Goal: Task Accomplishment & Management: Complete application form

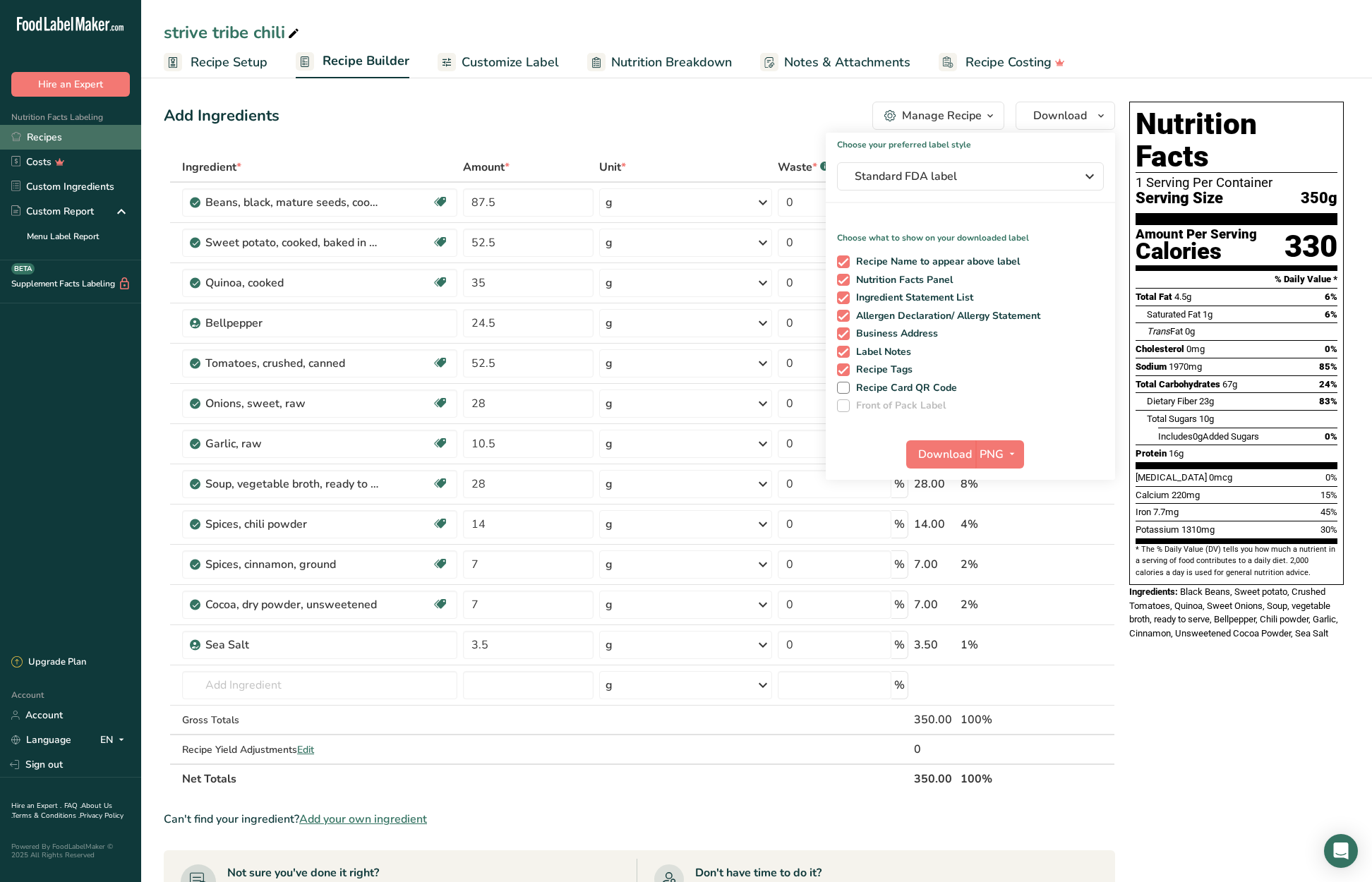
click at [35, 133] on link "Recipes" at bounding box center [71, 137] width 141 height 25
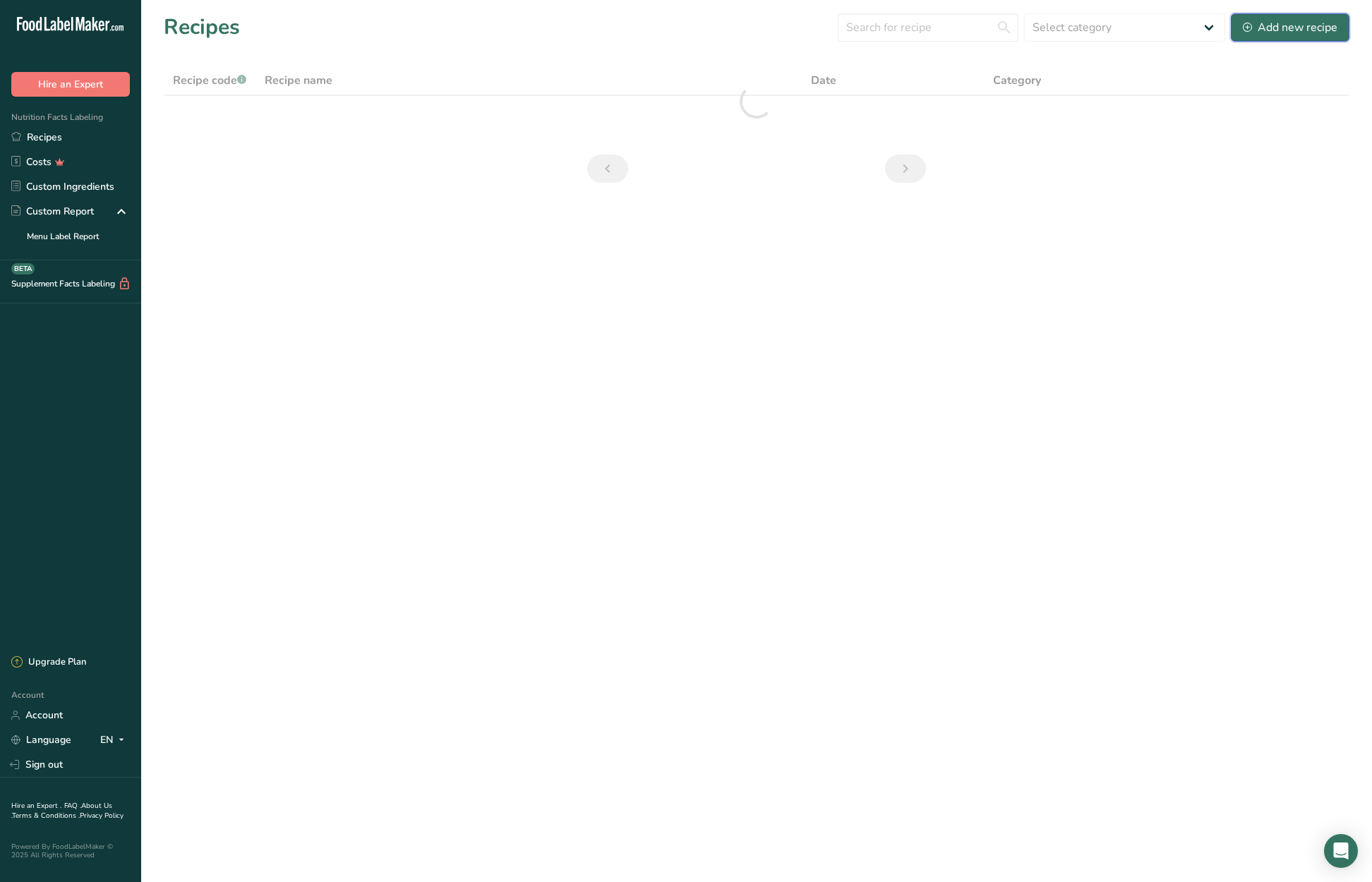
click at [1289, 27] on div "Add new recipe" at bounding box center [1290, 27] width 95 height 17
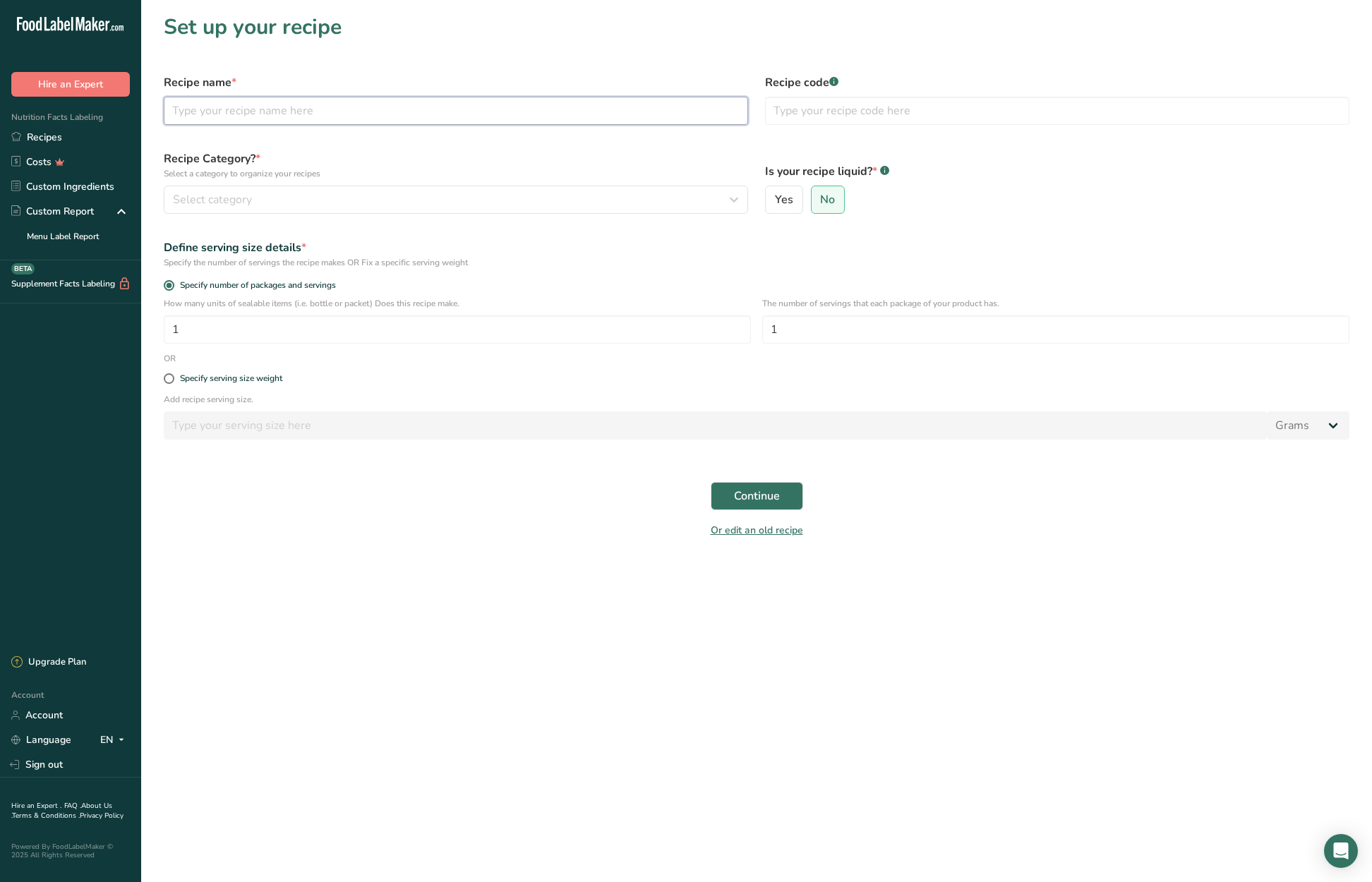
click at [306, 112] on input "text" at bounding box center [456, 110] width 584 height 28
type input "Lentil Soup"
click at [408, 196] on div "Select category" at bounding box center [452, 200] width 558 height 17
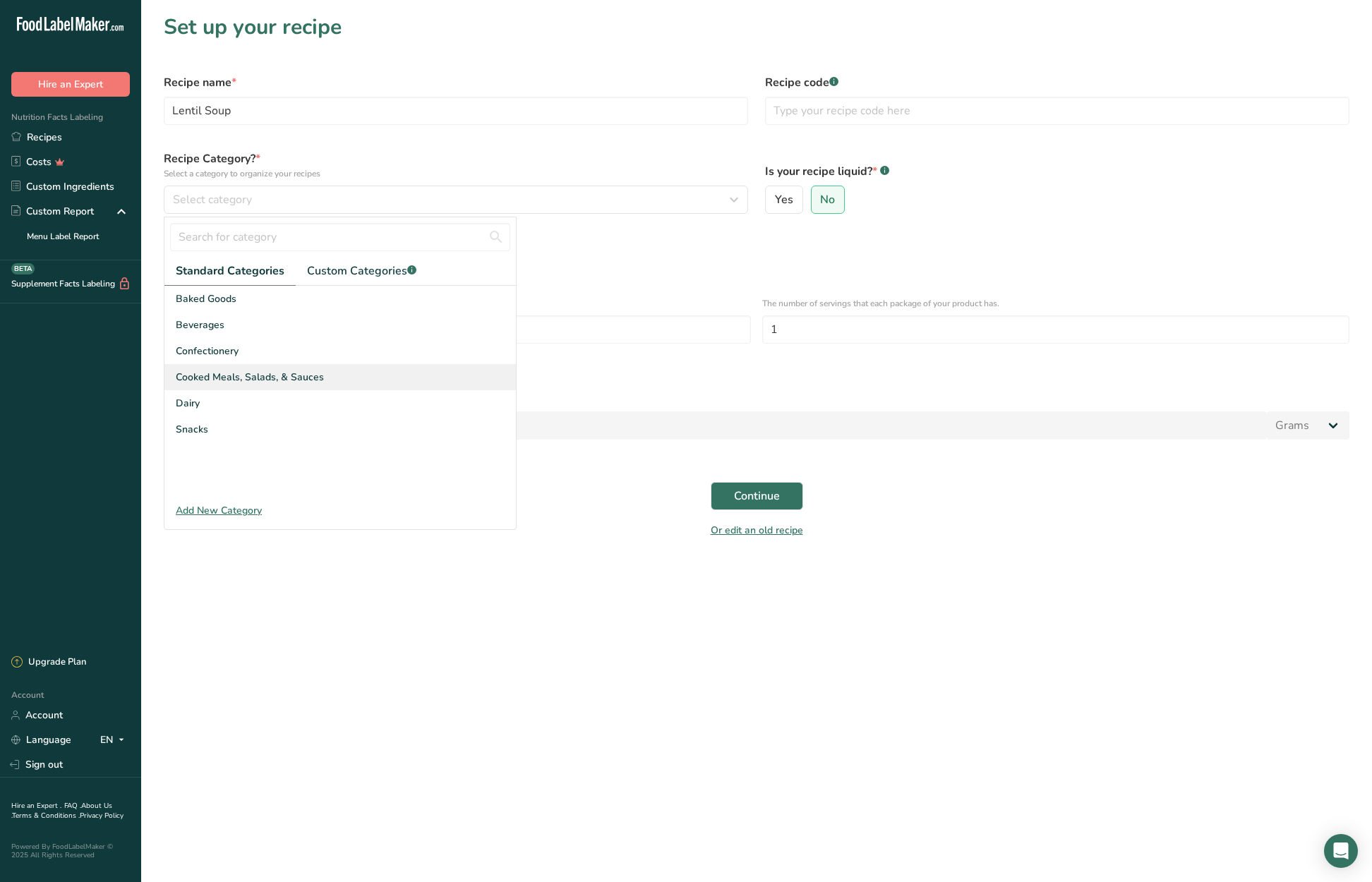
click at [305, 373] on span "Cooked Meals, Salads, & Sauces" at bounding box center [250, 377] width 148 height 15
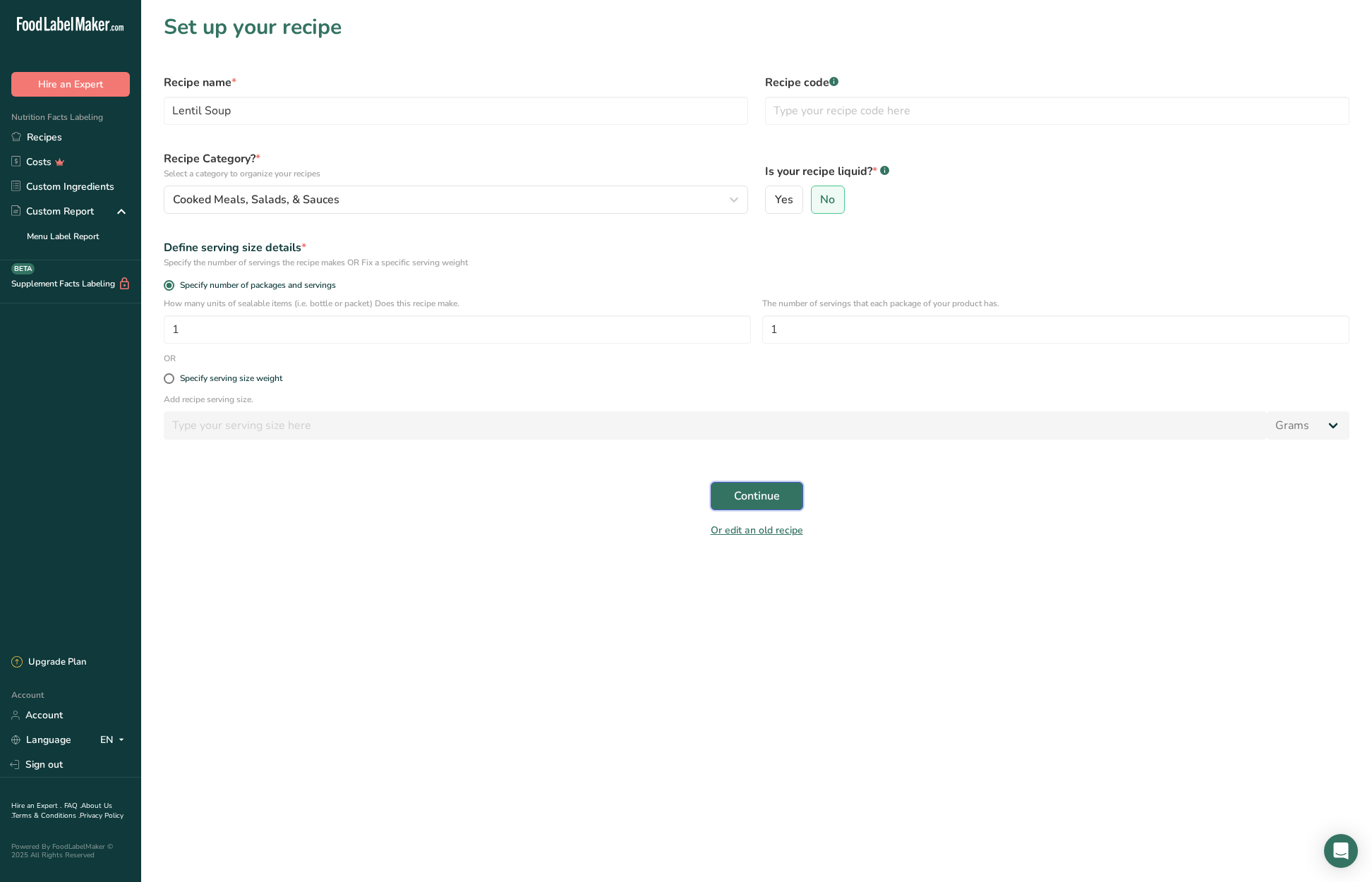
click at [767, 499] on span "Continue" at bounding box center [757, 496] width 46 height 17
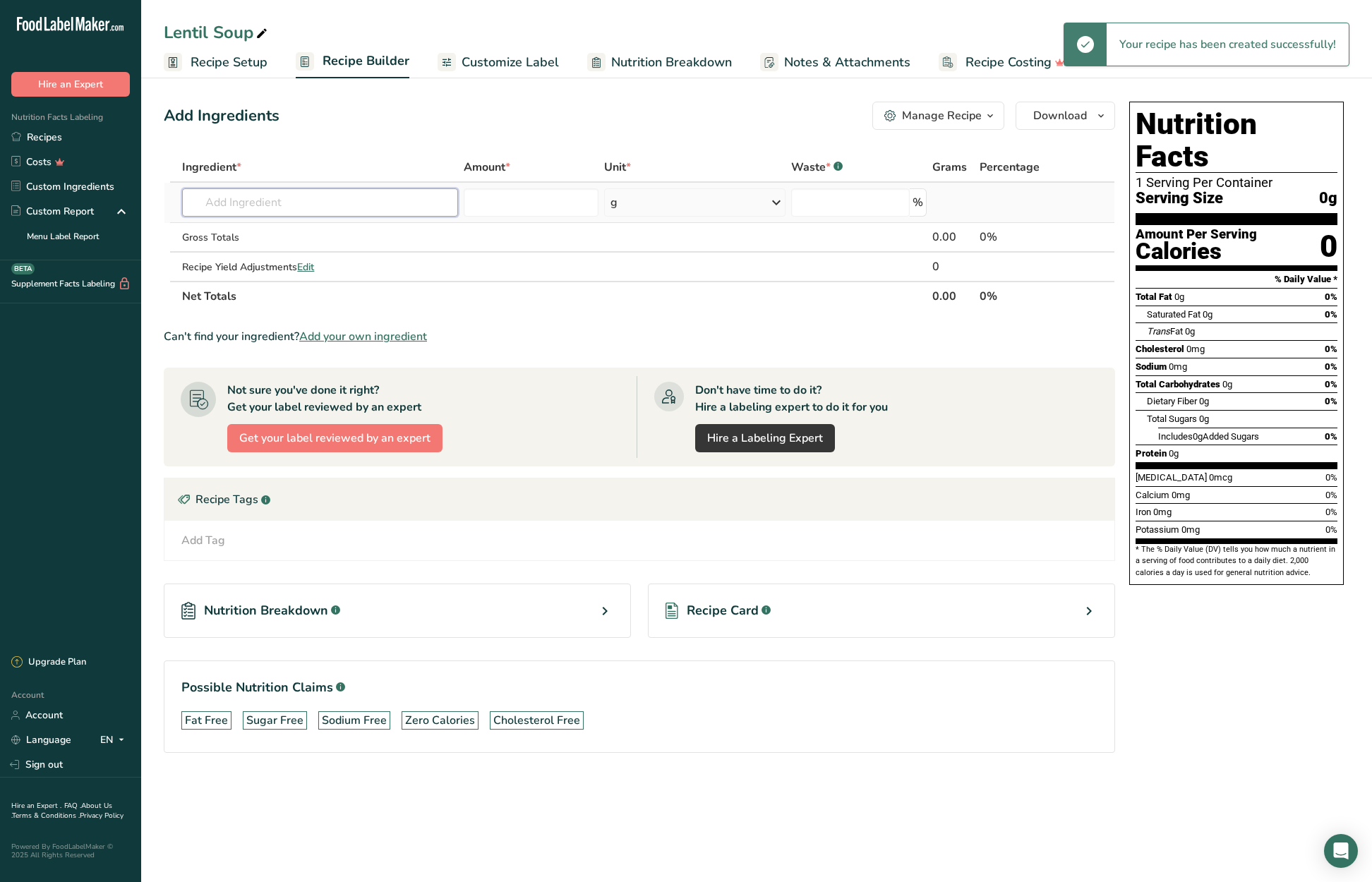
click at [246, 200] on input "text" at bounding box center [319, 202] width 275 height 28
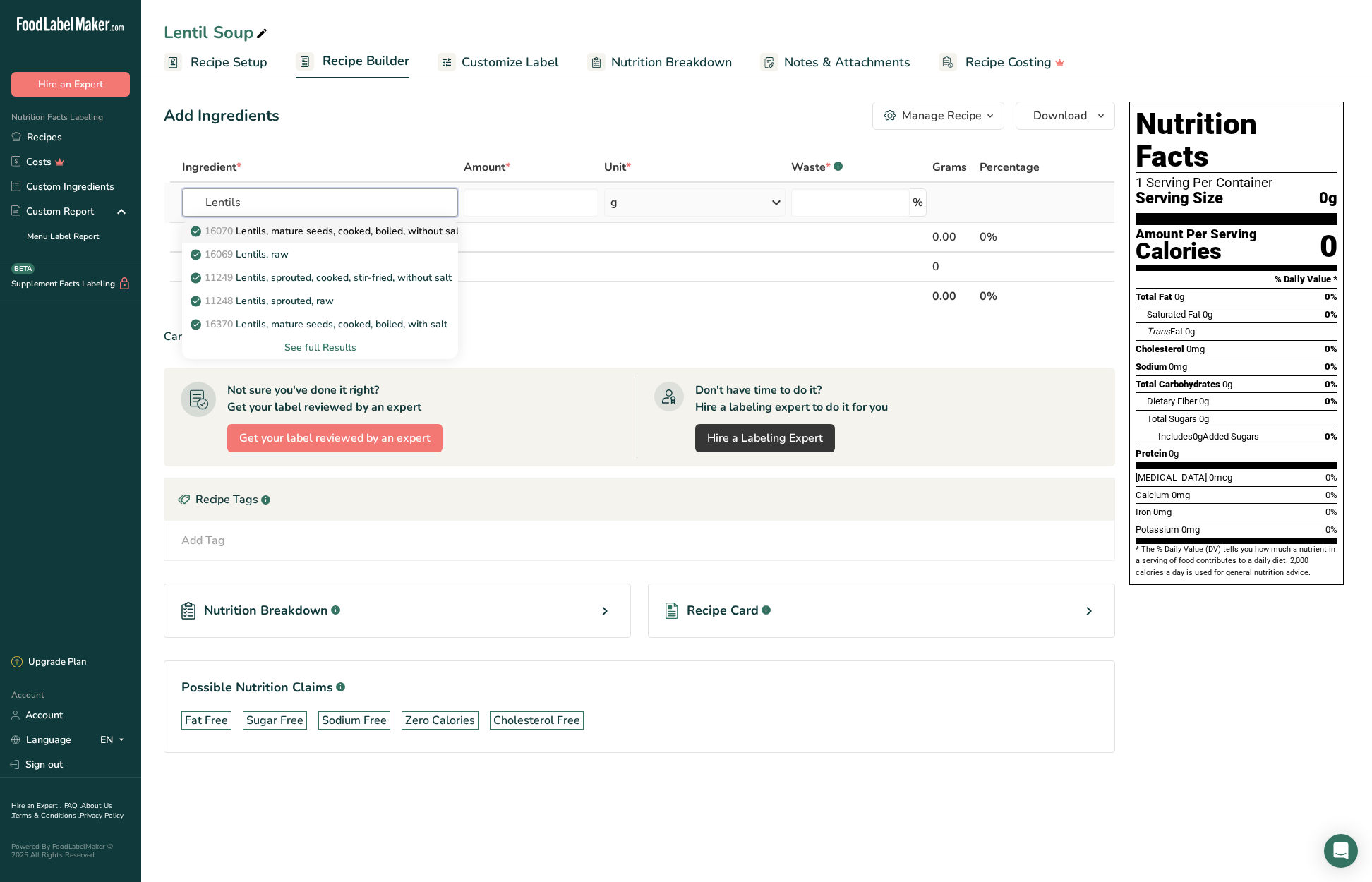
type input "Lentils, mature seeds, cooked, boiled, without salt"
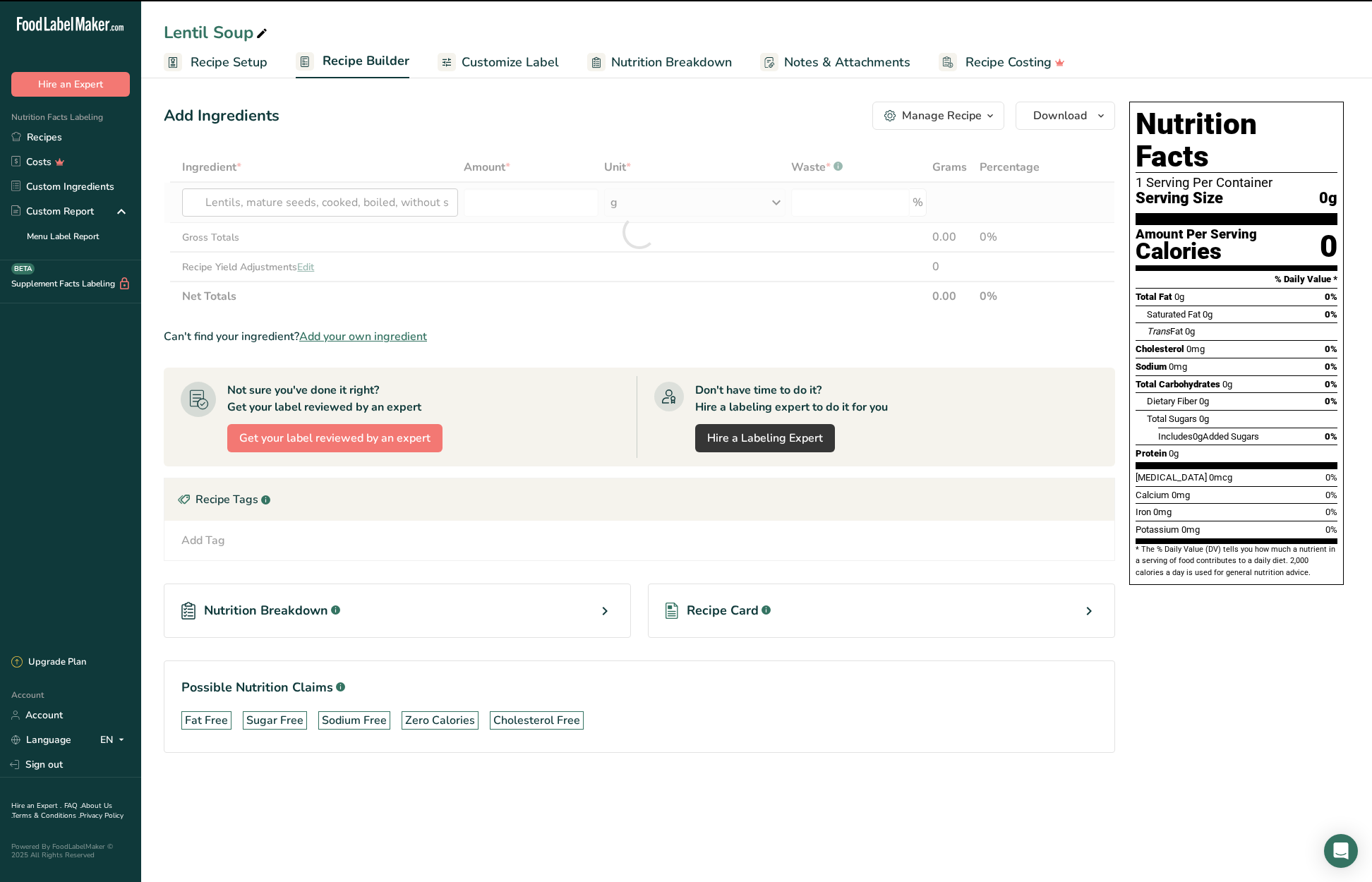
type input "0"
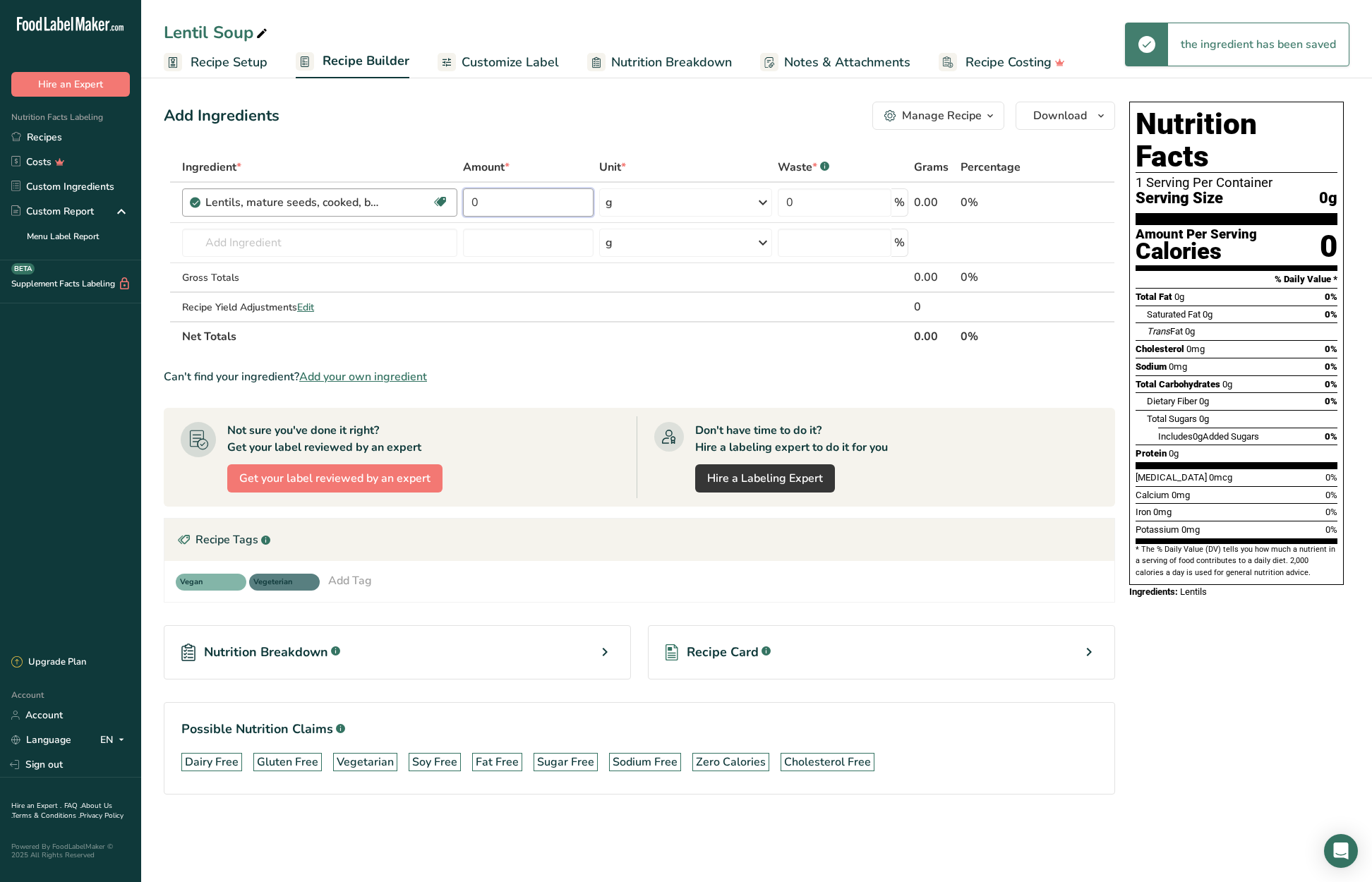
drag, startPoint x: 499, startPoint y: 206, endPoint x: 440, endPoint y: 197, distance: 59.7
click at [440, 197] on tr "Lentils, mature seeds, cooked, boiled, without salt Plant-based Protein Dairy f…" at bounding box center [640, 203] width 950 height 40
type input "122.5"
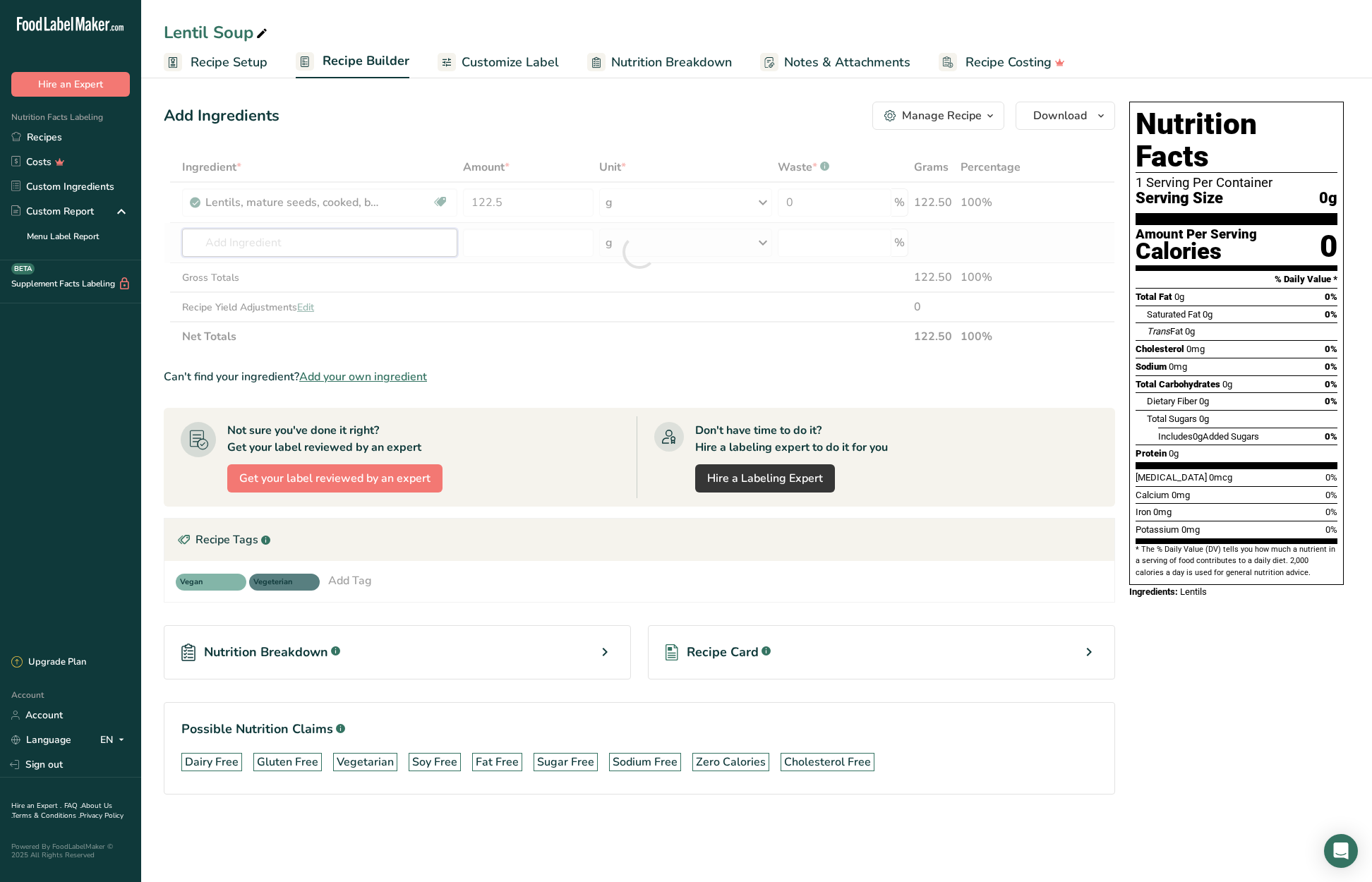
click at [308, 245] on div "Ingredient * Amount * Unit * Waste * .a-a{fill:#347362;}.b-a{fill:#fff;} Grams …" at bounding box center [640, 252] width 952 height 199
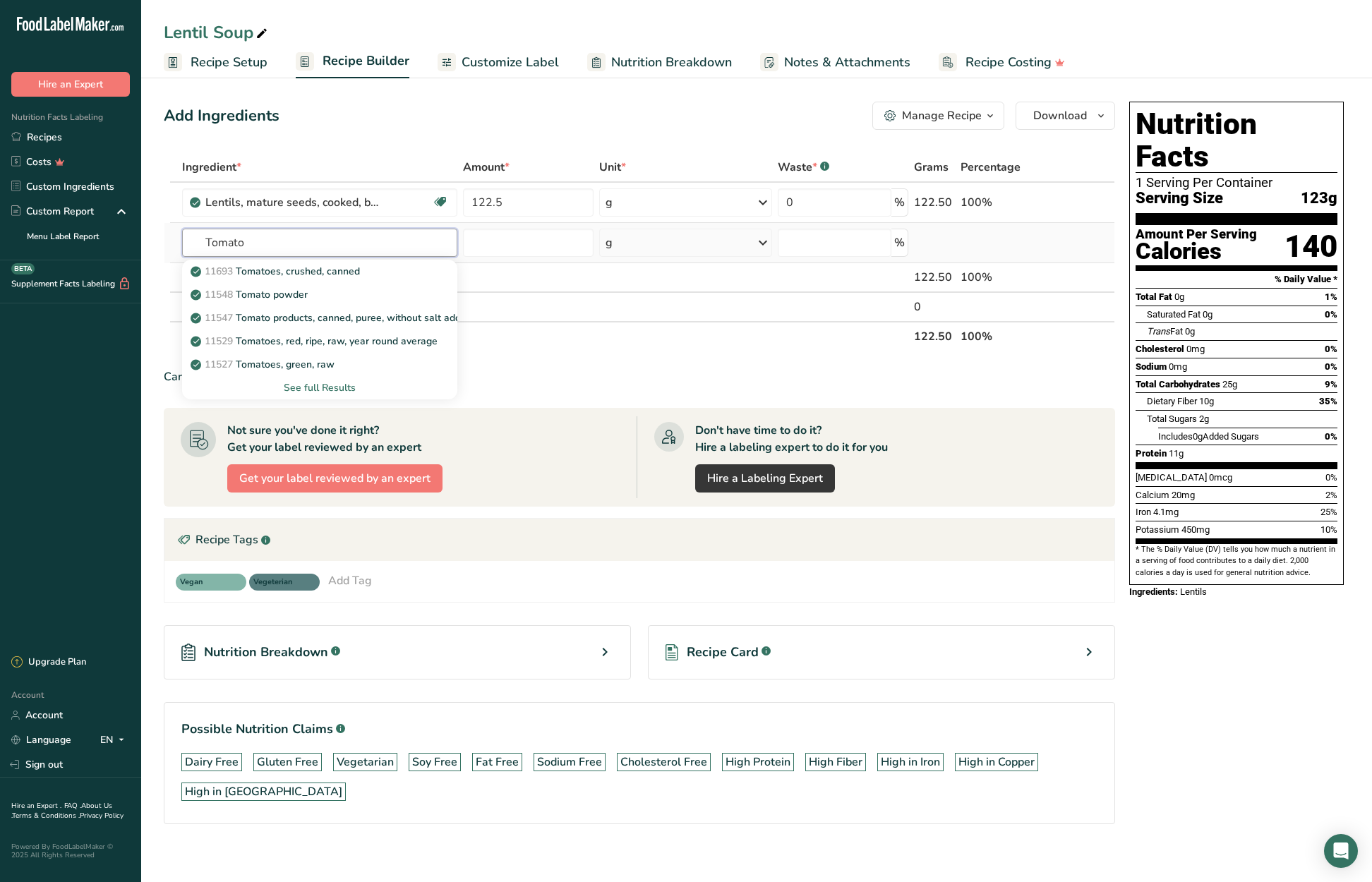
scroll to position [5, 0]
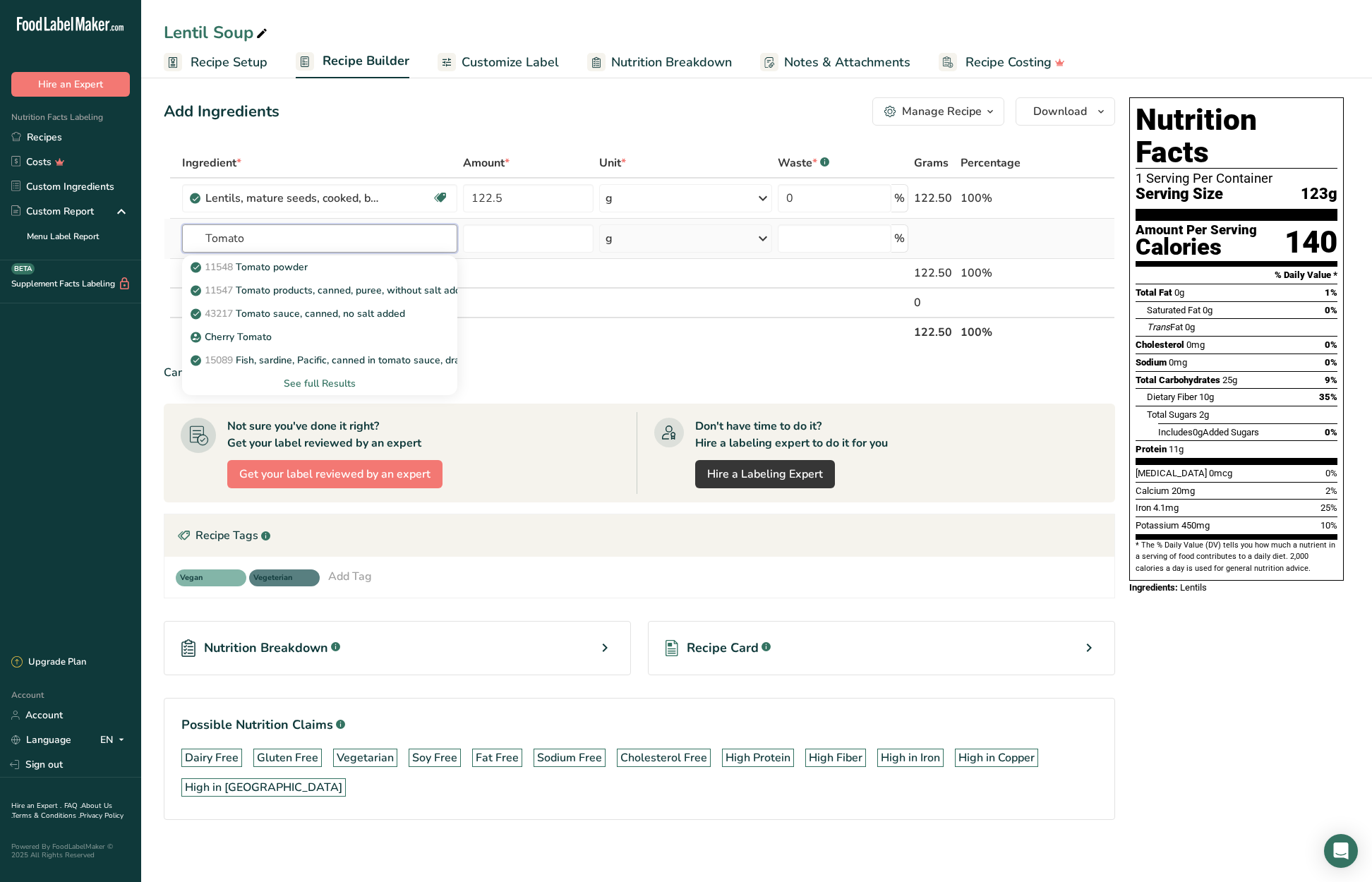
type input "Tomato"
click at [321, 380] on div "See full Results" at bounding box center [319, 384] width 253 height 15
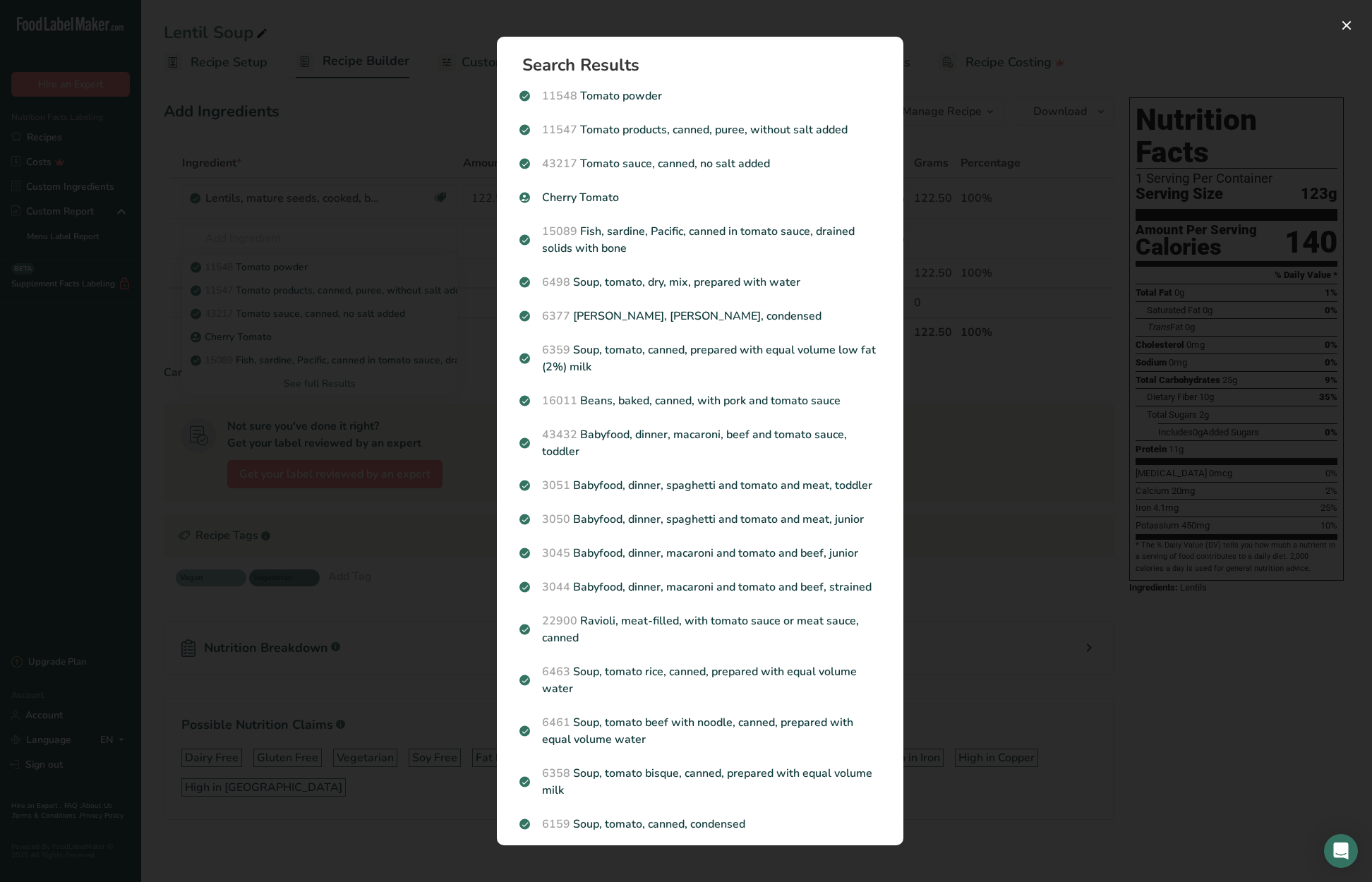
click at [438, 132] on div "Search results modal" at bounding box center [686, 441] width 1372 height 882
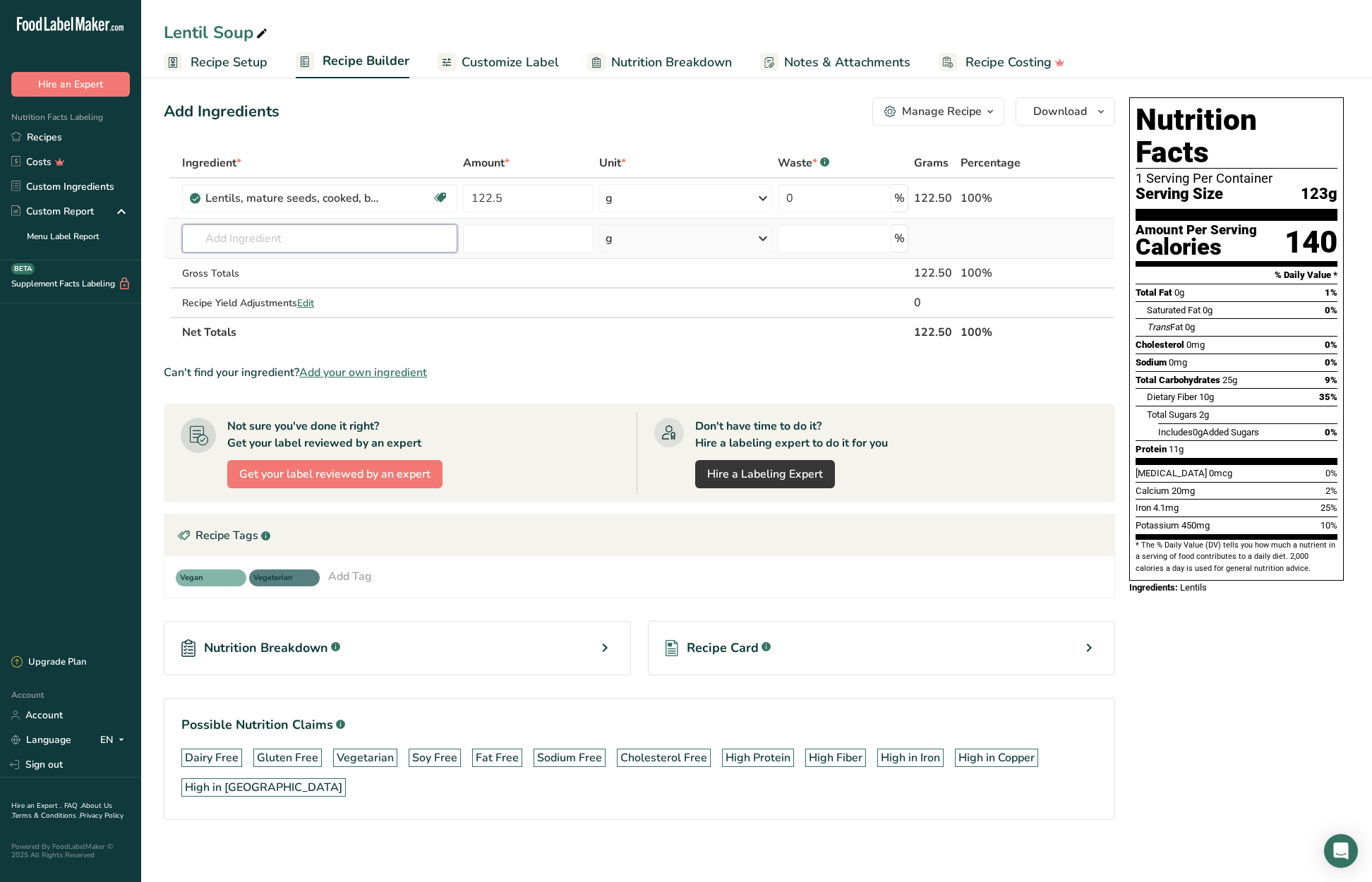
click at [262, 237] on input "text" at bounding box center [319, 238] width 275 height 28
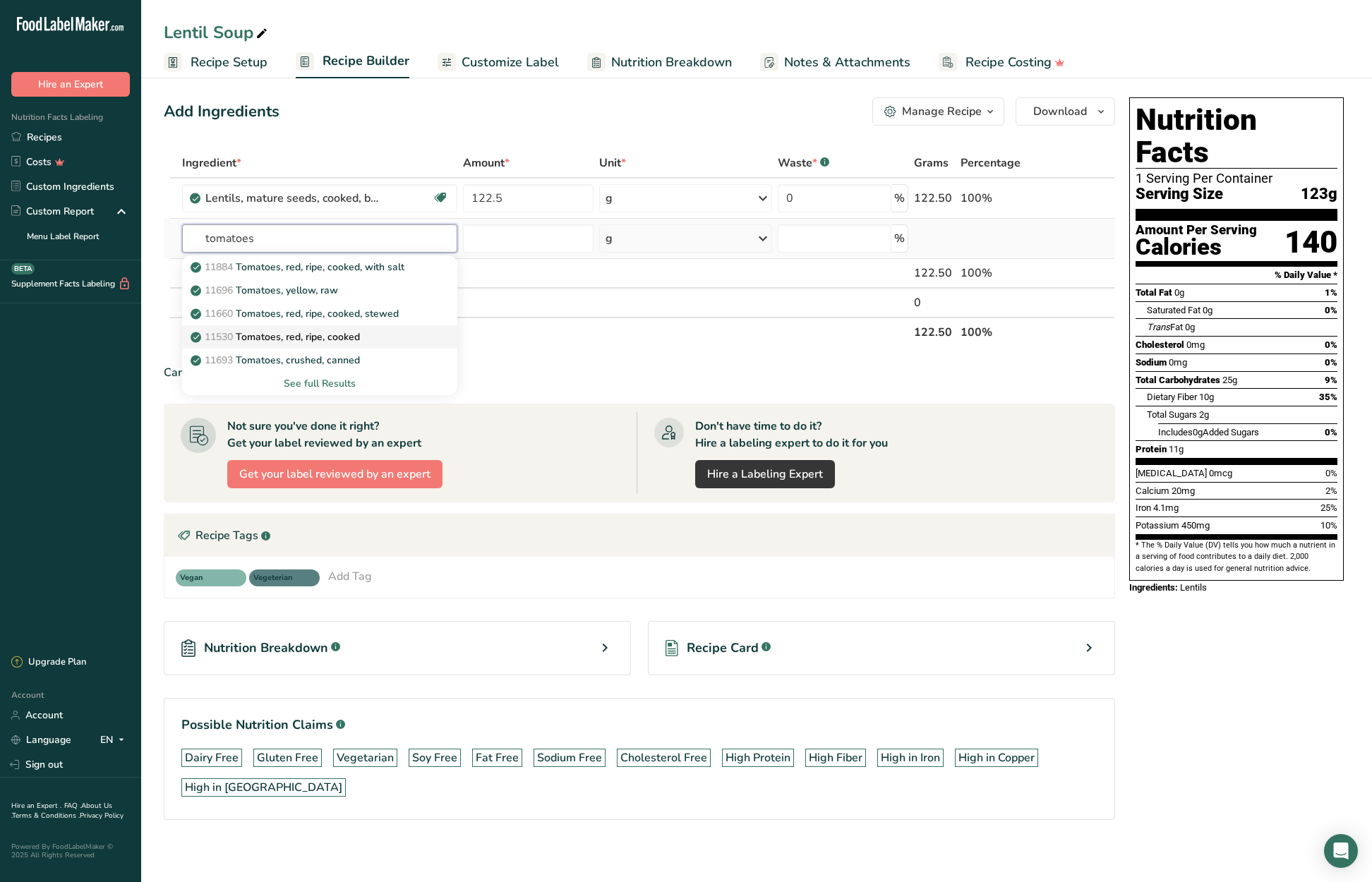
type input "tomatoes"
click at [315, 335] on p "11530 Tomatoes, red, ripe, cooked" at bounding box center [276, 337] width 166 height 15
type input "Tomatoes, red, ripe, cooked"
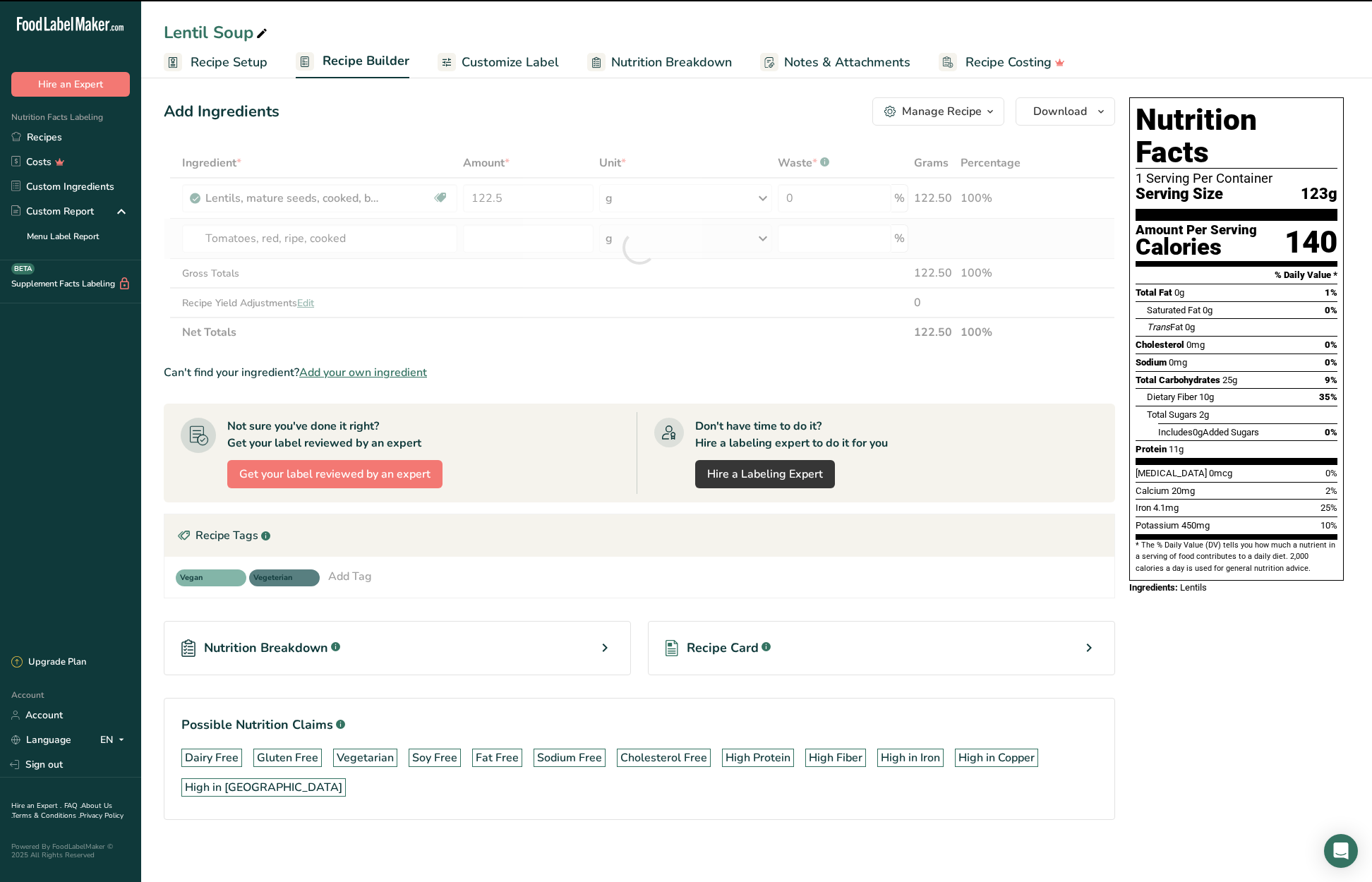
type input "0"
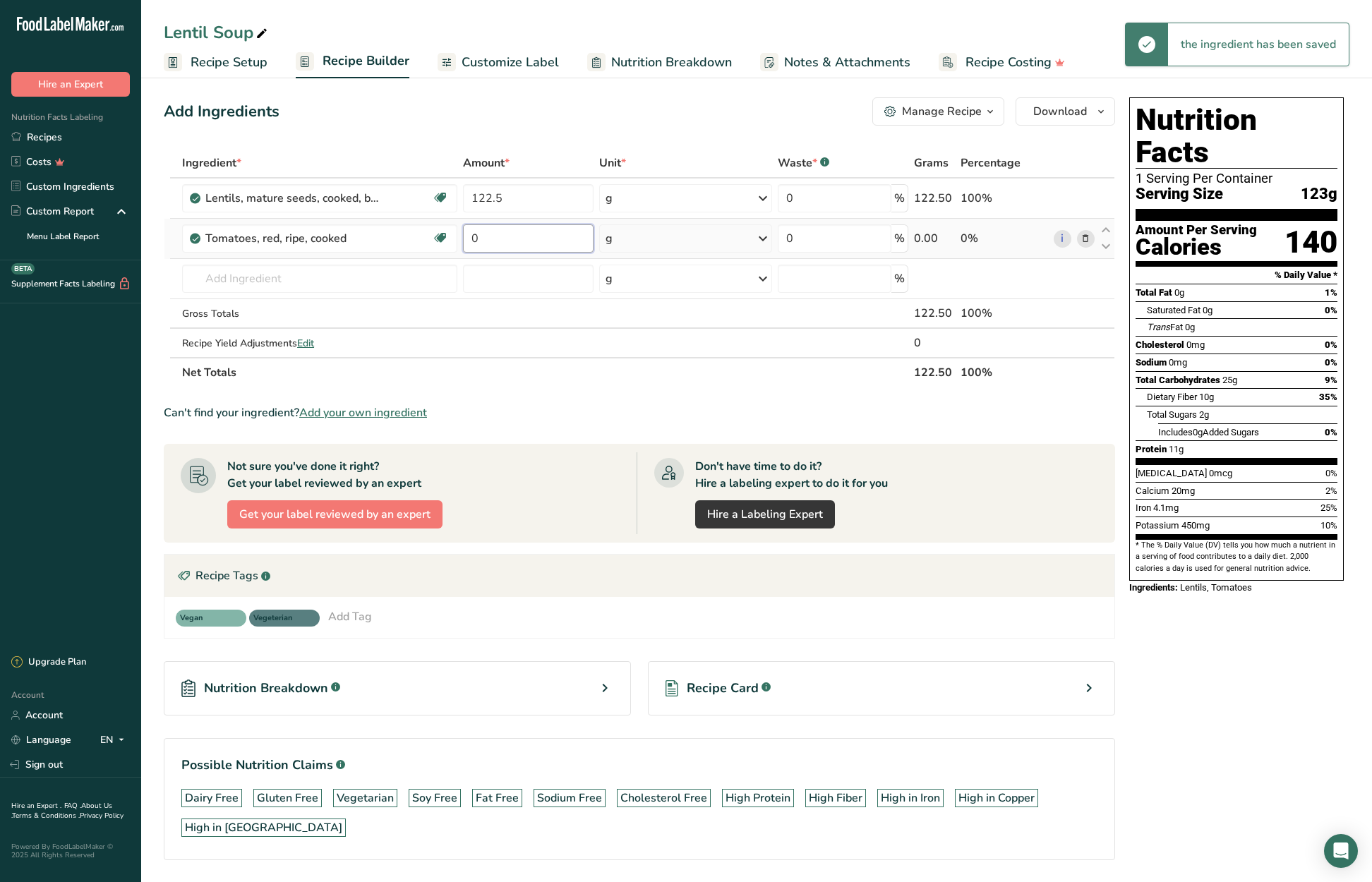
drag, startPoint x: 484, startPoint y: 239, endPoint x: 473, endPoint y: 238, distance: 11.0
click at [473, 238] on input "0" at bounding box center [527, 238] width 130 height 28
type input "52.5"
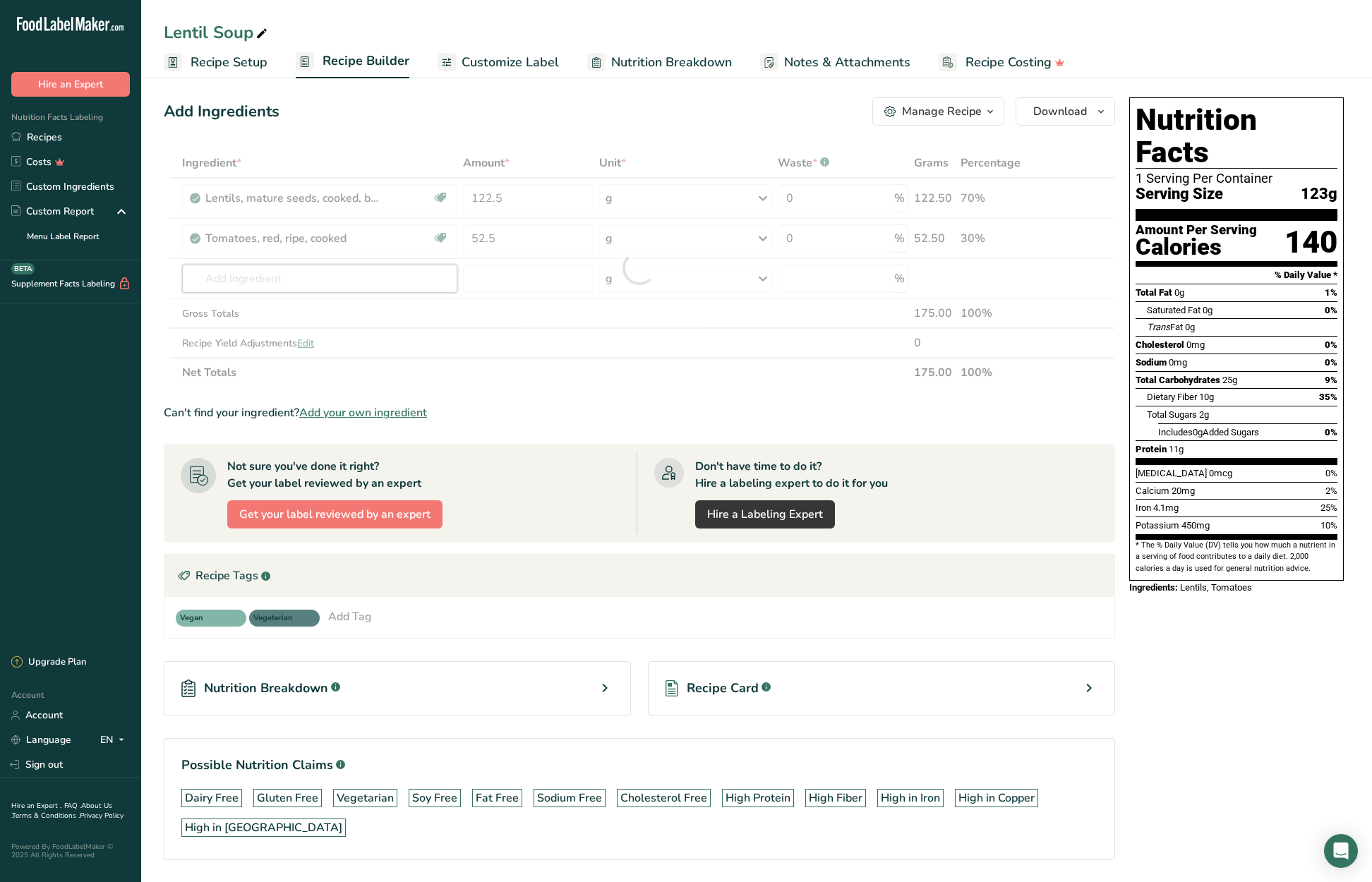
click at [336, 280] on div "Ingredient * Amount * Unit * Waste * .a-a{fill:#347362;}.b-a{fill:#fff;} Grams …" at bounding box center [640, 267] width 952 height 239
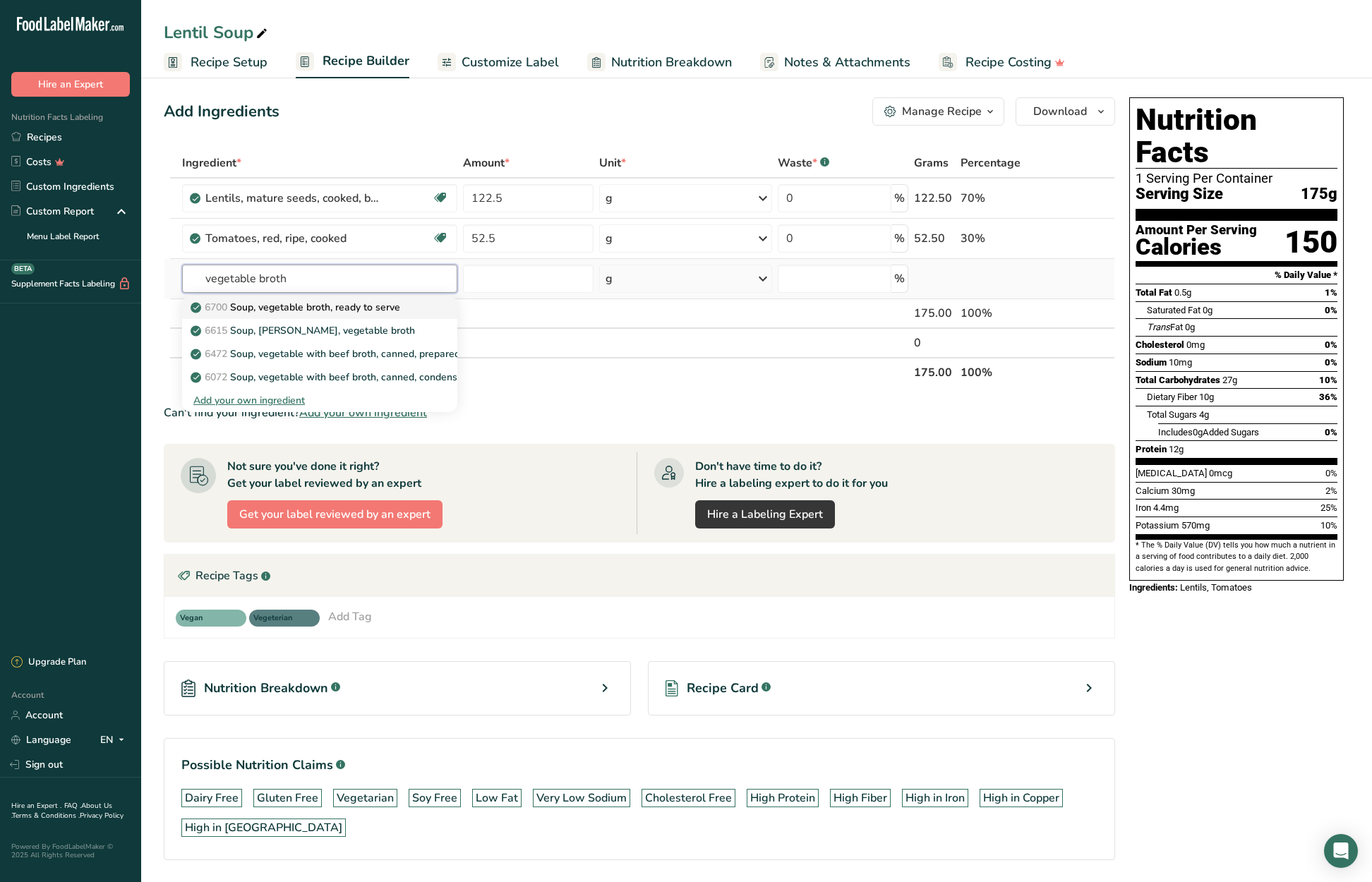
type input "vegetable broth"
click at [356, 306] on p "6700 Soup, vegetable broth, ready to serve" at bounding box center [297, 307] width 206 height 15
type input "Soup, vegetable broth, ready to serve"
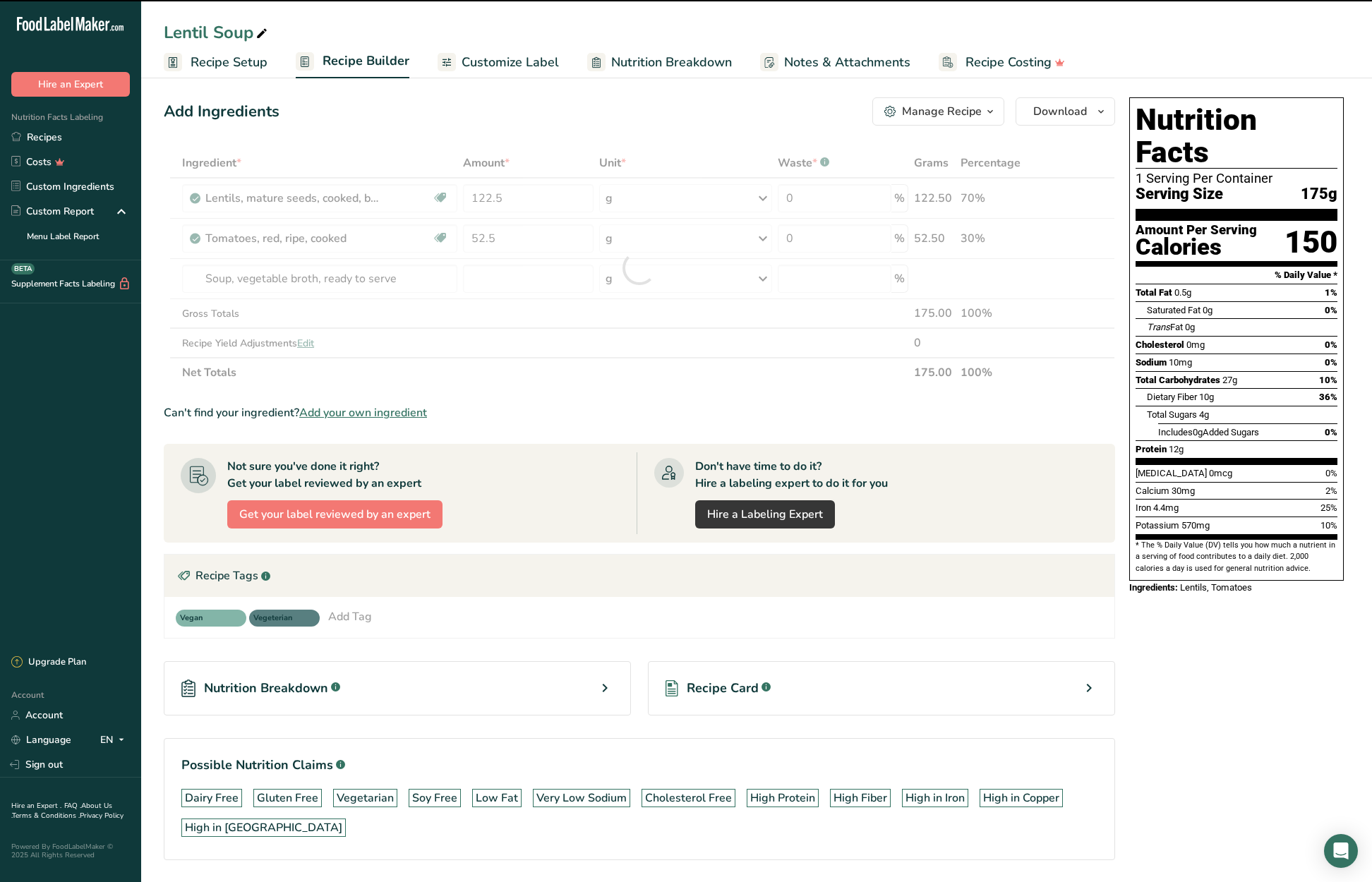
type input "0"
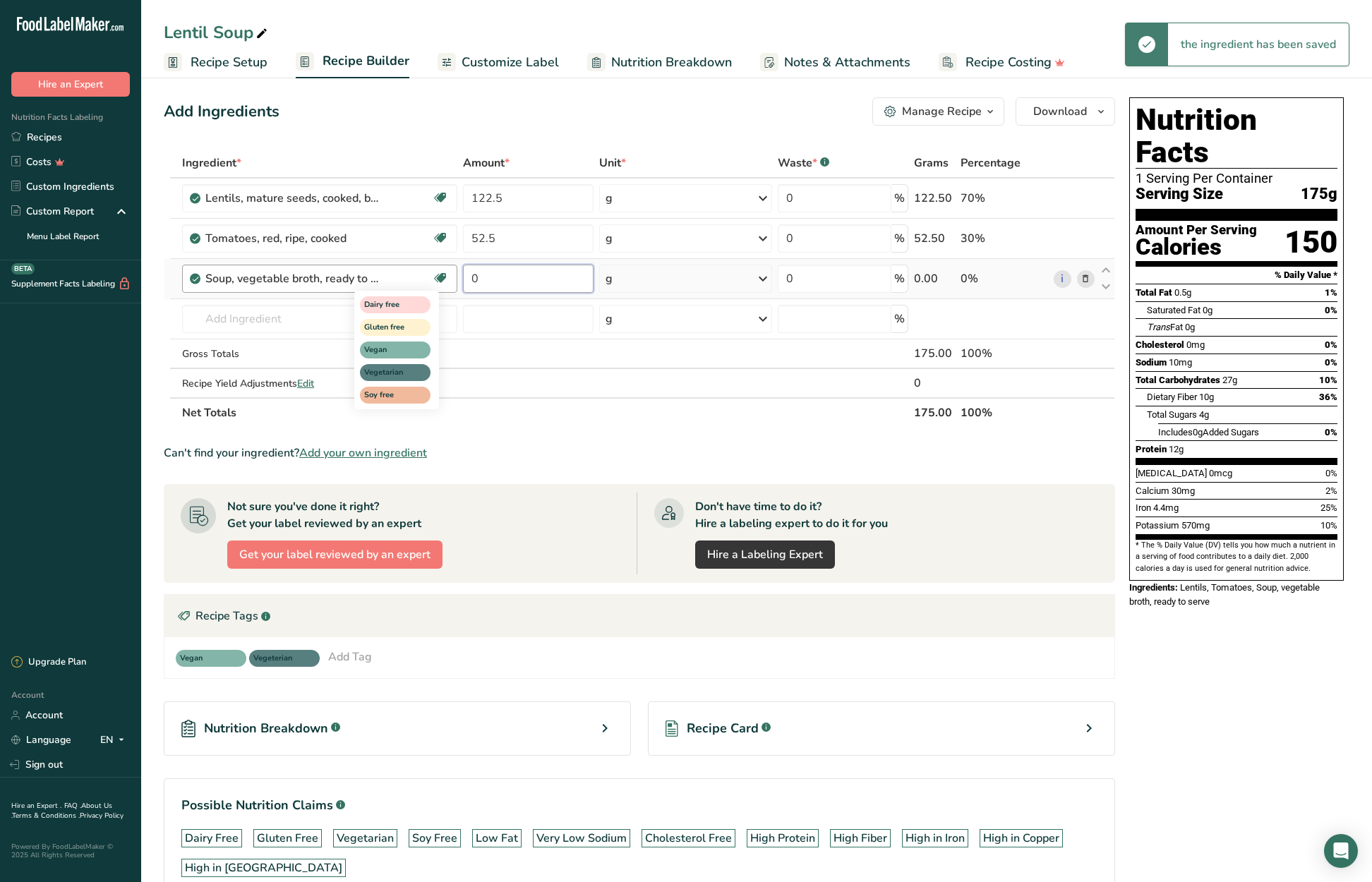
drag, startPoint x: 465, startPoint y: 273, endPoint x: 441, endPoint y: 272, distance: 24.0
click at [441, 272] on tr "Soup, vegetable broth, ready to serve Dairy free Gluten free Vegan Vegetarian S…" at bounding box center [640, 279] width 950 height 40
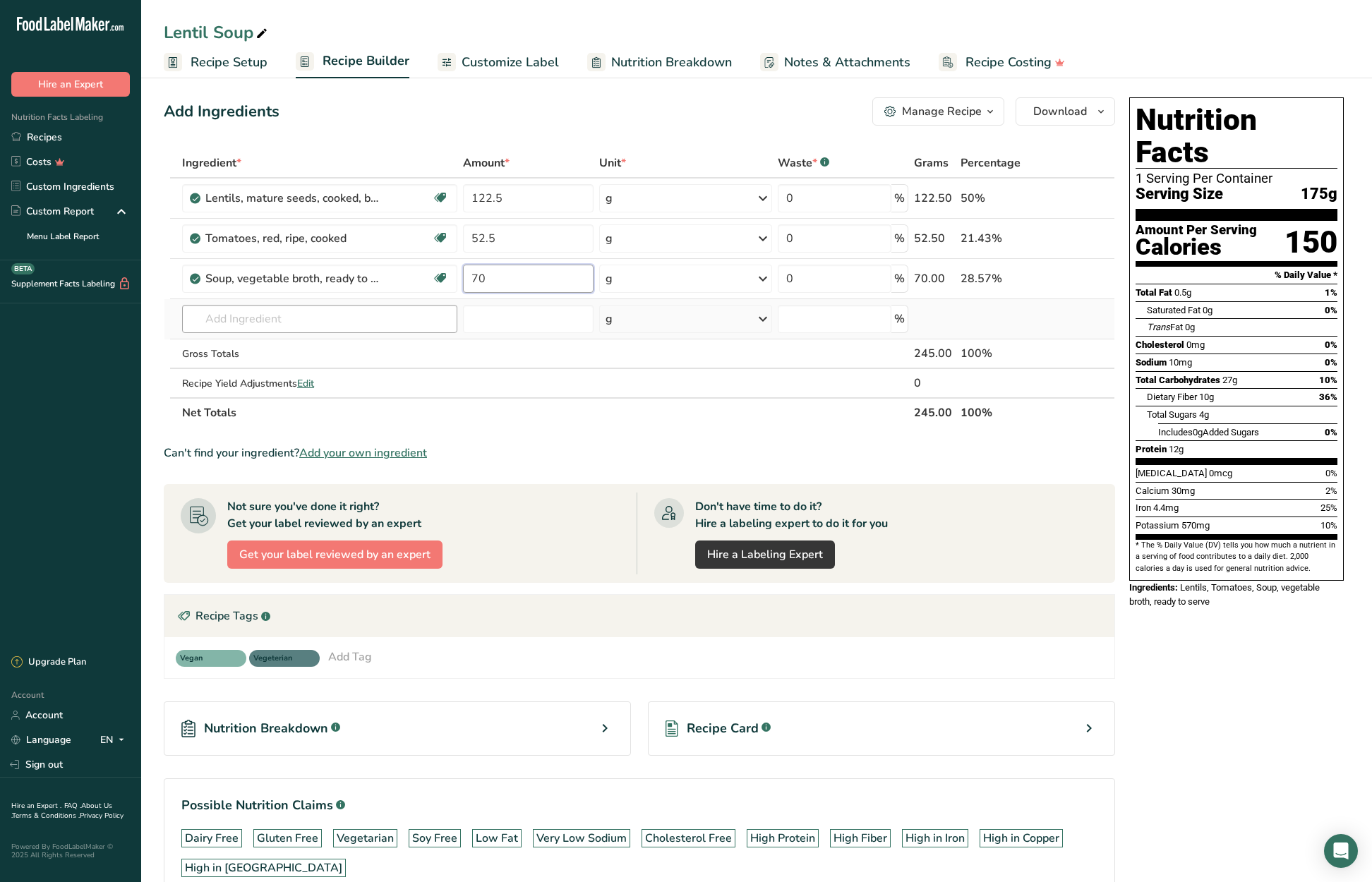
type input "70"
click at [376, 320] on div "Ingredient * Amount * Unit * Waste * .a-a{fill:#347362;}.b-a{fill:#fff;} Grams …" at bounding box center [640, 288] width 952 height 279
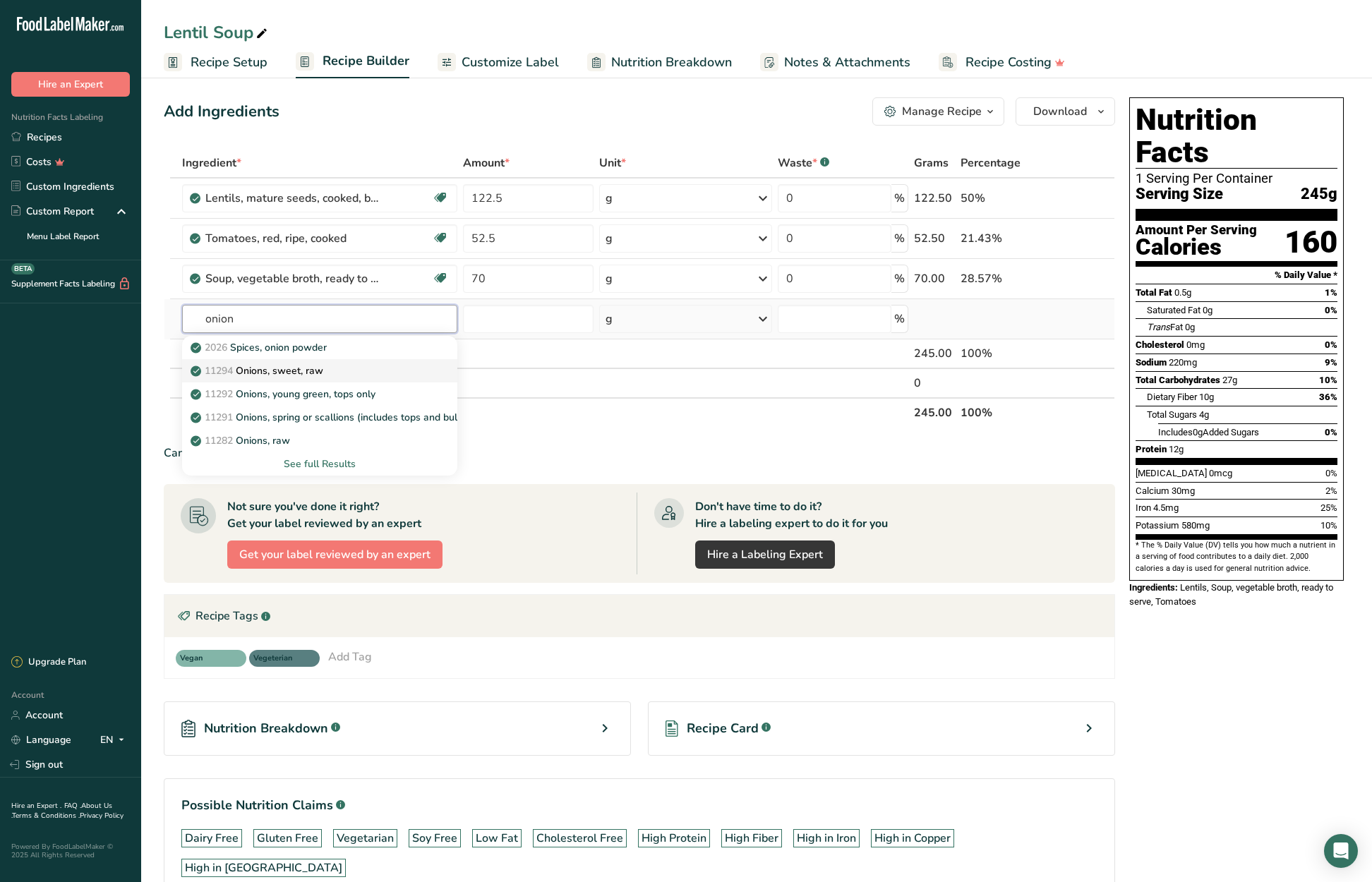
type input "onion"
click at [361, 368] on div "11294 Onions, sweet, raw" at bounding box center [308, 371] width 230 height 15
type input "Onions, sweet, raw"
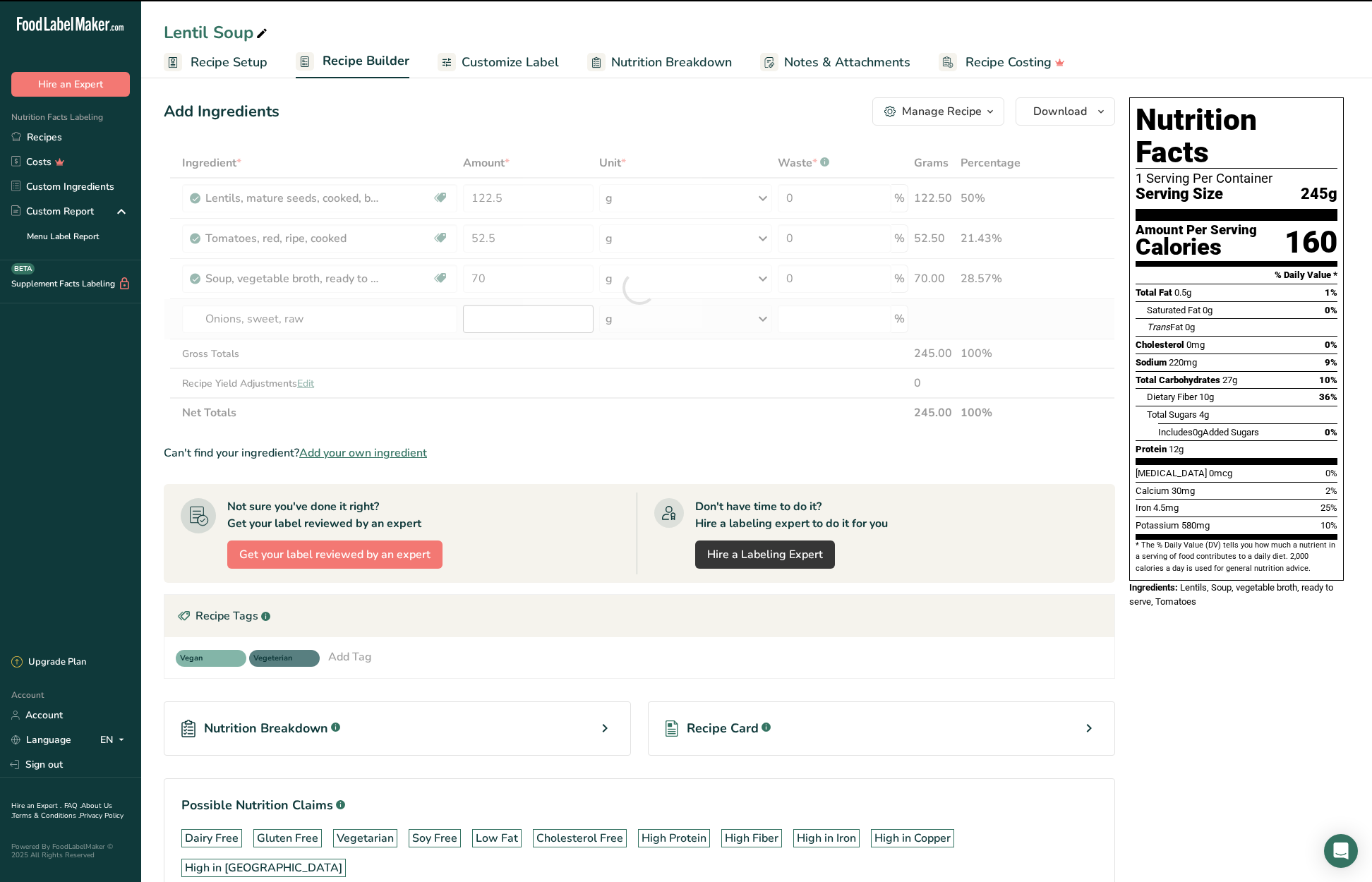
type input "0"
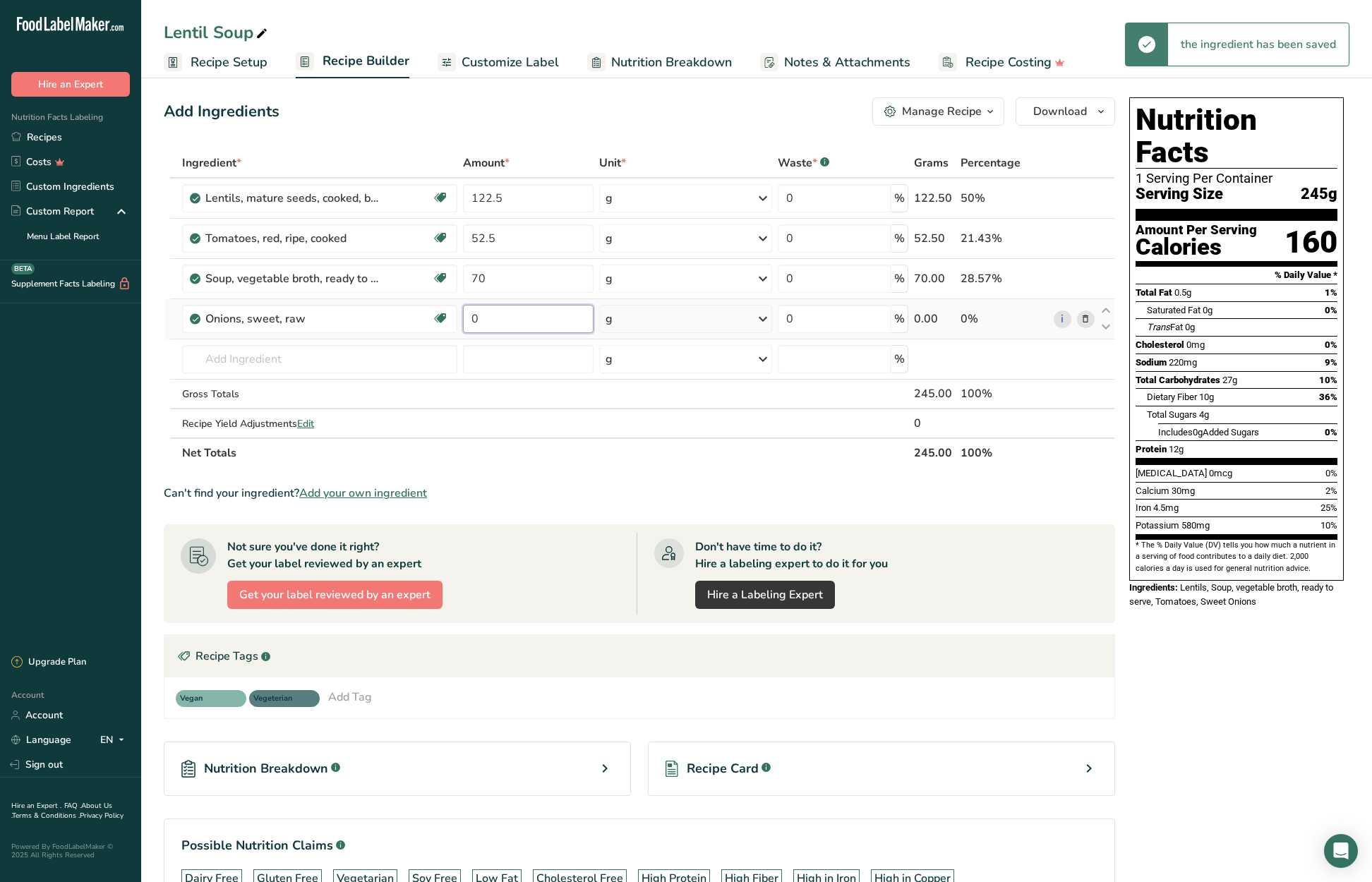
drag, startPoint x: 519, startPoint y: 317, endPoint x: 474, endPoint y: 316, distance: 45.0
click at [474, 316] on input "0" at bounding box center [527, 319] width 130 height 28
type input "28"
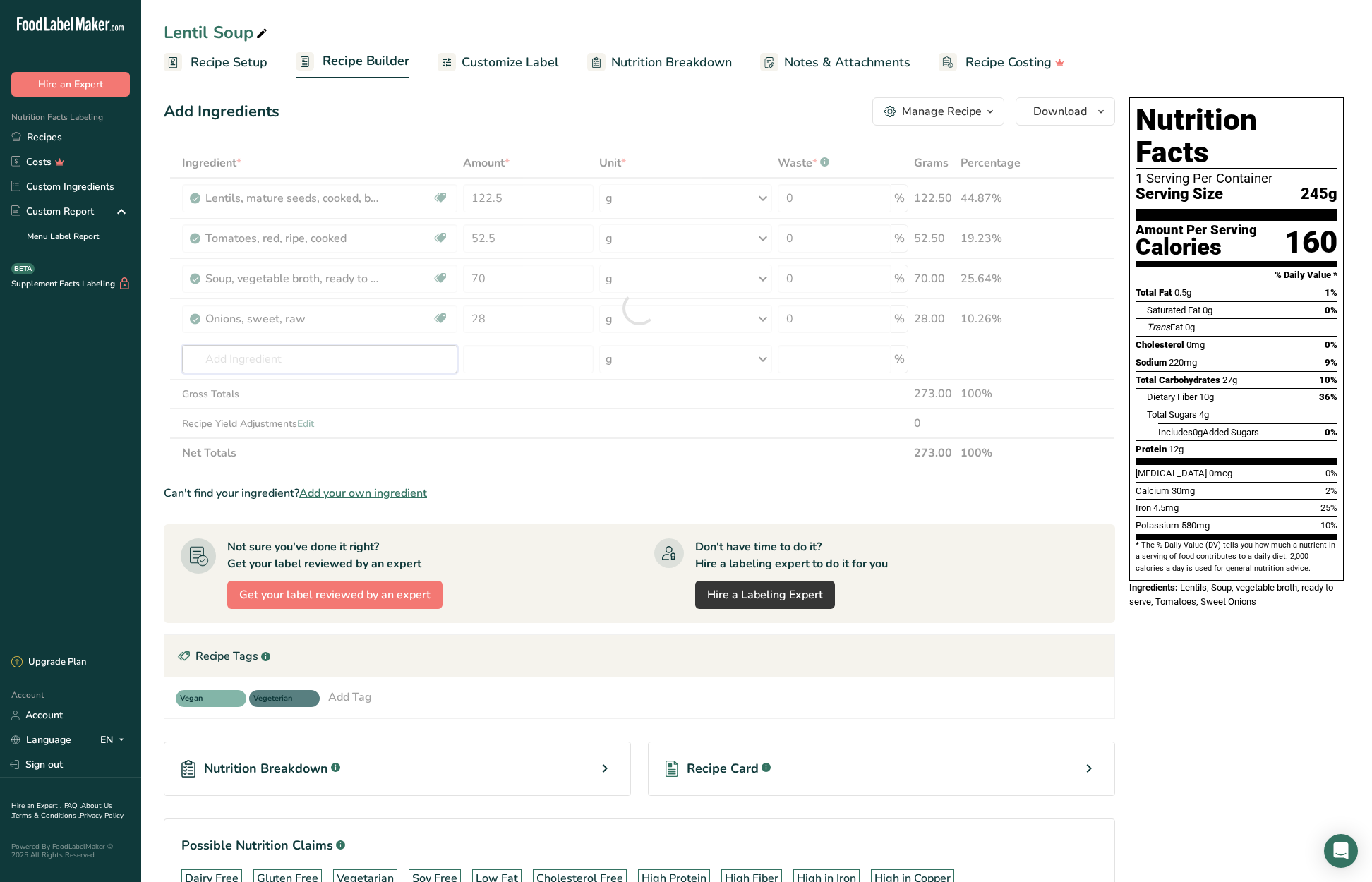
click at [255, 362] on div "Ingredient * Amount * Unit * Waste * .a-a{fill:#347362;}.b-a{fill:#fff;} Grams …" at bounding box center [640, 307] width 952 height 320
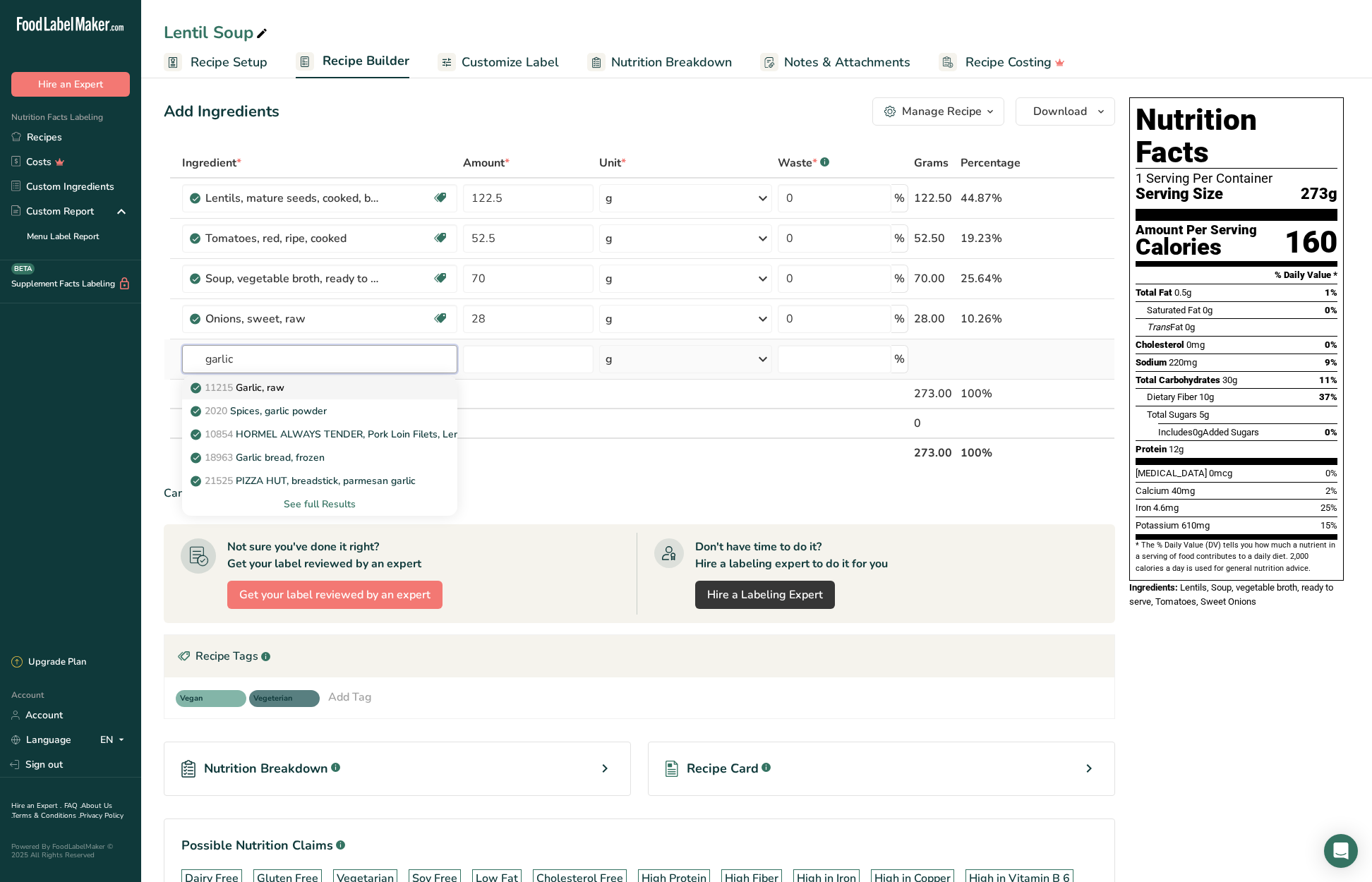
type input "garlic"
click at [264, 389] on p "11215 Garlic, raw" at bounding box center [239, 388] width 91 height 15
type input "Garlic, raw"
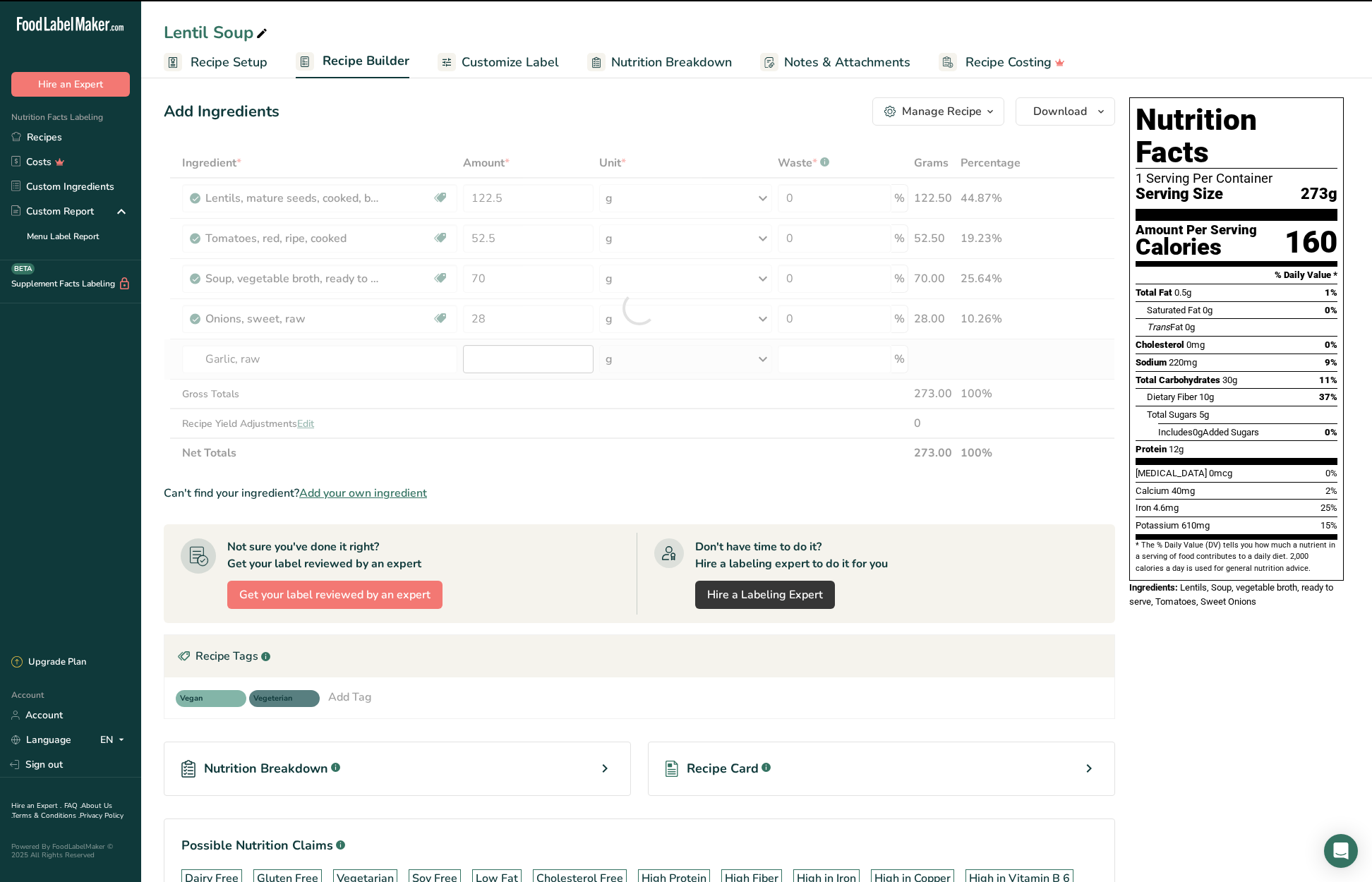
type input "0"
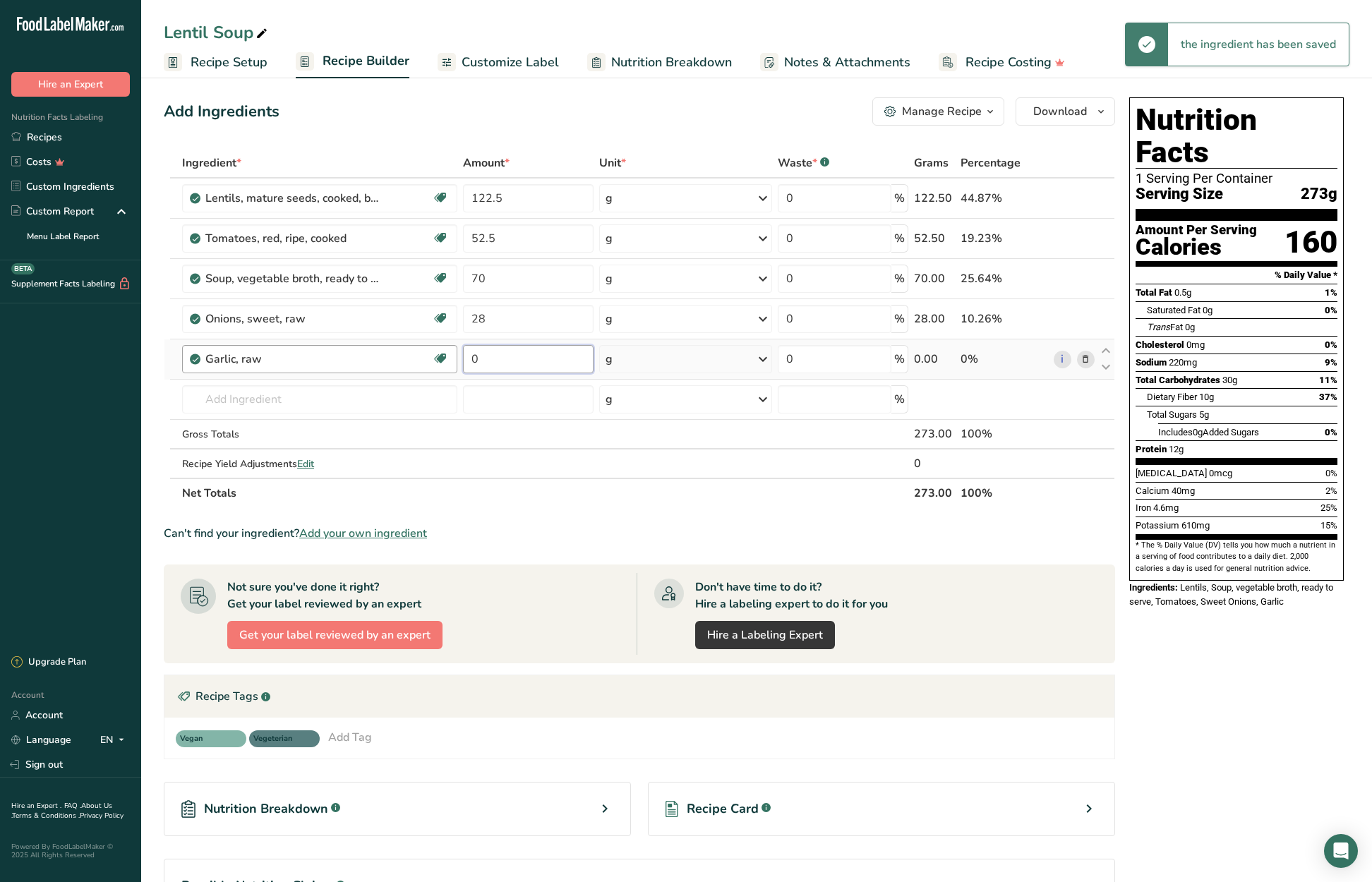
drag, startPoint x: 518, startPoint y: 361, endPoint x: 456, endPoint y: 356, distance: 62.2
click at [456, 356] on tr "Garlic, raw Source of Antioxidants Dairy free Gluten free Vegan Vegetarian Soy …" at bounding box center [640, 359] width 950 height 40
type input "10.5"
click at [297, 398] on div "Ingredient * Amount * Unit * Waste * .a-a{fill:#347362;}.b-a{fill:#fff;} Grams …" at bounding box center [640, 328] width 952 height 360
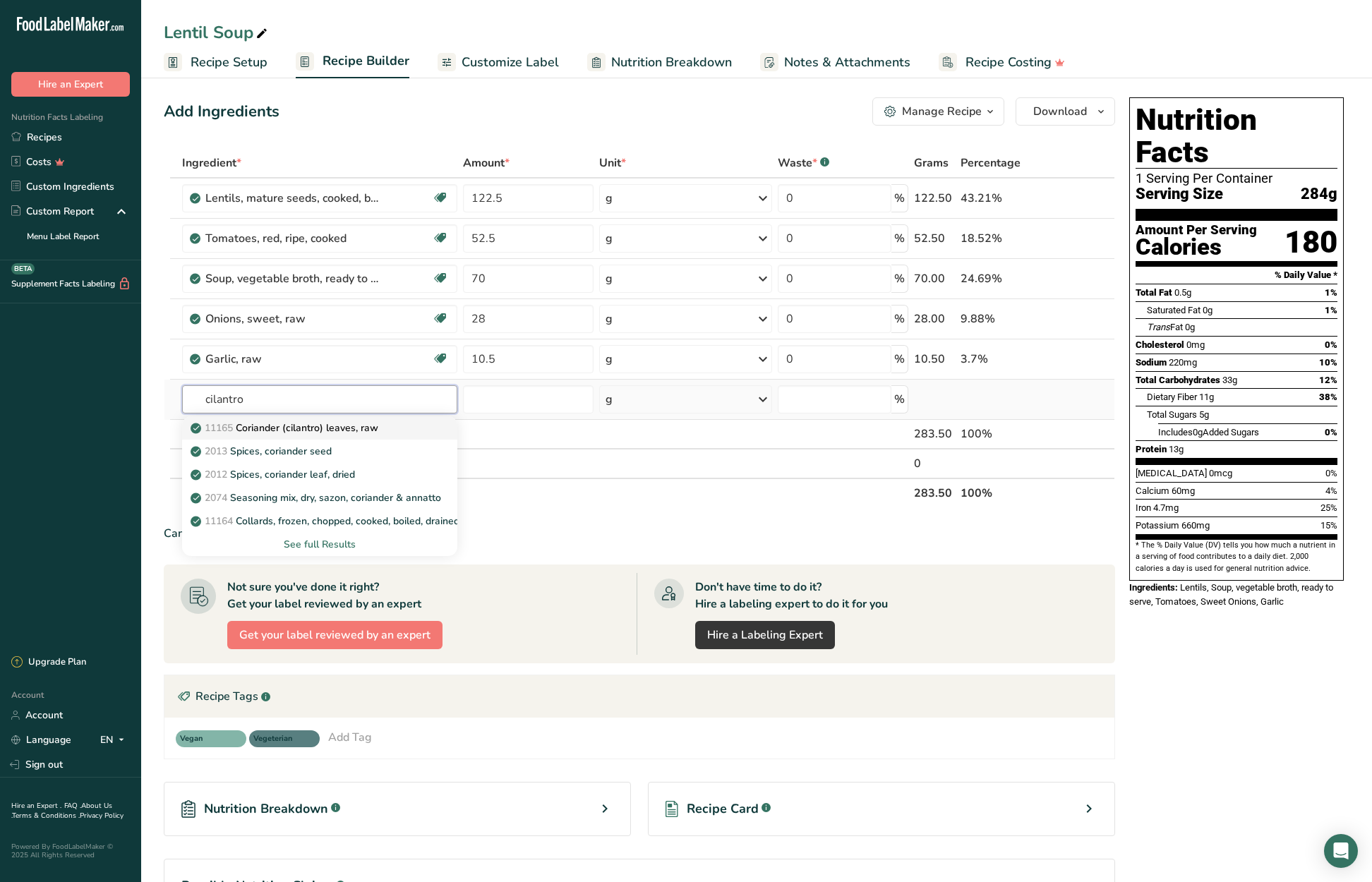
type input "cilantro"
click at [310, 429] on p "11165 Coriander (cilantro) leaves, raw" at bounding box center [286, 428] width 185 height 15
type input "Coriander (cilantro) leaves, raw"
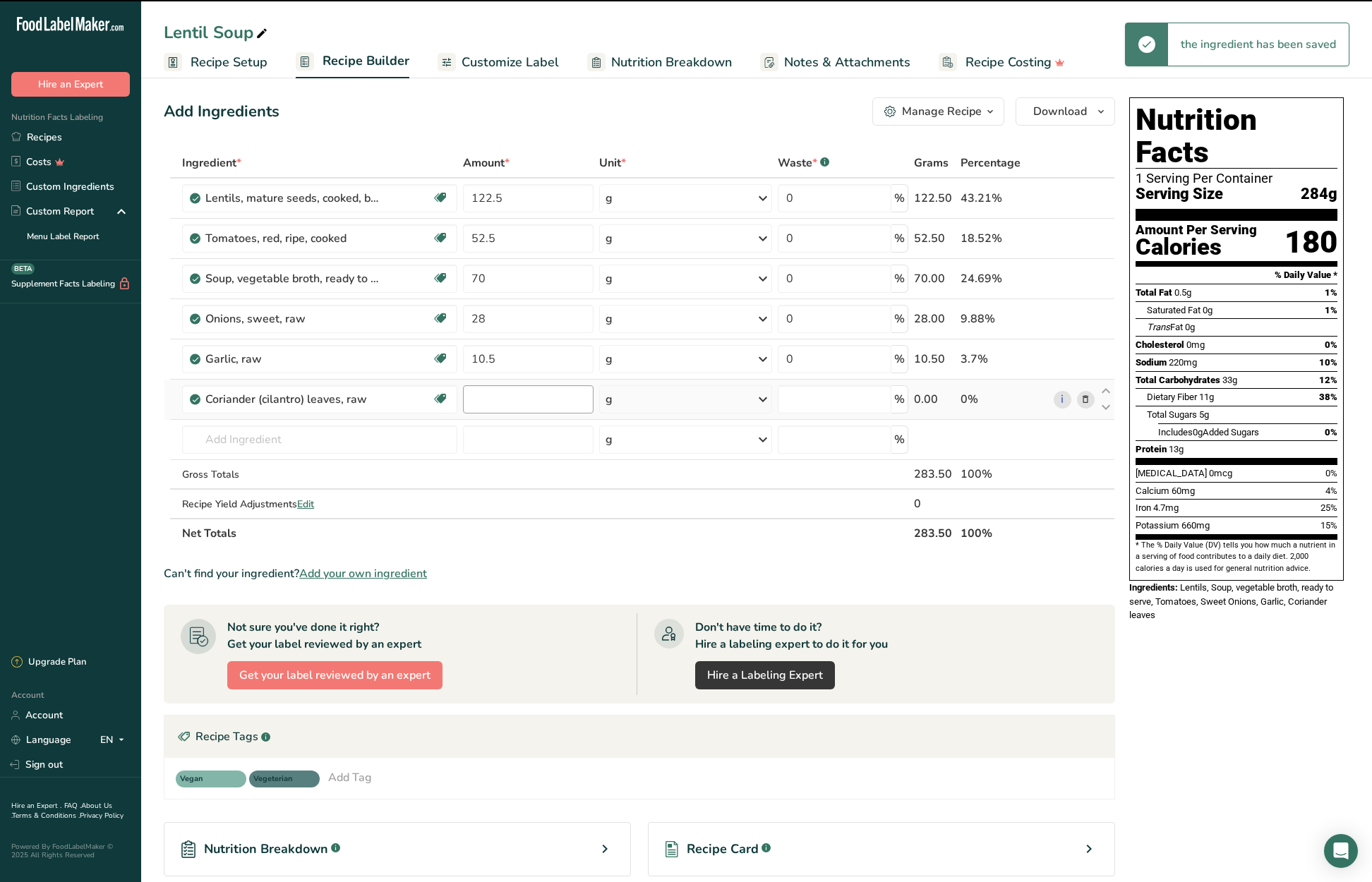
type input "0"
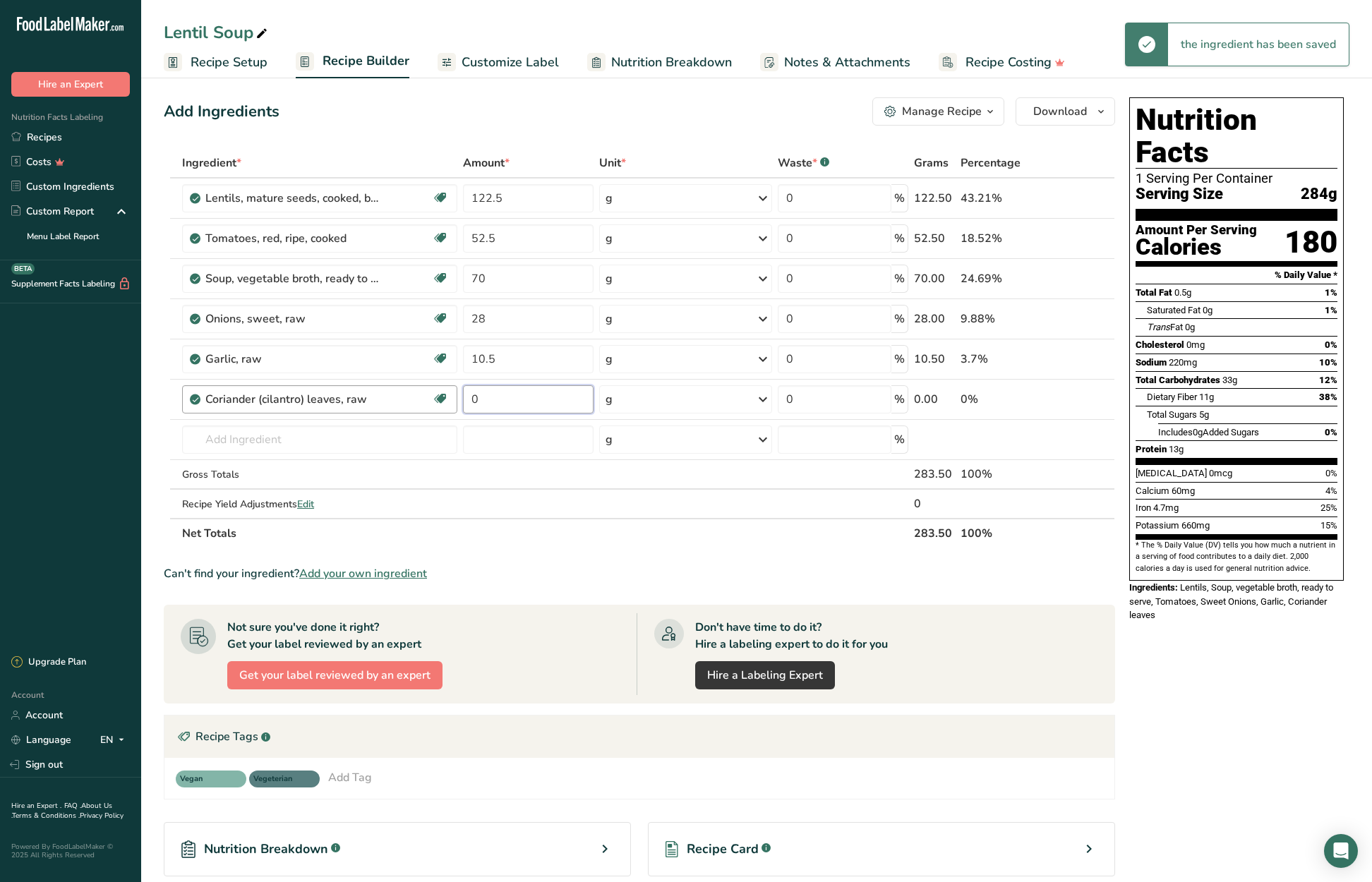
drag, startPoint x: 462, startPoint y: 395, endPoint x: 455, endPoint y: 395, distance: 7.0
click at [455, 395] on tr "Coriander (cilantro) leaves, raw Source of Antioxidants Dairy free Gluten free …" at bounding box center [640, 399] width 950 height 40
type input "17.5"
click at [370, 443] on div "Ingredient * Amount * Unit * Waste * .a-a{fill:#347362;}.b-a{fill:#fff;} Grams …" at bounding box center [640, 348] width 952 height 400
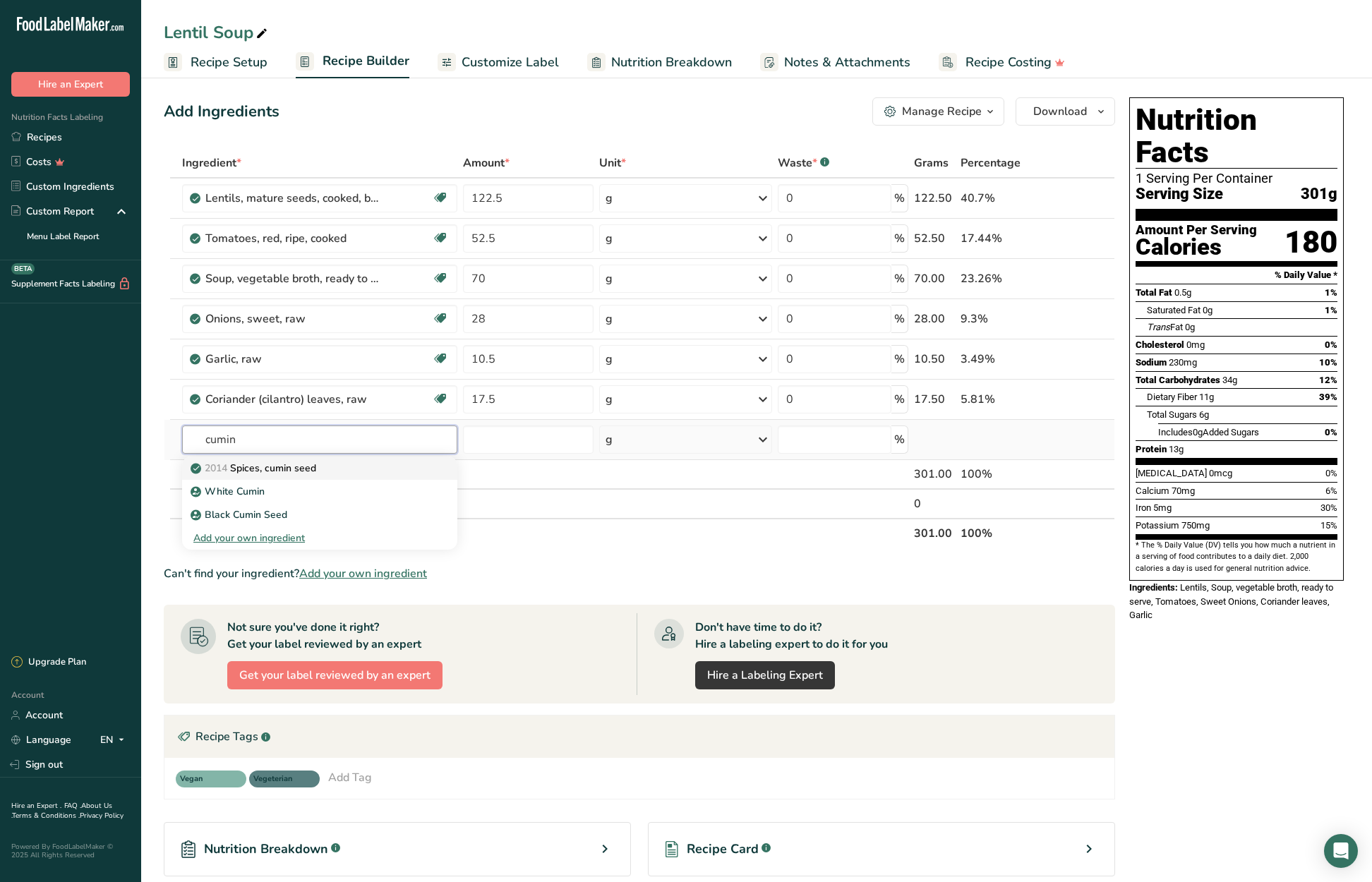
type input "cumin"
click at [335, 471] on div "2014 Spices, cumin seed" at bounding box center [308, 468] width 230 height 15
type input "Spices, cumin seed"
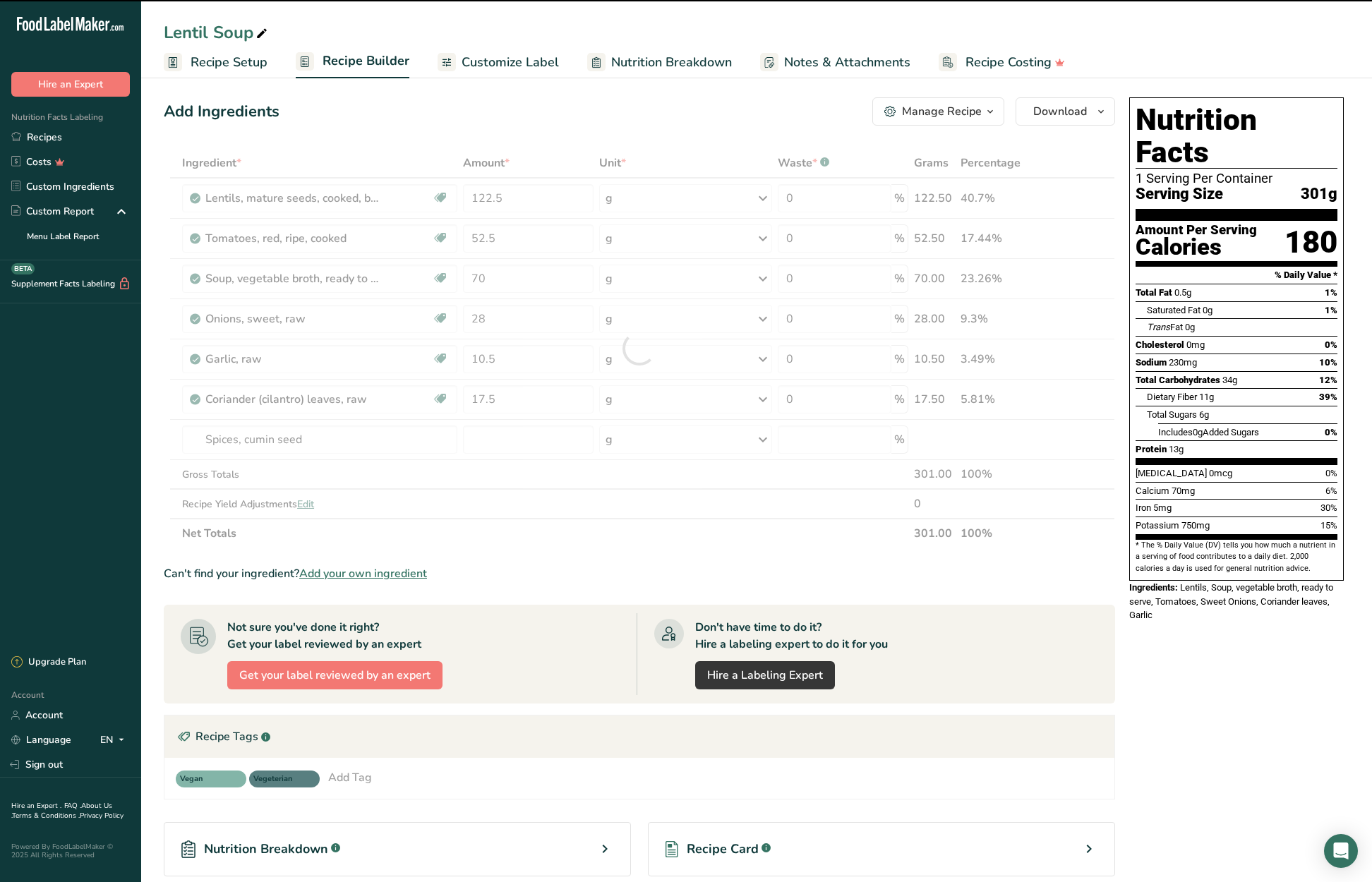
type input "0"
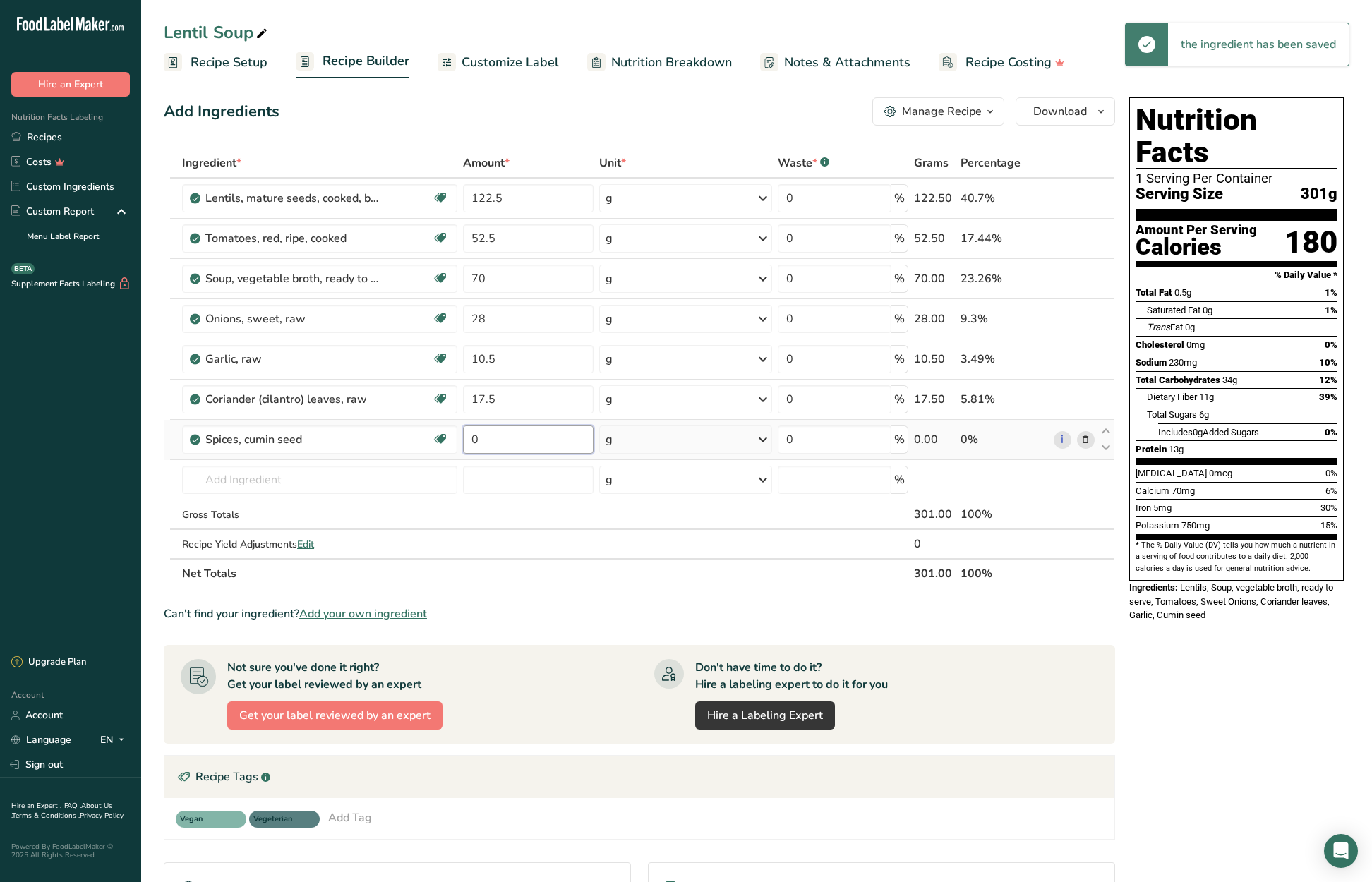
click at [458, 434] on tr "Spices, cumin seed Dairy free Gluten free Vegan Vegetarian Soy free 0 g Portion…" at bounding box center [640, 439] width 950 height 40
type input "14"
click at [282, 479] on div "Ingredient * Amount * Unit * Waste * .a-a{fill:#347362;}.b-a{fill:#fff;} Grams …" at bounding box center [640, 368] width 952 height 440
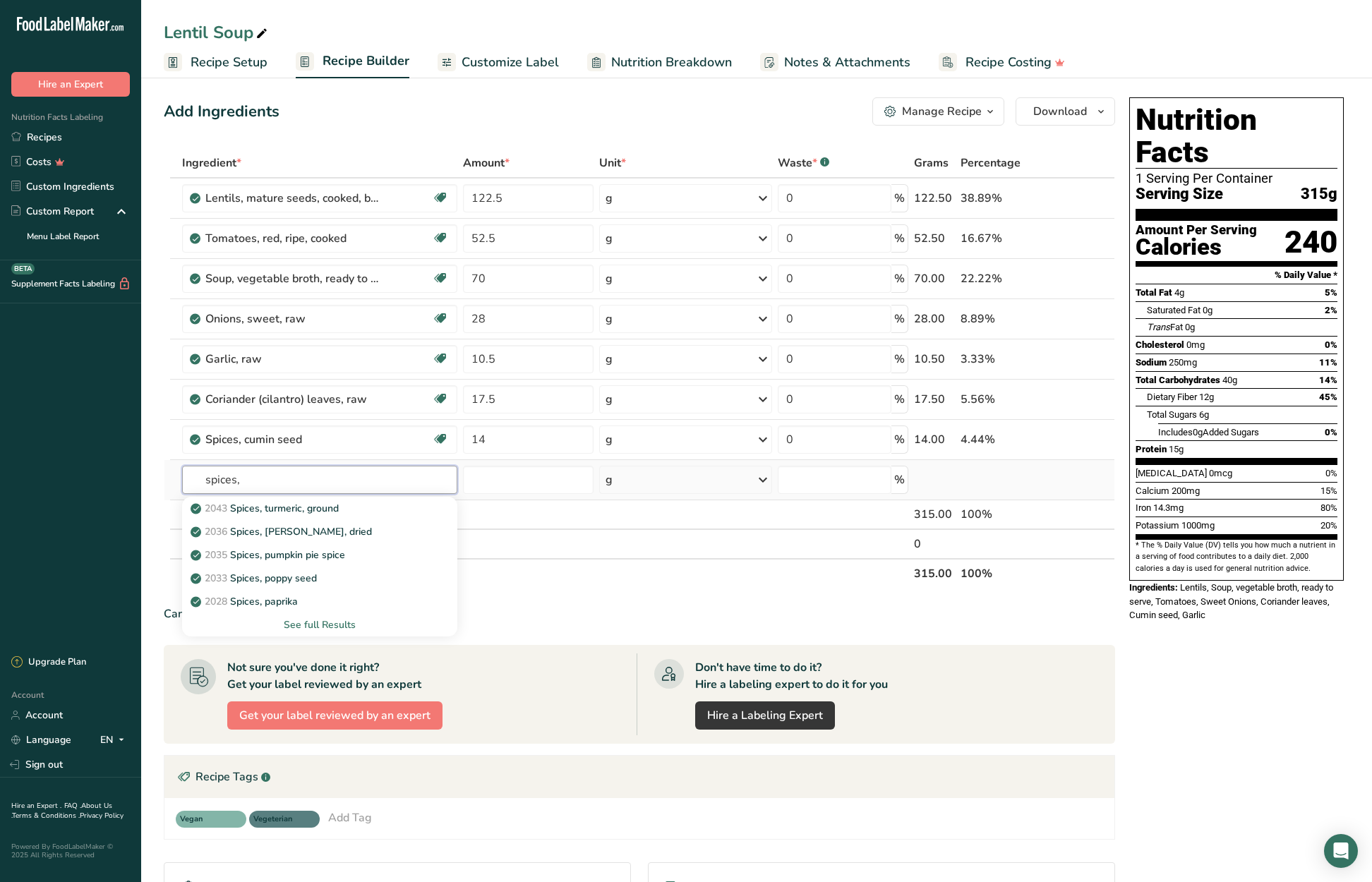
type input "spices,"
click at [338, 625] on div "See full Results" at bounding box center [319, 625] width 253 height 15
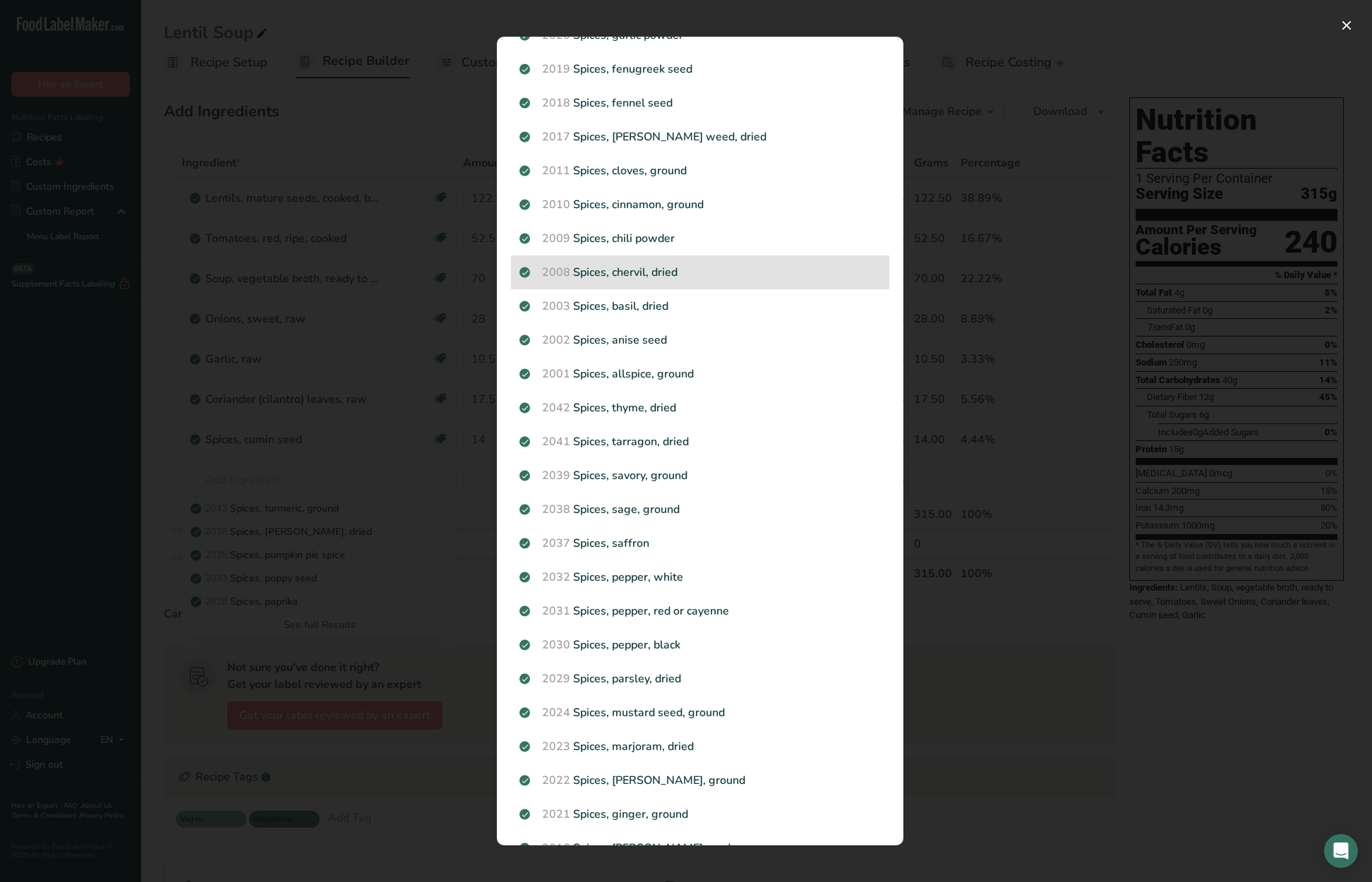
scroll to position [338, 0]
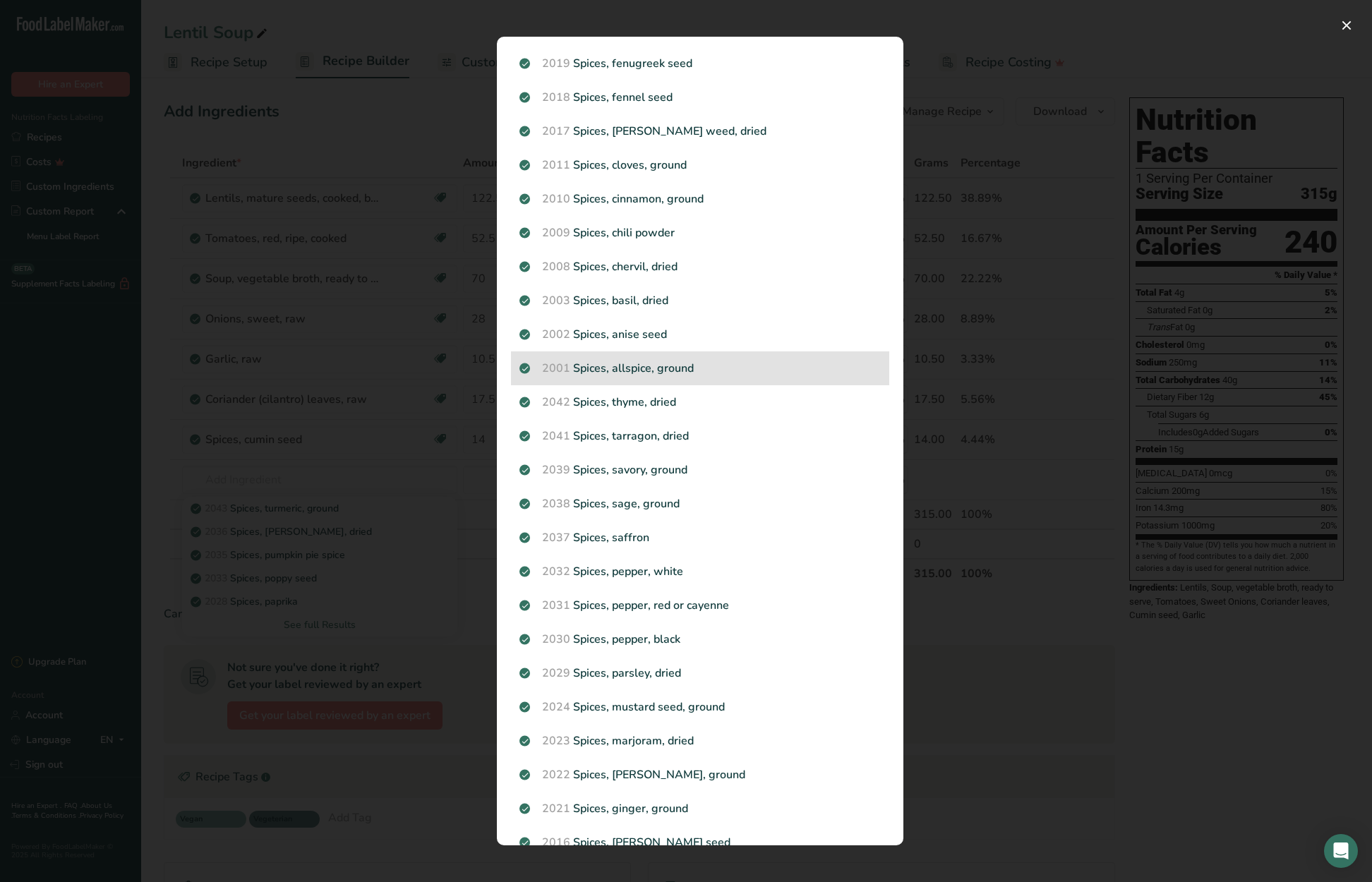
click at [660, 366] on p "2001 Spices, allspice, ground" at bounding box center [700, 368] width 361 height 17
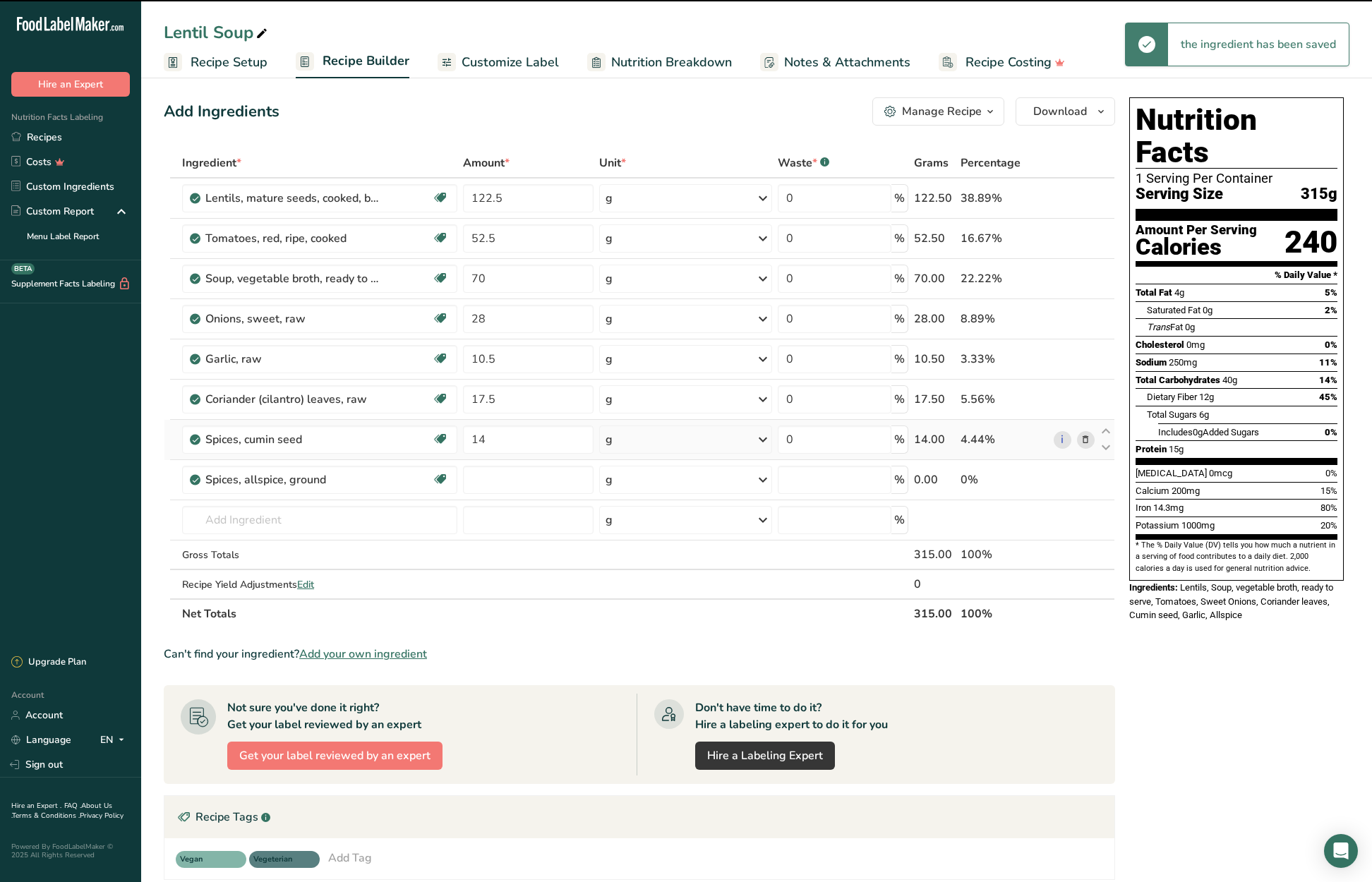
type input "0"
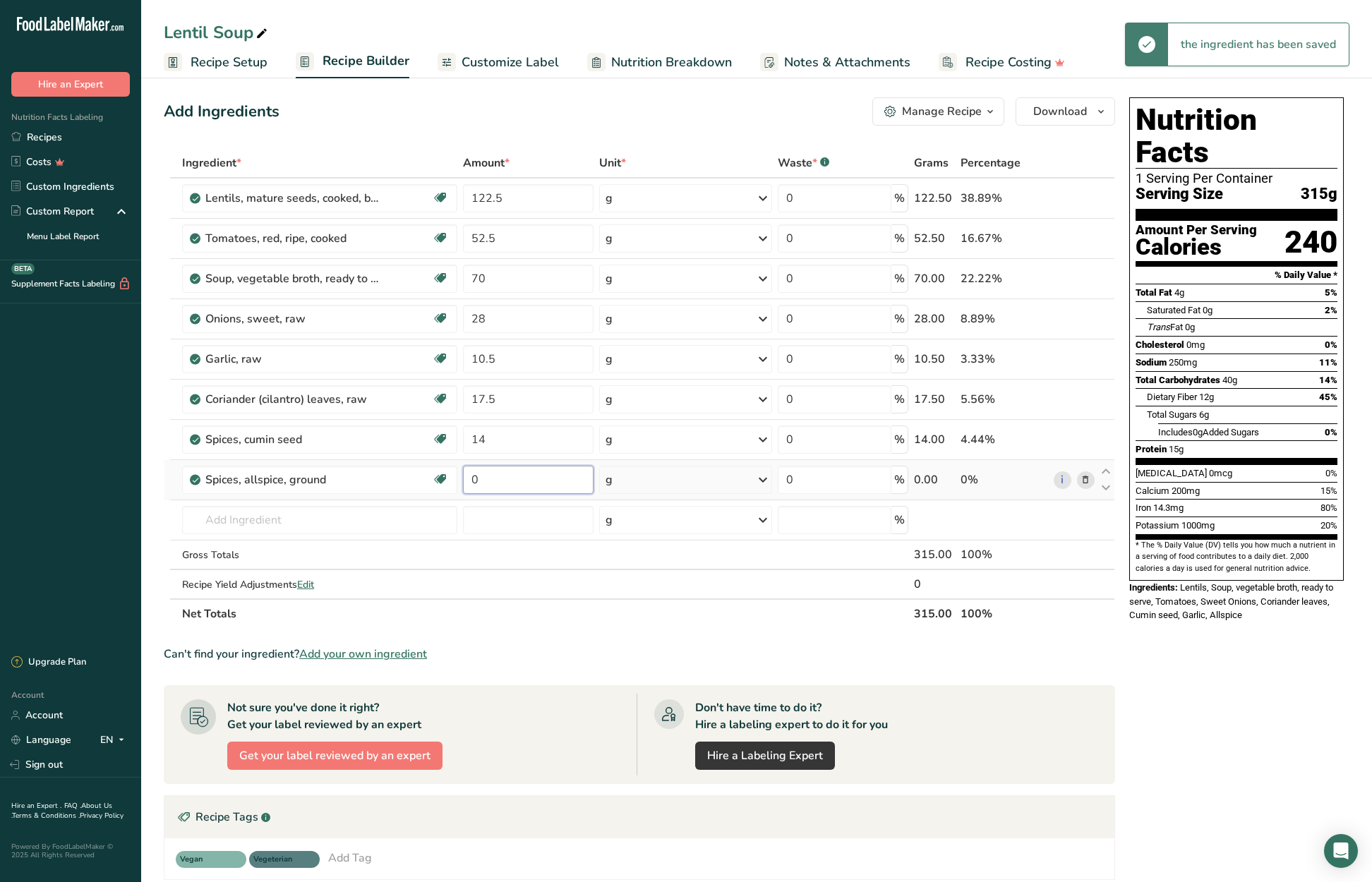
drag, startPoint x: 496, startPoint y: 483, endPoint x: 478, endPoint y: 479, distance: 18.4
click at [478, 479] on input "0" at bounding box center [527, 480] width 130 height 28
click at [471, 480] on input "0" at bounding box center [527, 480] width 130 height 28
type input "14"
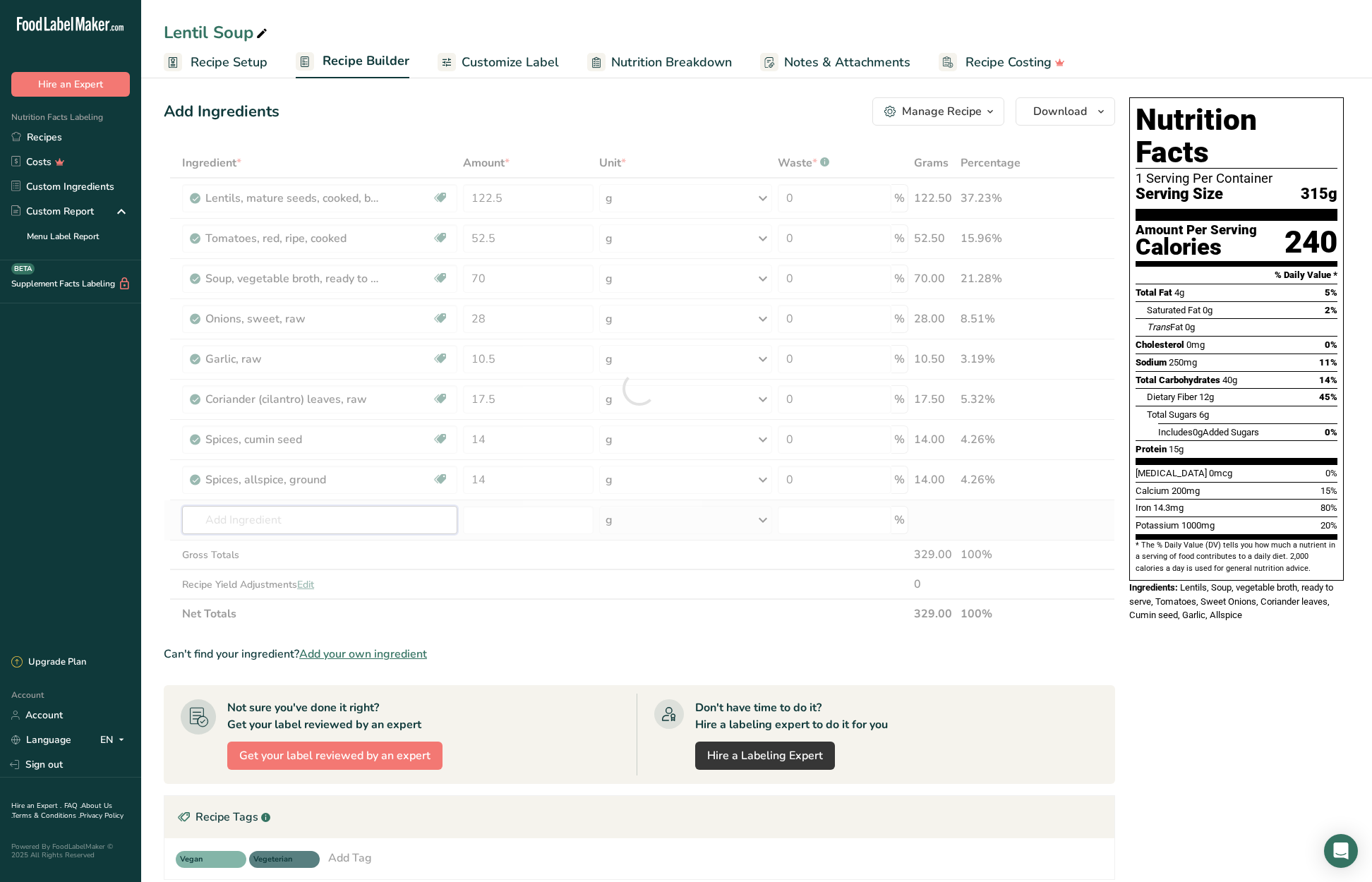
click at [348, 518] on div "Ingredient * Amount * Unit * Waste * .a-a{fill:#347362;}.b-a{fill:#fff;} Grams …" at bounding box center [640, 388] width 952 height 480
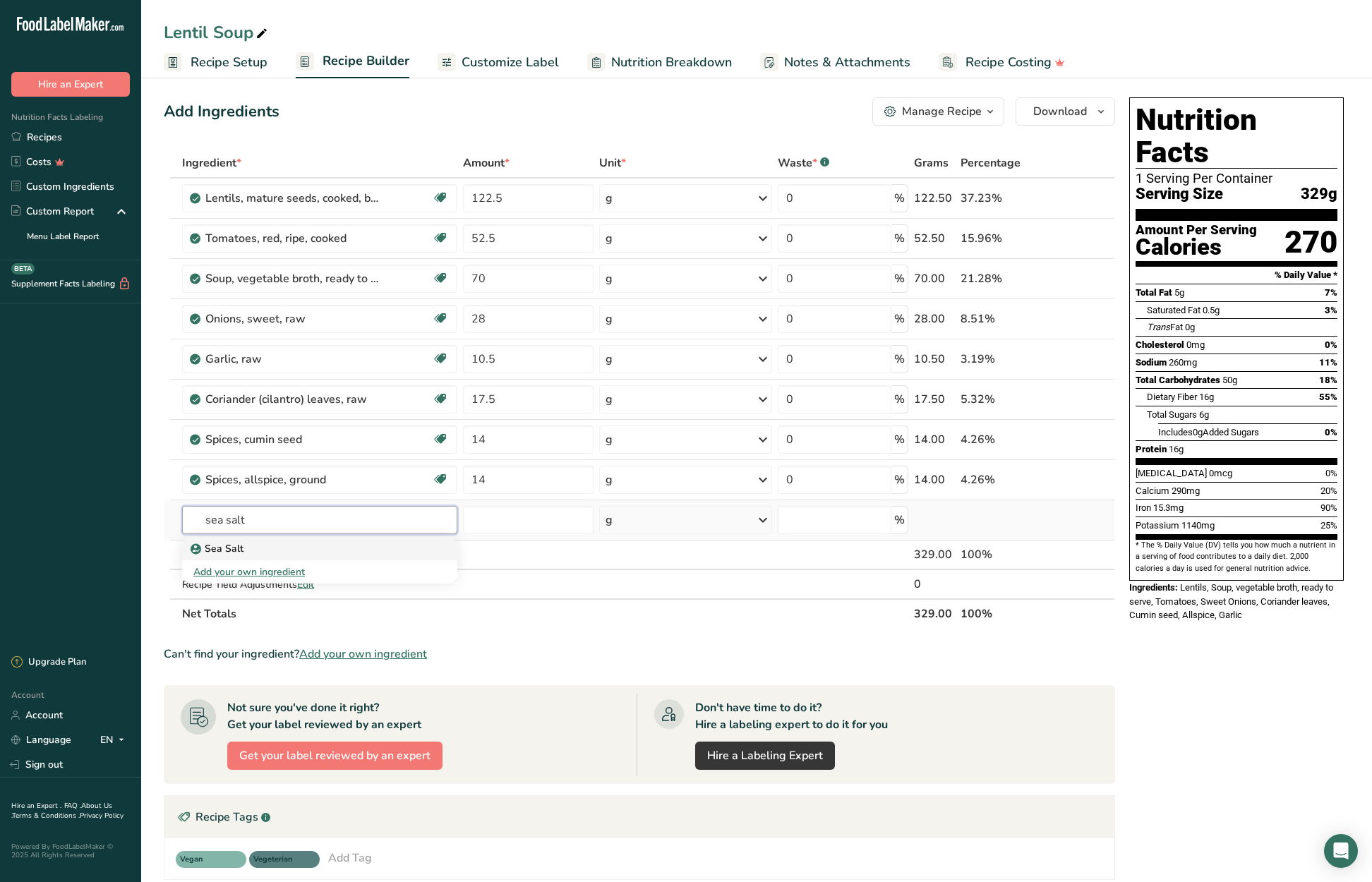
type input "sea salt"
click at [241, 547] on p "Sea Salt" at bounding box center [219, 549] width 50 height 15
type input "Sea Salt"
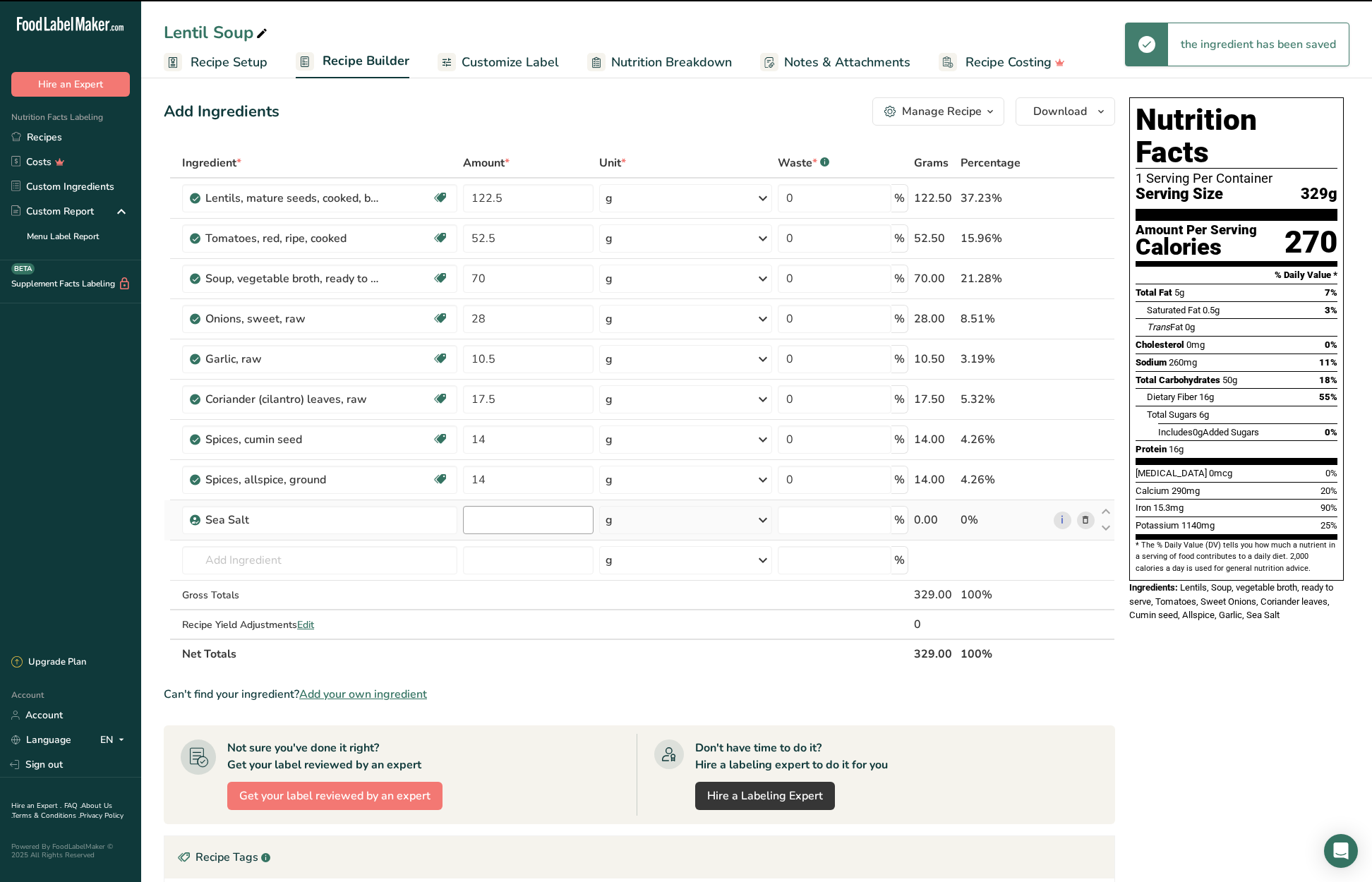
type input "0"
drag, startPoint x: 504, startPoint y: 520, endPoint x: 468, endPoint y: 519, distance: 36.0
click at [465, 518] on input "0" at bounding box center [527, 520] width 130 height 28
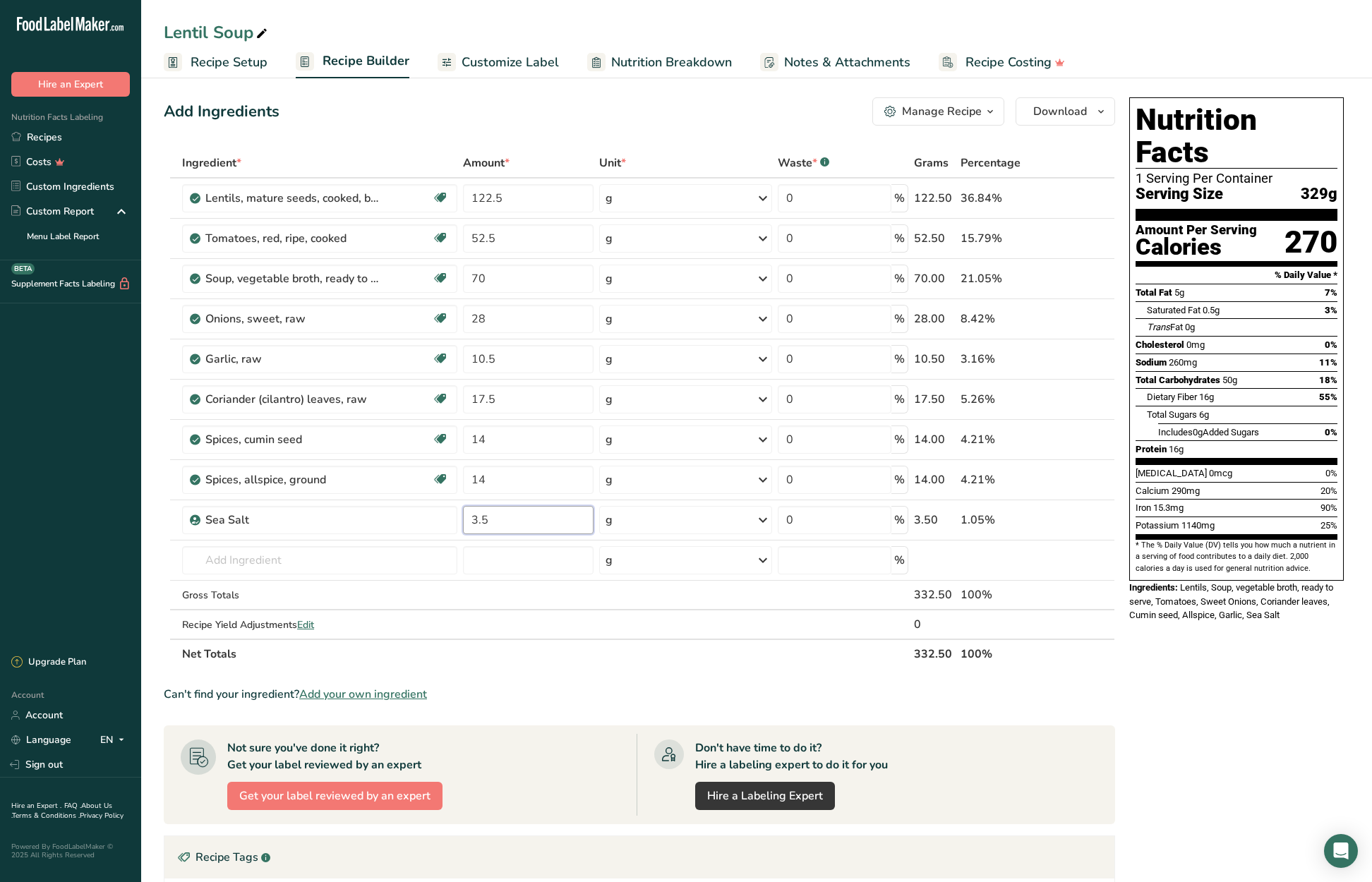
type input "3.5"
click at [1235, 661] on div "Nutrition Facts 1 Serving Per Container Serving Size 329g Amount Per Serving Ca…" at bounding box center [1236, 638] width 226 height 1094
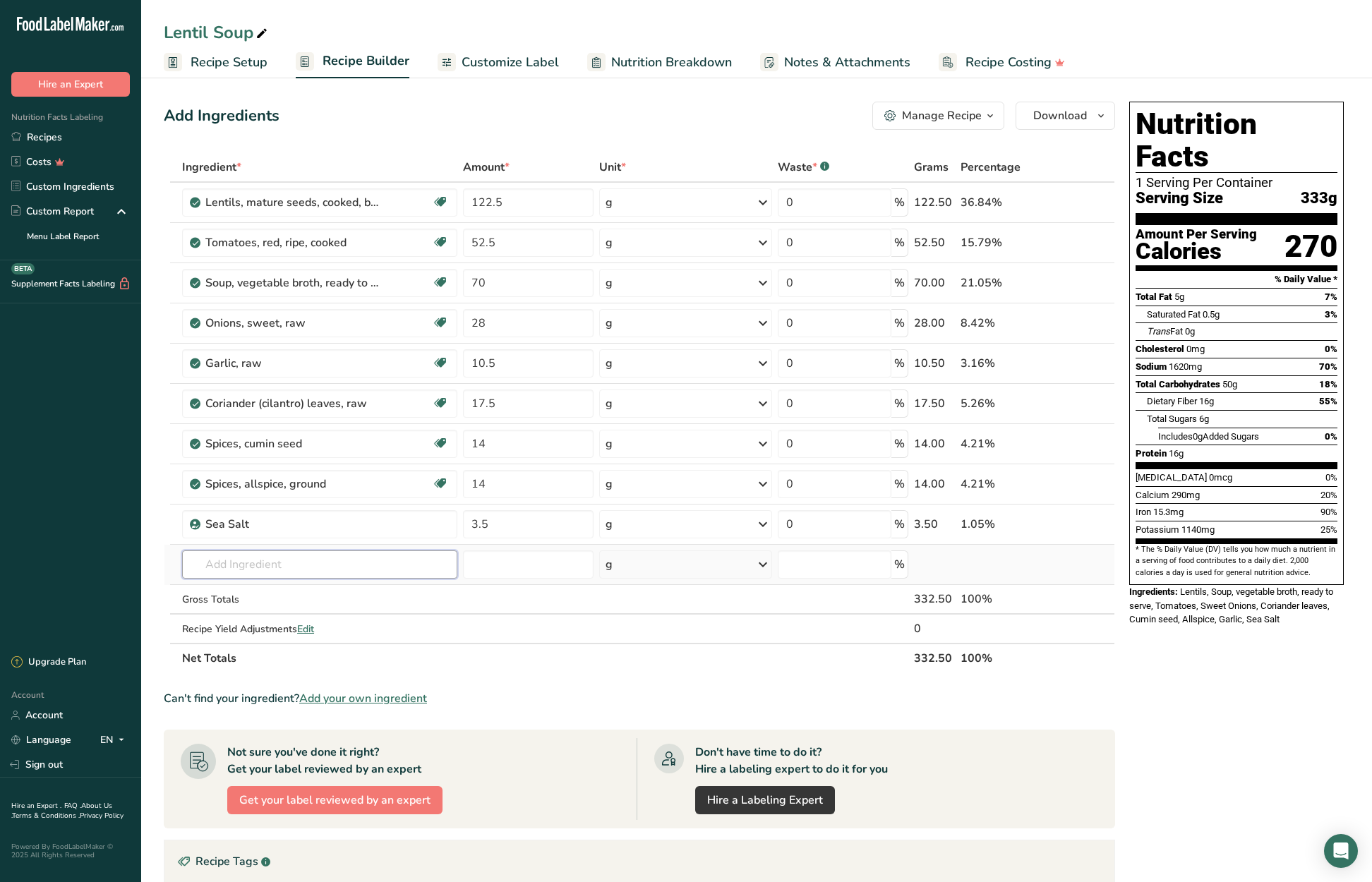
click at [300, 560] on input "text" at bounding box center [319, 564] width 275 height 28
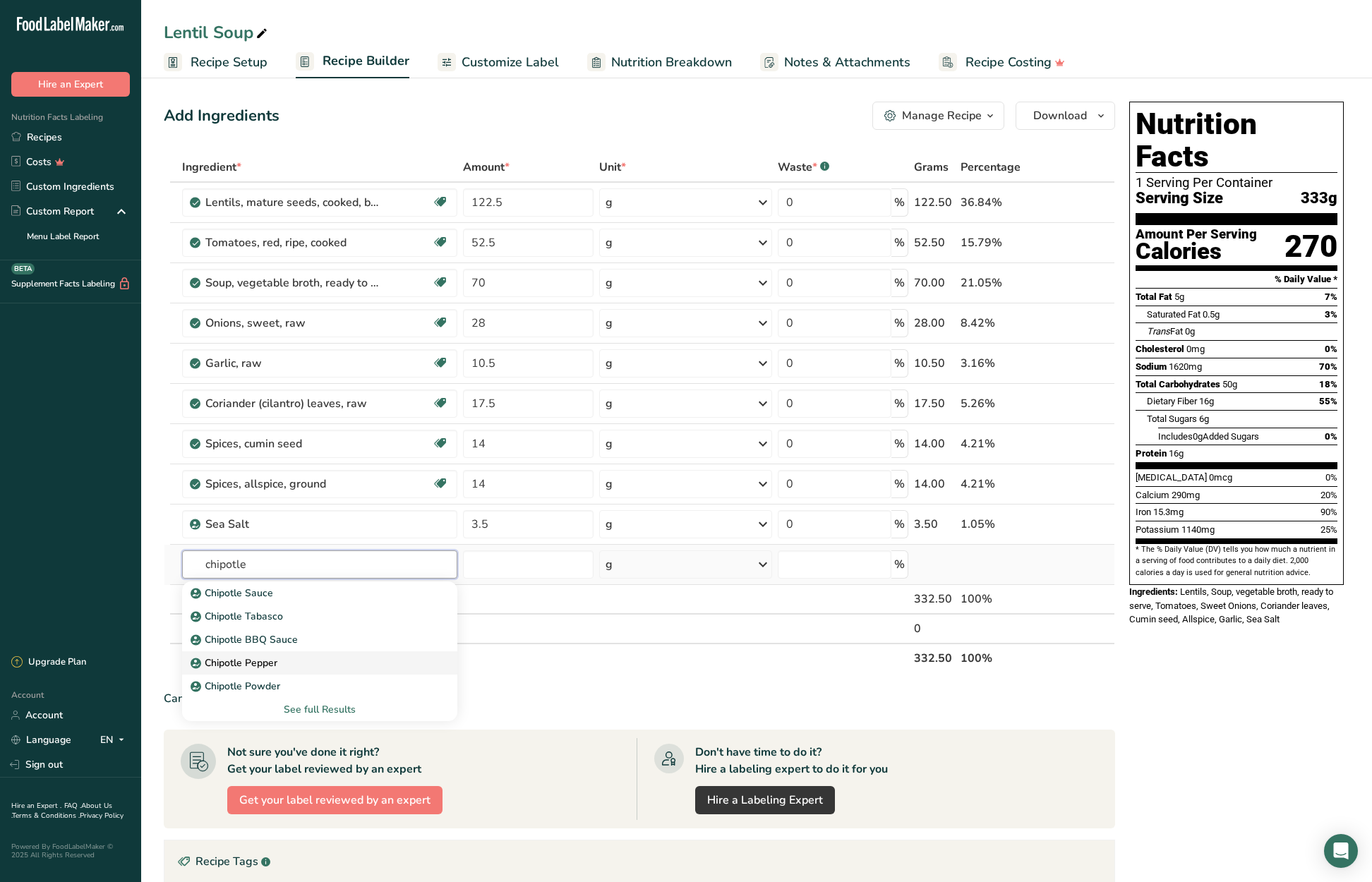
type input "chipotle"
click at [288, 660] on div "Chipotle Pepper" at bounding box center [308, 663] width 230 height 15
type input "Chipotle Pepper"
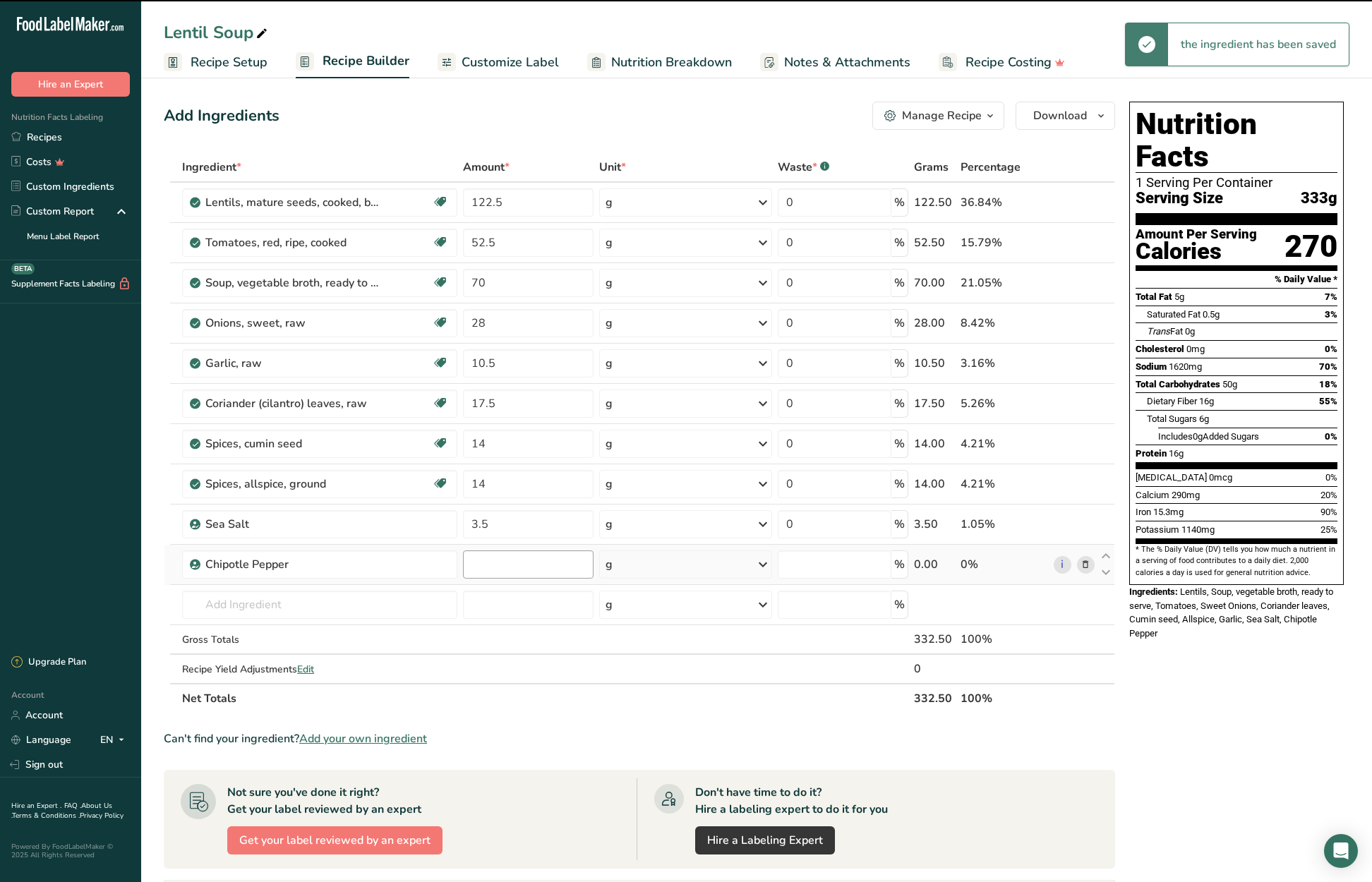
type input "0"
click at [469, 562] on input "0" at bounding box center [527, 564] width 130 height 28
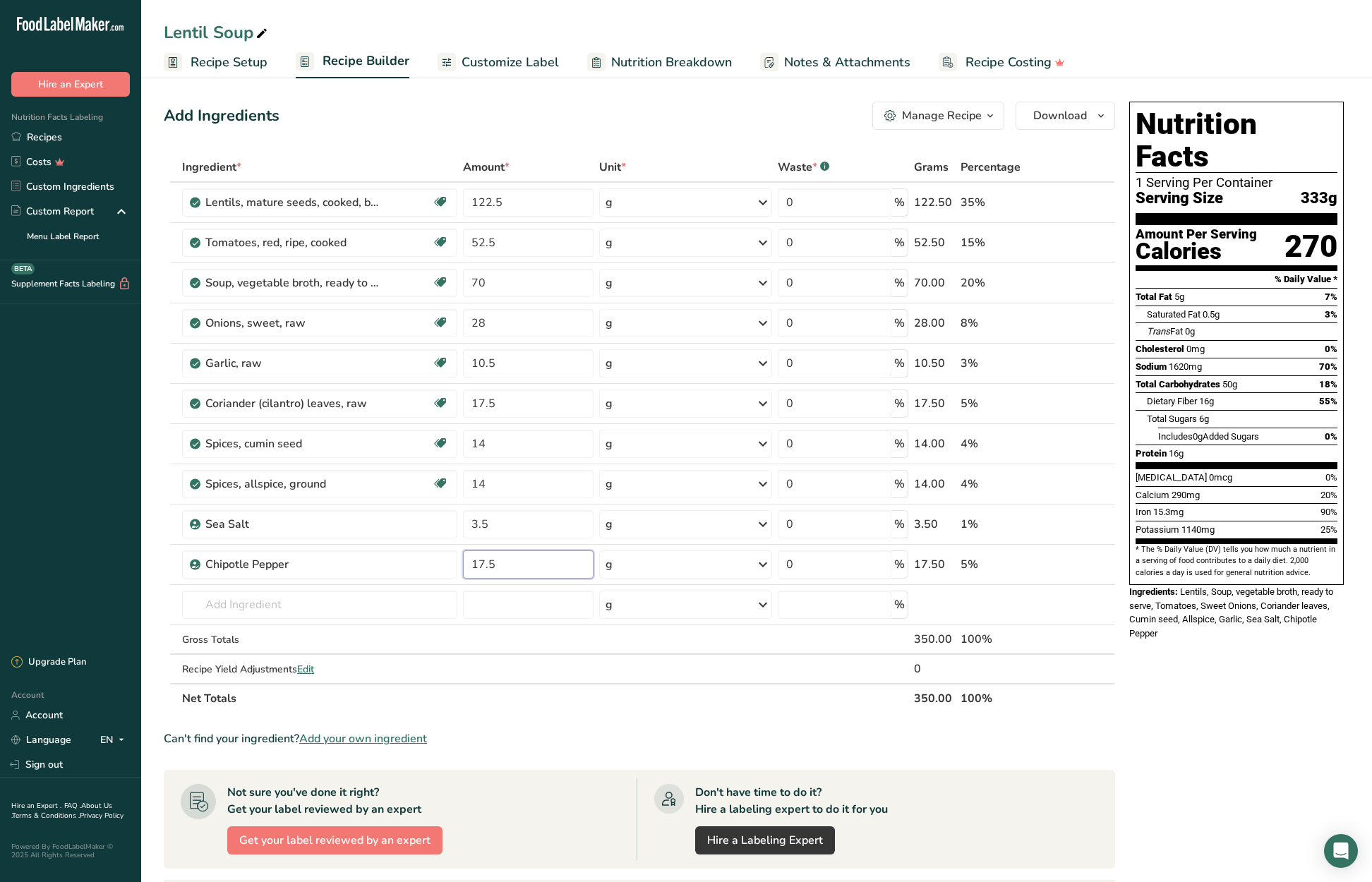
type input "17.5"
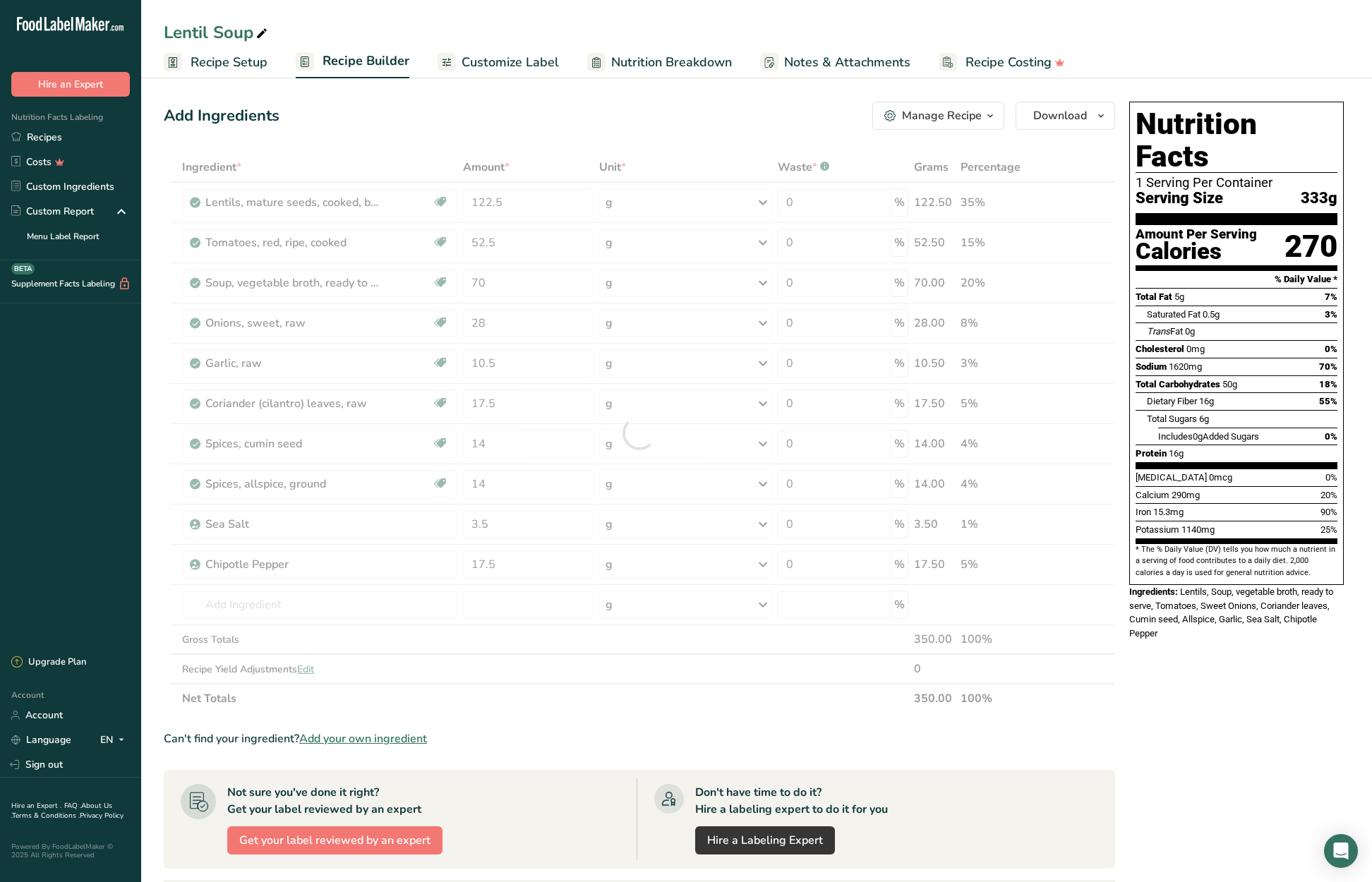
click at [1195, 654] on div "Nutrition Facts 1 Serving Per Container Serving Size 333g Amount Per Serving Ca…" at bounding box center [1236, 663] width 226 height 1134
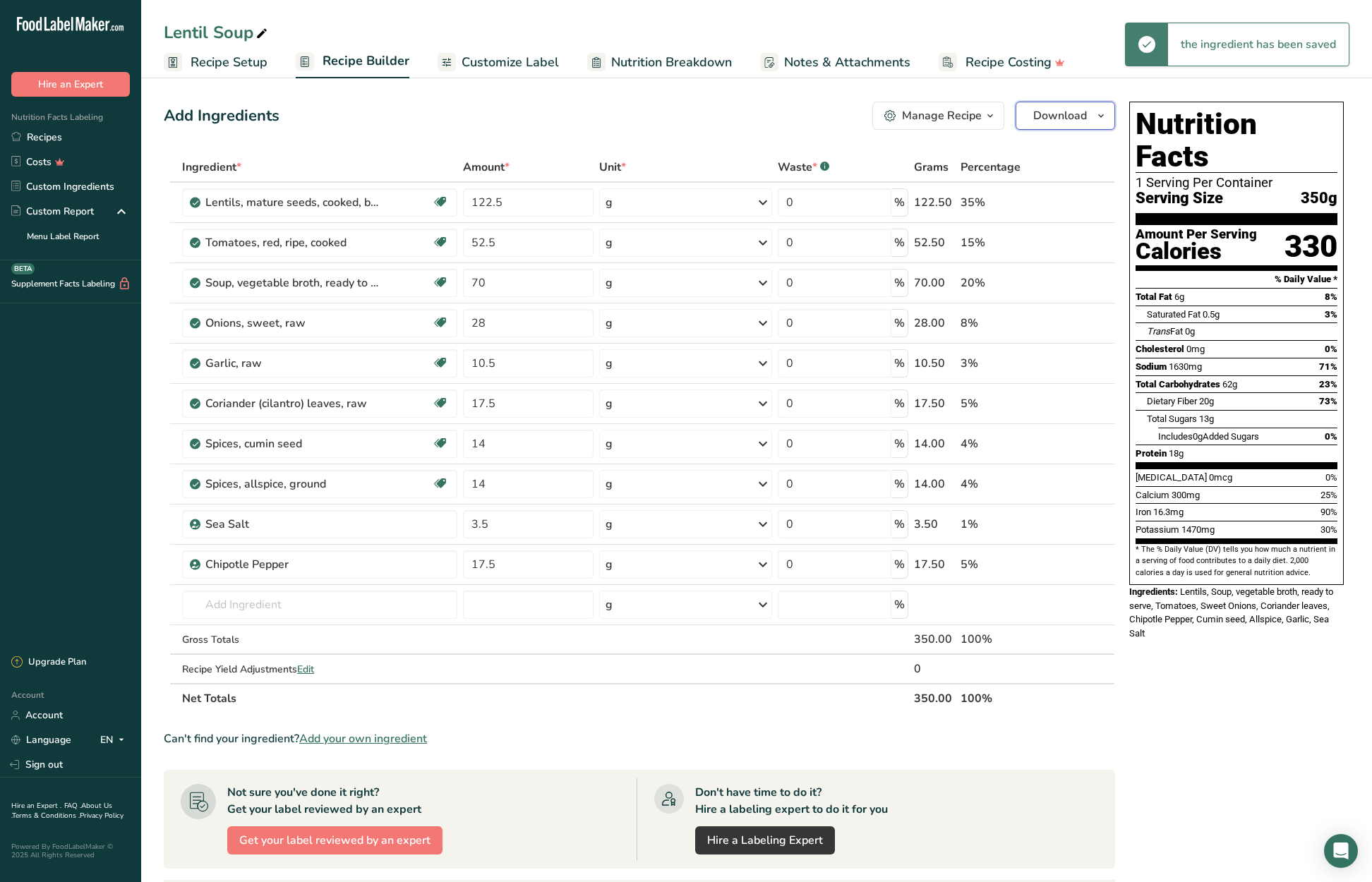
click at [1065, 115] on span "Download" at bounding box center [1059, 115] width 54 height 17
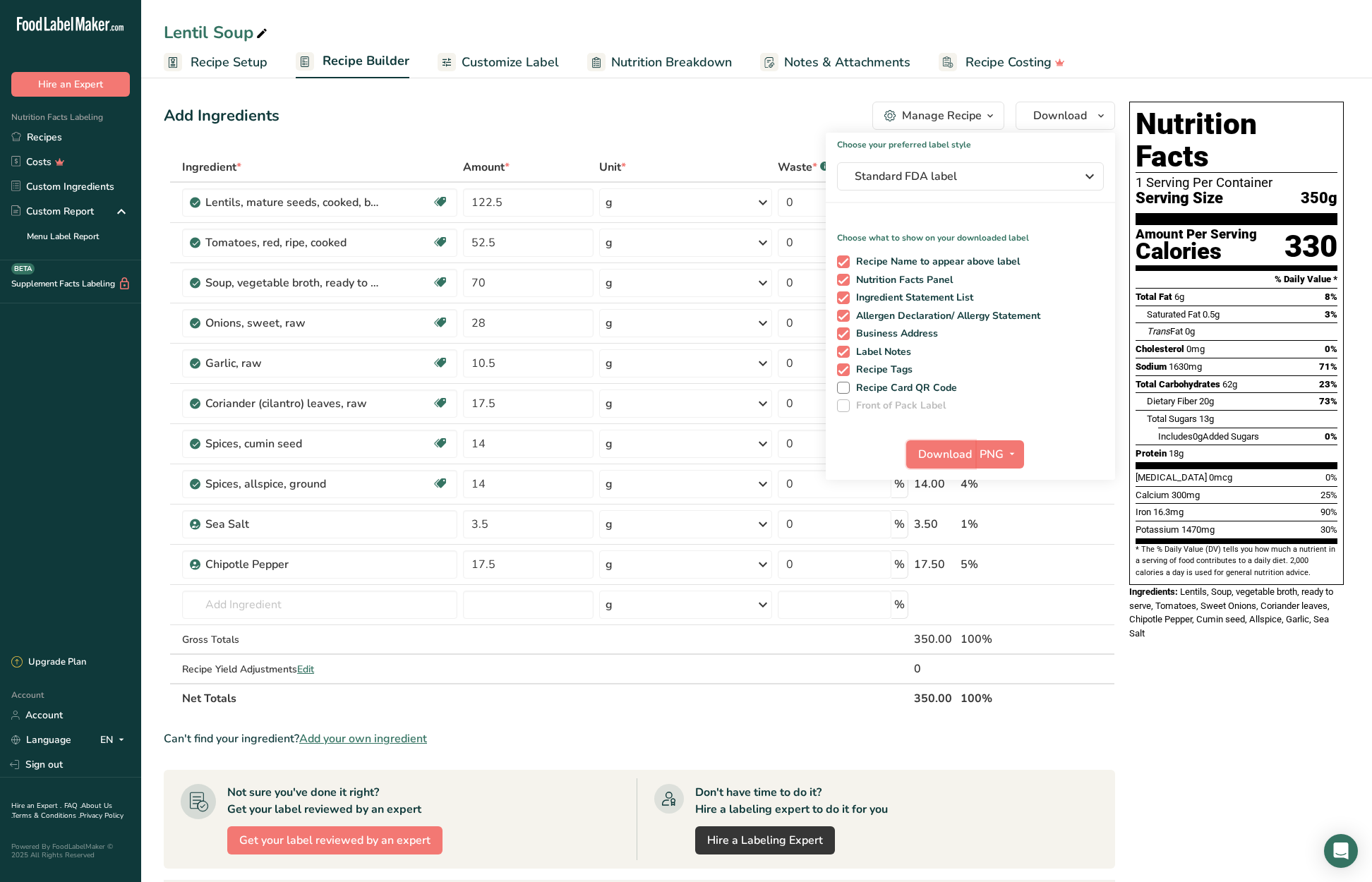
click at [962, 457] on span "Download" at bounding box center [945, 455] width 54 height 17
click at [49, 134] on link "Recipes" at bounding box center [71, 137] width 141 height 25
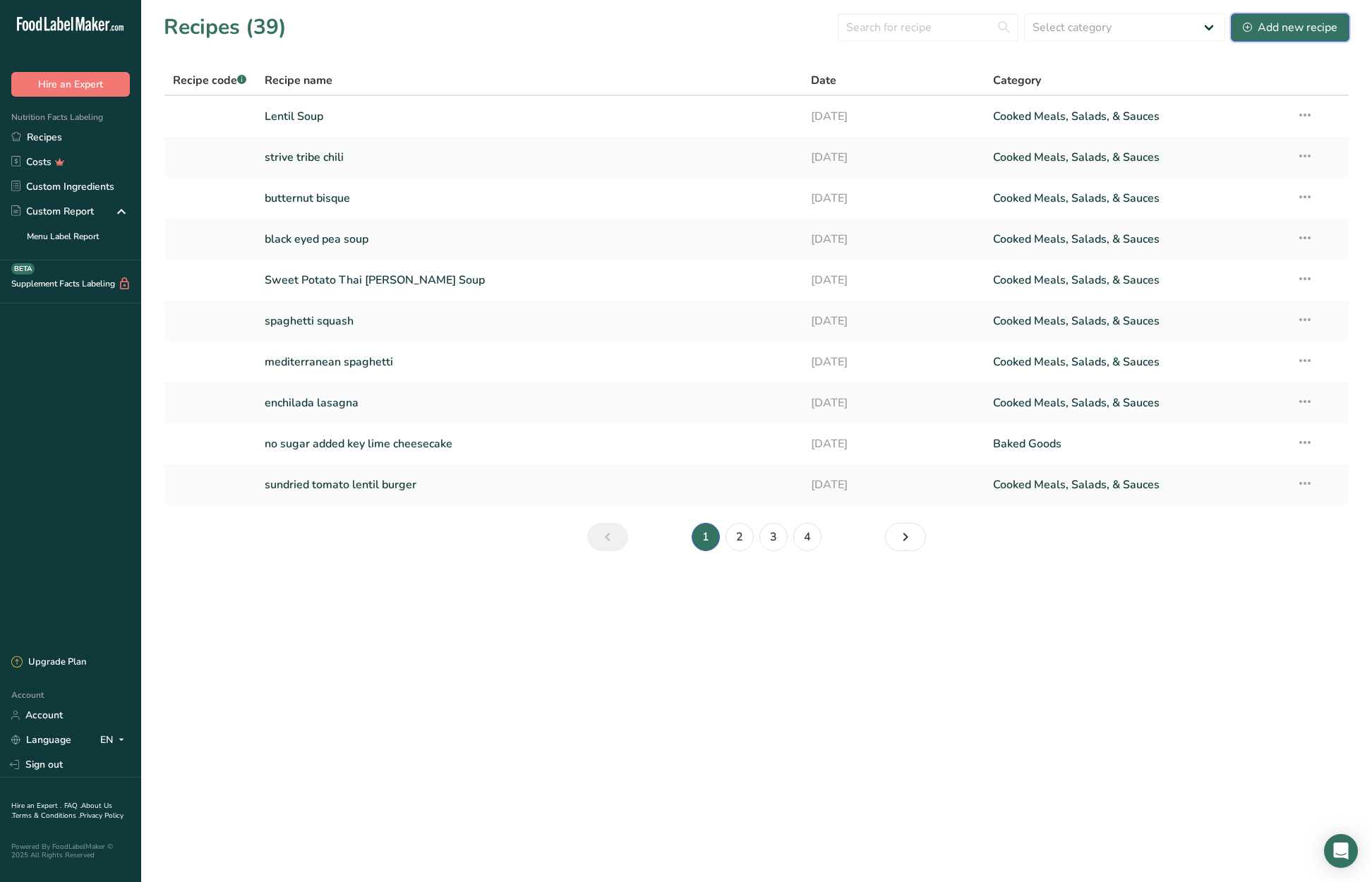
drag, startPoint x: 1300, startPoint y: 20, endPoint x: 1296, endPoint y: 34, distance: 14.6
click at [1304, 22] on div "Add new recipe" at bounding box center [1290, 27] width 95 height 17
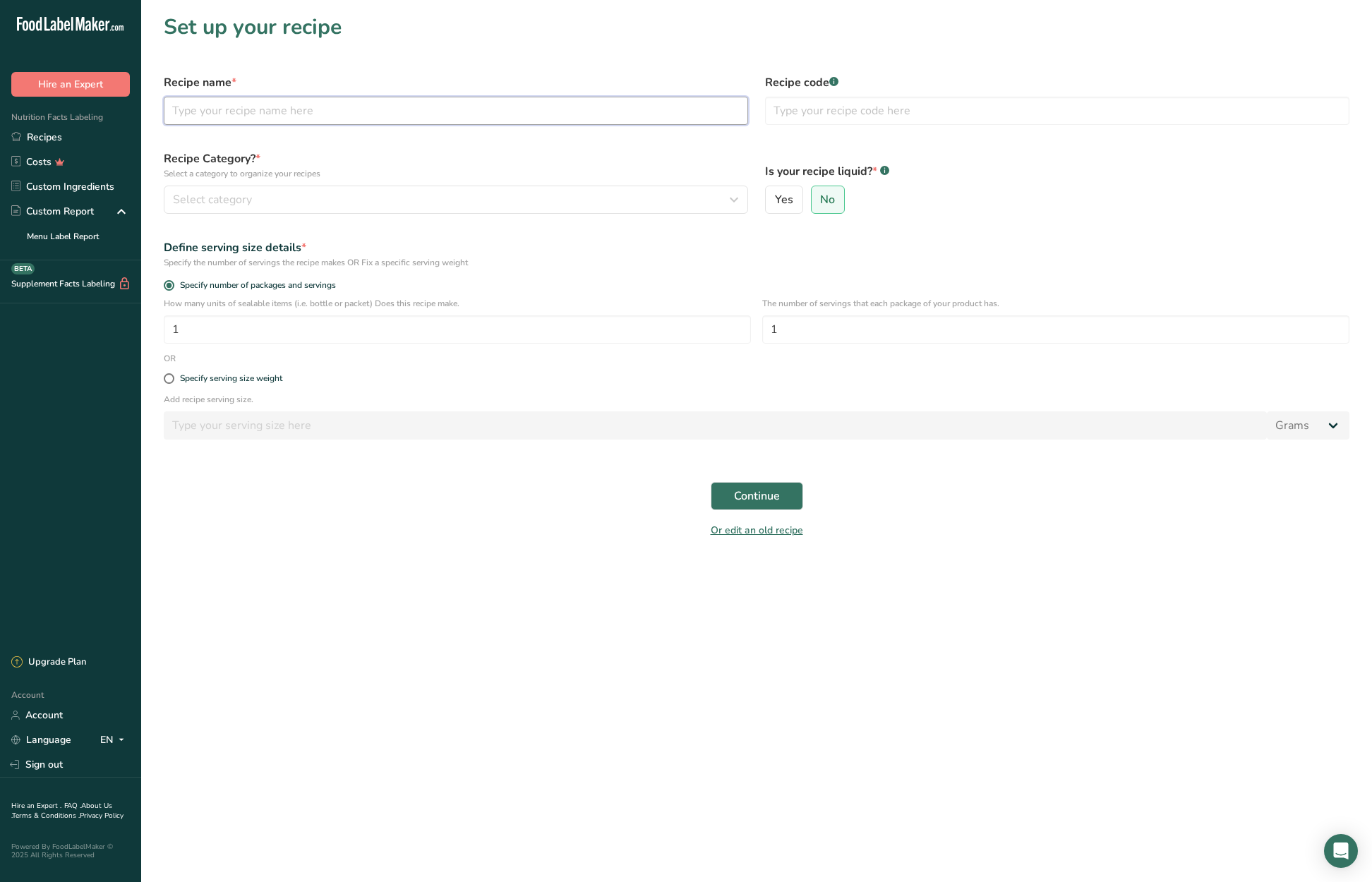
click at [201, 106] on input "text" at bounding box center [456, 110] width 584 height 28
type input "tomato basil soup"
click at [732, 197] on icon "button" at bounding box center [734, 199] width 17 height 25
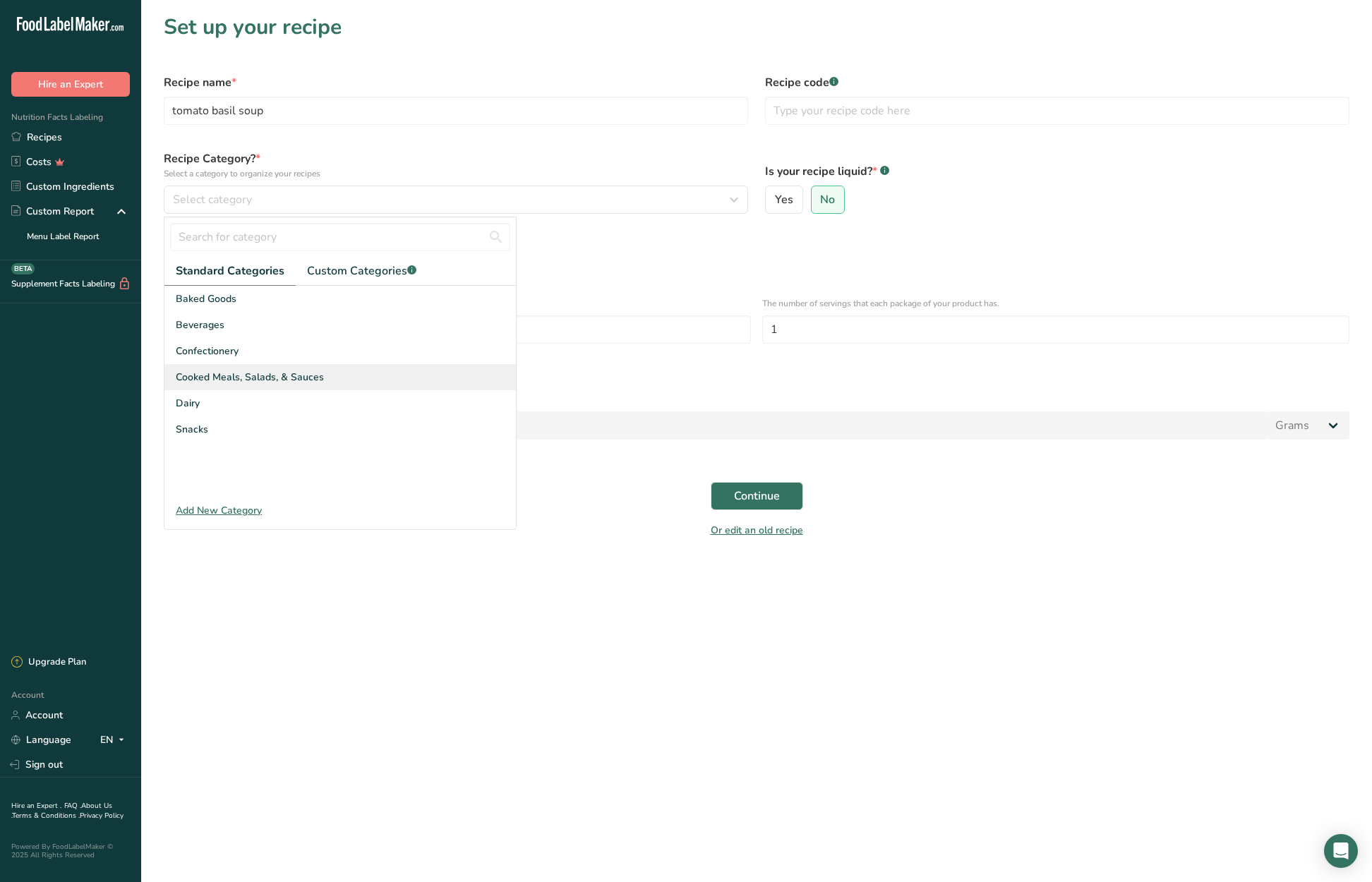
click at [372, 367] on div "Cooked Meals, Salads, & Sauces" at bounding box center [340, 377] width 351 height 26
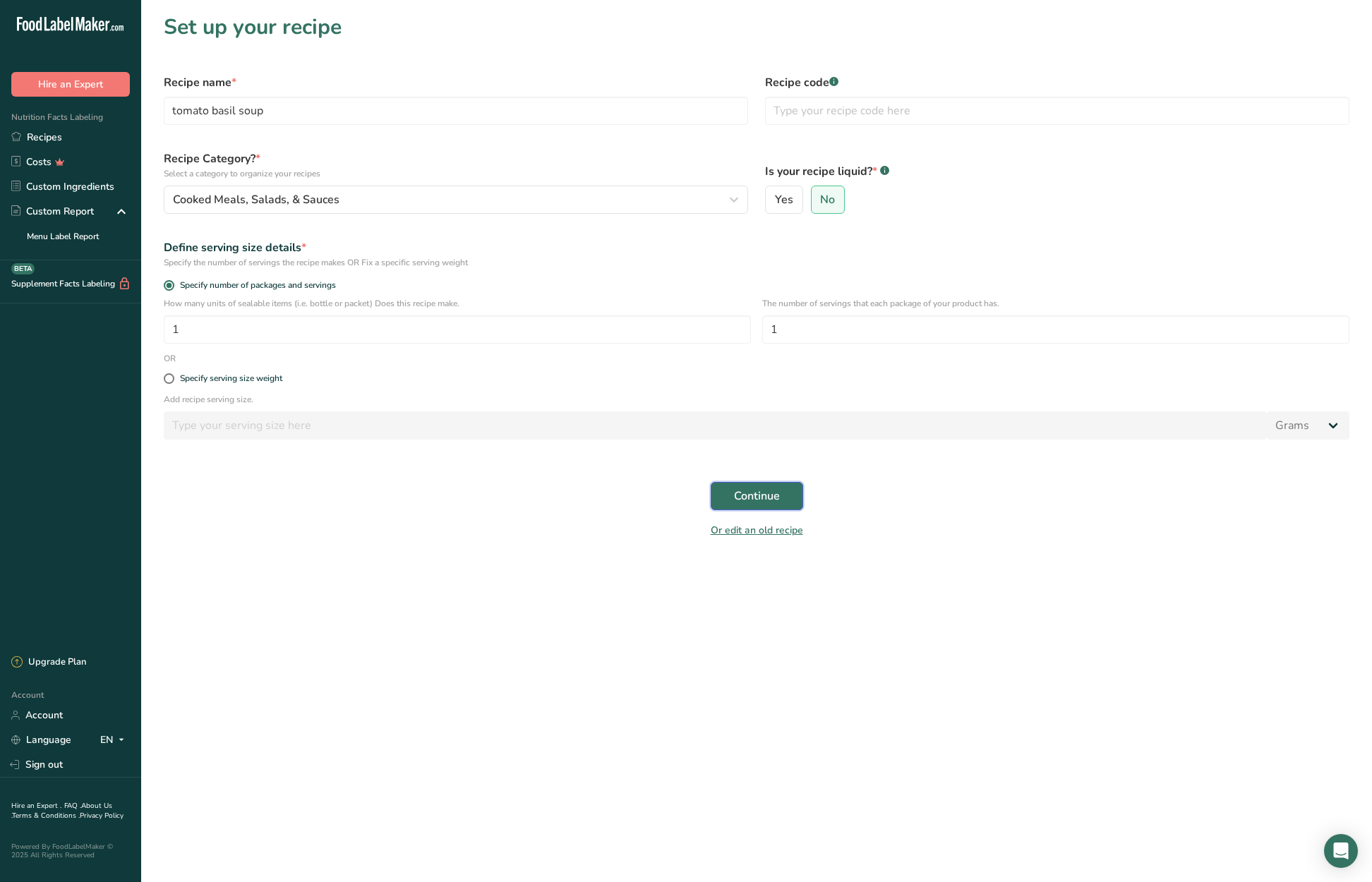
click at [734, 497] on span "Continue" at bounding box center [757, 496] width 46 height 17
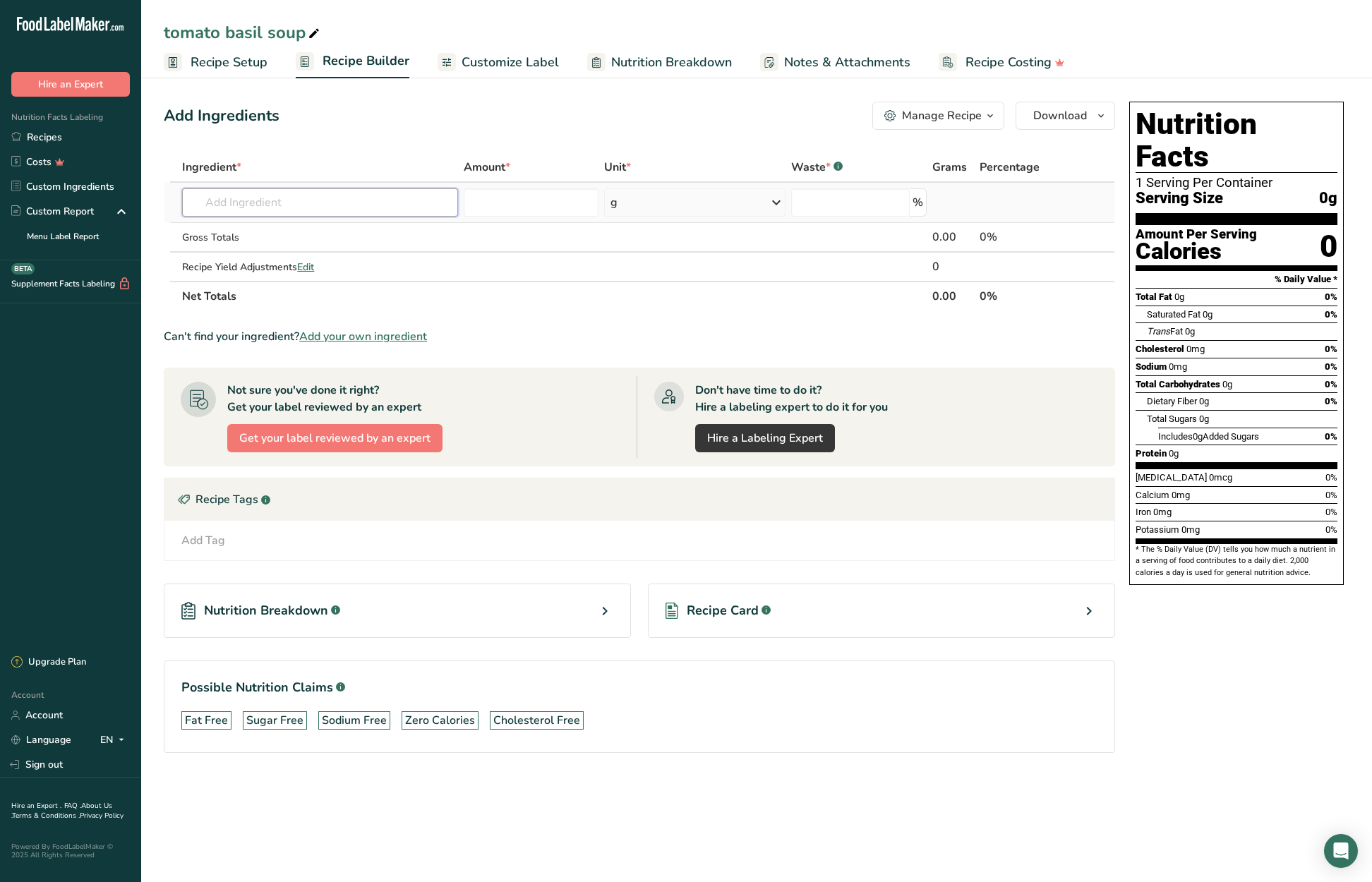
click at [269, 206] on input "text" at bounding box center [319, 202] width 275 height 28
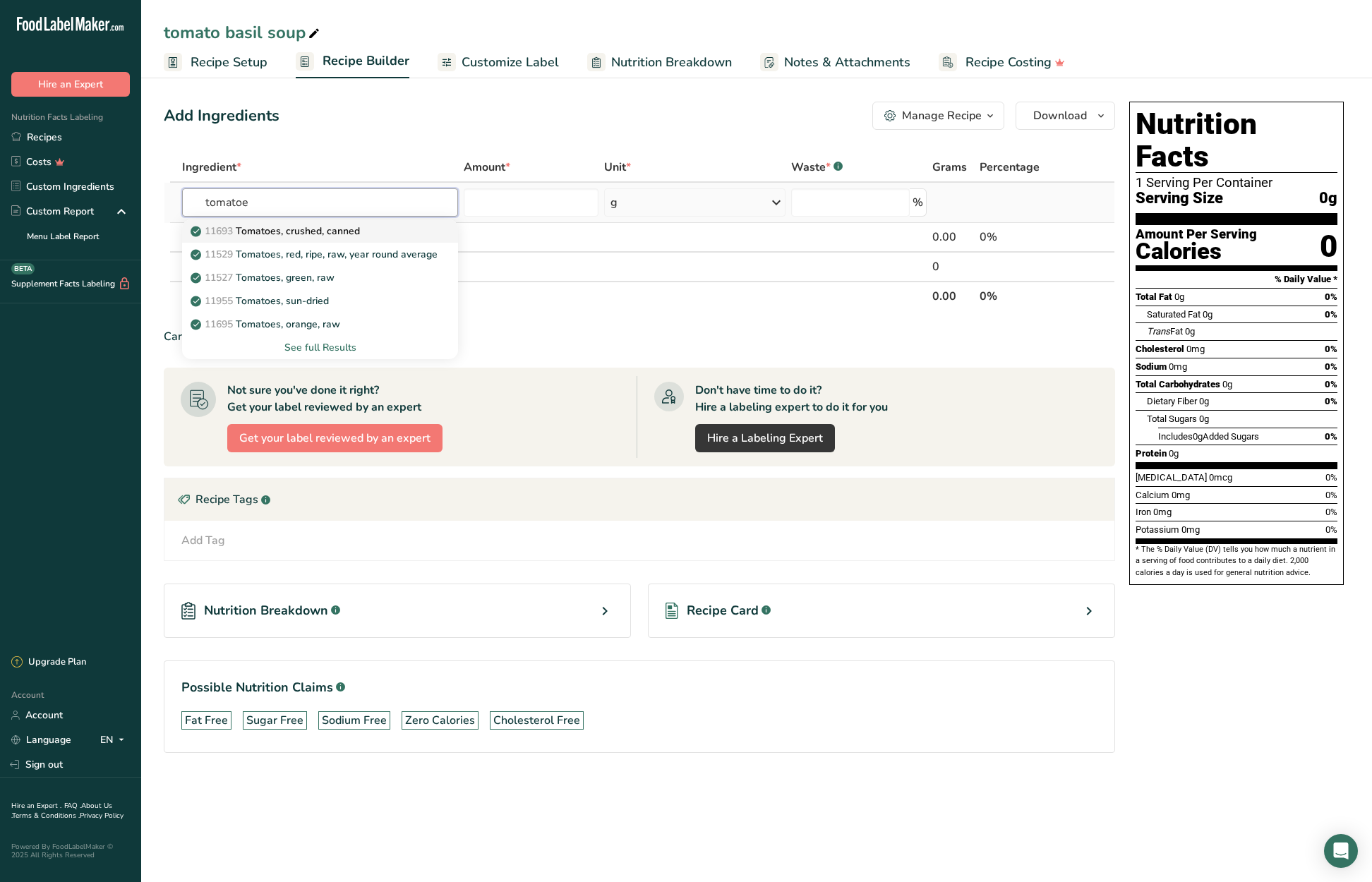
type input "Tomatoes, crushed, canned"
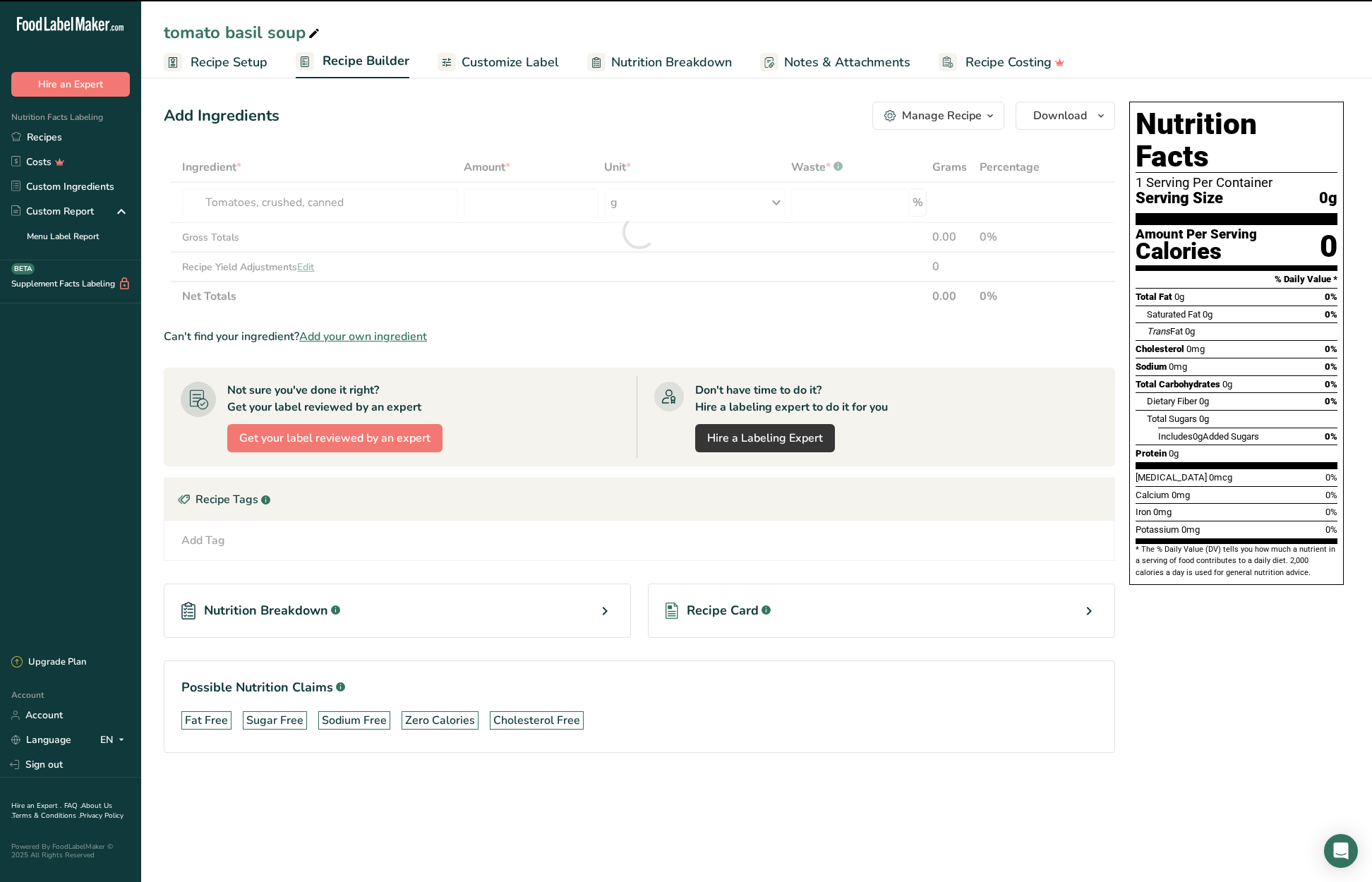
type input "0"
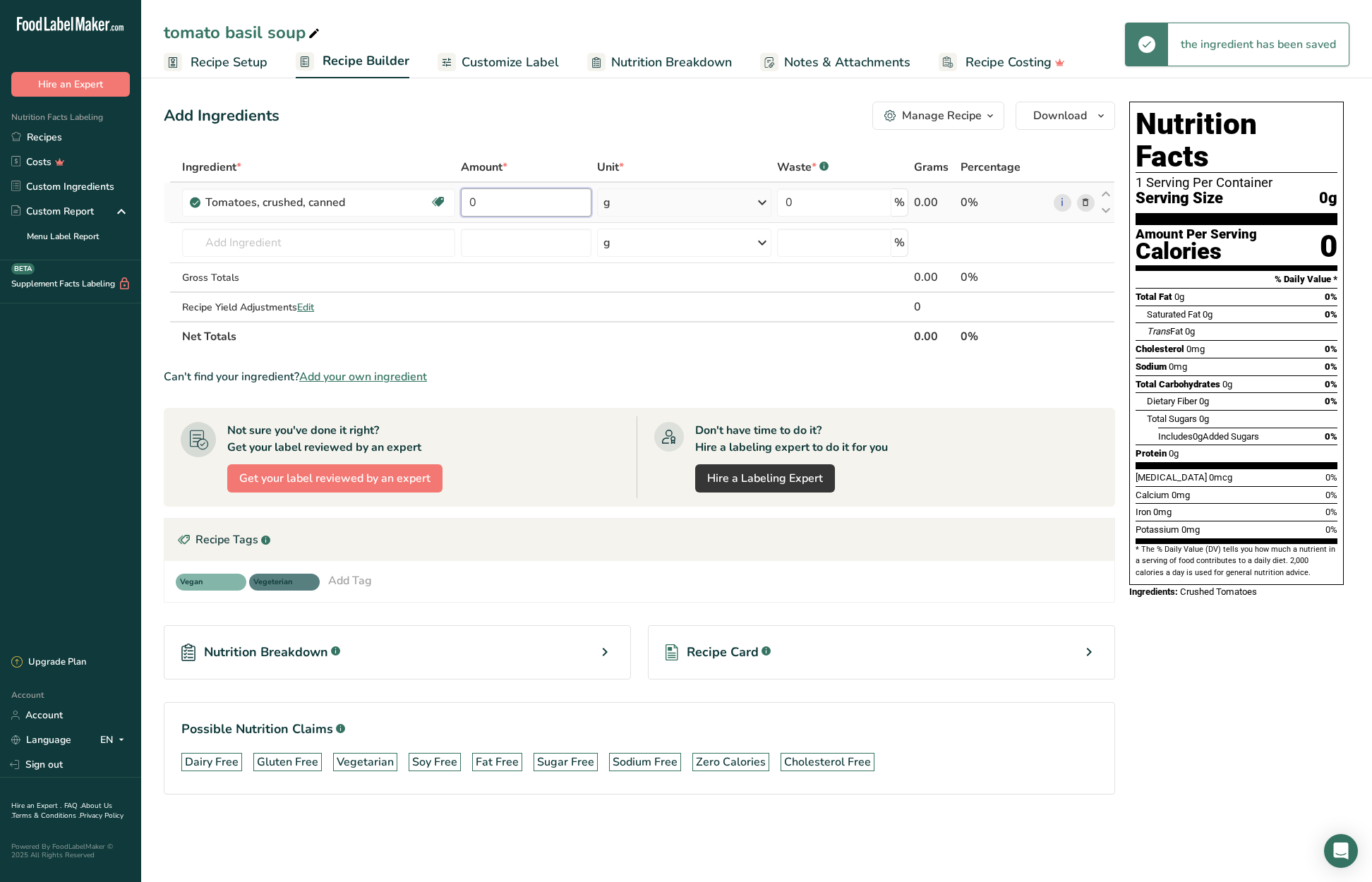
drag, startPoint x: 489, startPoint y: 200, endPoint x: 462, endPoint y: 200, distance: 27.0
click at [462, 200] on input "0" at bounding box center [526, 202] width 131 height 28
type input "7"
type input "192.5"
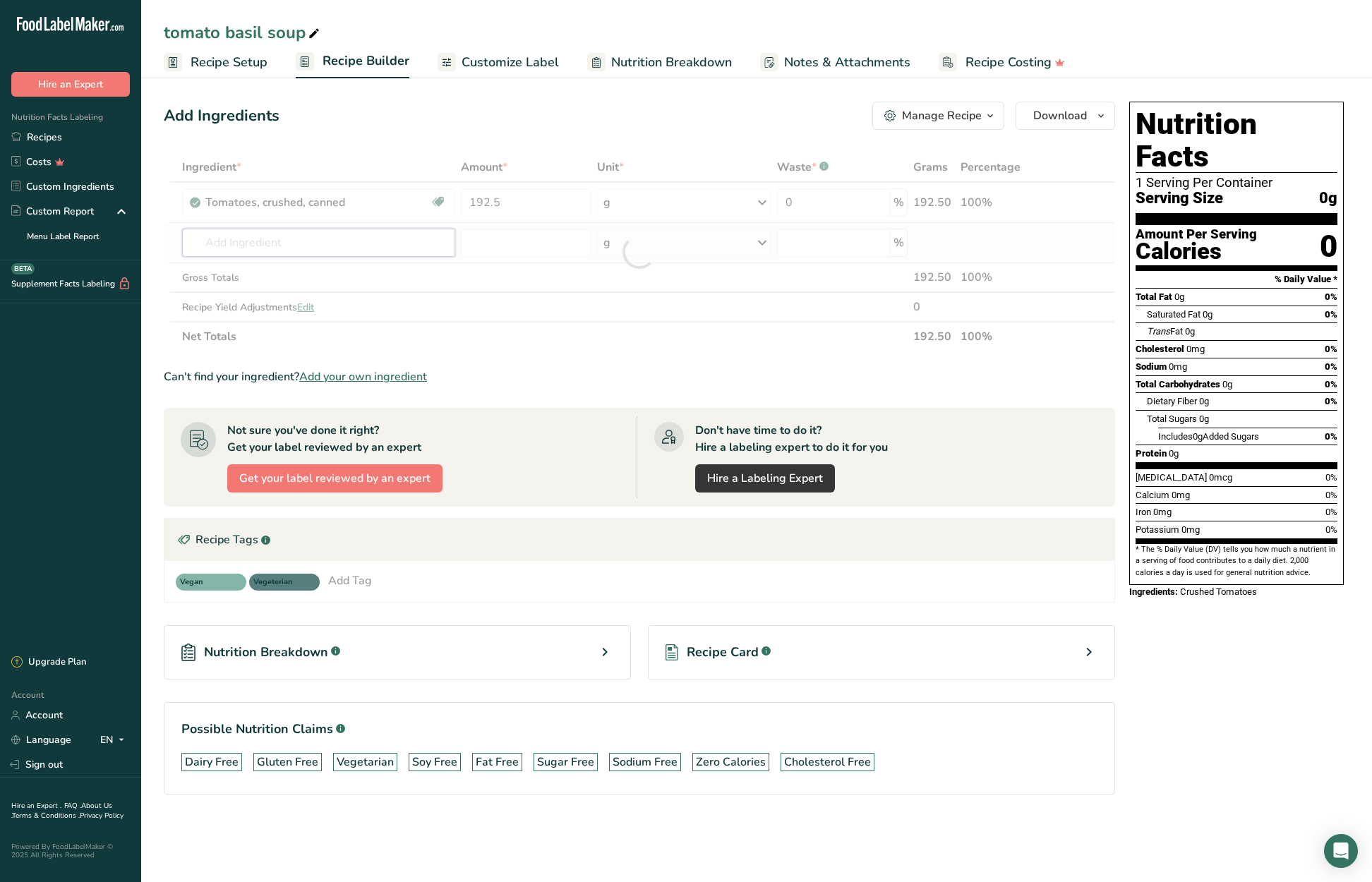
click at [287, 246] on div "Ingredient * Amount * Unit * Waste * .a-a{fill:#347362;}.b-a{fill:#fff;} Grams …" at bounding box center [640, 252] width 952 height 199
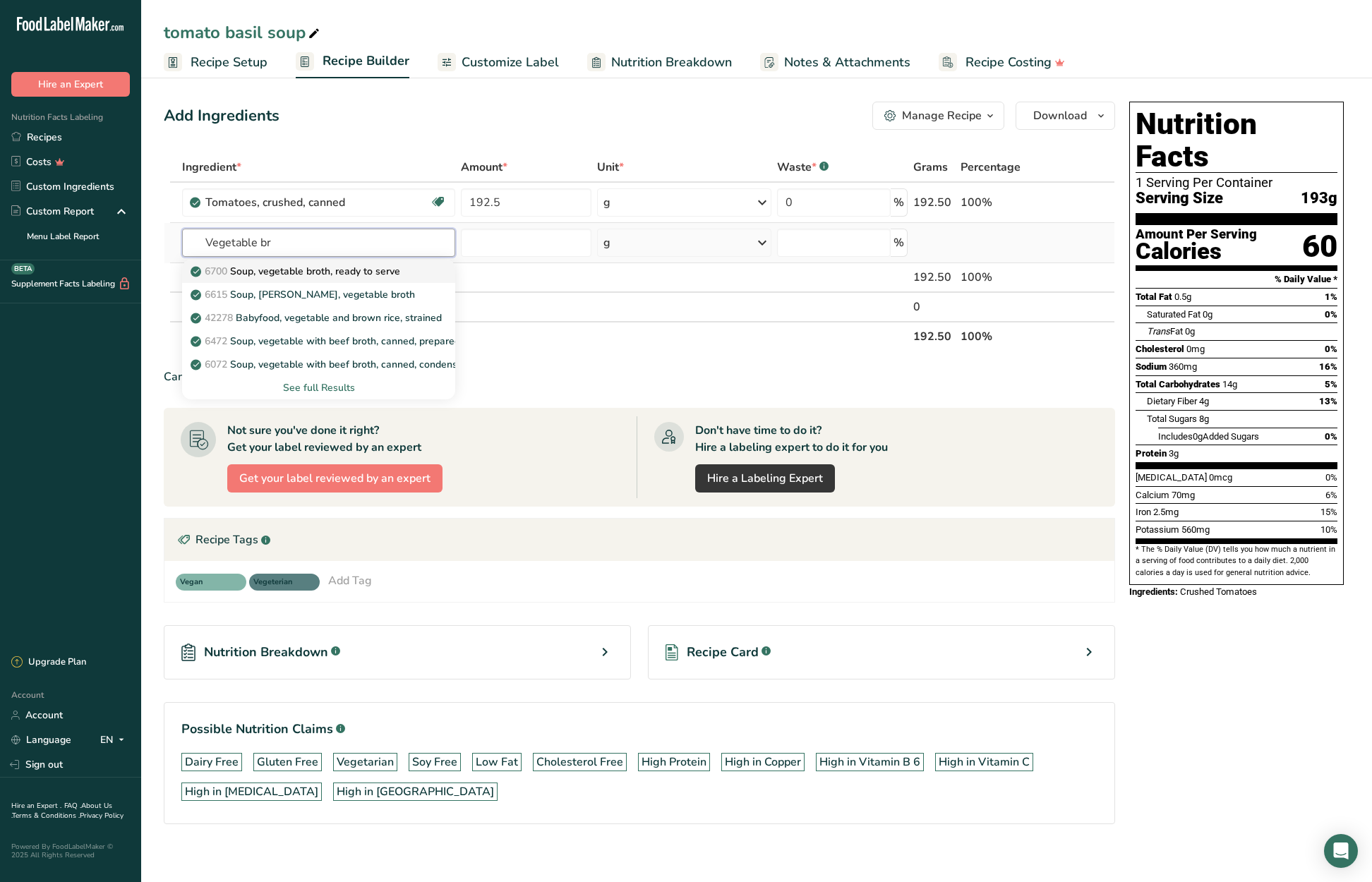
type input "Soup, vegetable broth, ready to serve"
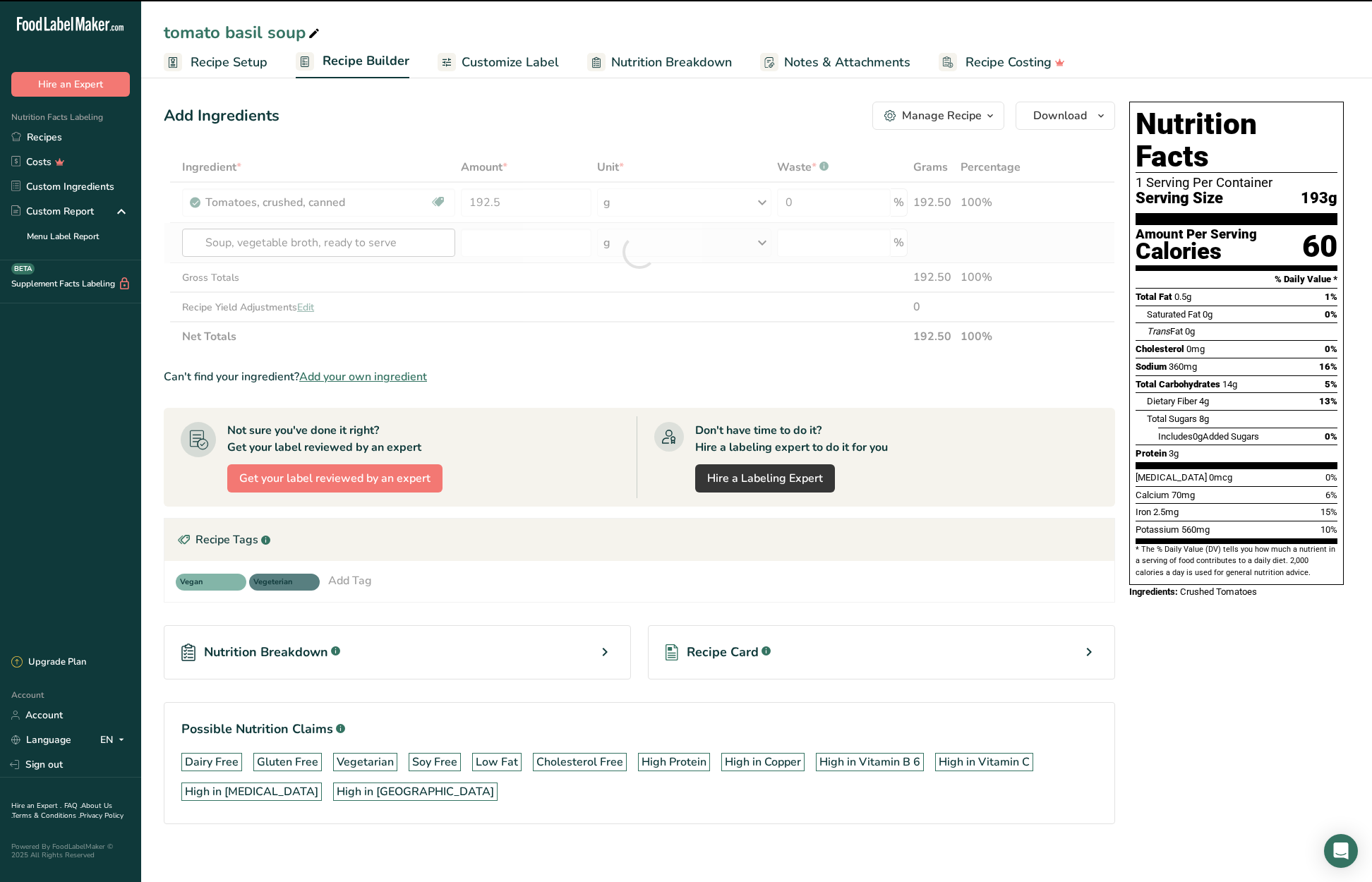
type input "0"
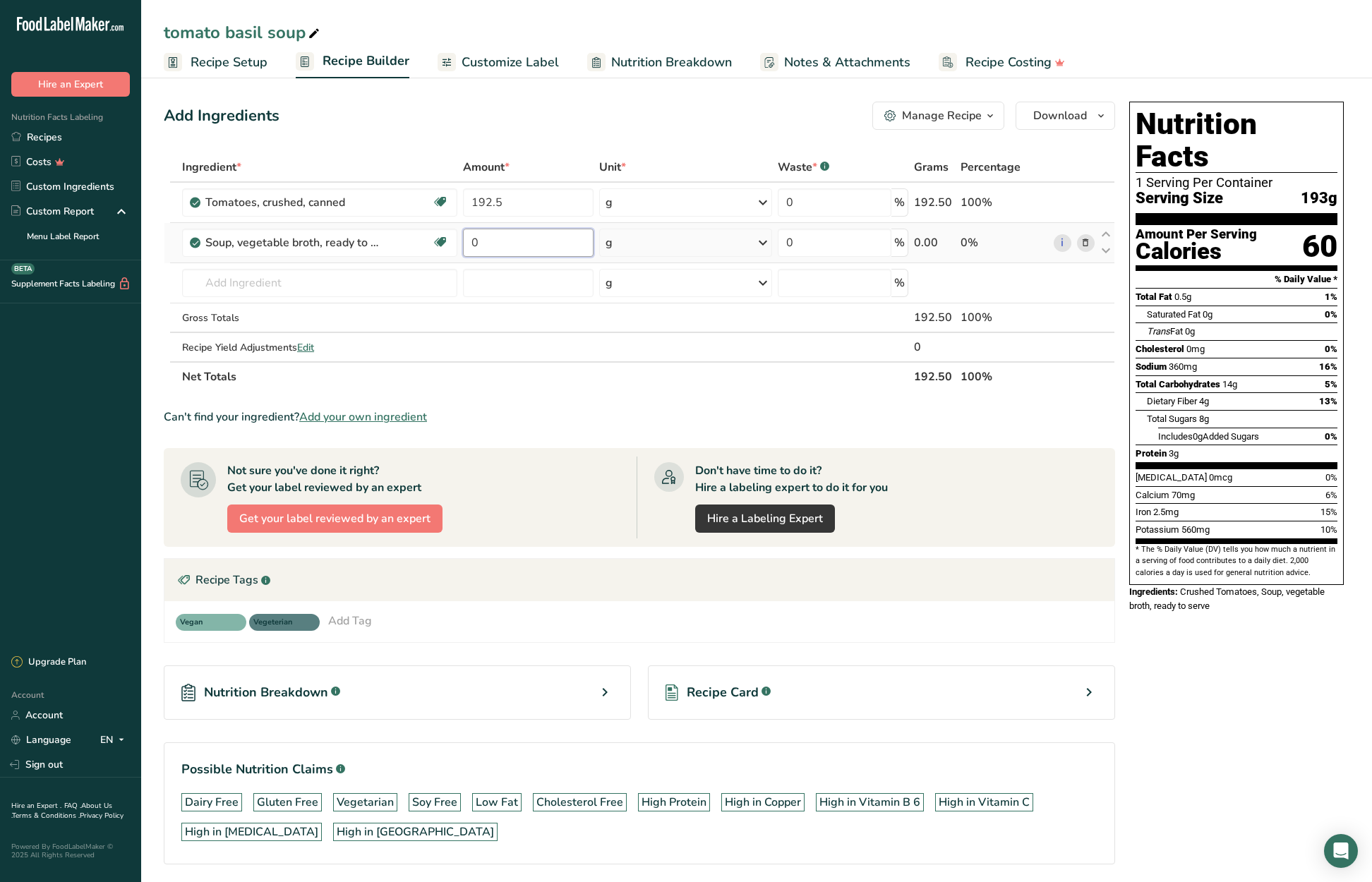
drag, startPoint x: 496, startPoint y: 241, endPoint x: 467, endPoint y: 244, distance: 29.2
click at [467, 244] on input "0" at bounding box center [527, 242] width 130 height 28
type input "87.5"
click at [314, 285] on div "Ingredient * Amount * Unit * Waste * .a-a{fill:#347362;}.b-a{fill:#fff;} Grams …" at bounding box center [640, 272] width 952 height 239
type input "fresh basil"
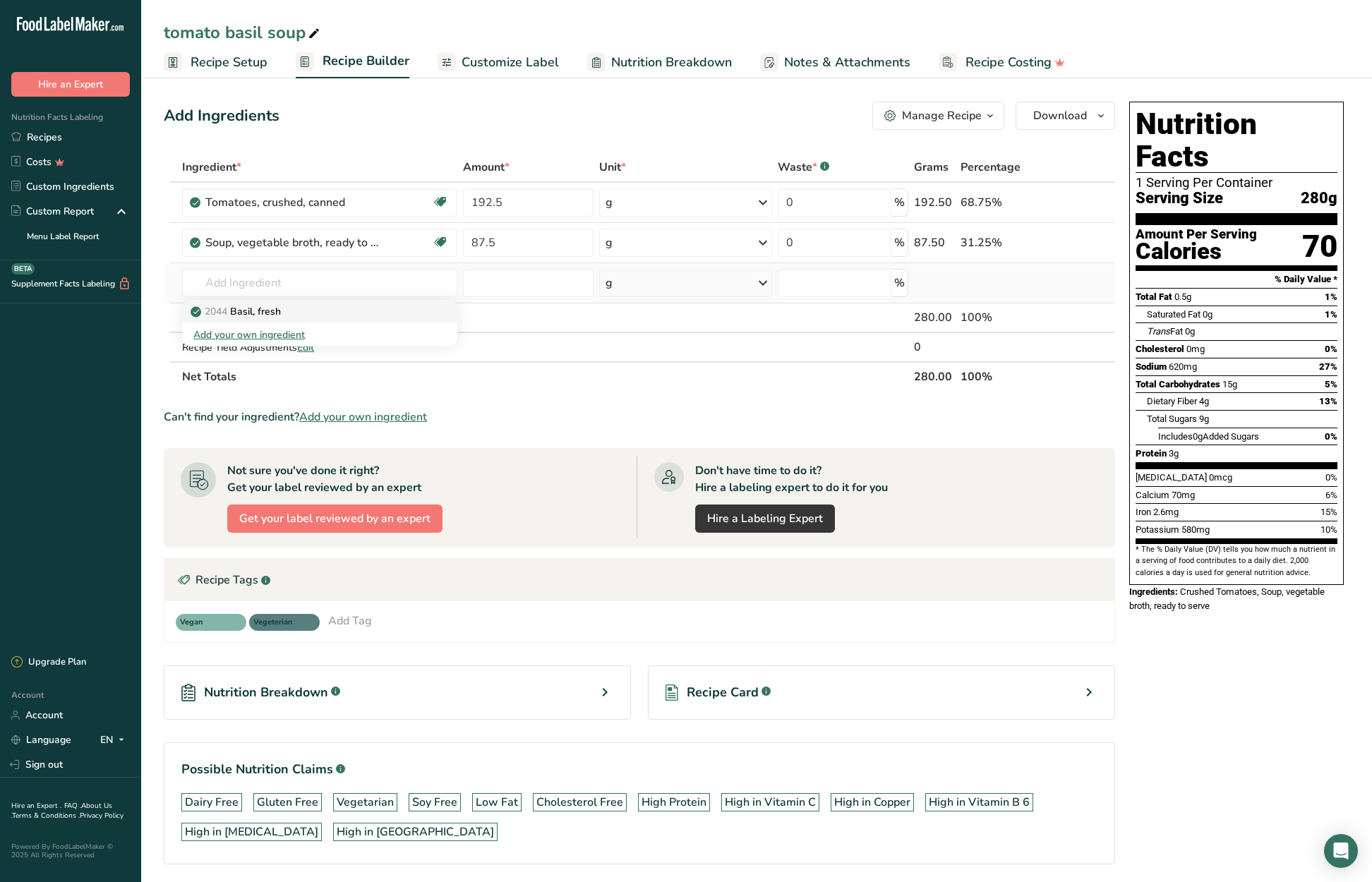
click at [281, 311] on p "2044 Basil, fresh" at bounding box center [237, 312] width 87 height 15
type input "Basil, fresh"
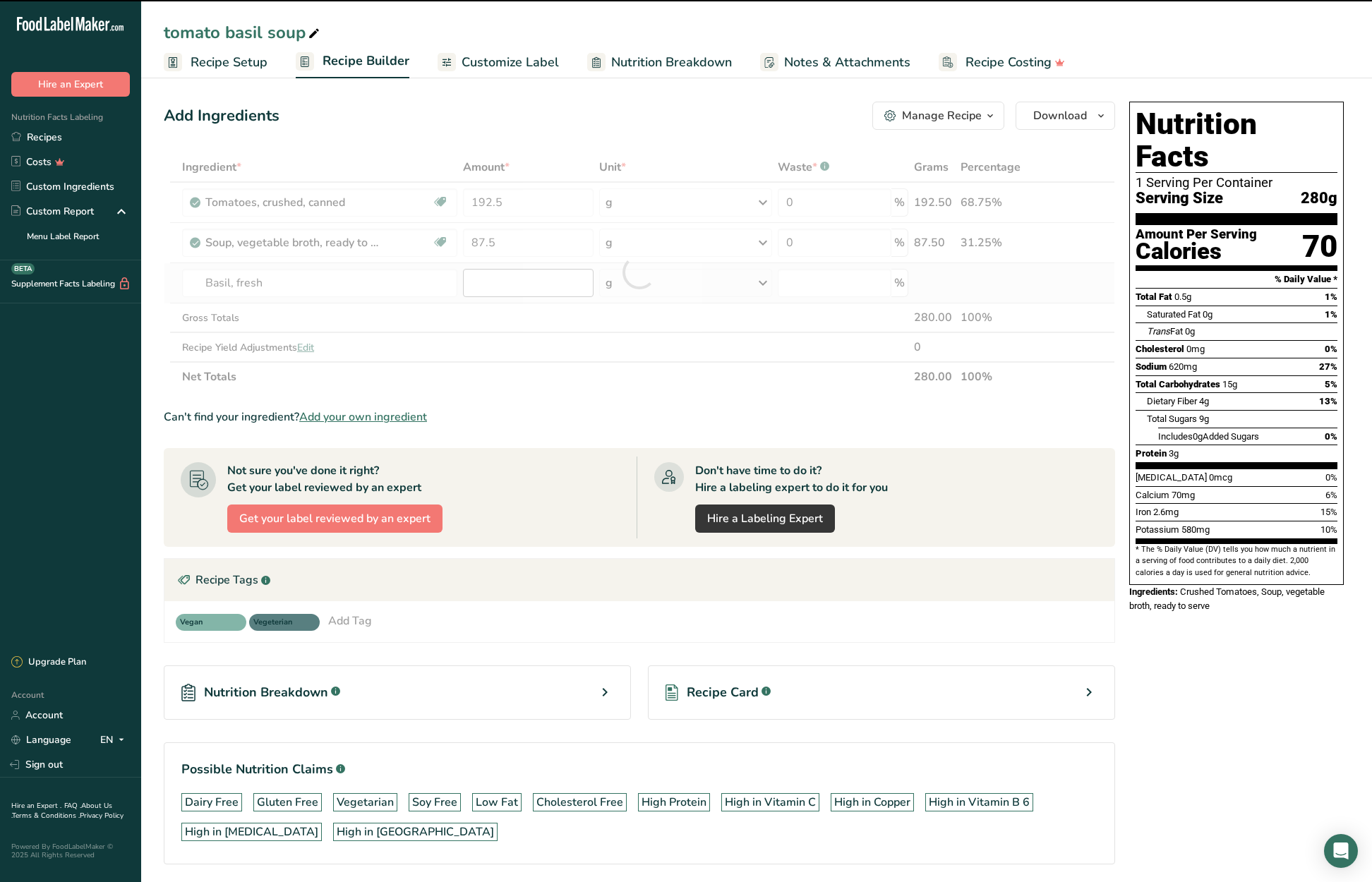
type input "0"
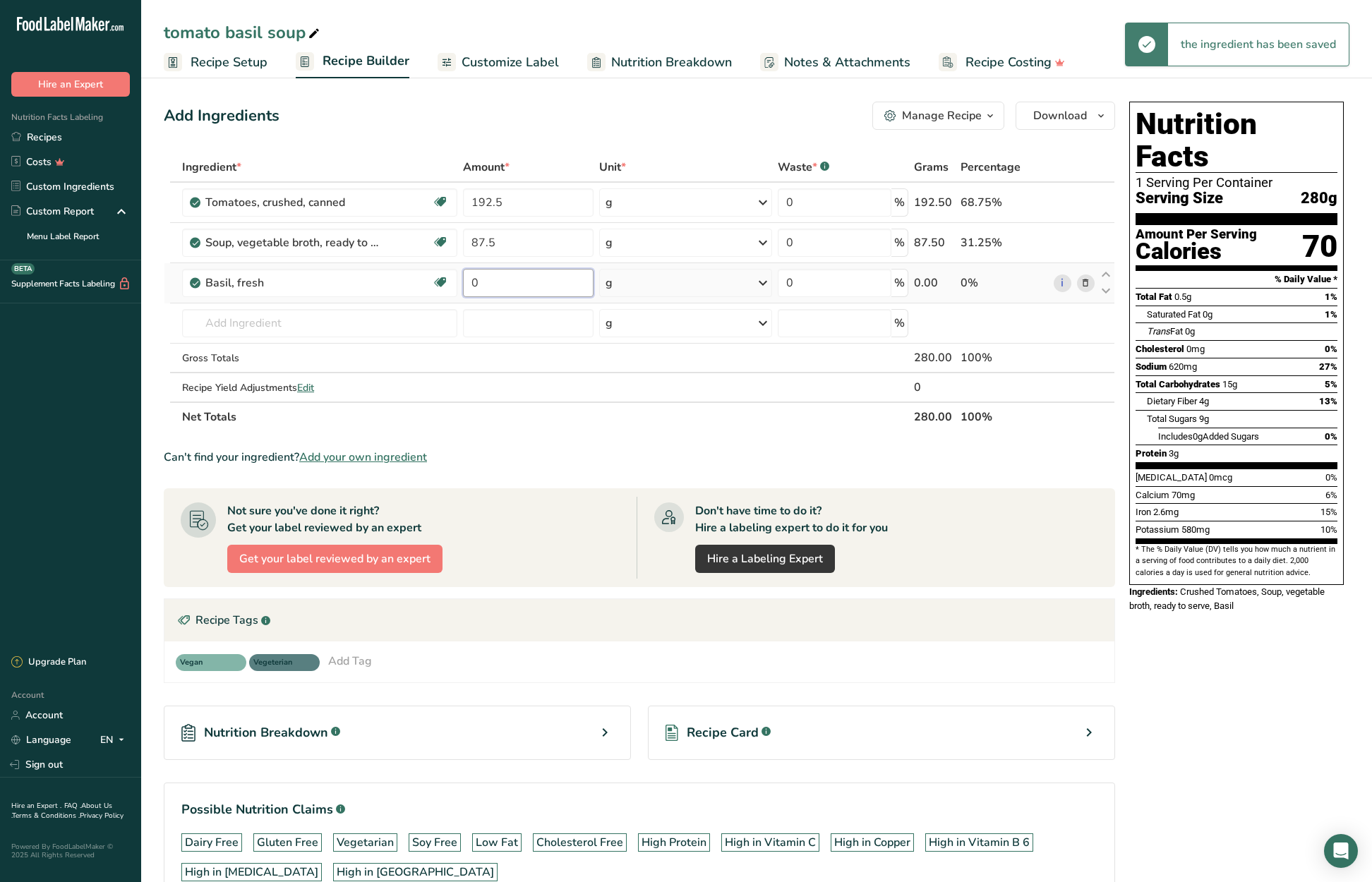
drag, startPoint x: 480, startPoint y: 285, endPoint x: 472, endPoint y: 284, distance: 8.1
click at [472, 284] on input "0" at bounding box center [527, 282] width 130 height 28
type input "24.5"
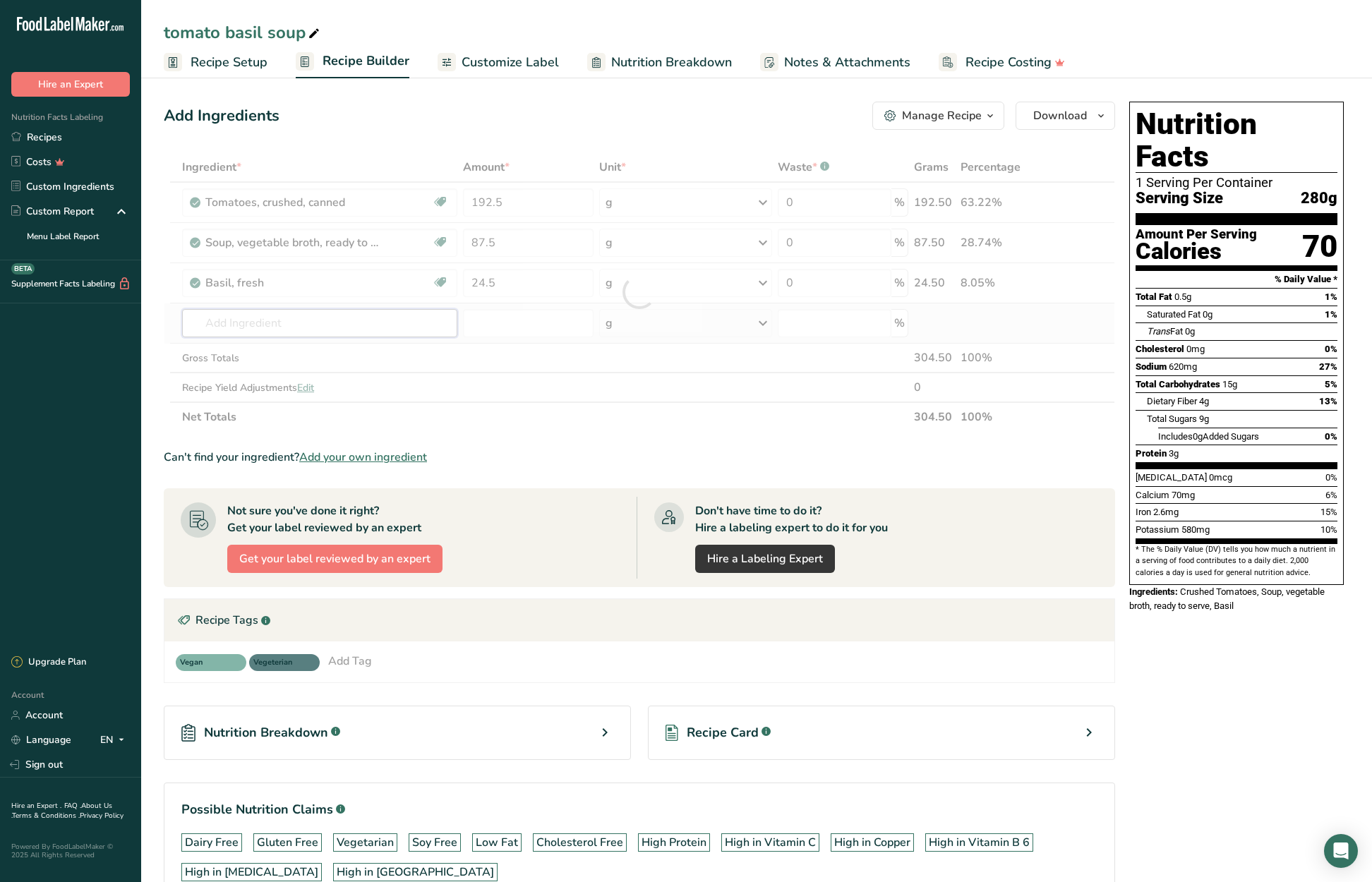
click at [344, 323] on div "Ingredient * Amount * Unit * Waste * .a-a{fill:#347362;}.b-a{fill:#fff;} Grams …" at bounding box center [640, 292] width 952 height 279
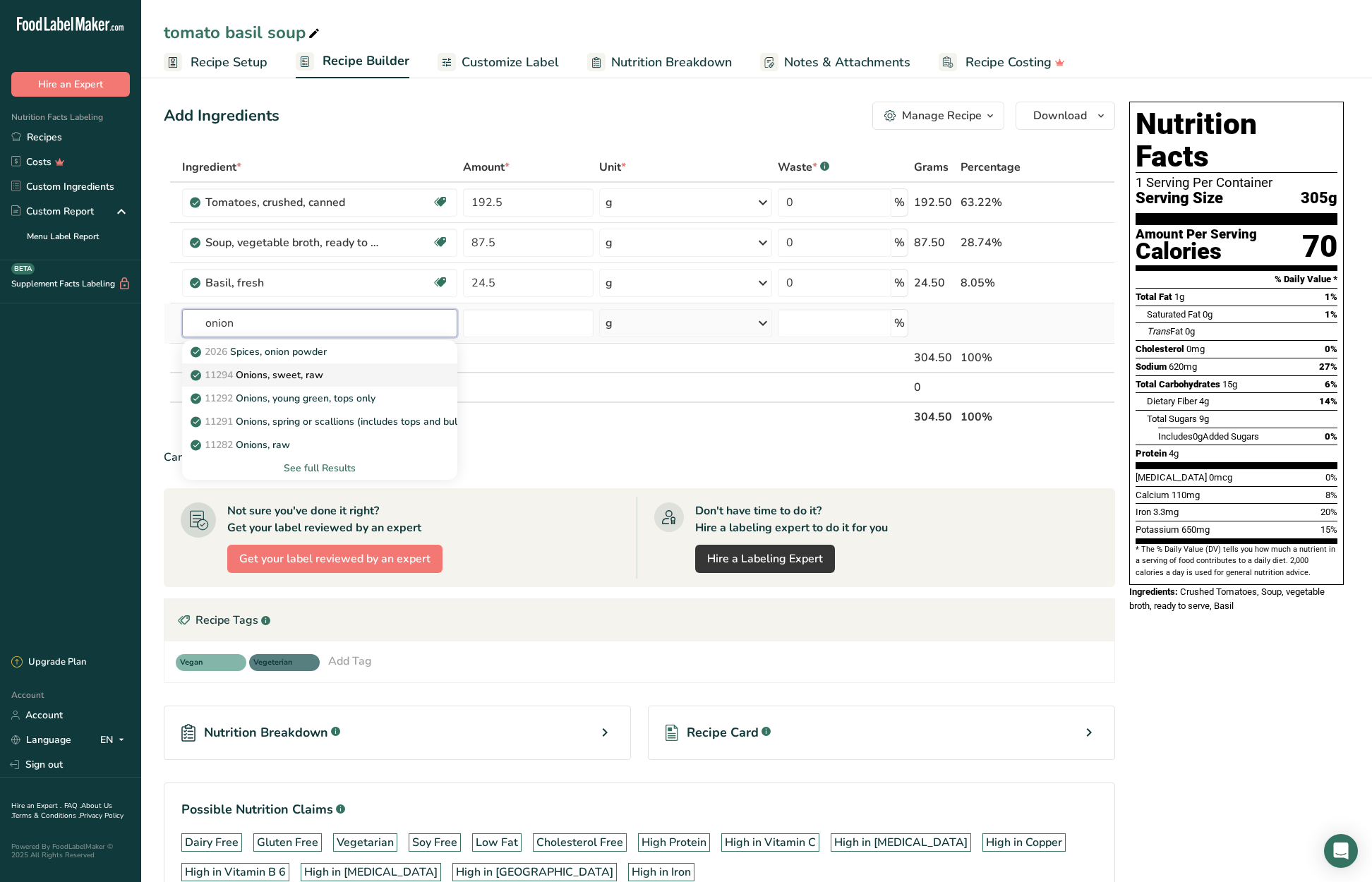
type input "onion"
click at [348, 377] on div "11294 Onions, sweet, raw" at bounding box center [308, 376] width 230 height 15
type input "Onions, sweet, raw"
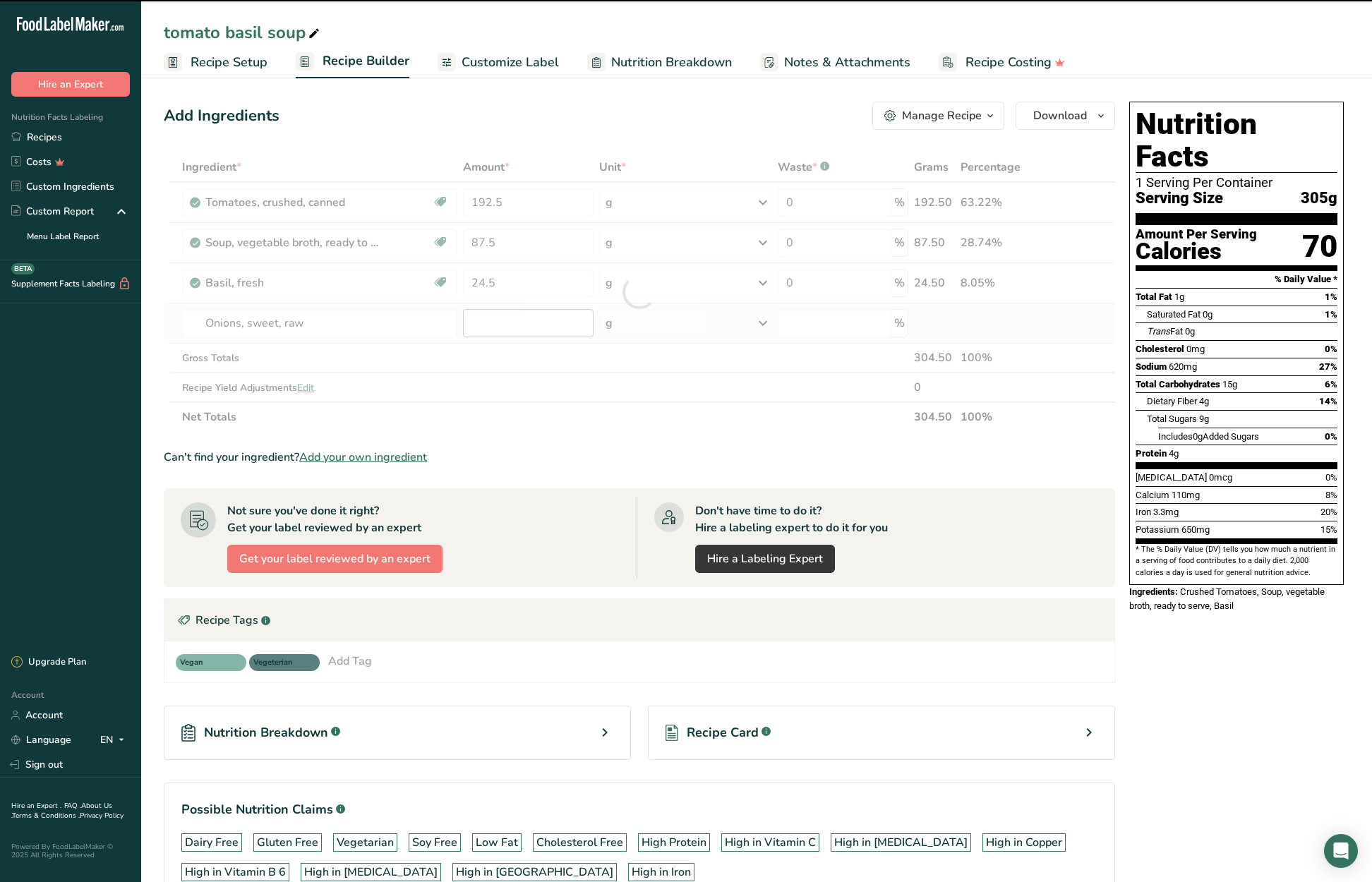
type input "0"
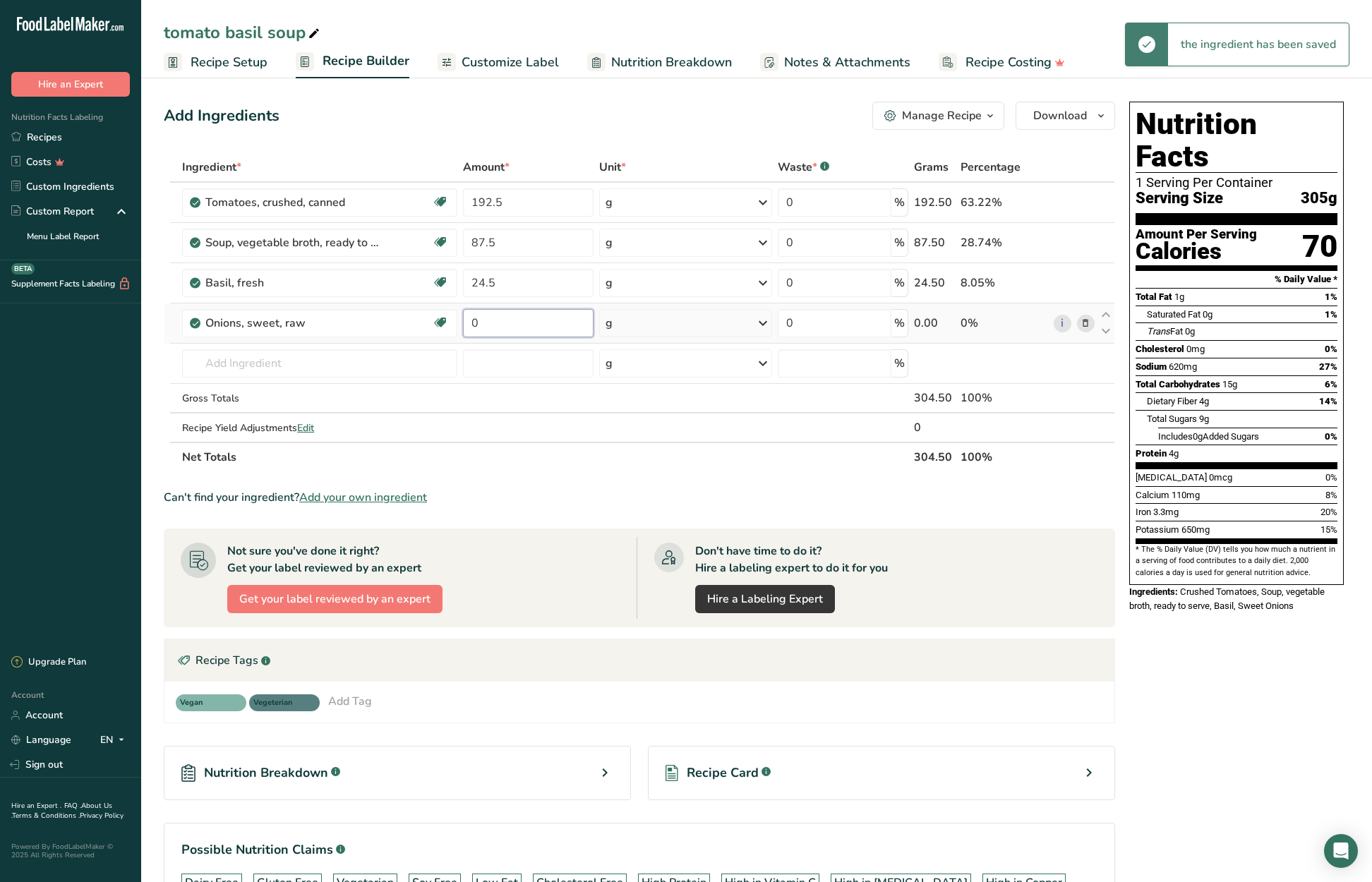
drag, startPoint x: 486, startPoint y: 320, endPoint x: 470, endPoint y: 320, distance: 16.0
click at [470, 320] on input "0" at bounding box center [527, 323] width 130 height 28
type input "28"
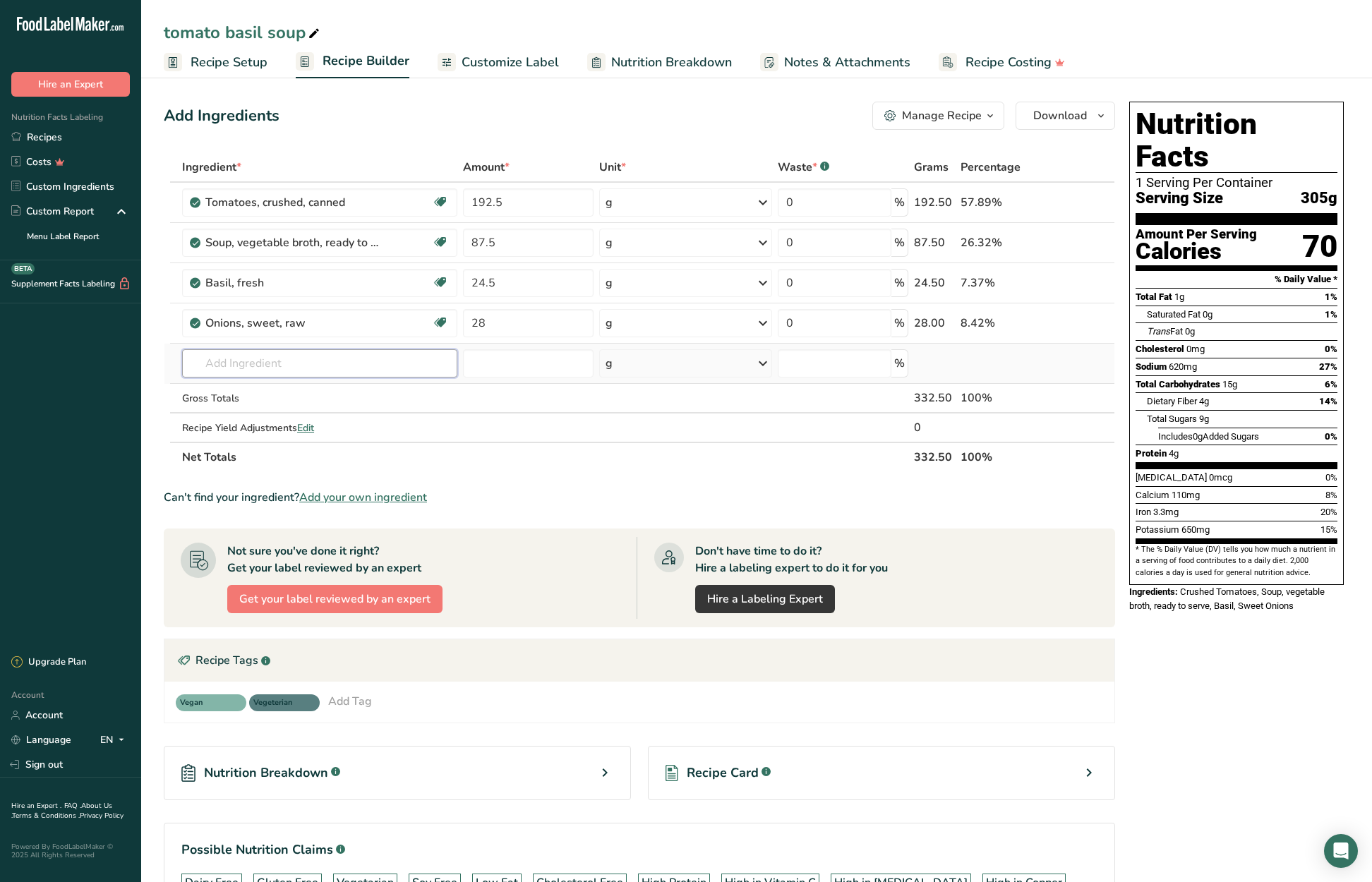
click at [284, 366] on div "Ingredient * Amount * Unit * Waste * .a-a{fill:#347362;}.b-a{fill:#fff;} Grams …" at bounding box center [640, 312] width 952 height 320
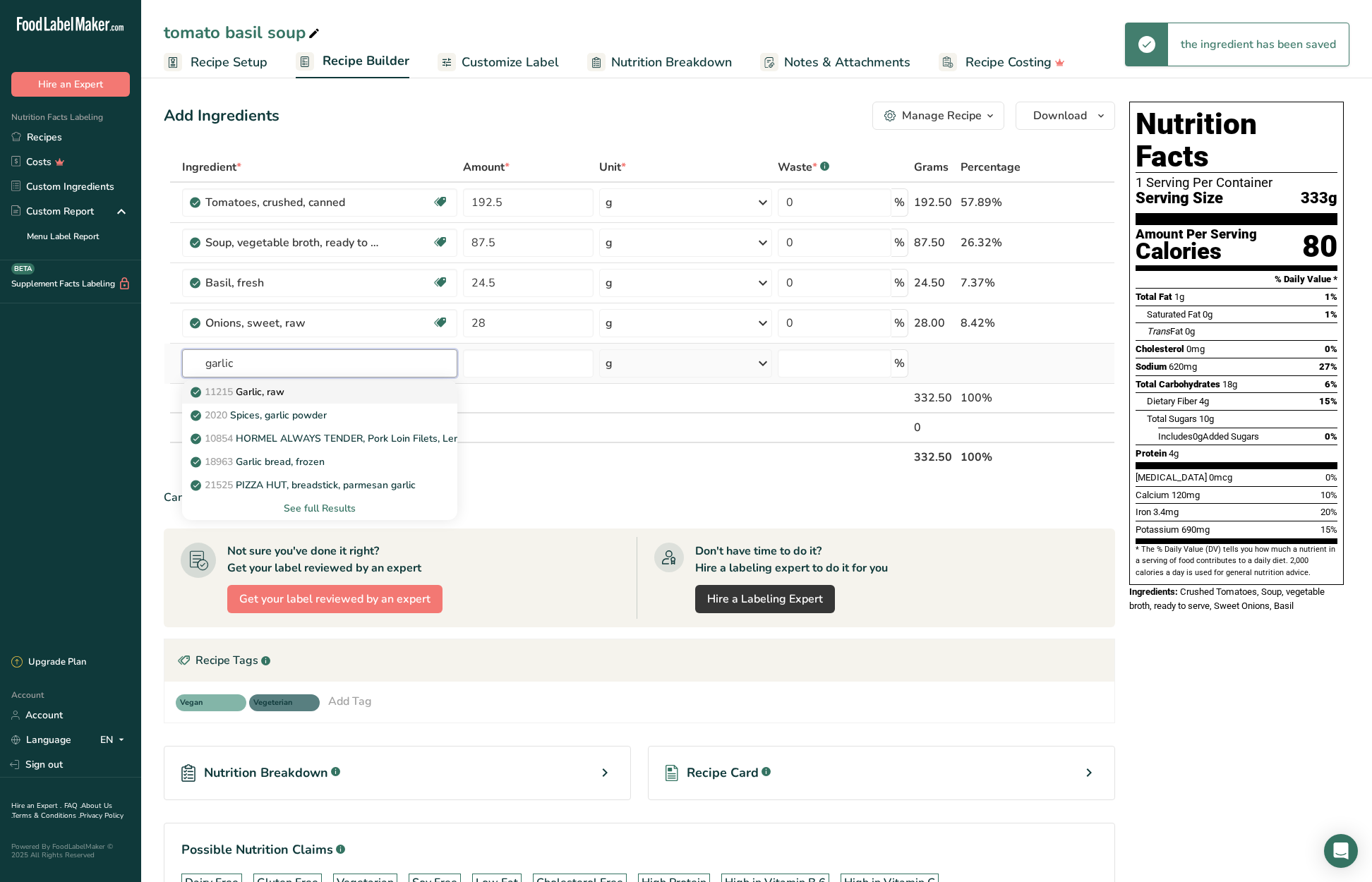
type input "garlic"
click at [285, 390] on p "11215 Garlic, raw" at bounding box center [239, 392] width 91 height 15
type input "Garlic, raw"
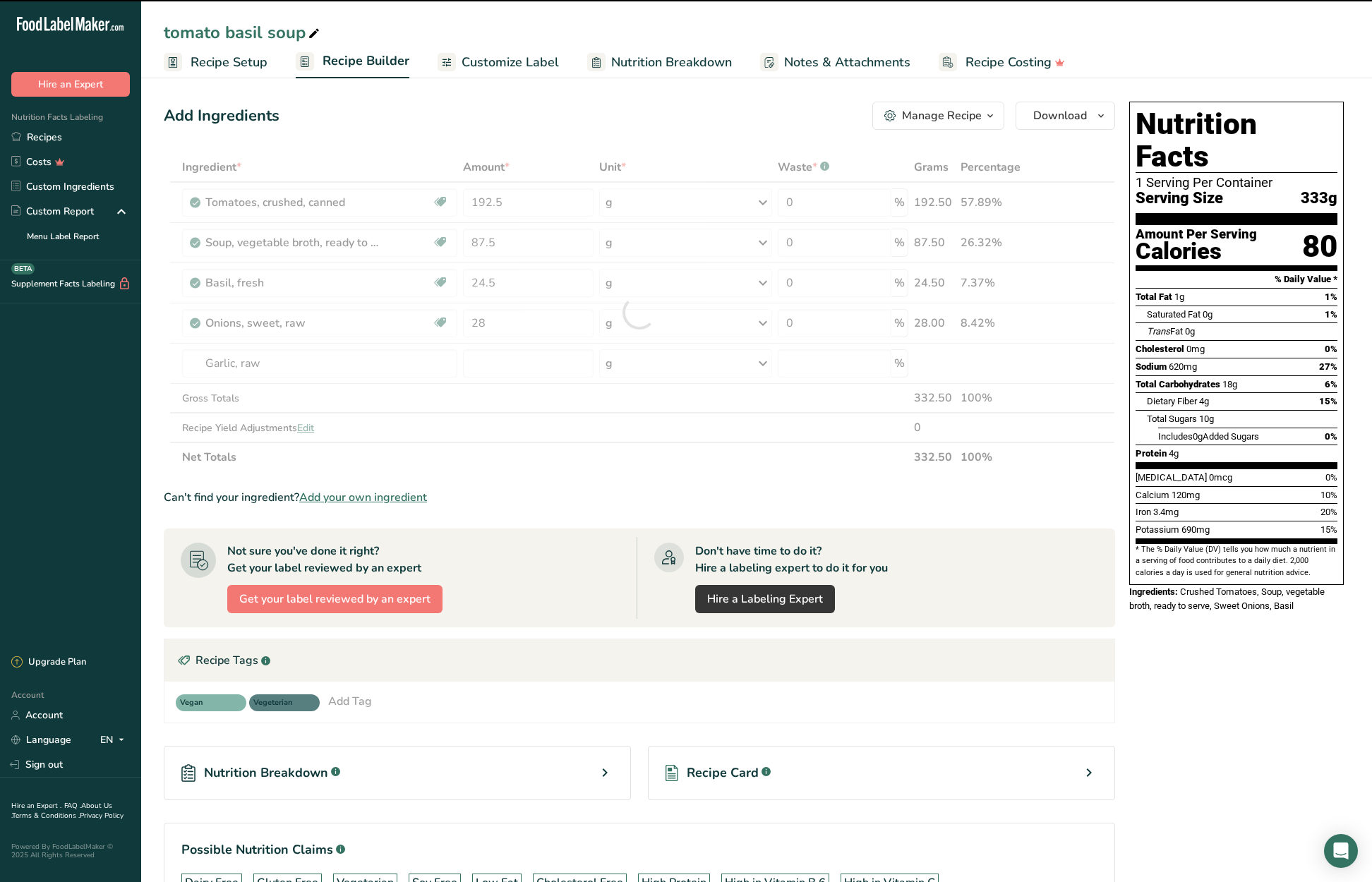
type input "0"
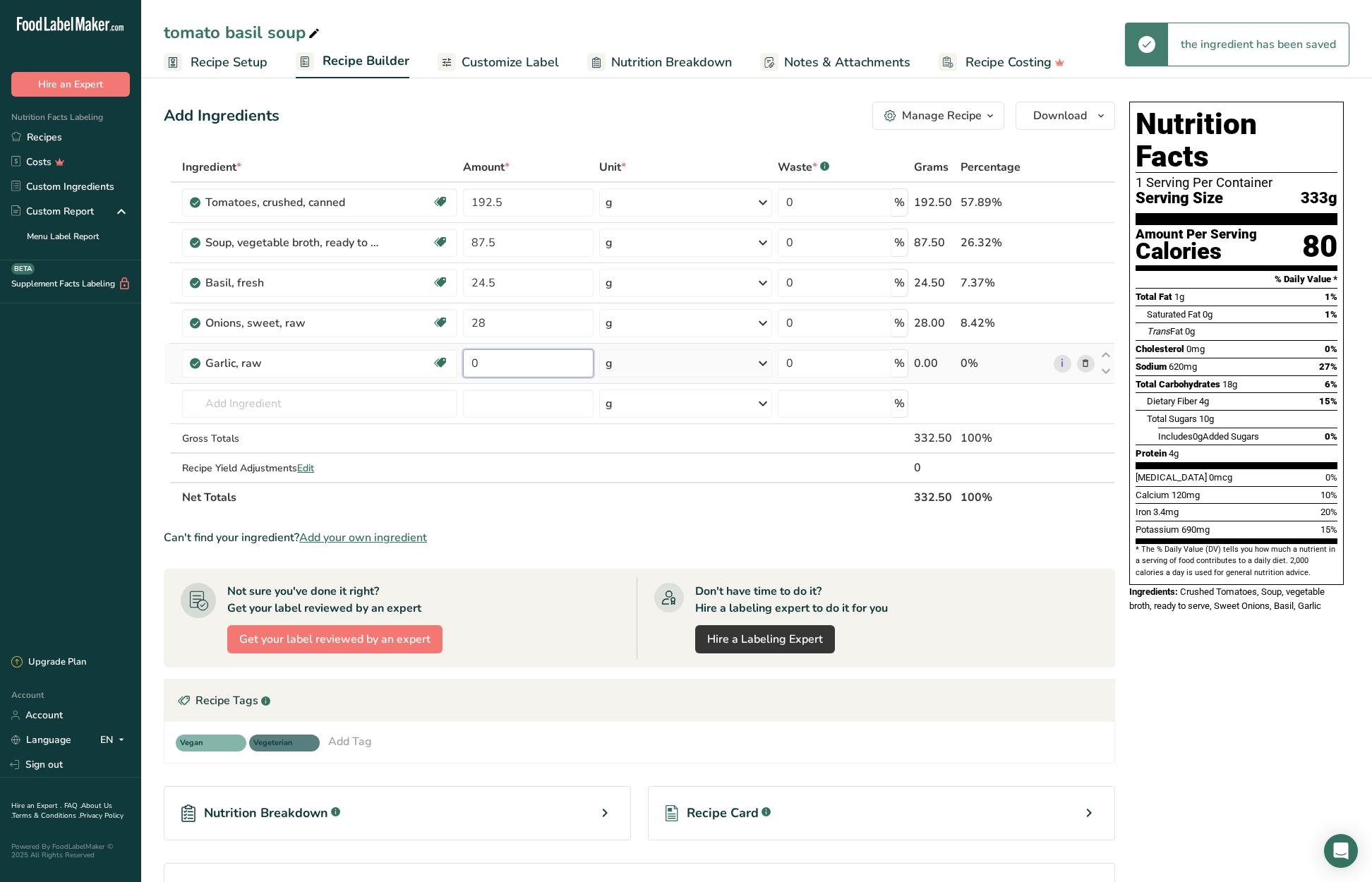
drag, startPoint x: 468, startPoint y: 361, endPoint x: 458, endPoint y: 361, distance: 10.0
click at [458, 361] on tr "Garlic, raw Source of Antioxidants Dairy free Gluten free Vegan Vegetarian Soy …" at bounding box center [640, 364] width 950 height 40
type input "17.5"
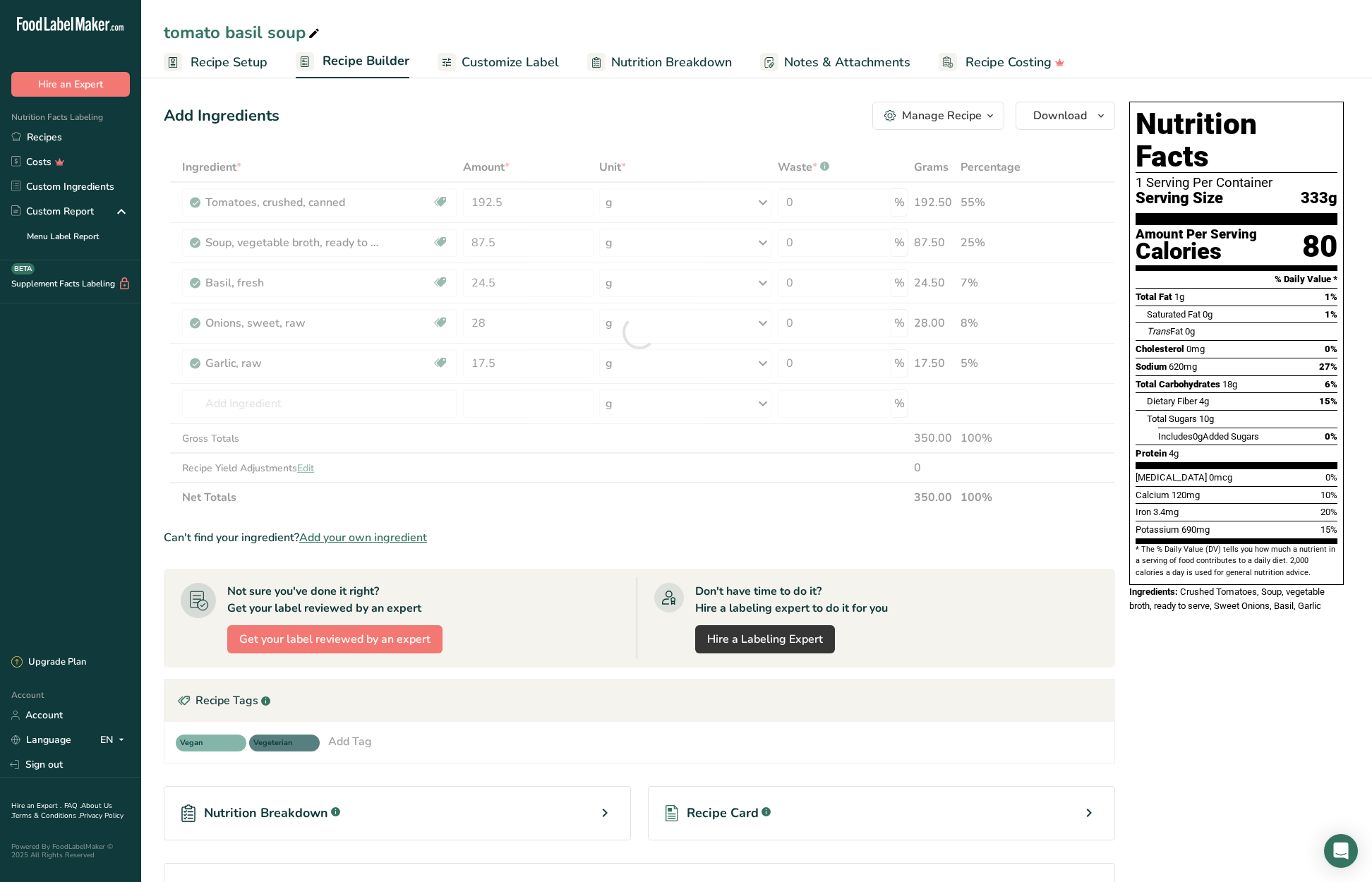
click at [553, 515] on section "Ingredient * Amount * Unit * Waste * .a-a{fill:#347362;}.b-a{fill:#fff;} Grams …" at bounding box center [640, 580] width 952 height 855
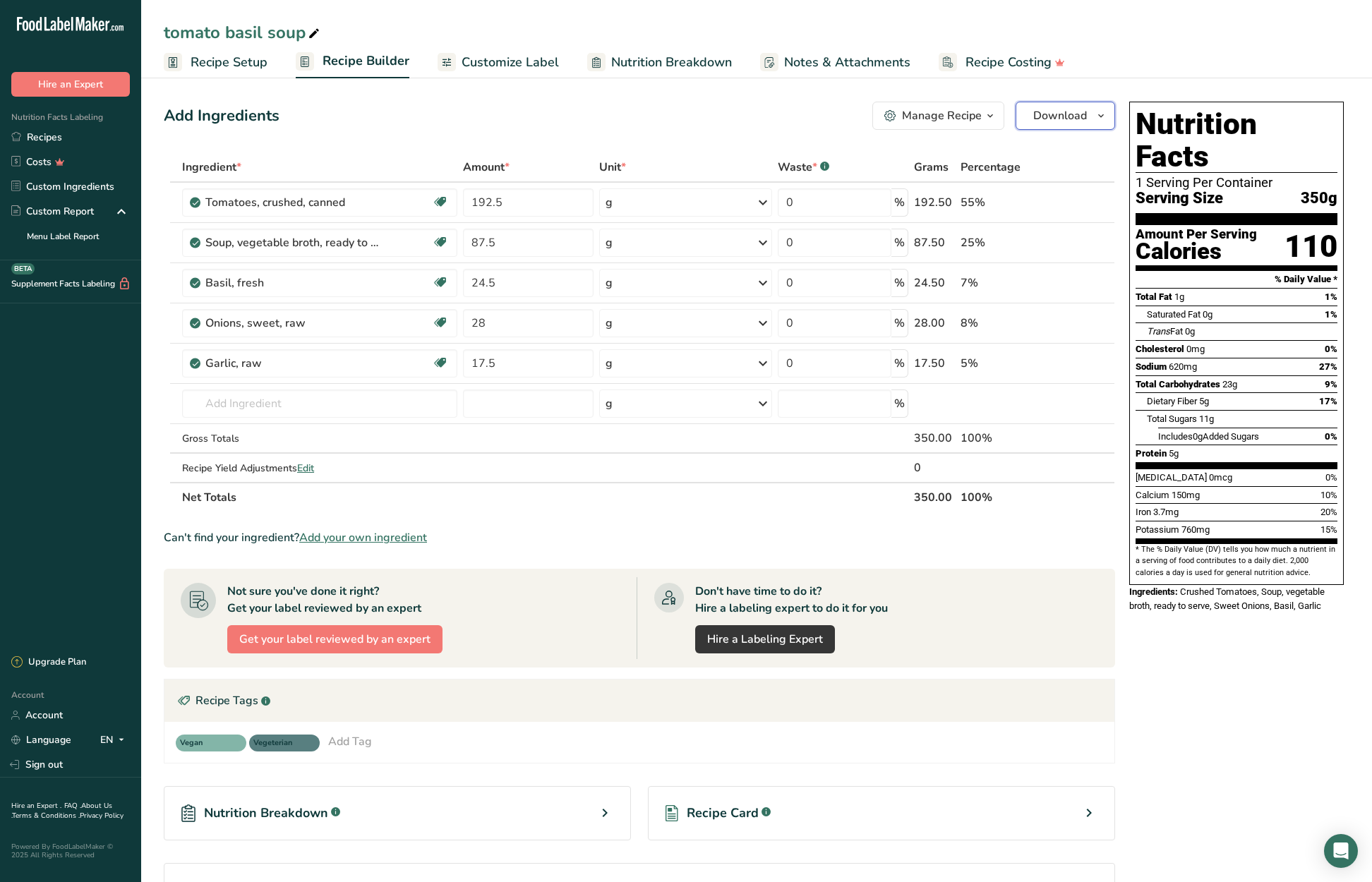
click at [1078, 116] on span "Download" at bounding box center [1059, 115] width 54 height 17
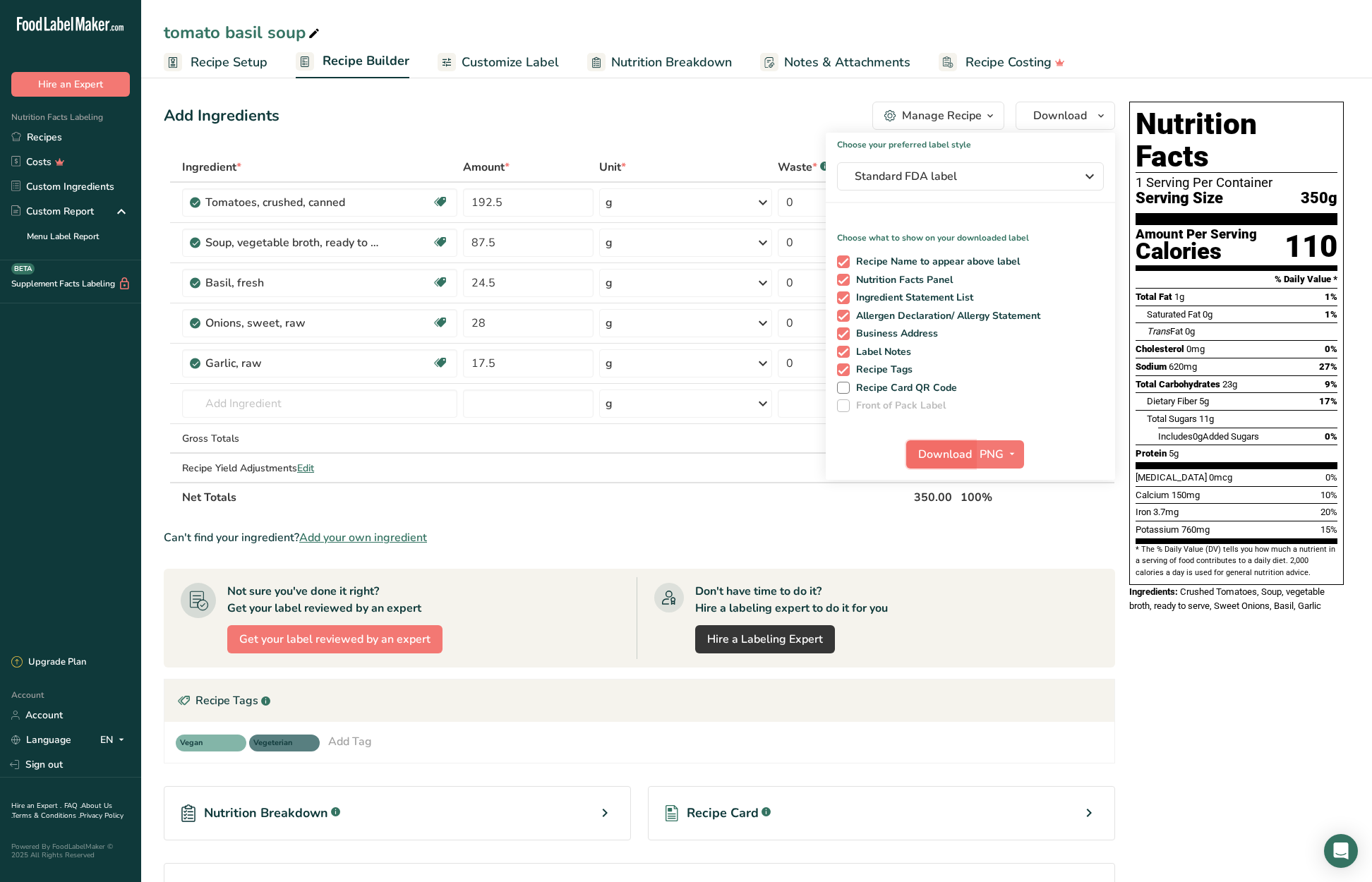
click at [955, 454] on span "Download" at bounding box center [945, 455] width 54 height 17
click at [1179, 654] on div "Nutrition Facts 1 Serving Per Container Serving Size 350g Amount Per Serving Ca…" at bounding box center [1236, 562] width 226 height 934
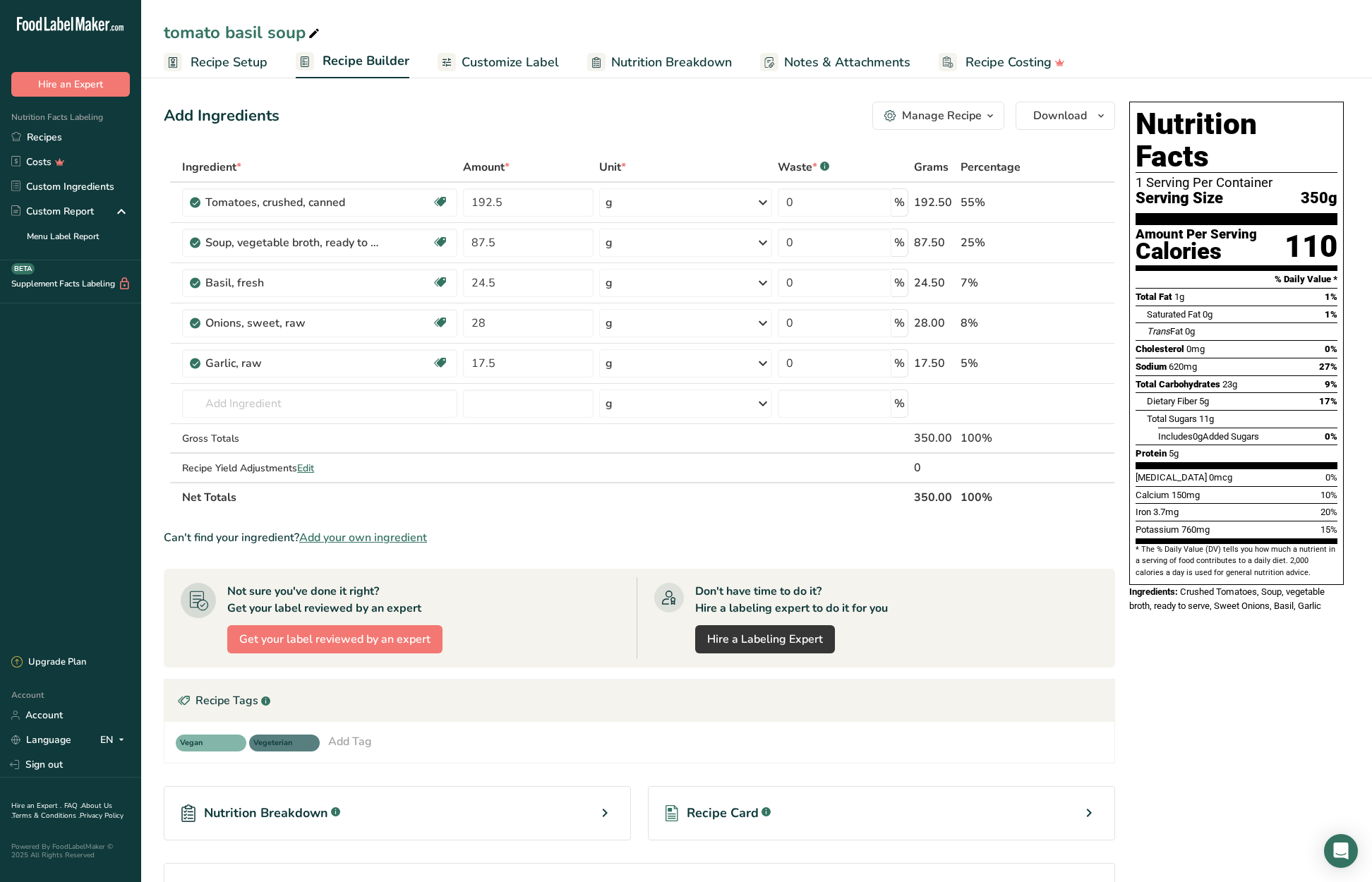
drag, startPoint x: 49, startPoint y: 131, endPoint x: 144, endPoint y: 122, distance: 95.4
click at [50, 131] on link "Recipes" at bounding box center [71, 137] width 141 height 25
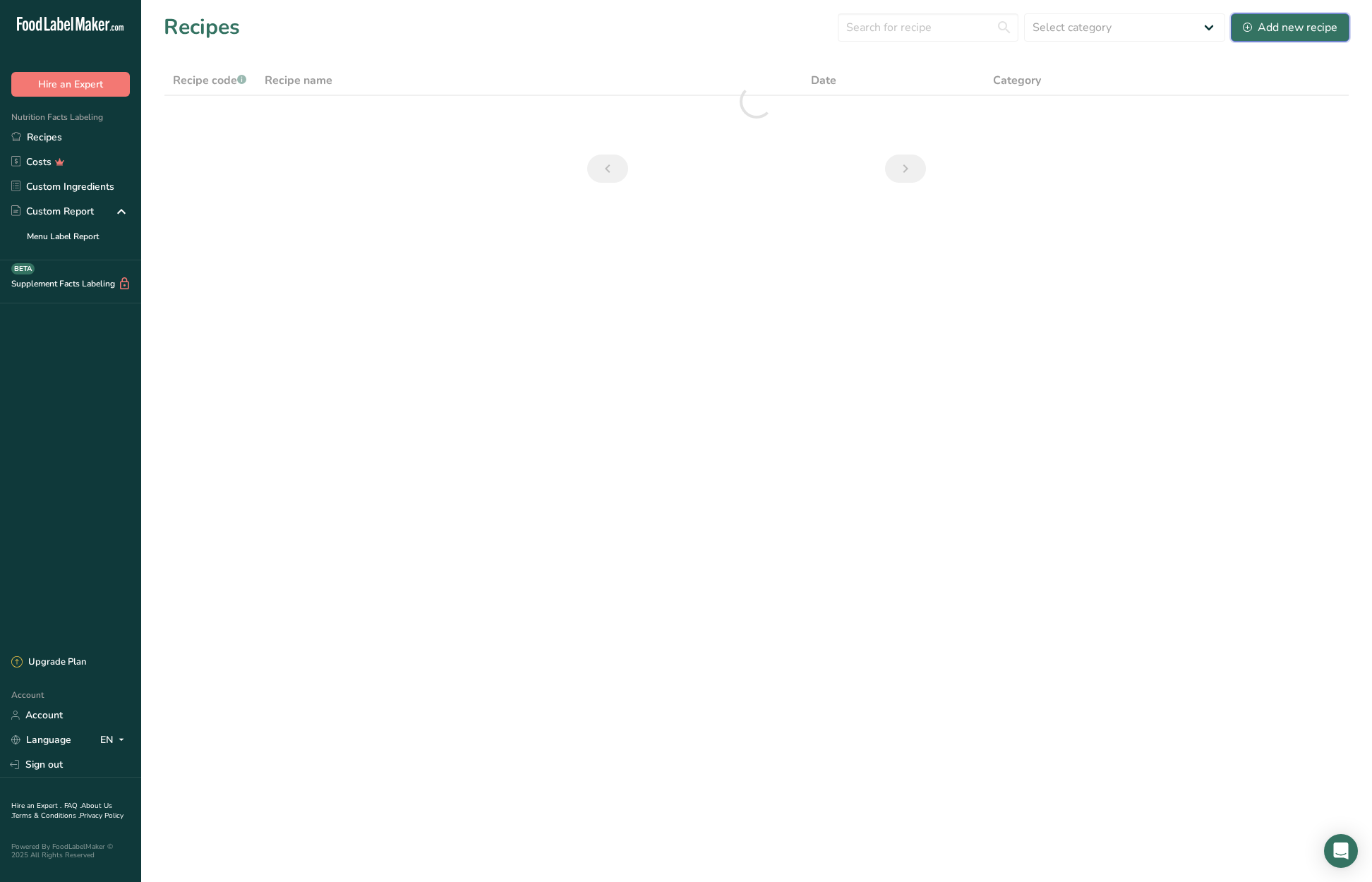
drag, startPoint x: 1283, startPoint y: 29, endPoint x: 1272, endPoint y: 33, distance: 11.7
click at [1282, 29] on div "Add new recipe" at bounding box center [1290, 27] width 95 height 17
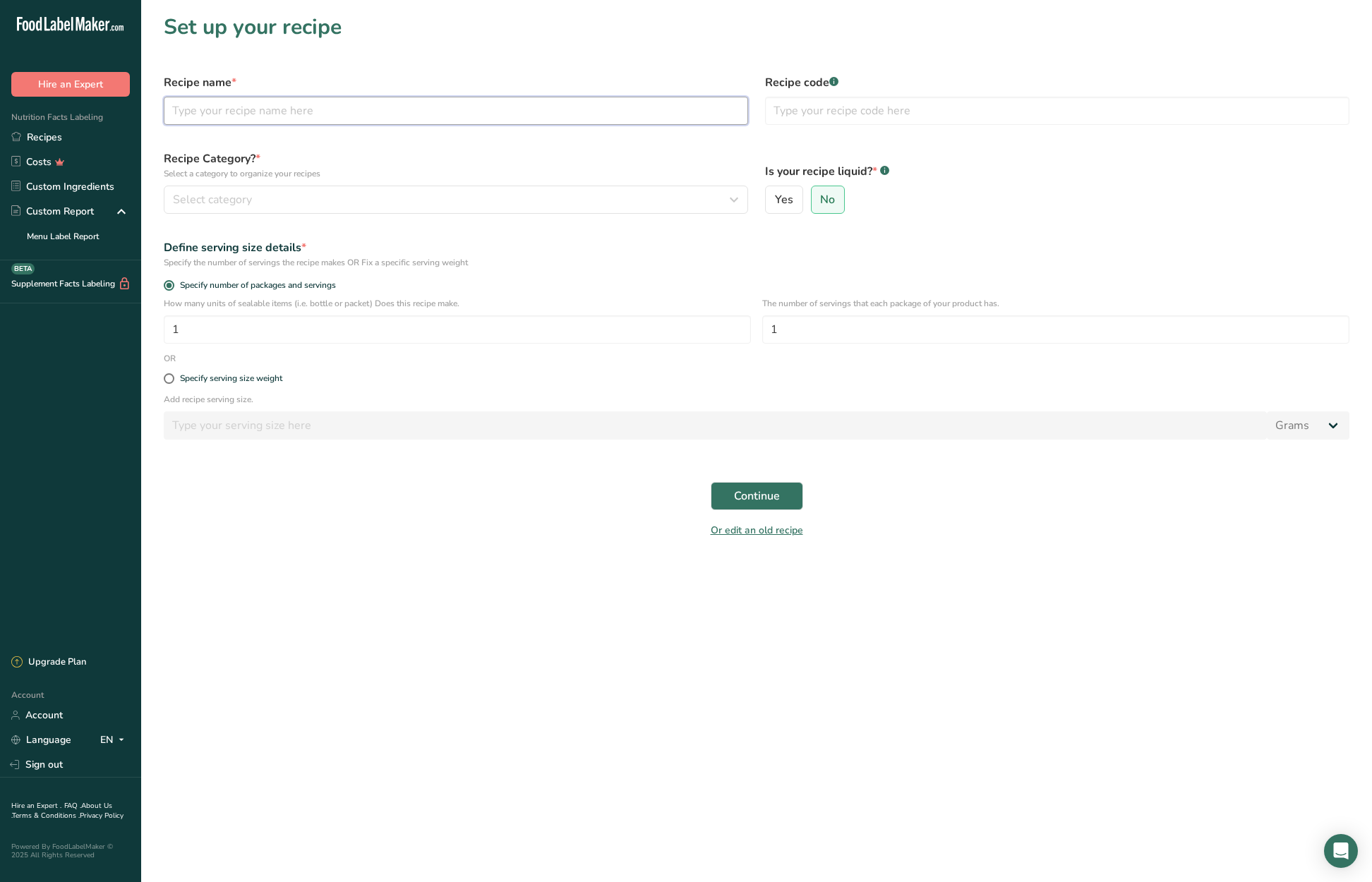
click at [219, 111] on input "text" at bounding box center [456, 110] width 584 height 28
type input "raw cinnamon roll"
click at [278, 194] on div "Select category" at bounding box center [452, 200] width 558 height 17
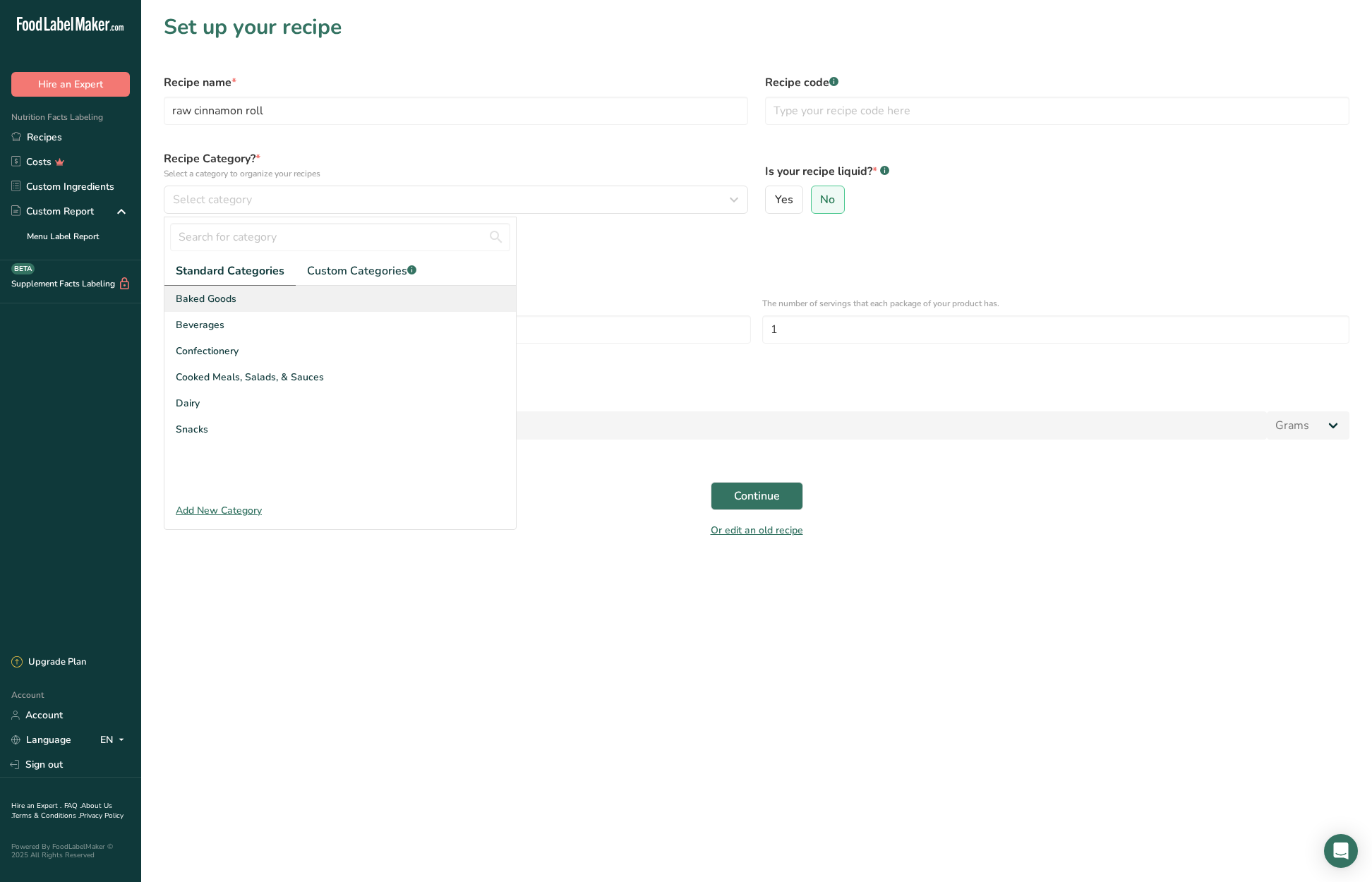
click at [263, 303] on div "Baked Goods" at bounding box center [340, 299] width 351 height 26
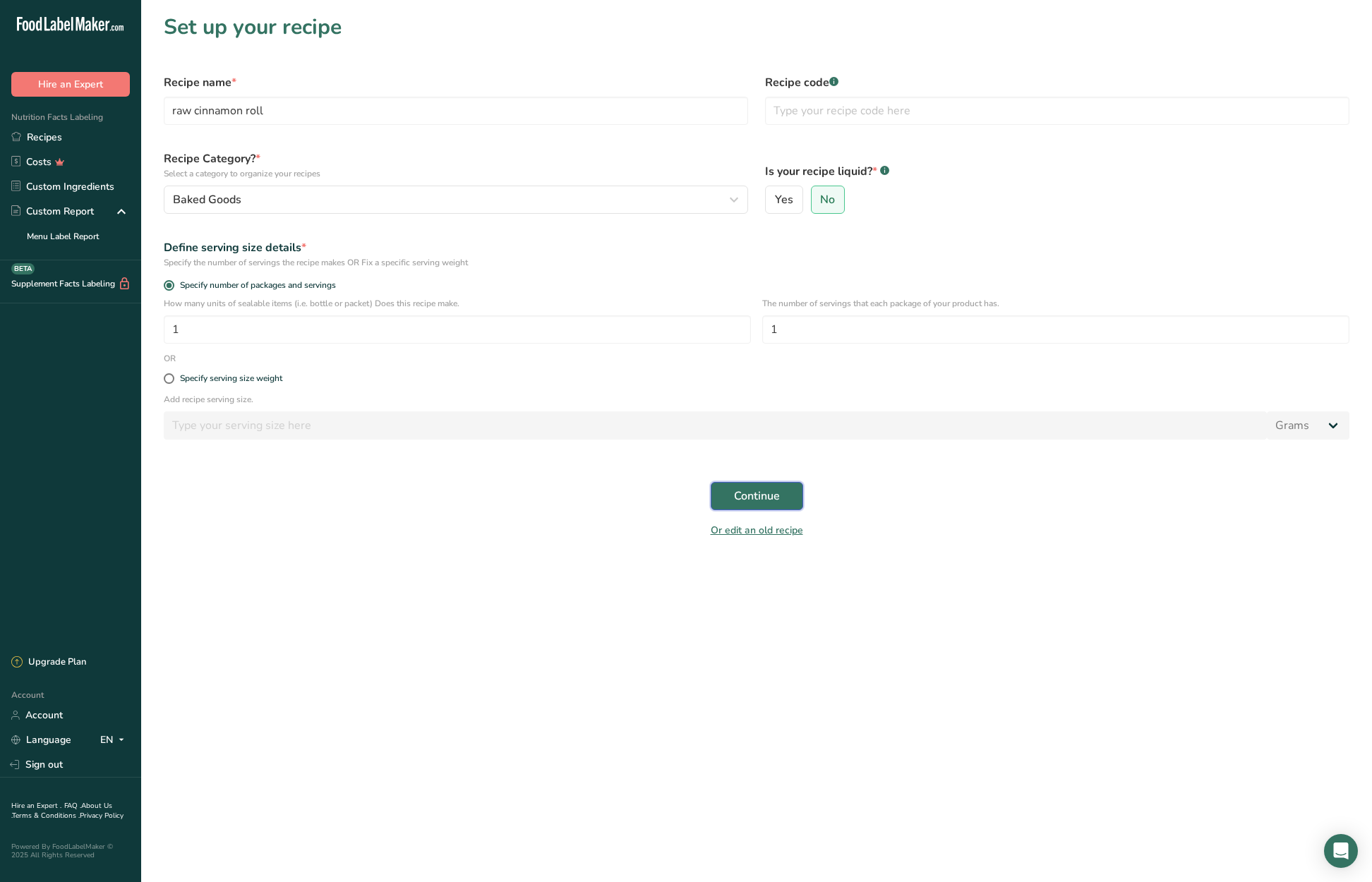
click at [766, 497] on span "Continue" at bounding box center [757, 496] width 46 height 17
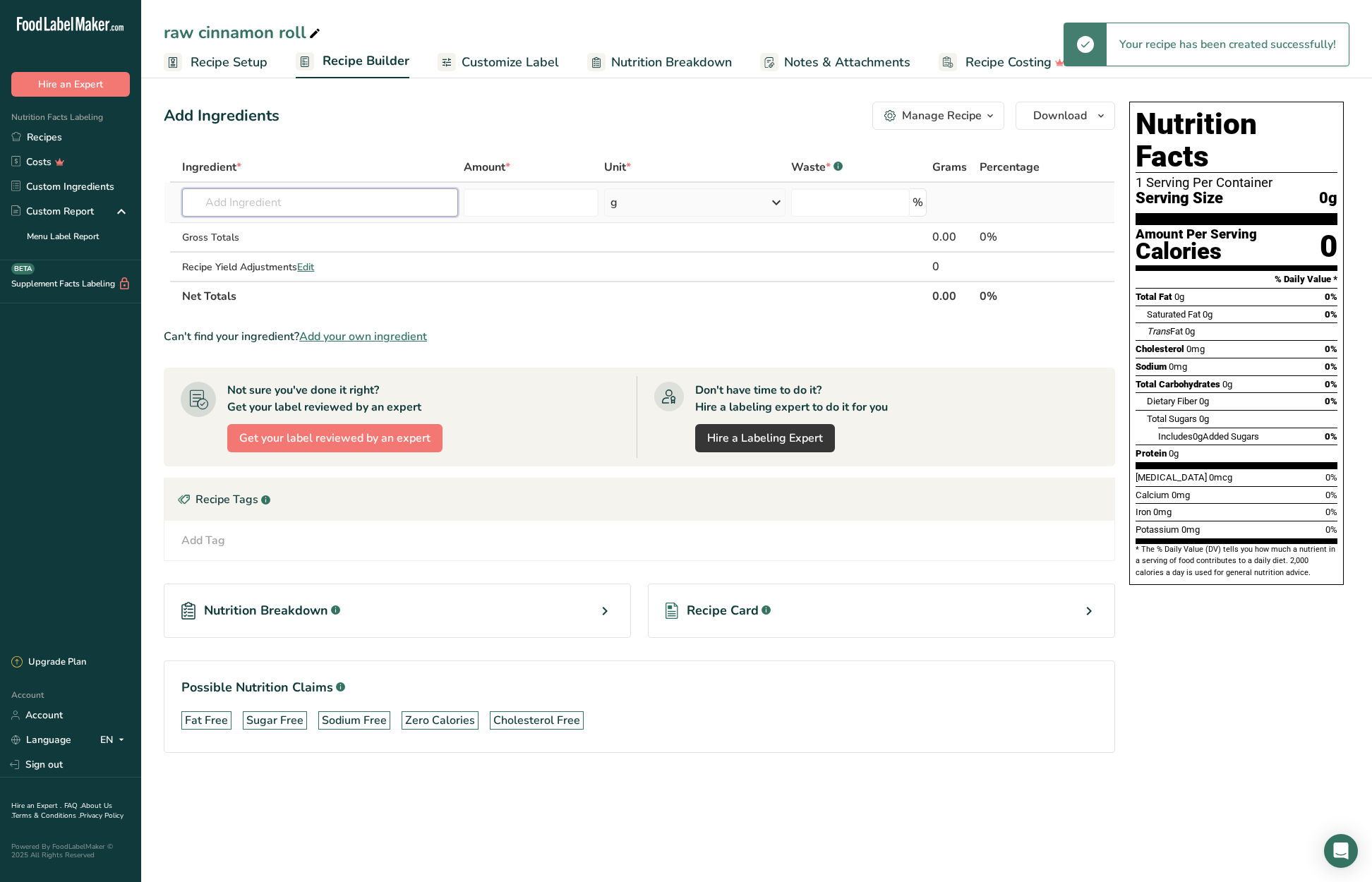
click at [250, 199] on input "text" at bounding box center [319, 202] width 275 height 28
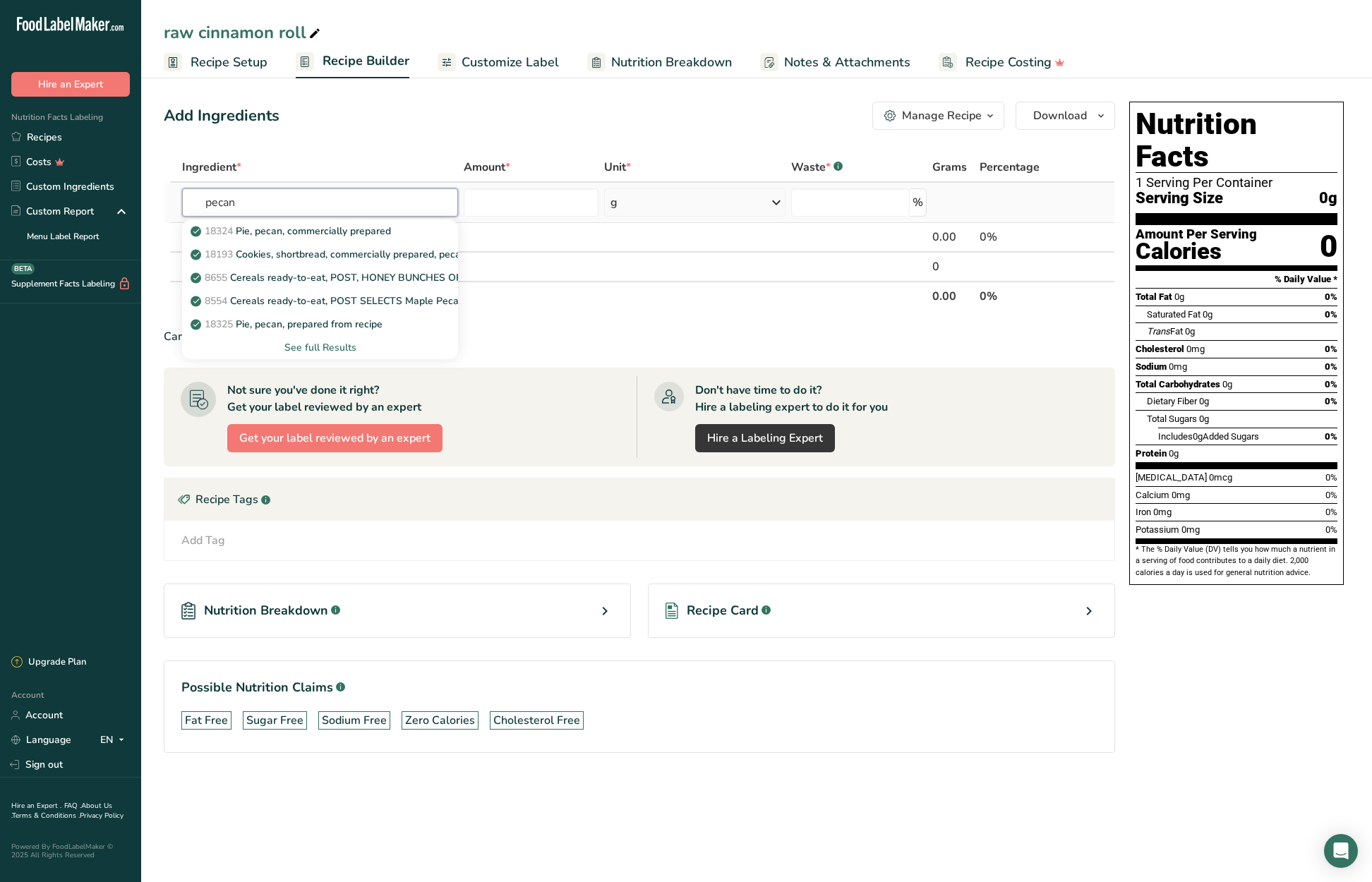
type input "pecan"
click at [341, 347] on div "See full Results" at bounding box center [319, 348] width 253 height 15
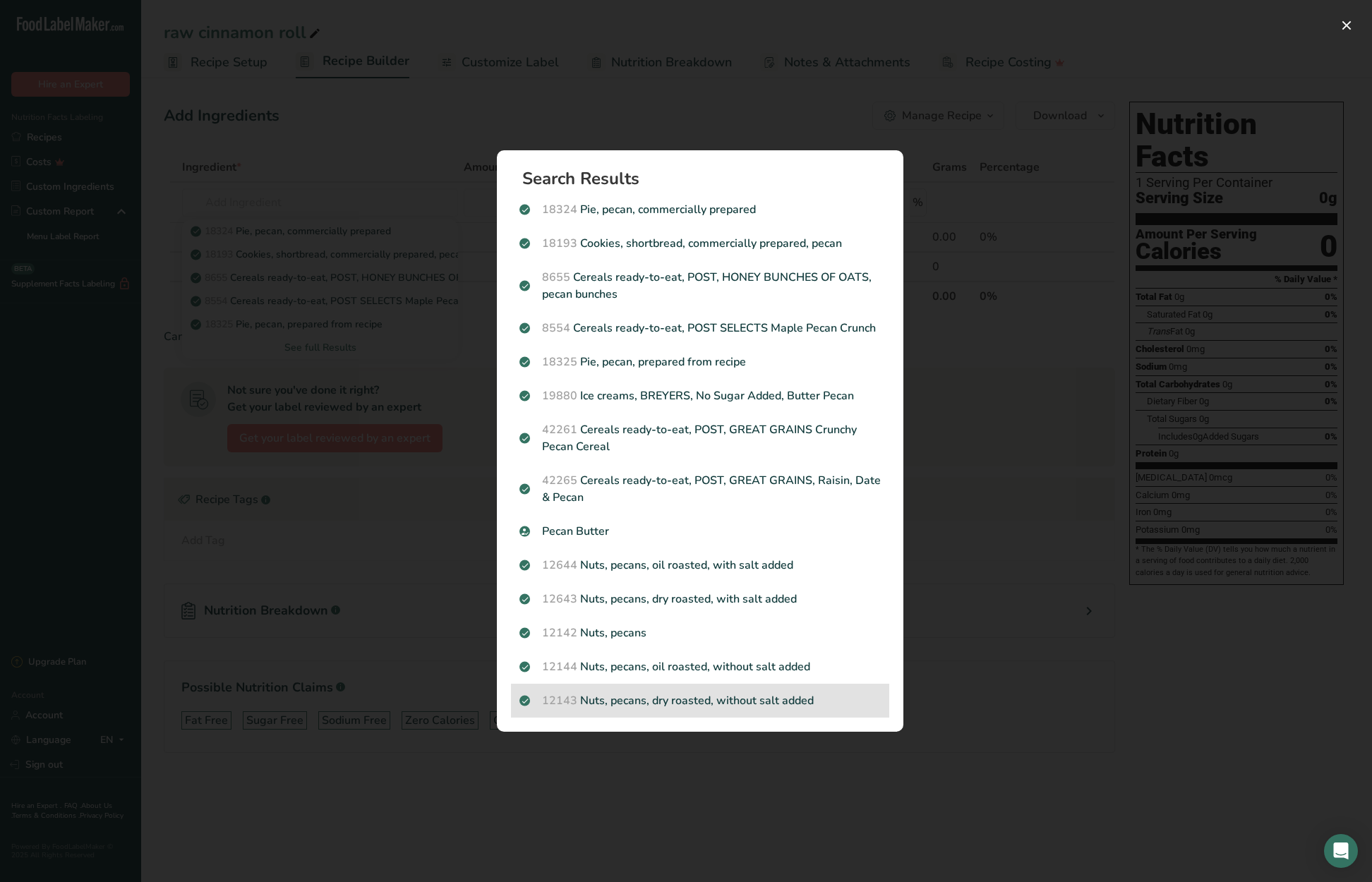
click at [823, 705] on p "12143 Nuts, pecans, dry roasted, without salt added" at bounding box center [700, 701] width 361 height 17
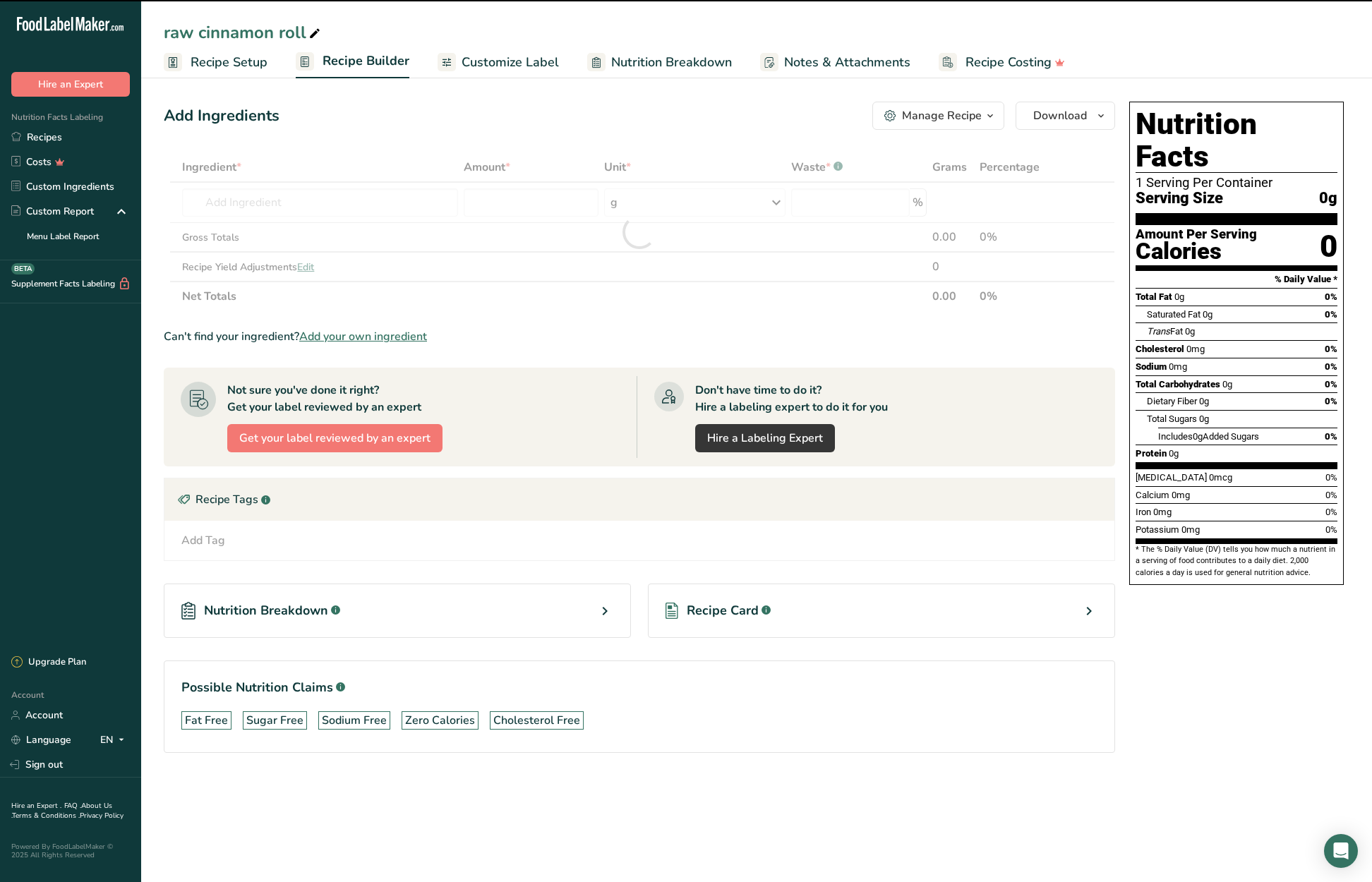
type input "0"
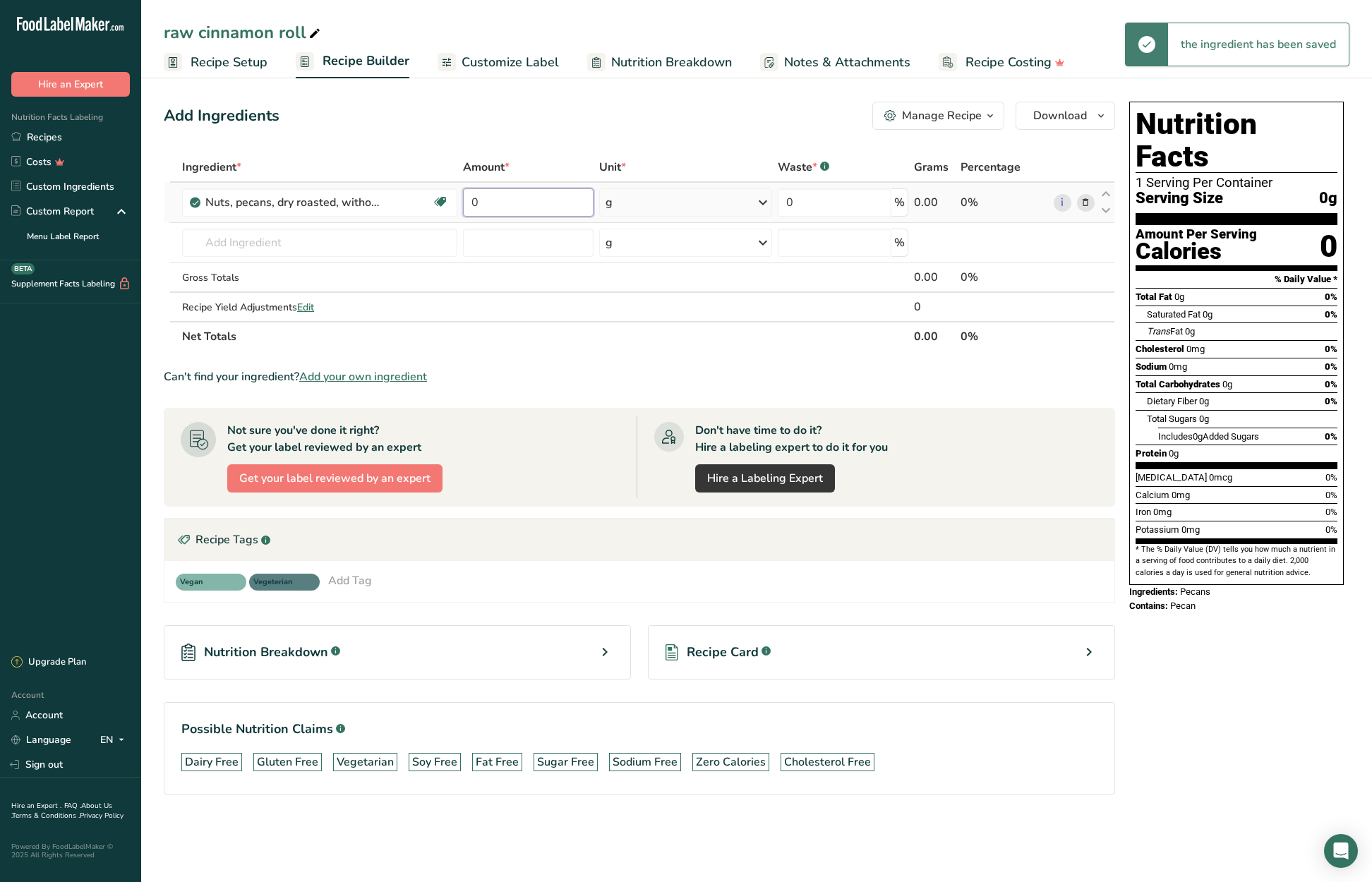
drag, startPoint x: 481, startPoint y: 198, endPoint x: 468, endPoint y: 200, distance: 13.2
click at [468, 200] on input "0" at bounding box center [527, 202] width 130 height 28
type input "62.5"
click at [289, 241] on div "Ingredient * Amount * Unit * Waste * .a-a{fill:#347362;}.b-a{fill:#fff;} Grams …" at bounding box center [640, 252] width 952 height 199
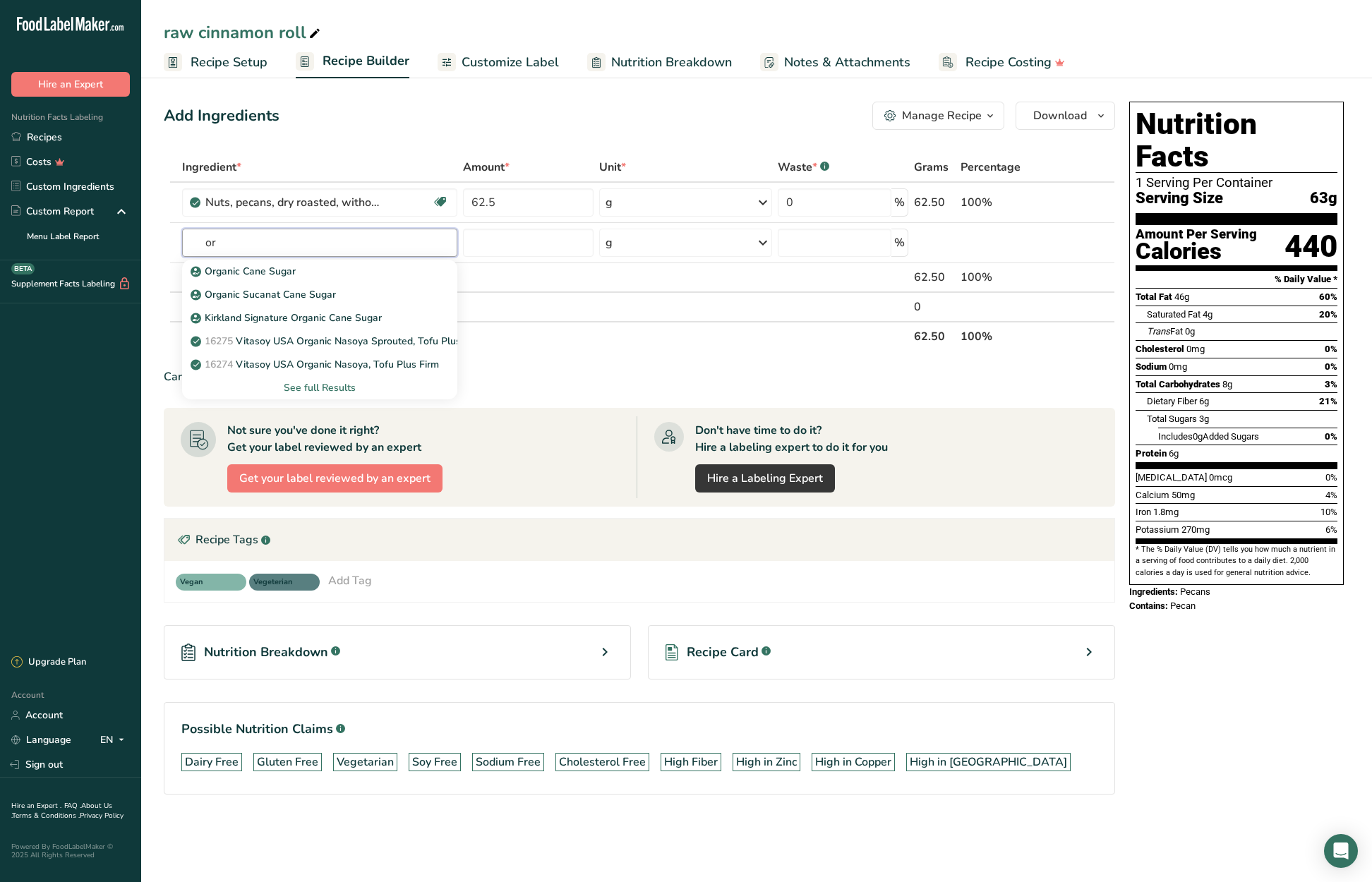
type input "o"
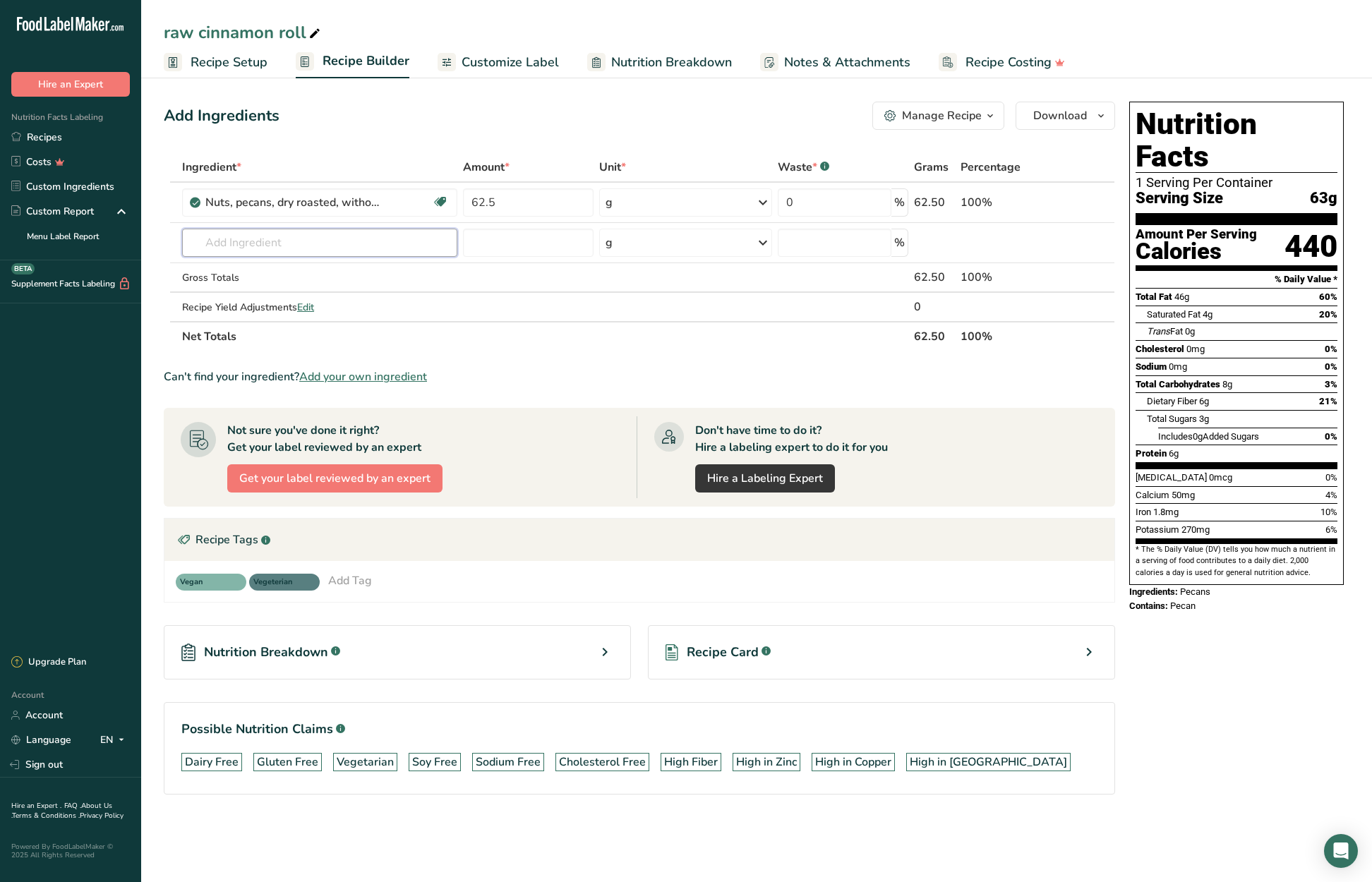
type input "a"
type input "Gluten free Oat Flour"
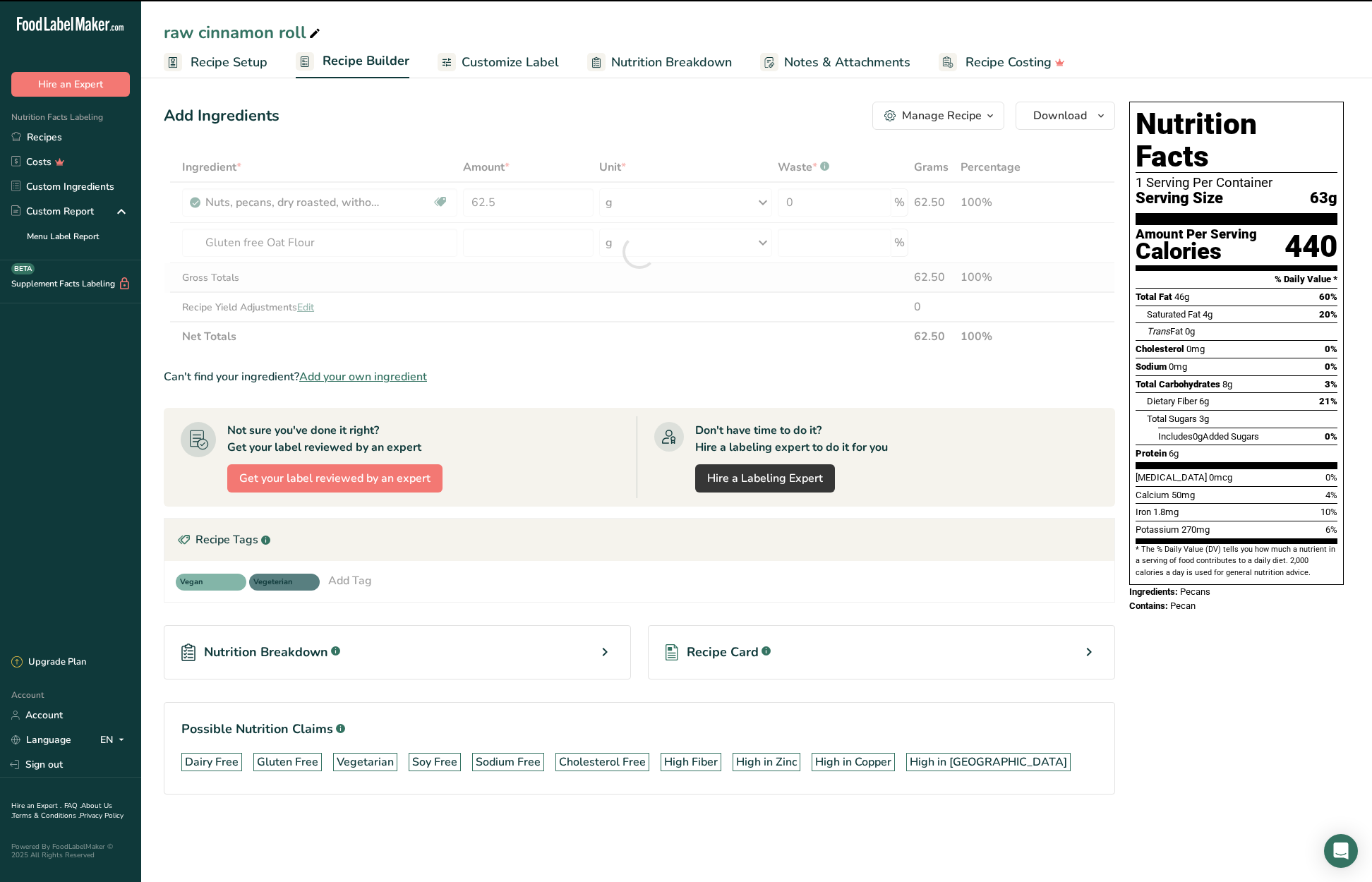
type input "0"
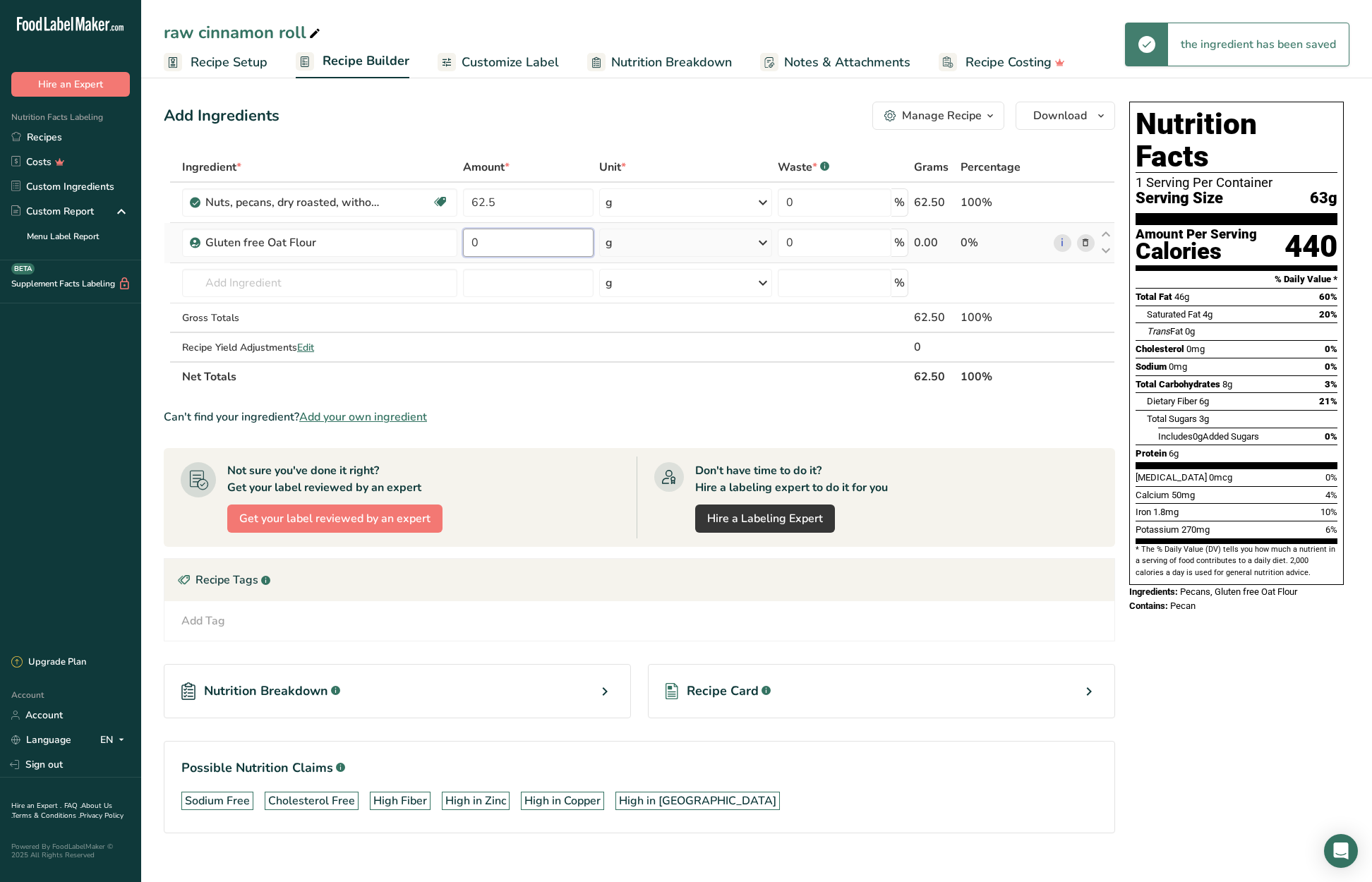
click at [471, 243] on input "0" at bounding box center [527, 242] width 130 height 28
type input "50"
click at [247, 281] on div "Ingredient * Amount * Unit * Waste * .a-a{fill:#347362;}.b-a{fill:#fff;} Grams …" at bounding box center [640, 272] width 952 height 239
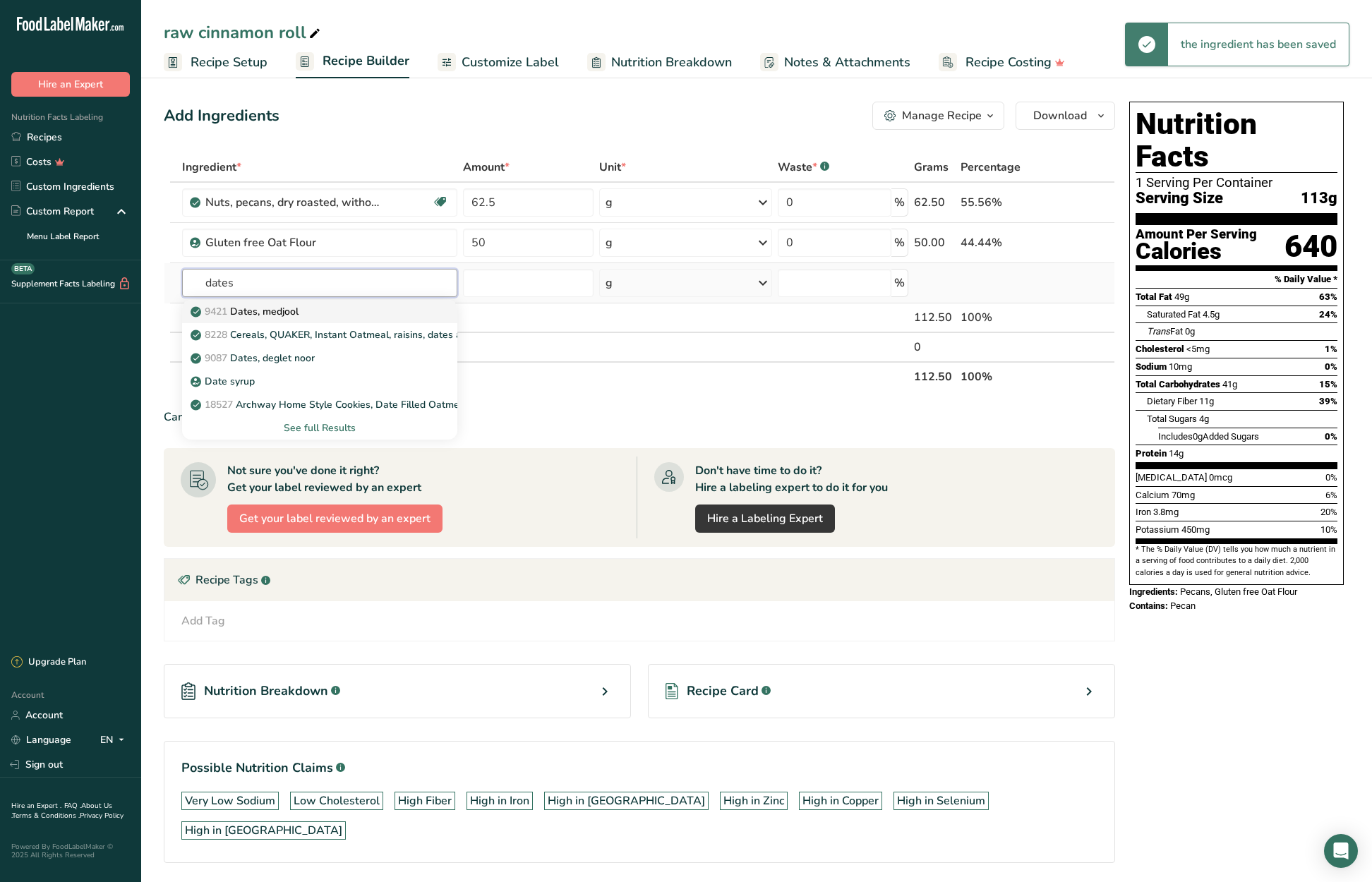
type input "dates"
click at [265, 313] on p "9421 Dates, [GEOGRAPHIC_DATA]" at bounding box center [246, 312] width 105 height 15
type input "Dates, medjool"
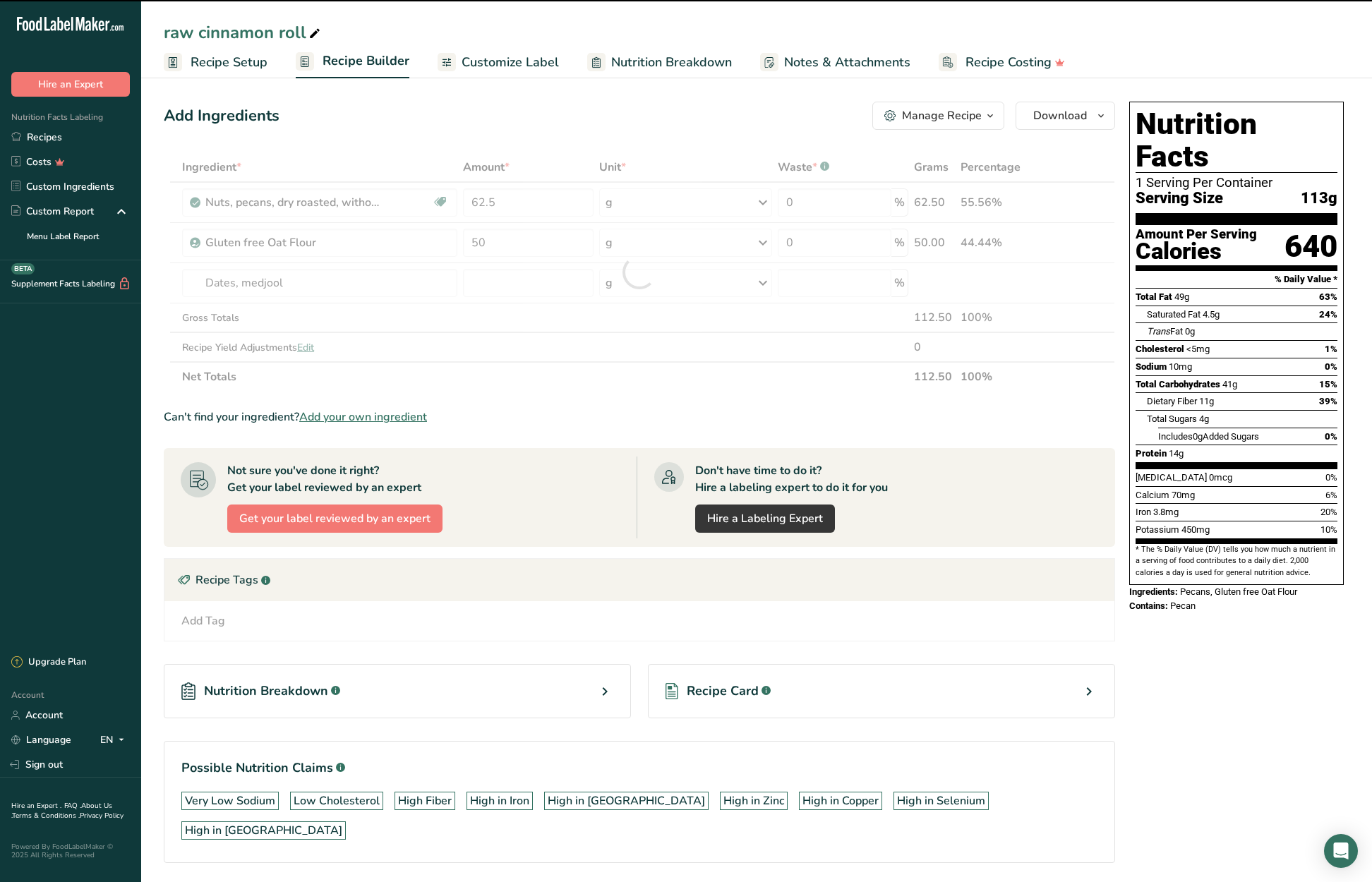
type input "0"
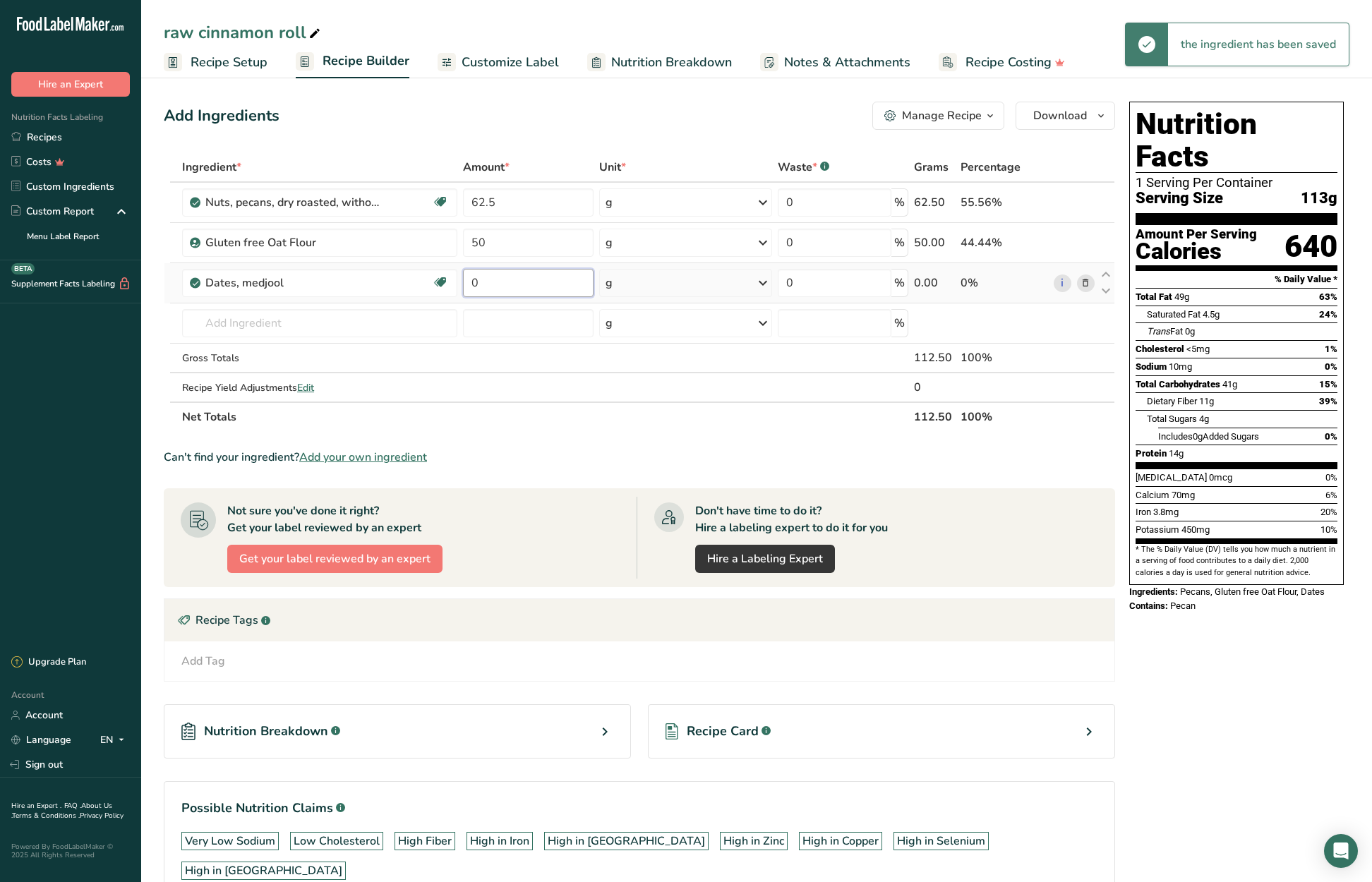
click at [459, 285] on tr "Dates, medjool Dairy free Gluten free Vegan Vegetarian Soy free 0 g Portions 1 …" at bounding box center [640, 283] width 950 height 40
type input "62.5"
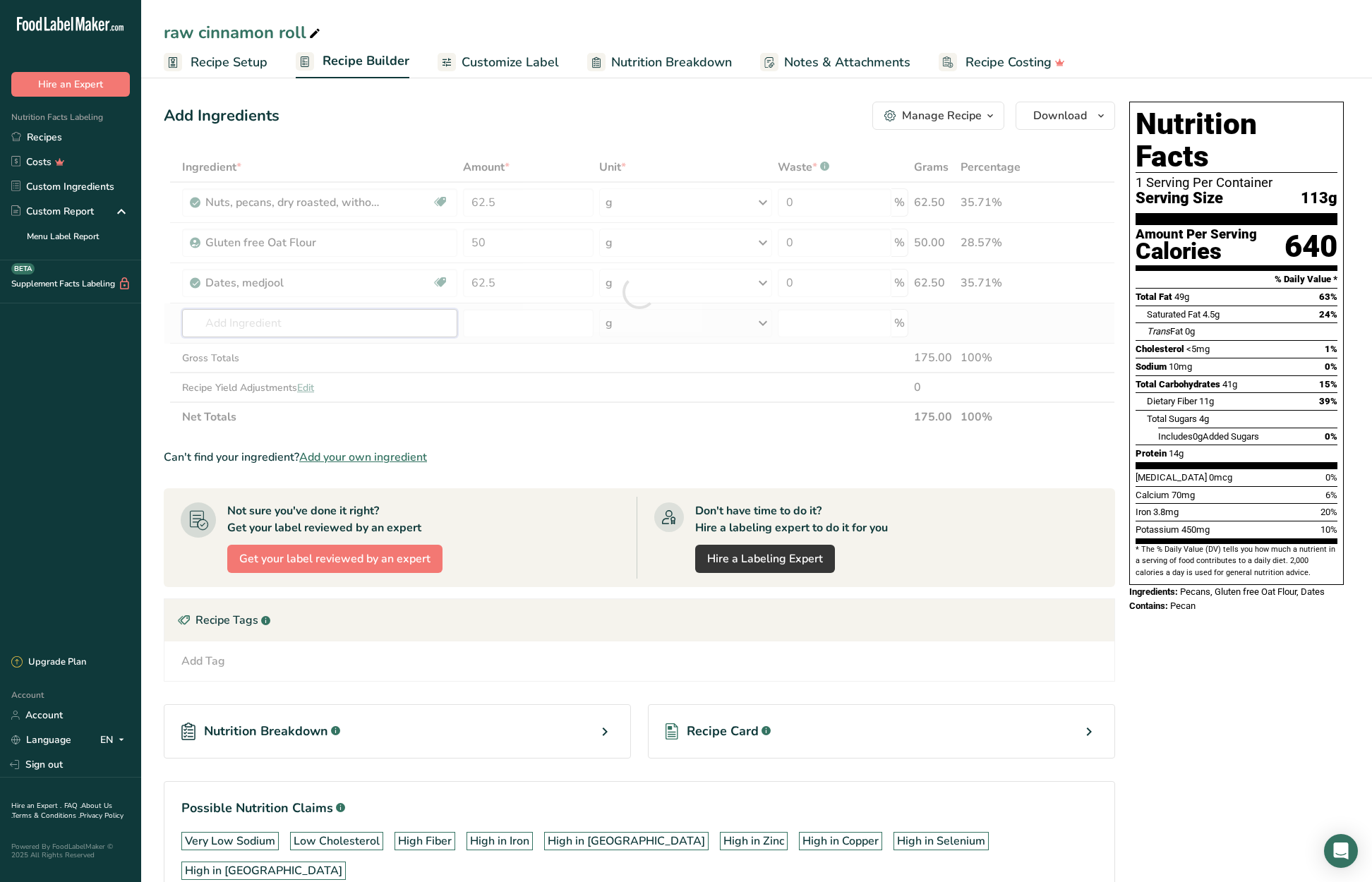
click at [282, 324] on div "Ingredient * Amount * Unit * Waste * .a-a{fill:#347362;}.b-a{fill:#fff;} Grams …" at bounding box center [640, 292] width 952 height 279
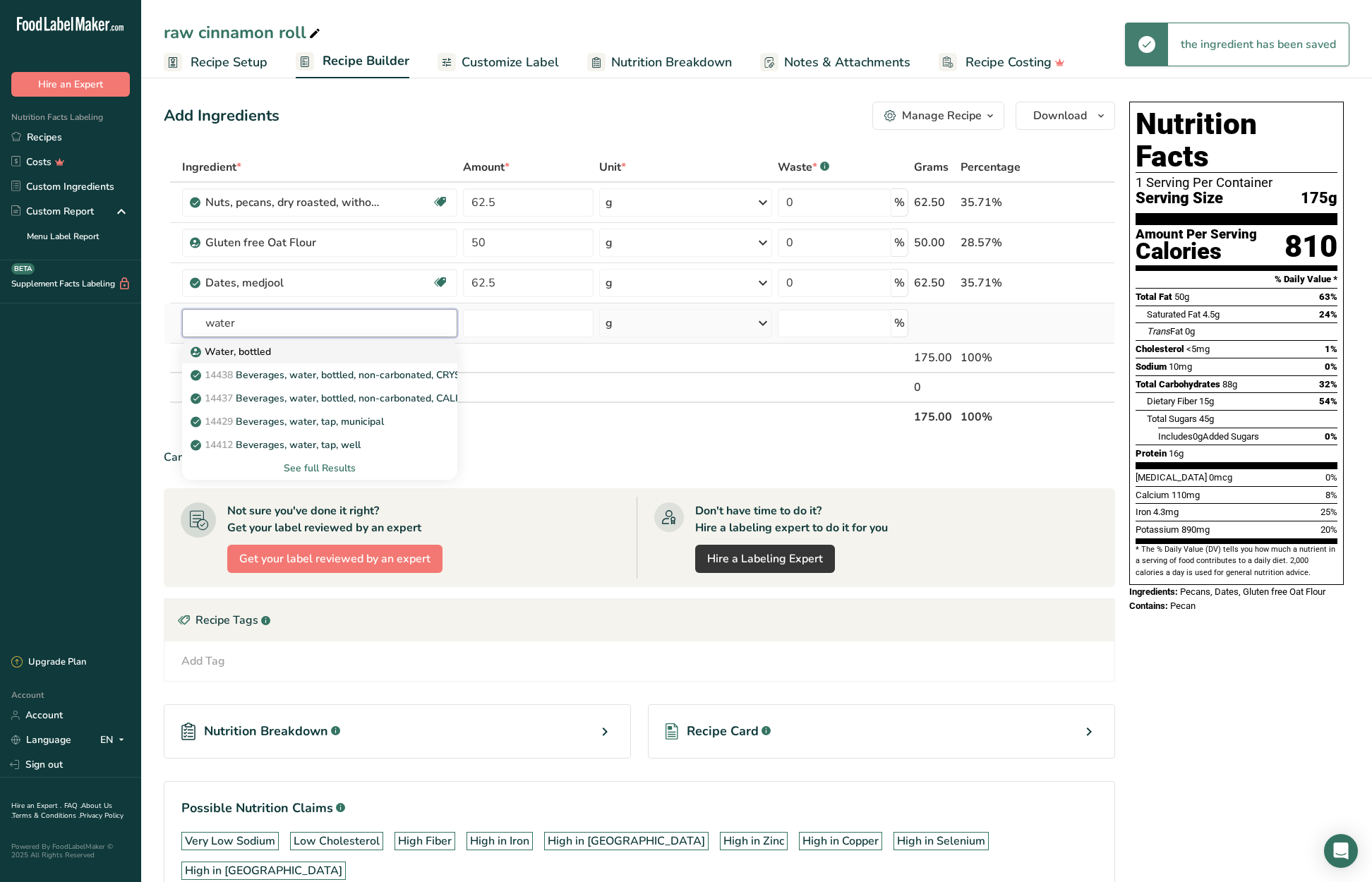
type input "water"
click at [247, 351] on p "Water, bottled" at bounding box center [232, 352] width 77 height 15
type input "Water, bottled"
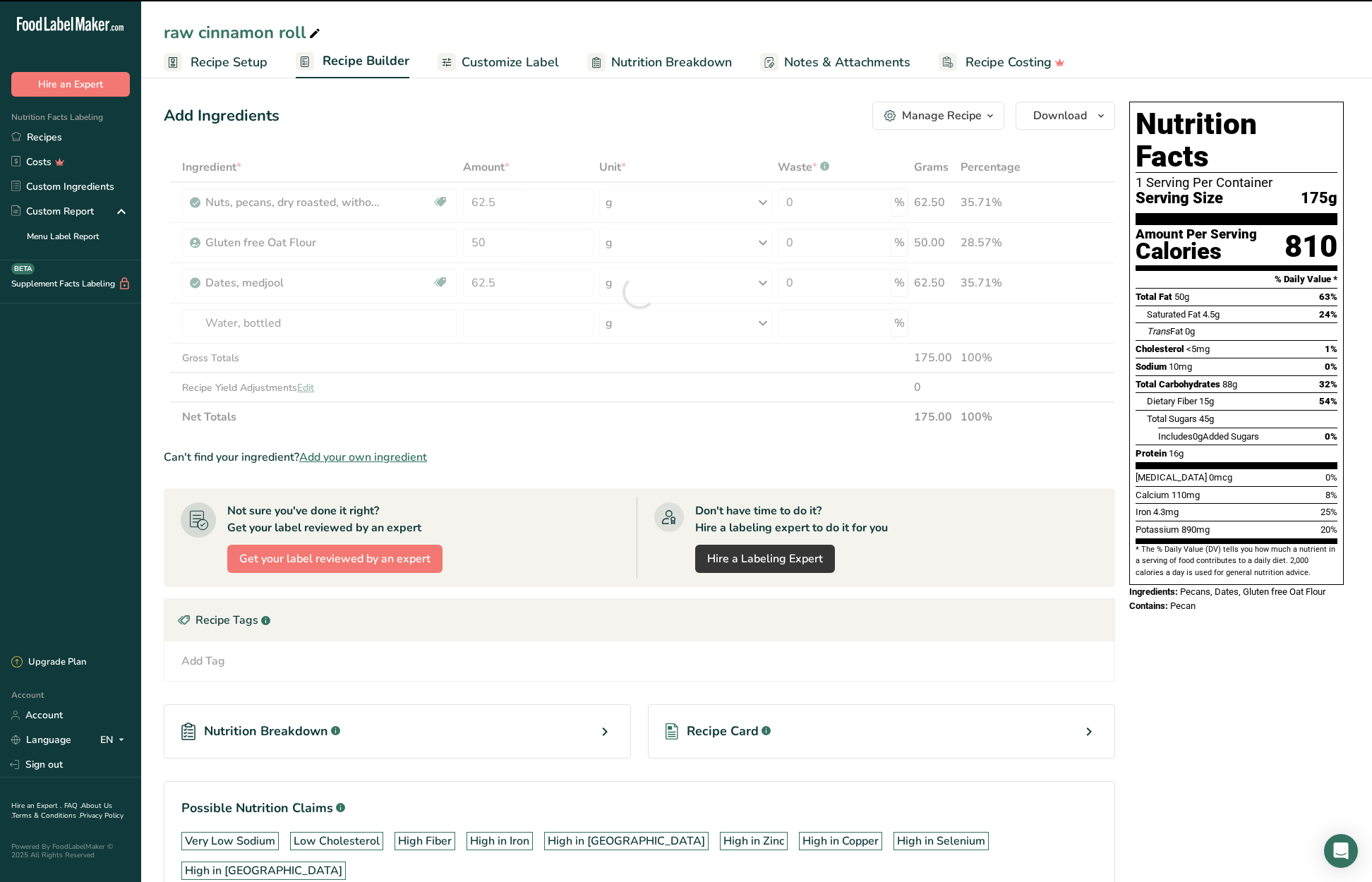
type input "0"
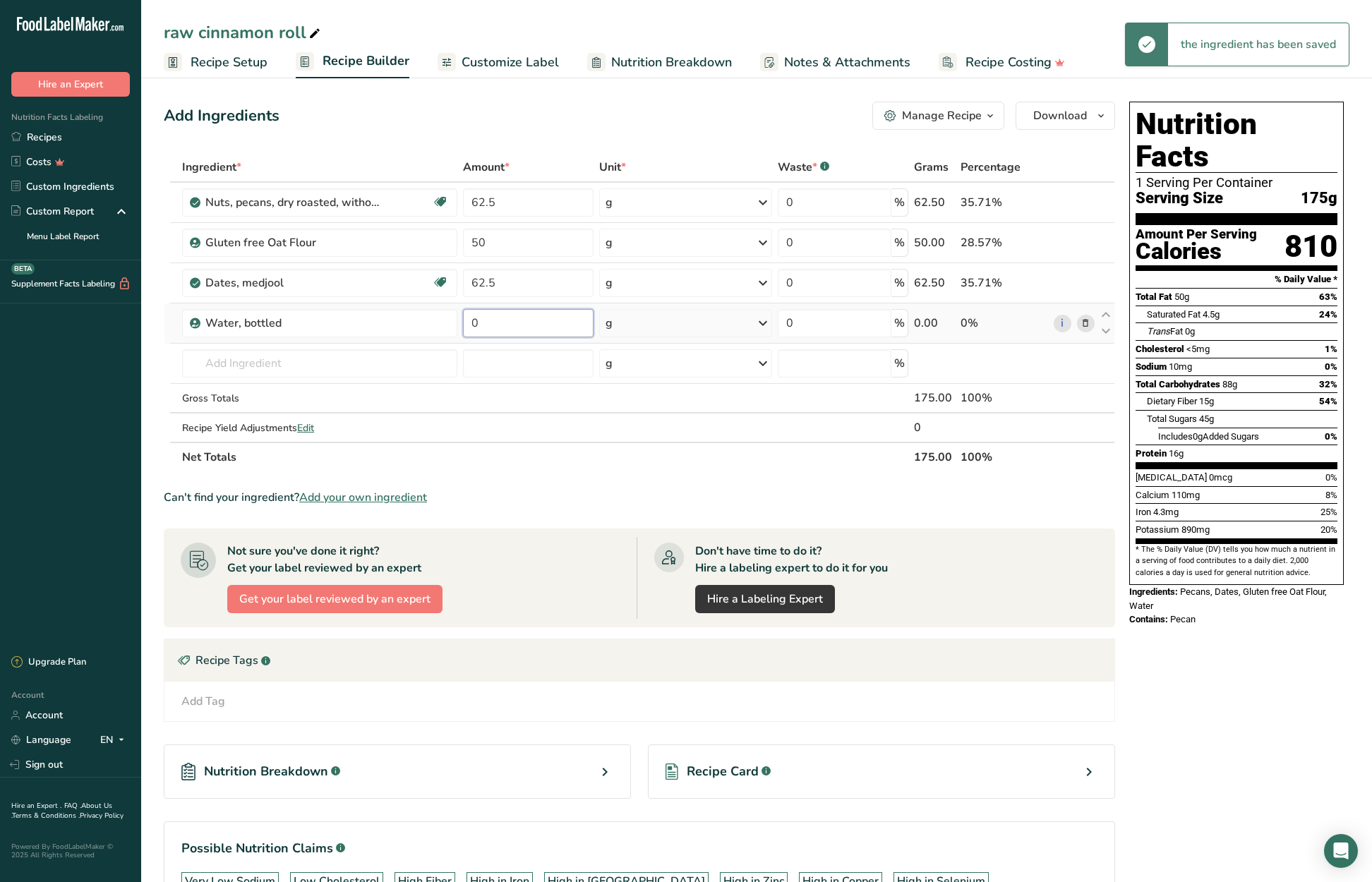
drag, startPoint x: 485, startPoint y: 324, endPoint x: 474, endPoint y: 324, distance: 11.0
click at [474, 324] on input "0" at bounding box center [527, 323] width 130 height 28
type input "25"
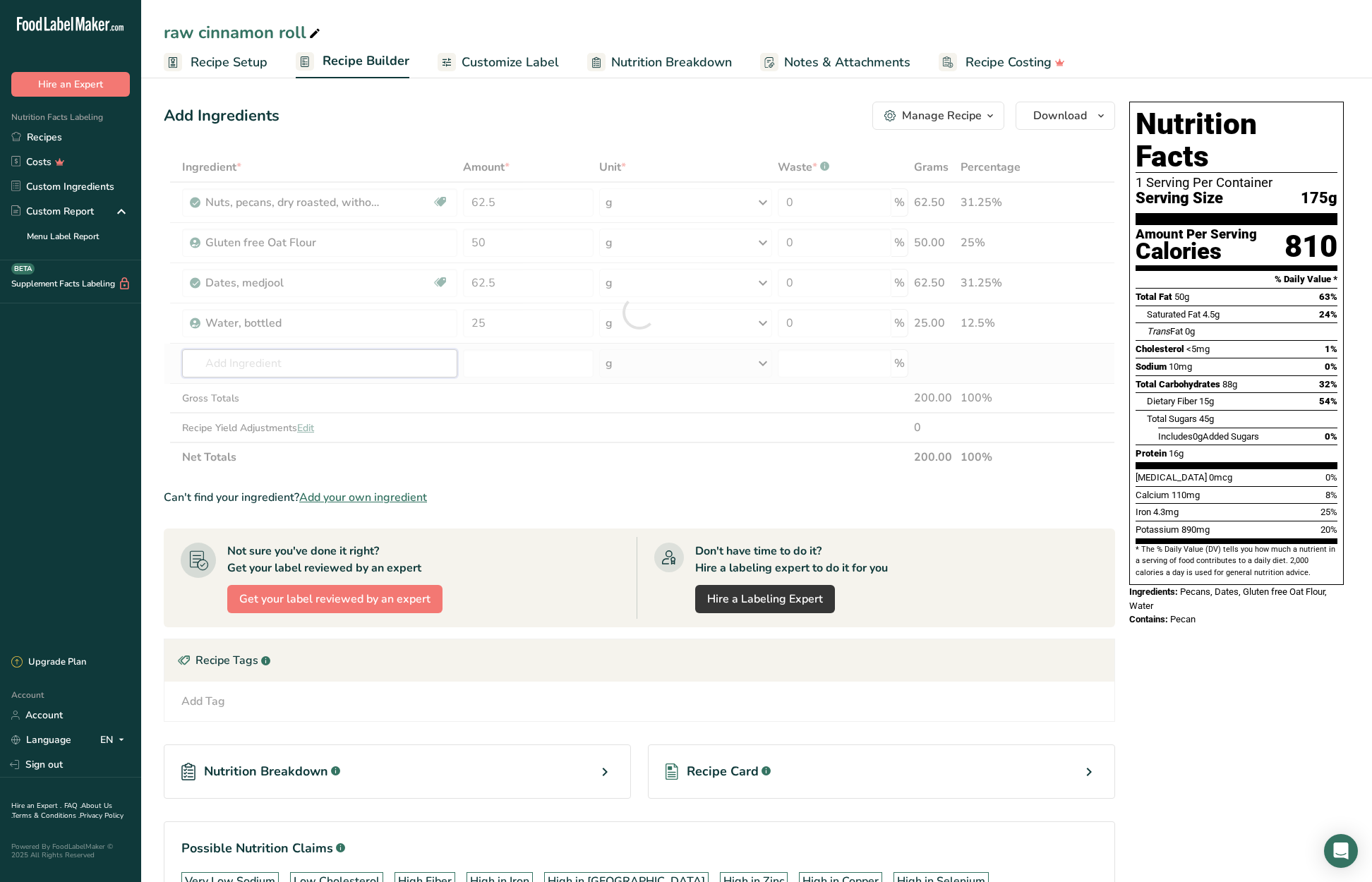
click at [252, 367] on div "Ingredient * Amount * Unit * Waste * .a-a{fill:#347362;}.b-a{fill:#fff;} Grams …" at bounding box center [640, 312] width 952 height 320
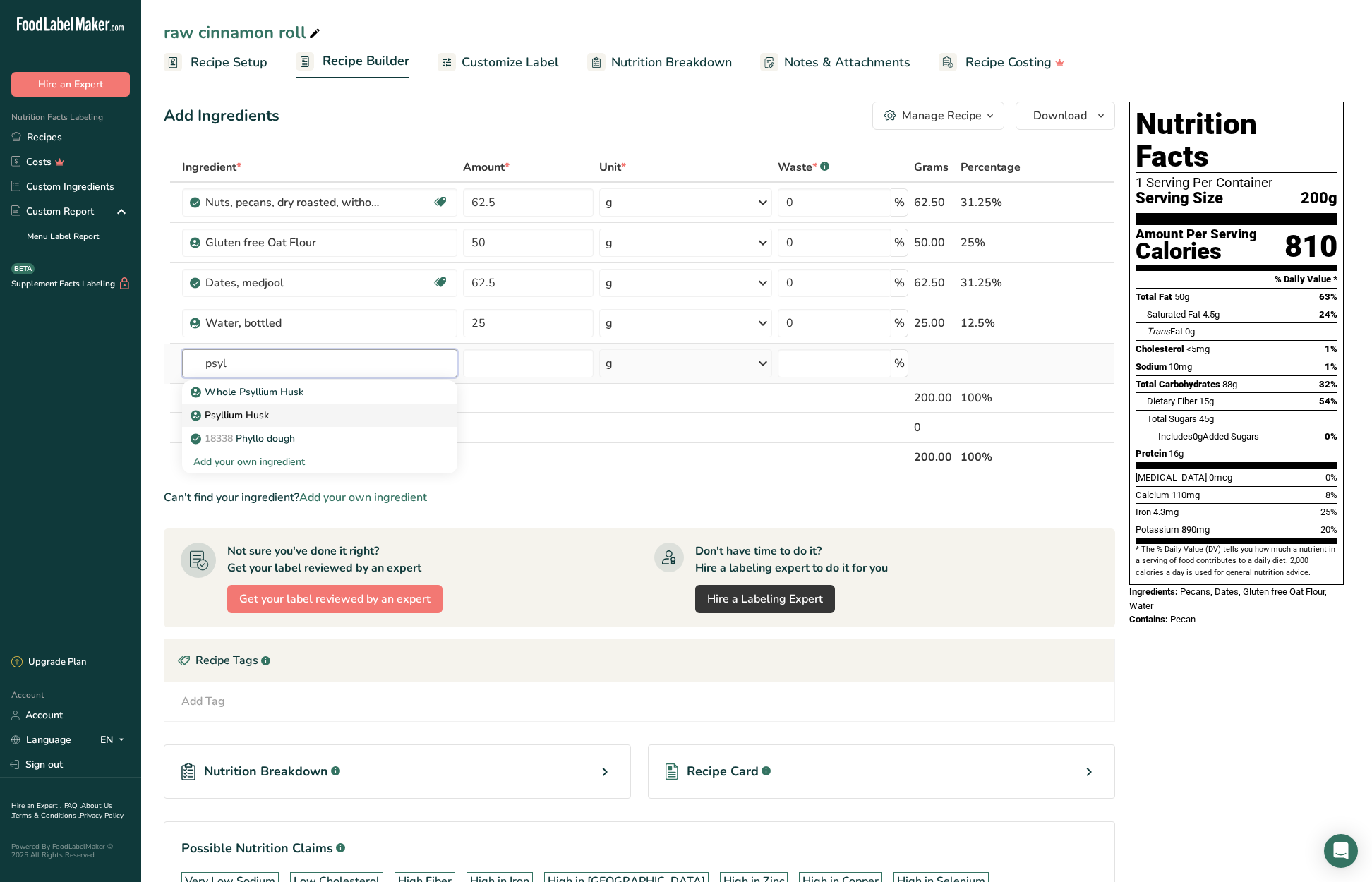
type input "Psyllium Husk"
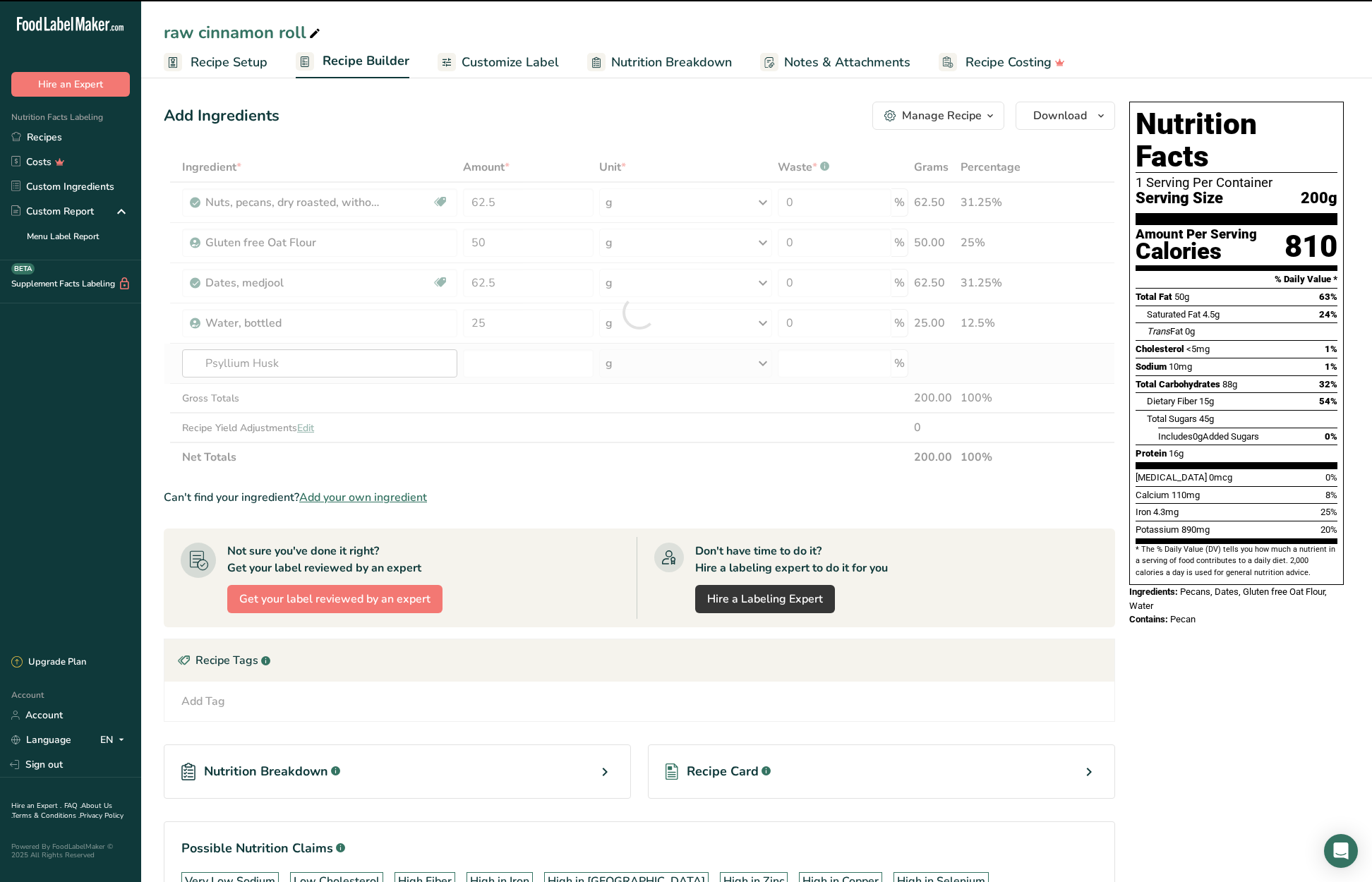
type input "0"
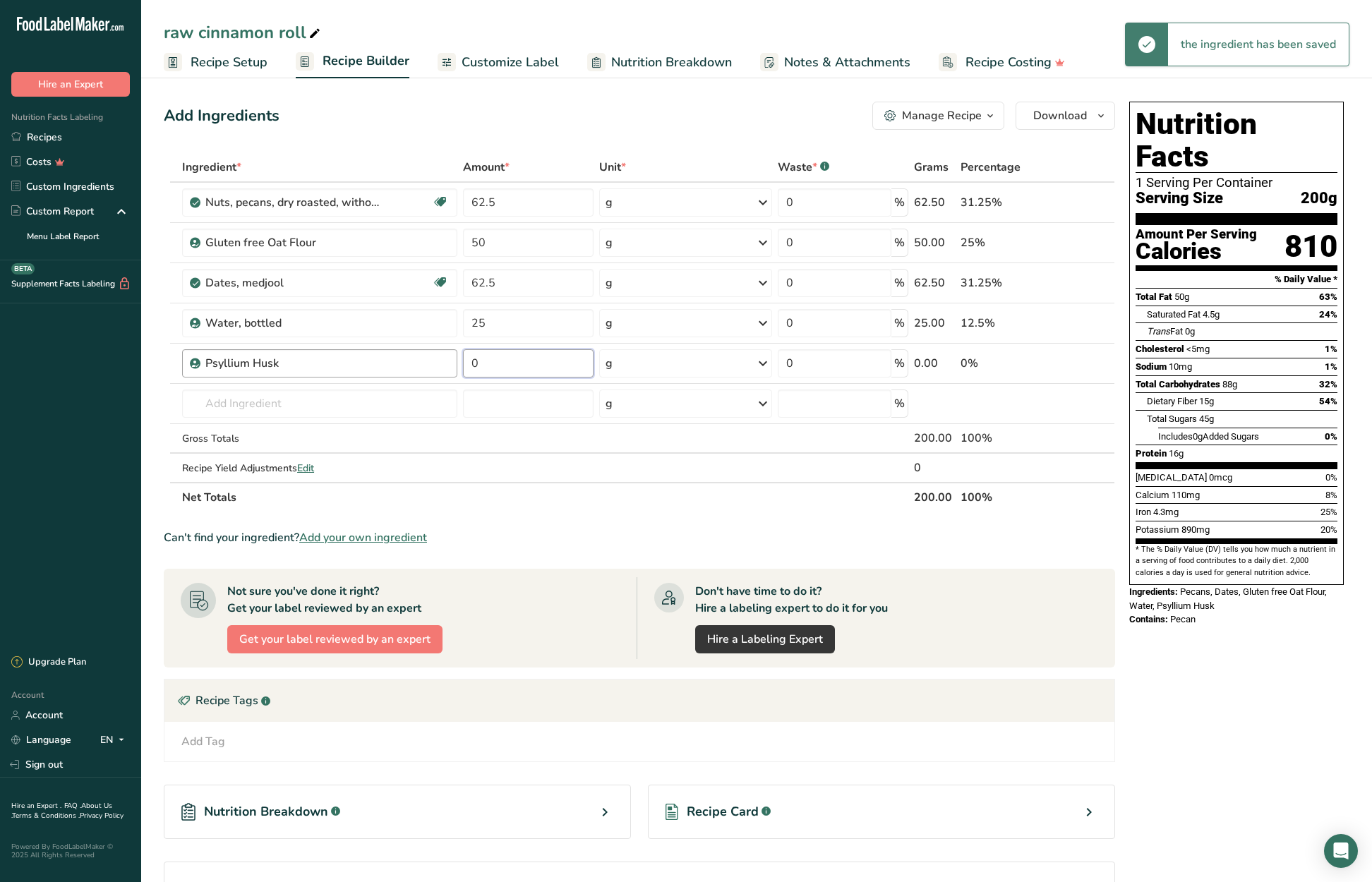
drag, startPoint x: 499, startPoint y: 368, endPoint x: 456, endPoint y: 367, distance: 43.0
click at [456, 367] on tr "Psyllium Husk 0 g Weight Units g kg mg See more Volume Units l Volume units req…" at bounding box center [640, 364] width 950 height 40
type input "12.5"
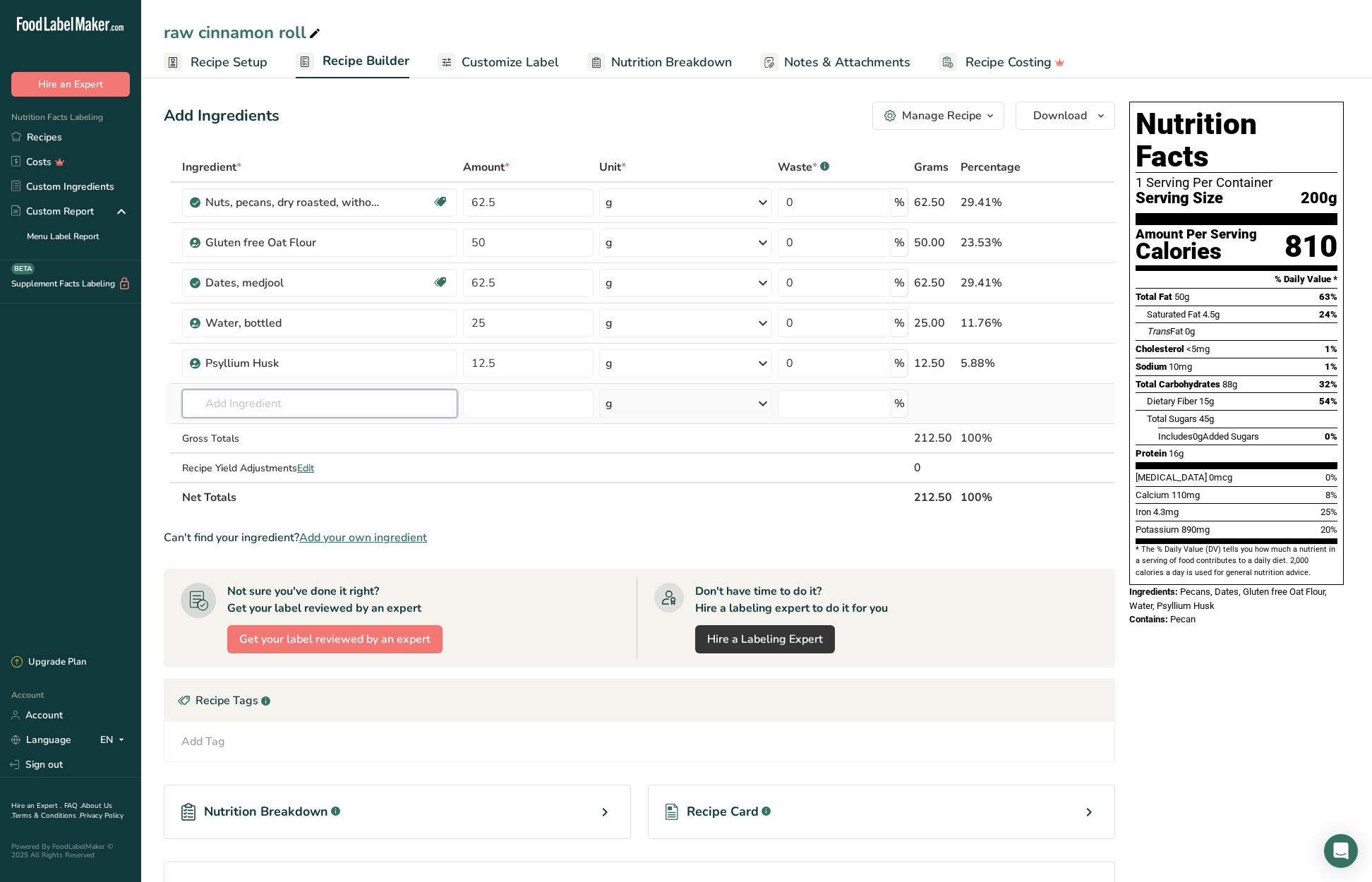
click at [298, 402] on div "Ingredient * Amount * Unit * Waste * .a-a{fill:#347362;}.b-a{fill:#fff;} Grams …" at bounding box center [640, 332] width 952 height 360
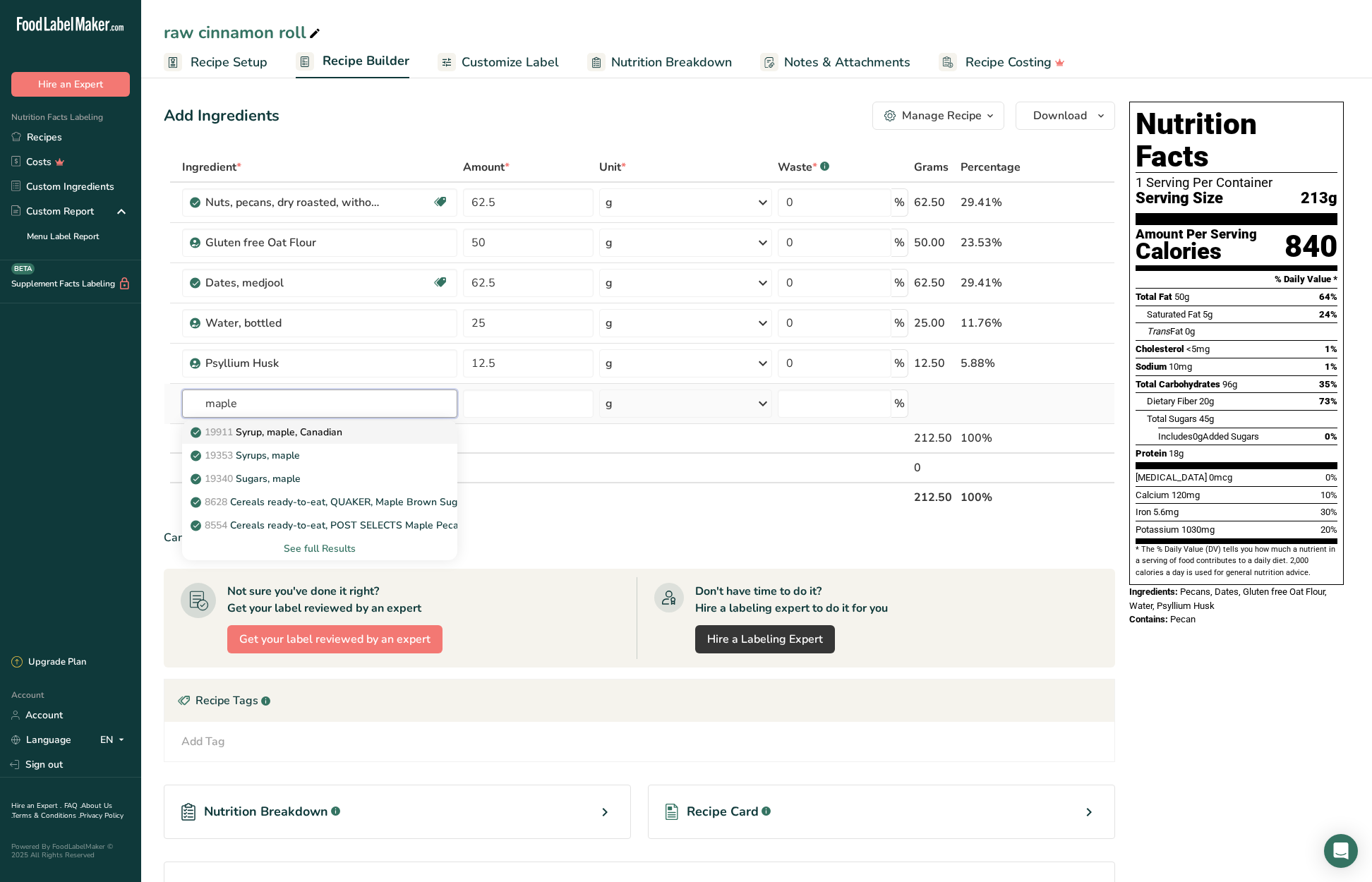
type input "Syrup, maple, Canadian"
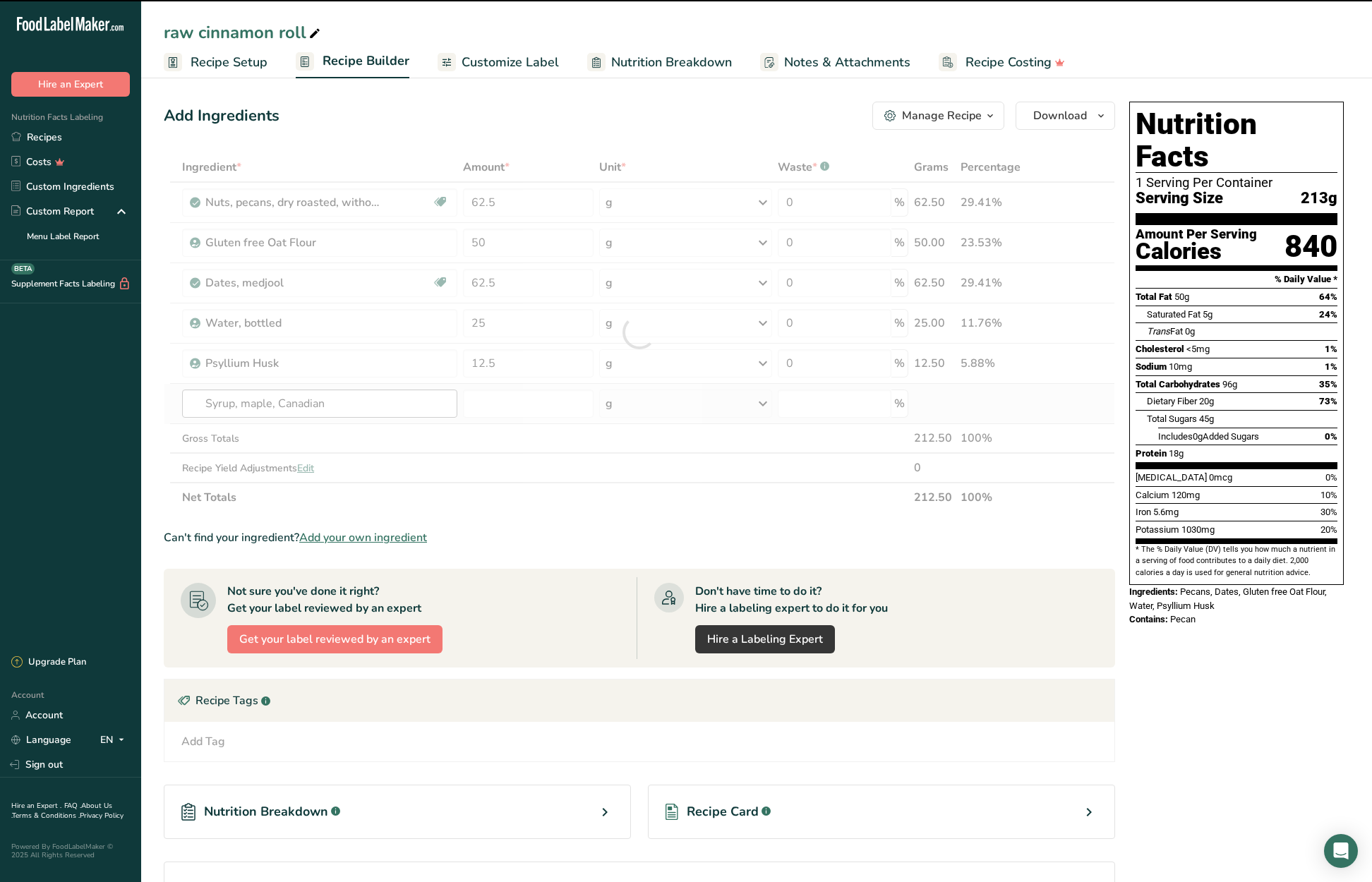
type input "0"
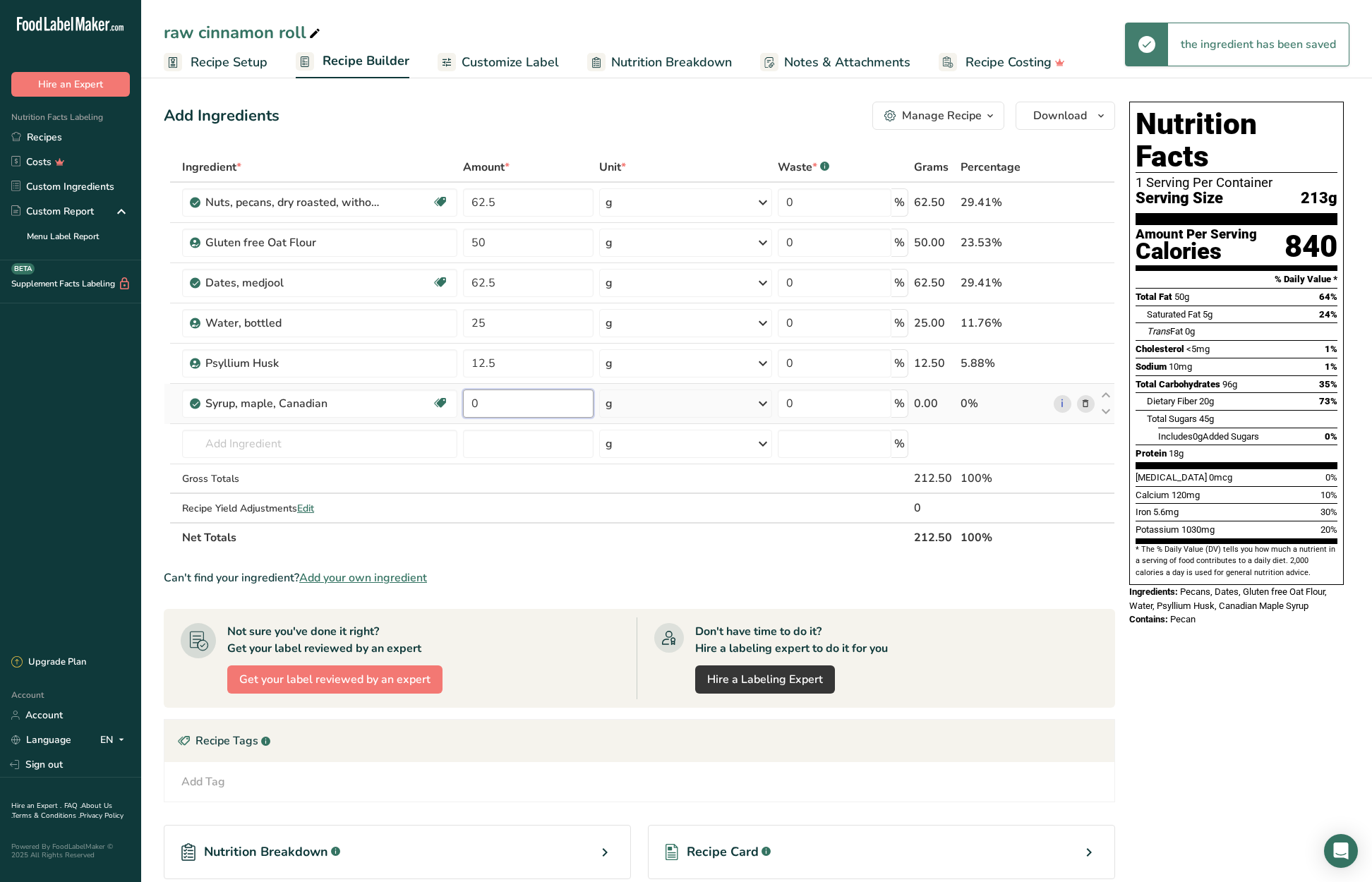
drag, startPoint x: 495, startPoint y: 404, endPoint x: 469, endPoint y: 405, distance: 26.0
click at [469, 405] on input "0" at bounding box center [527, 403] width 130 height 28
type input "25"
click at [350, 449] on div "Ingredient * Amount * Unit * Waste * .a-a{fill:#347362;}.b-a{fill:#fff;} Grams …" at bounding box center [640, 352] width 952 height 400
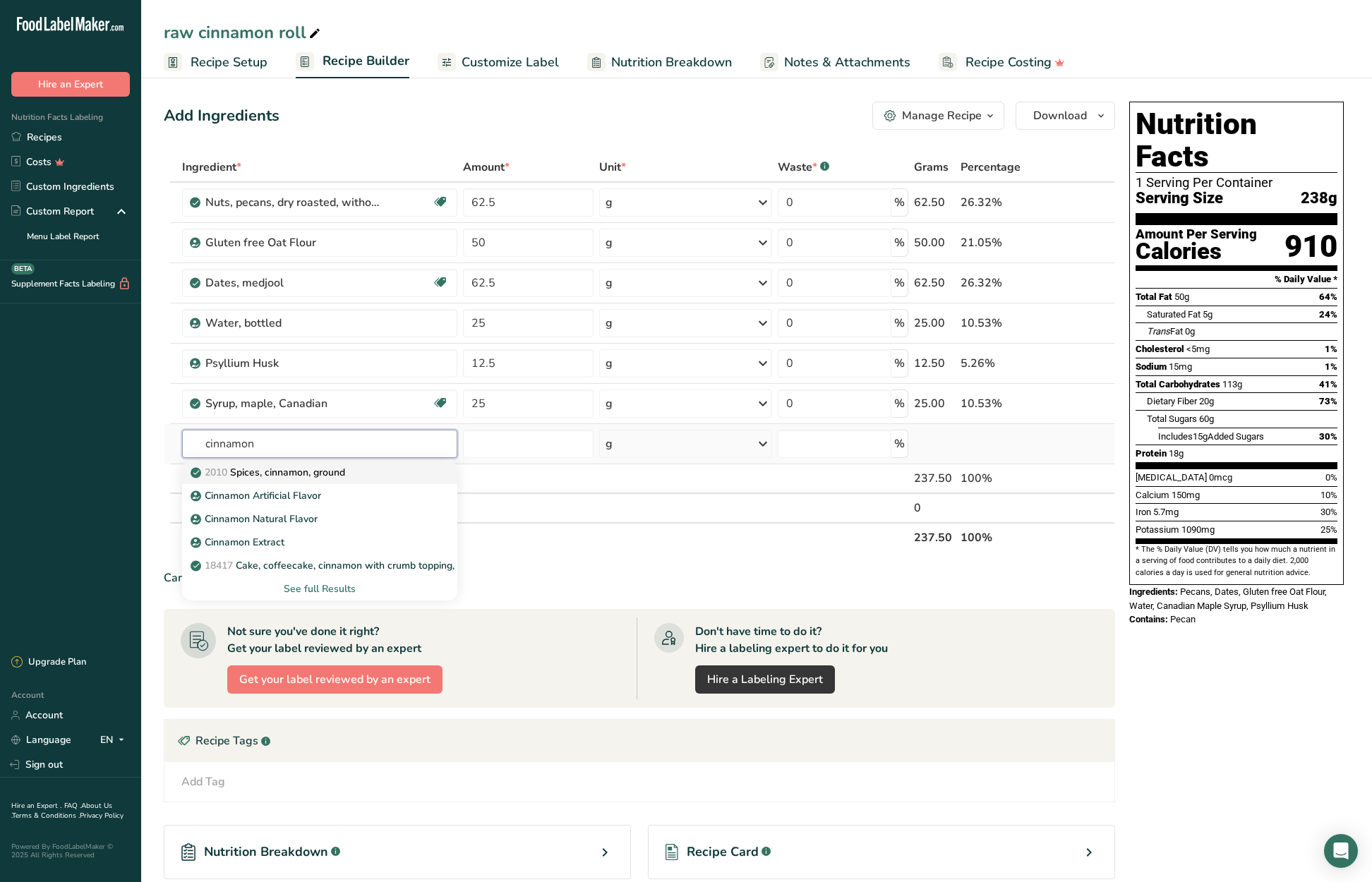
type input "Spices, cinnamon, ground"
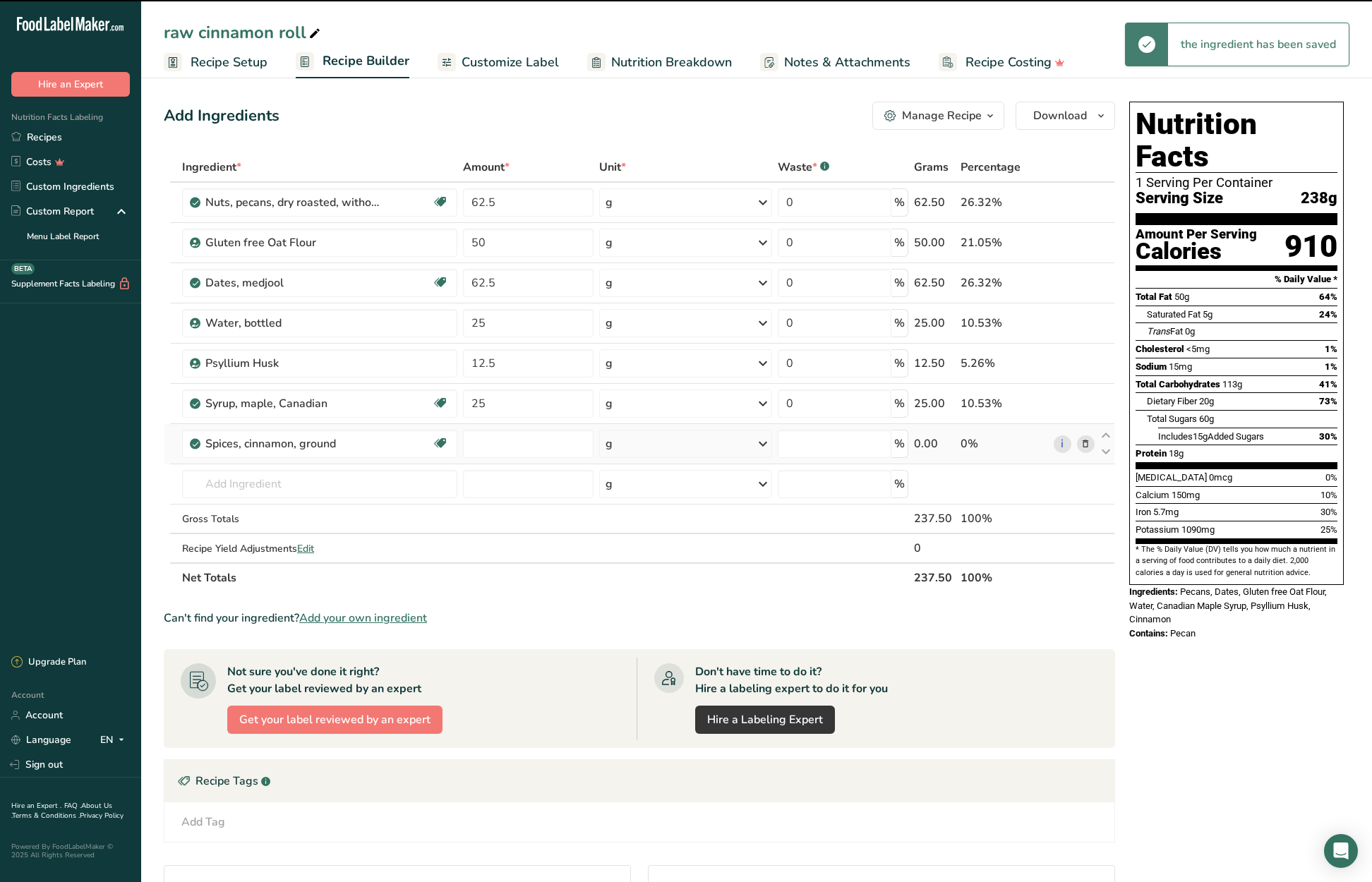
type input "0"
drag, startPoint x: 480, startPoint y: 440, endPoint x: 460, endPoint y: 438, distance: 20.1
click at [458, 438] on tr "Spices, cinnamon, ground Source of Antioxidants Dairy free Gluten free Vegan Ve…" at bounding box center [640, 444] width 950 height 40
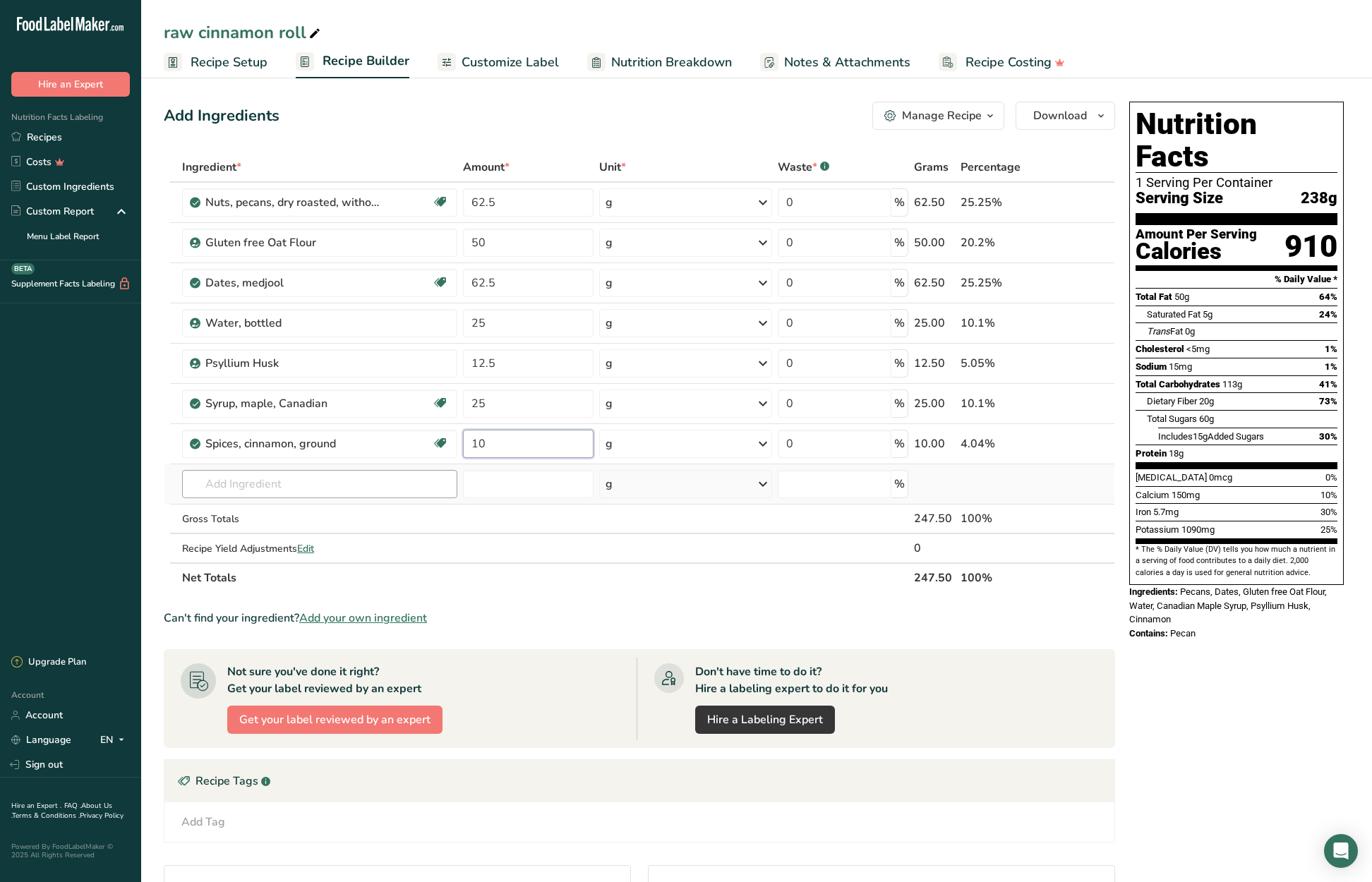
type input "10"
click at [308, 480] on div "Ingredient * Amount * Unit * Waste * .a-a{fill:#347362;}.b-a{fill:#fff;} Grams …" at bounding box center [640, 373] width 952 height 440
type input "sea salt"
click at [244, 515] on div "Sea Salt" at bounding box center [308, 513] width 230 height 15
type input "Sea Salt"
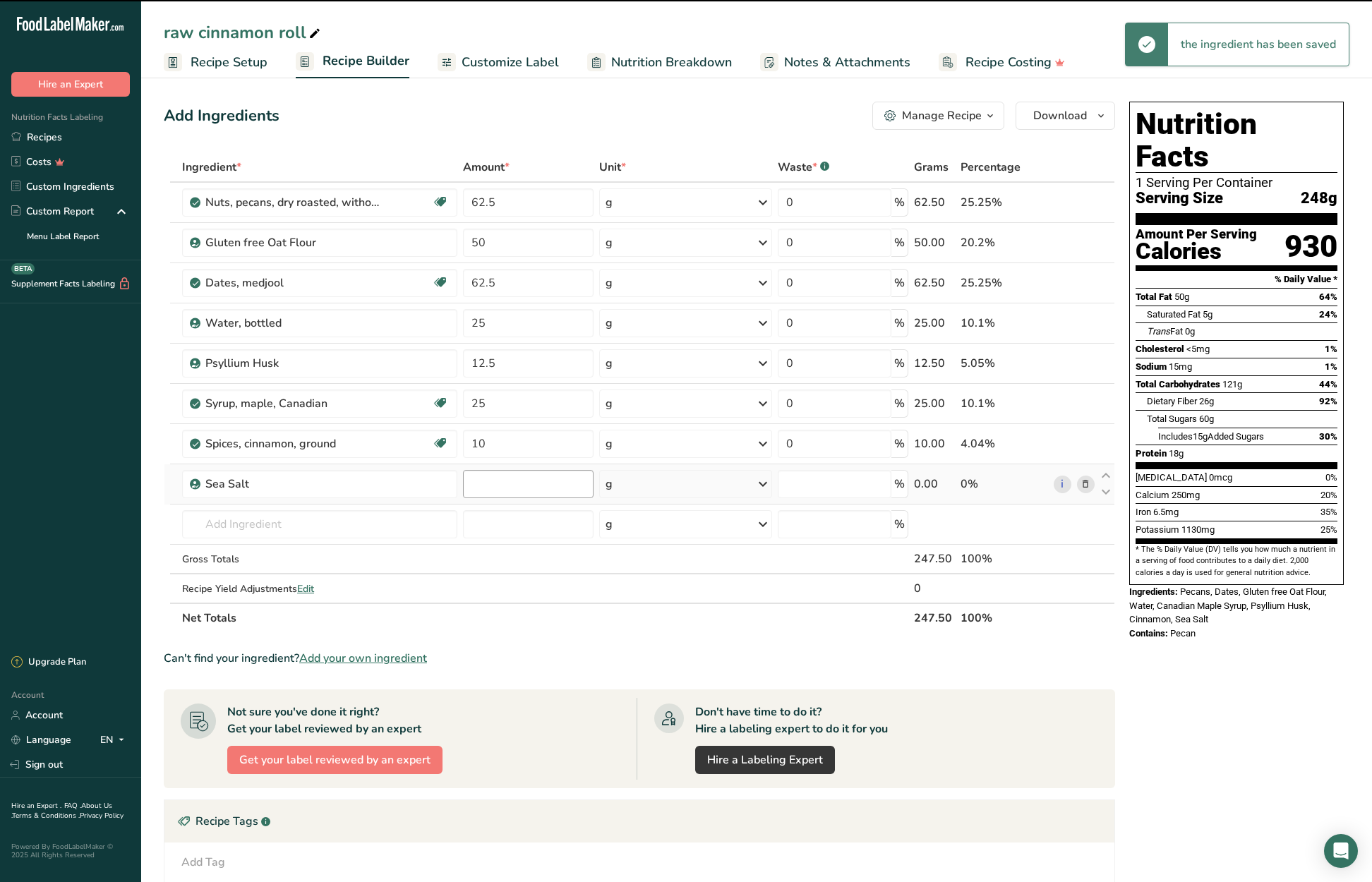
type input "0"
drag, startPoint x: 492, startPoint y: 486, endPoint x: 466, endPoint y: 485, distance: 26.0
click at [465, 485] on input "0" at bounding box center [527, 484] width 130 height 28
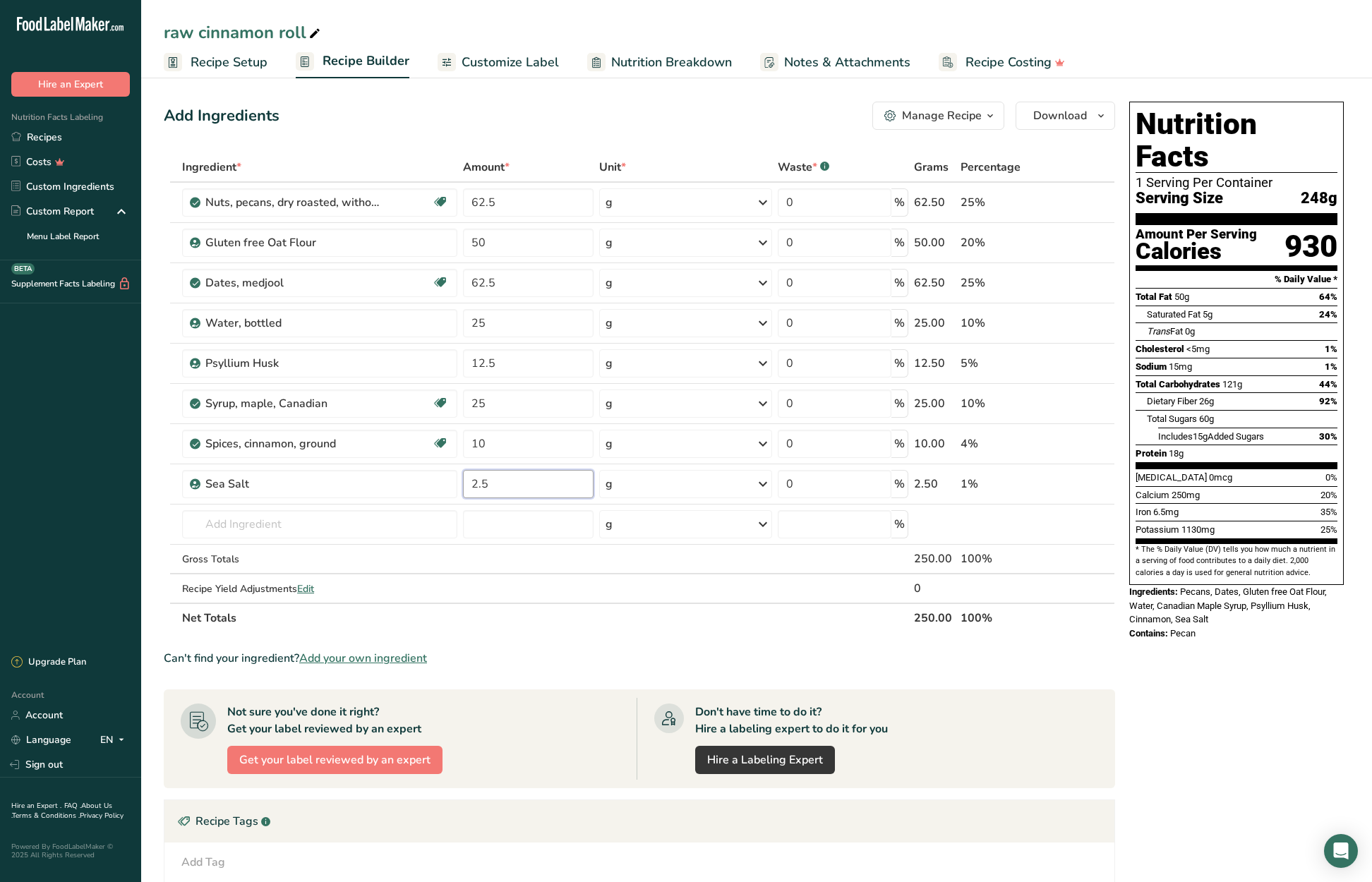
type input "2.5"
click at [524, 624] on div "Ingredient * Amount * Unit * Waste * .a-a{fill:#347362;}.b-a{fill:#fff;} Grams …" at bounding box center [640, 392] width 952 height 480
click at [228, 58] on span "Recipe Setup" at bounding box center [228, 62] width 77 height 19
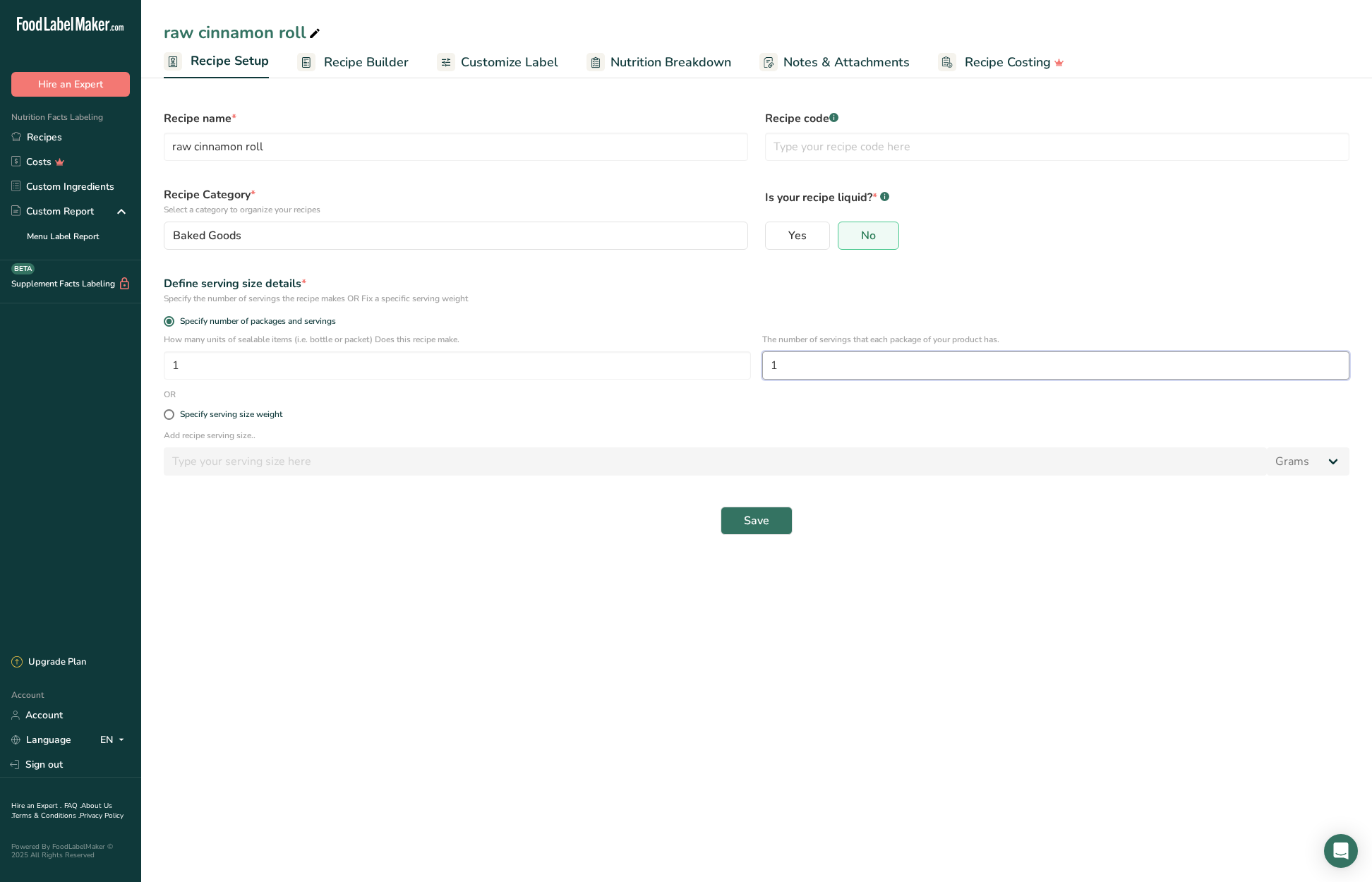
drag, startPoint x: 781, startPoint y: 368, endPoint x: 758, endPoint y: 365, distance: 23.2
click at [758, 365] on div "How many units of sealable items (i.e. bottle or packet) Does this recipe make.…" at bounding box center [757, 361] width 1203 height 55
type input "3"
click at [767, 525] on span "Save" at bounding box center [756, 521] width 25 height 17
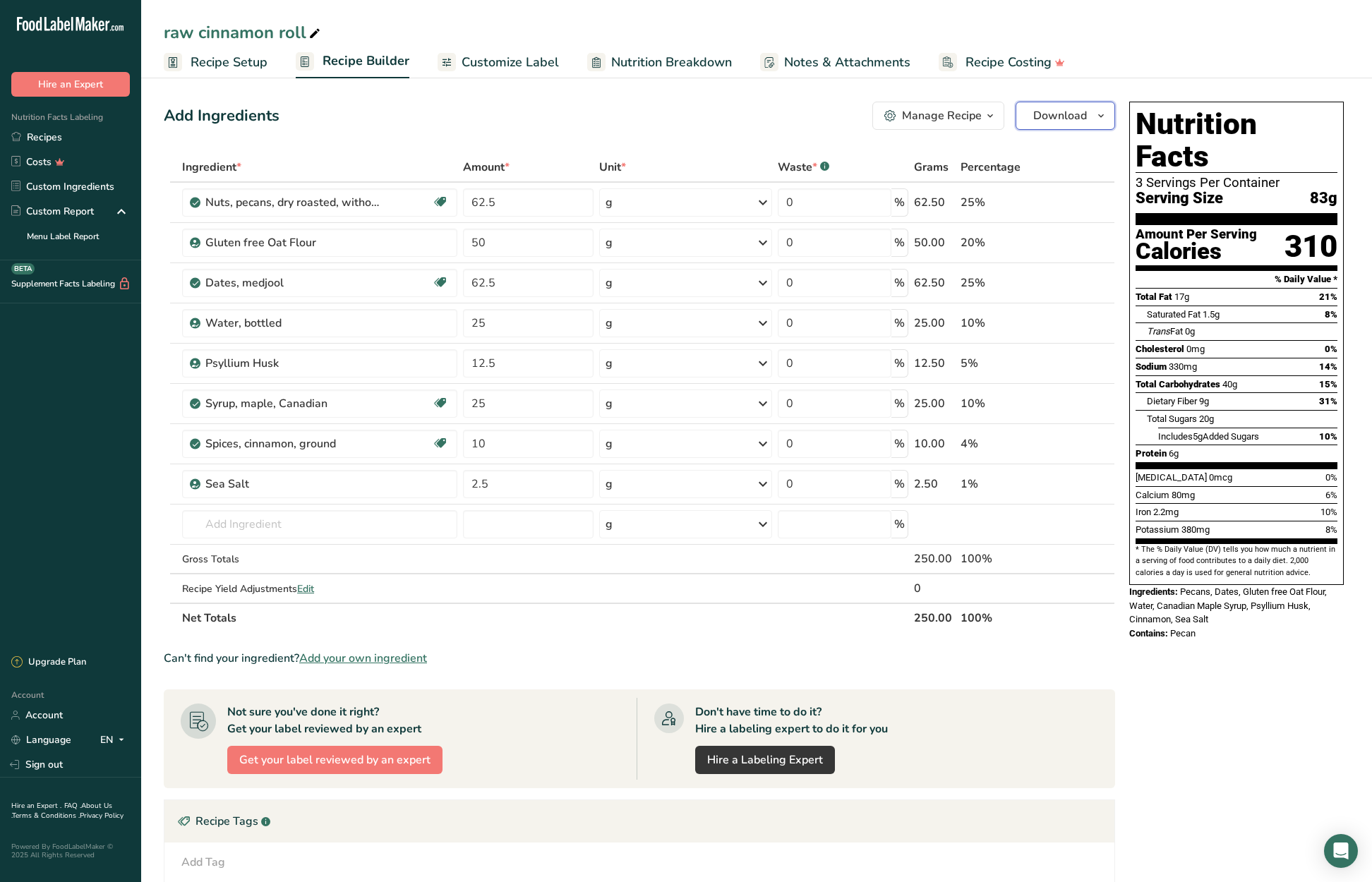
click at [1068, 120] on span "Download" at bounding box center [1059, 115] width 54 height 17
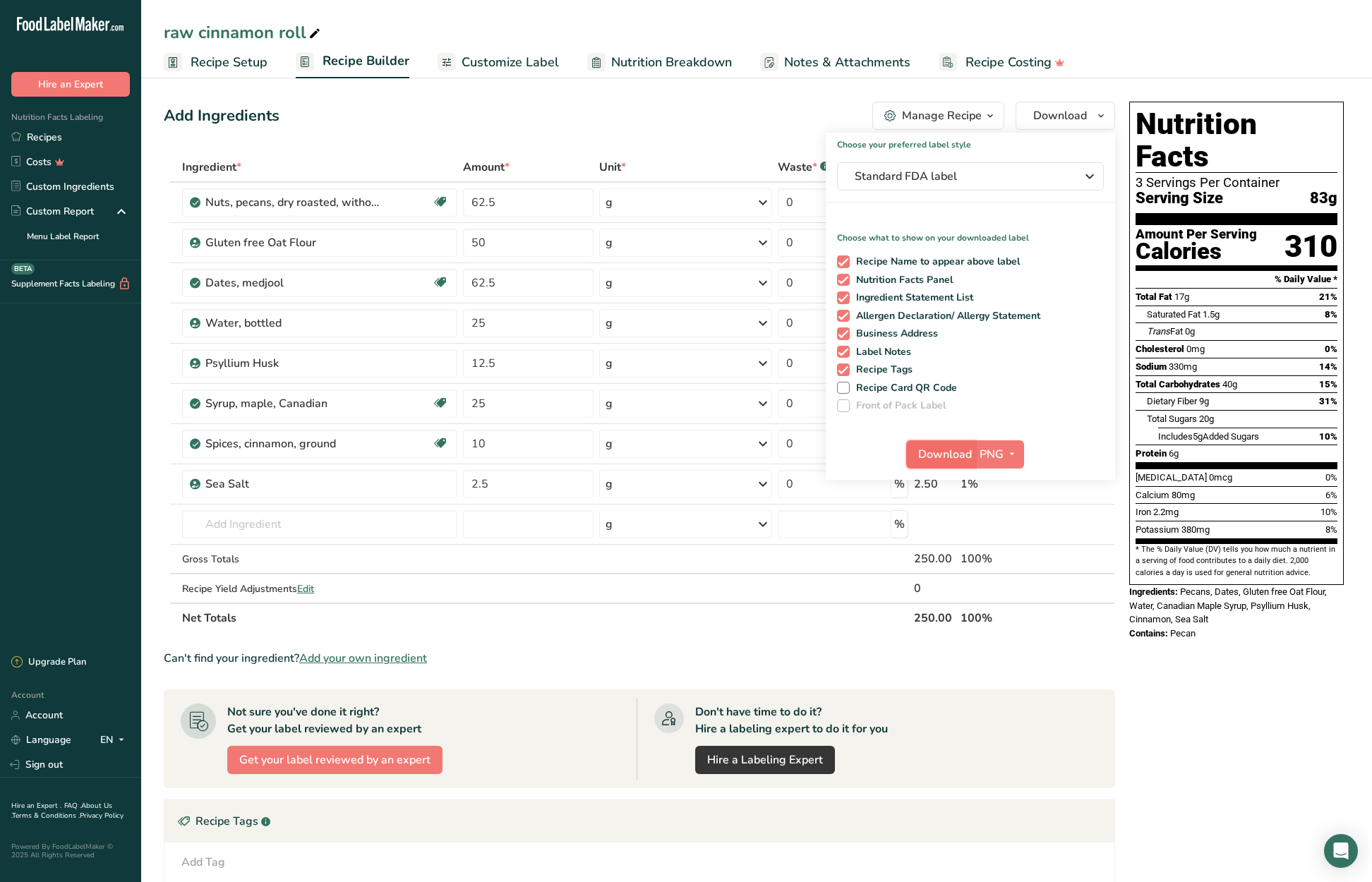
click at [950, 453] on span "Download" at bounding box center [945, 455] width 54 height 17
click at [57, 134] on link "Recipes" at bounding box center [71, 137] width 141 height 25
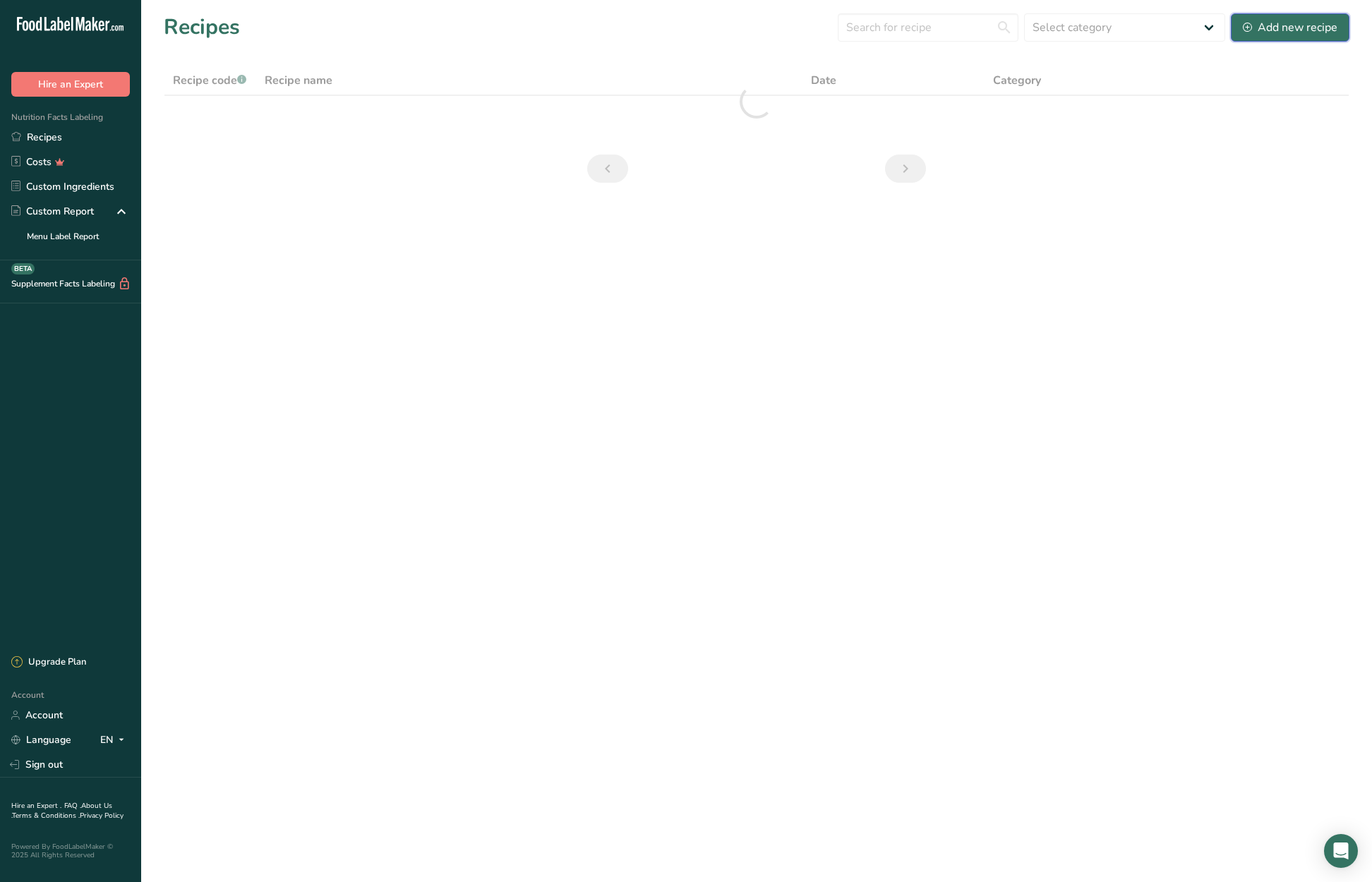
click at [1307, 29] on div "Add new recipe" at bounding box center [1290, 27] width 95 height 17
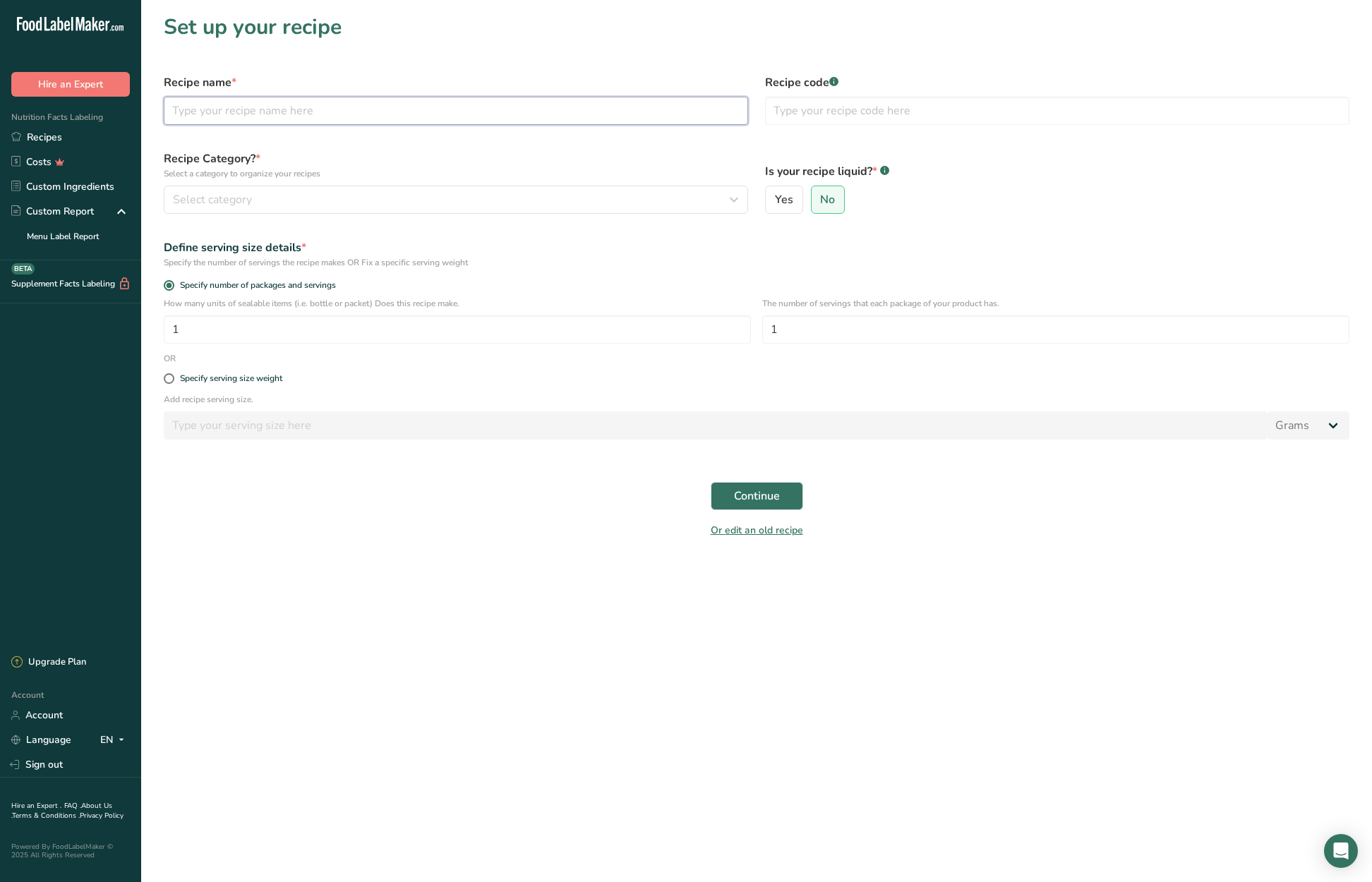
click at [286, 112] on input "text" at bounding box center [456, 110] width 584 height 28
type input "blueberry banana mini muffin no sugar"
click at [362, 197] on div "Select category" at bounding box center [452, 200] width 558 height 17
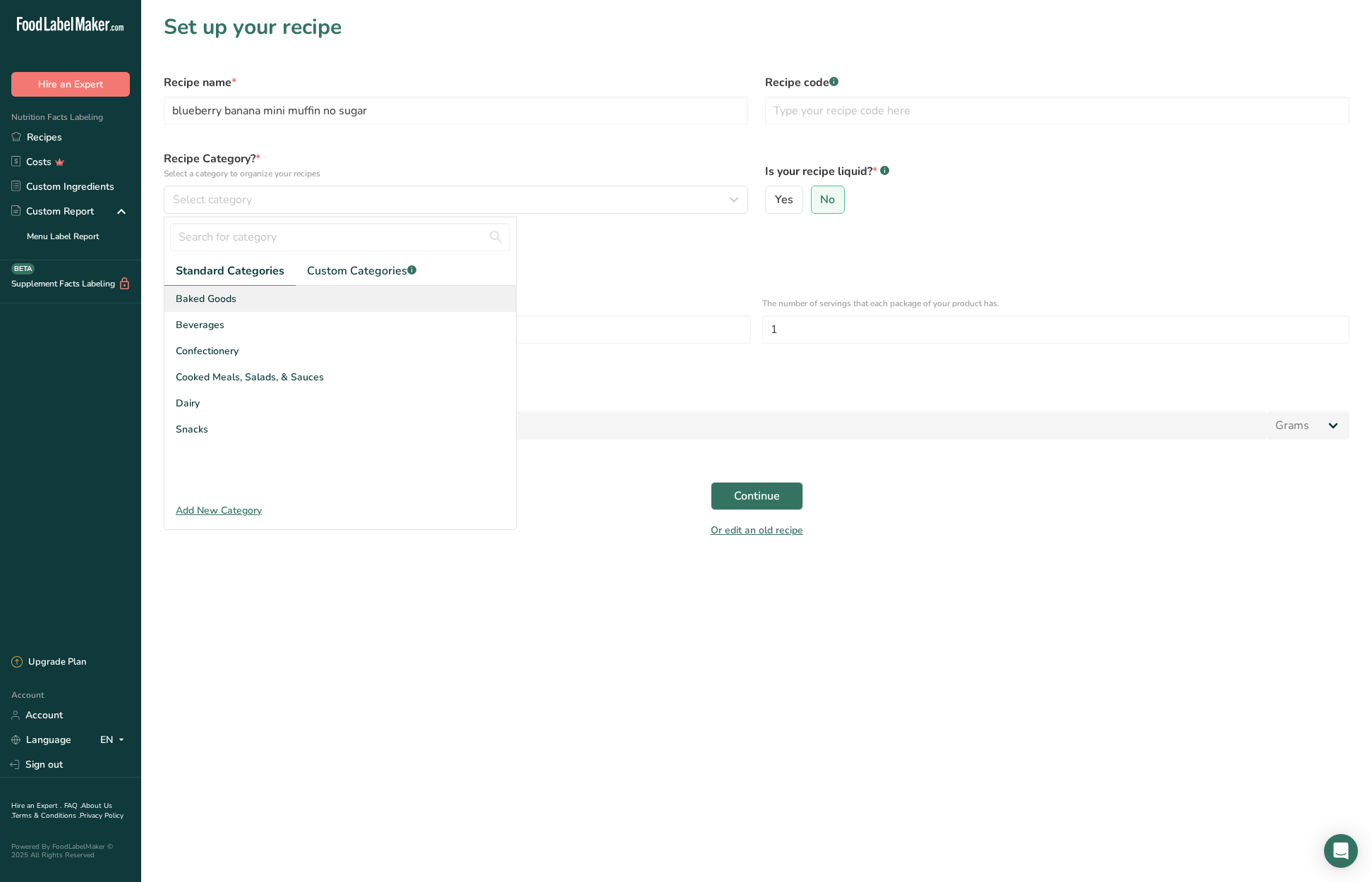
click at [294, 304] on div "Baked Goods" at bounding box center [340, 299] width 351 height 26
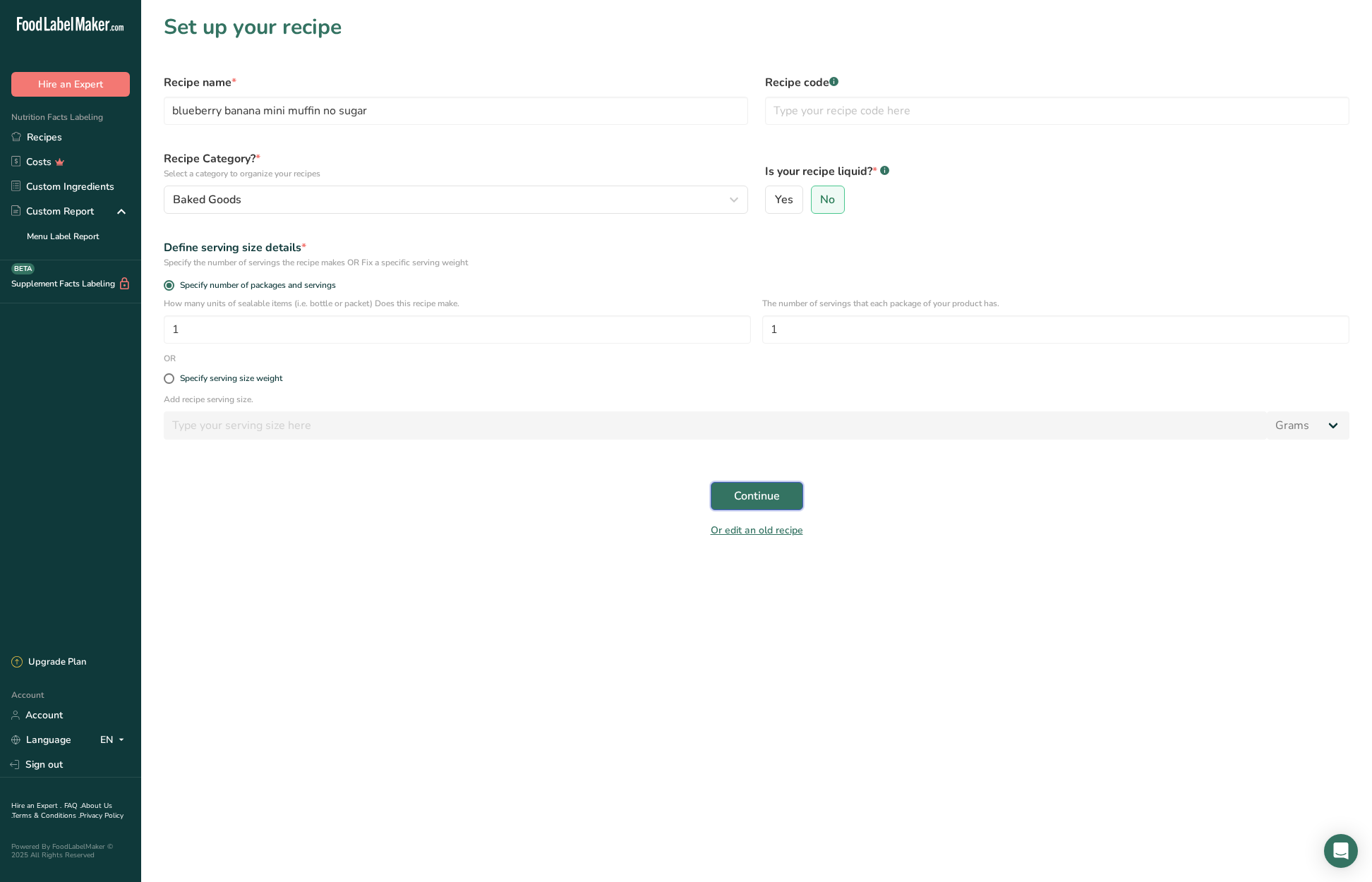
click at [771, 497] on span "Continue" at bounding box center [757, 496] width 46 height 17
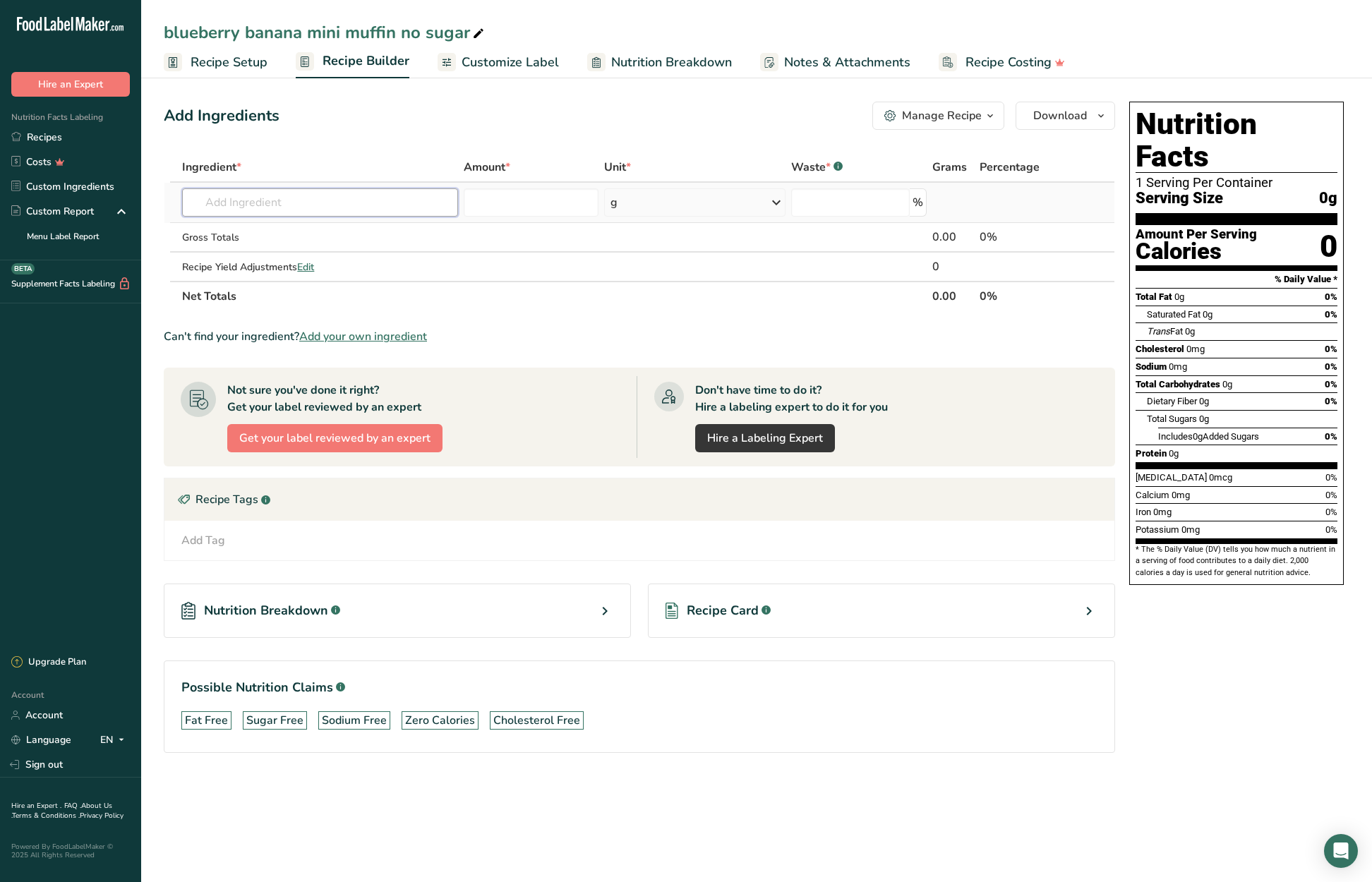
click at [254, 201] on input "text" at bounding box center [319, 202] width 275 height 28
click at [227, 56] on span "Recipe Setup" at bounding box center [228, 62] width 77 height 19
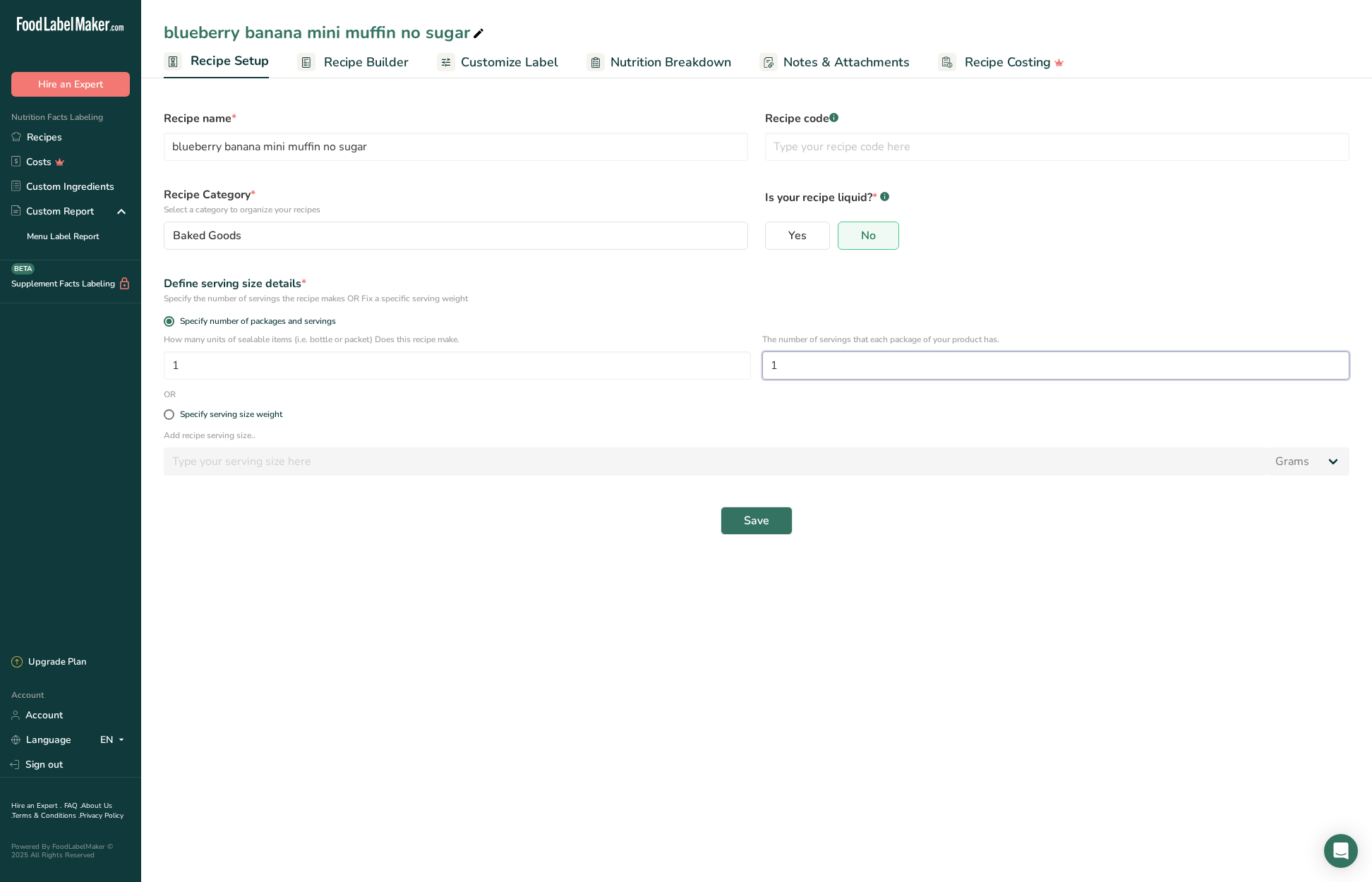
drag, startPoint x: 781, startPoint y: 369, endPoint x: 766, endPoint y: 368, distance: 15.0
click at [766, 368] on input "1" at bounding box center [1056, 365] width 587 height 28
type input "4"
type input "8"
click at [754, 522] on span "Save" at bounding box center [756, 521] width 25 height 17
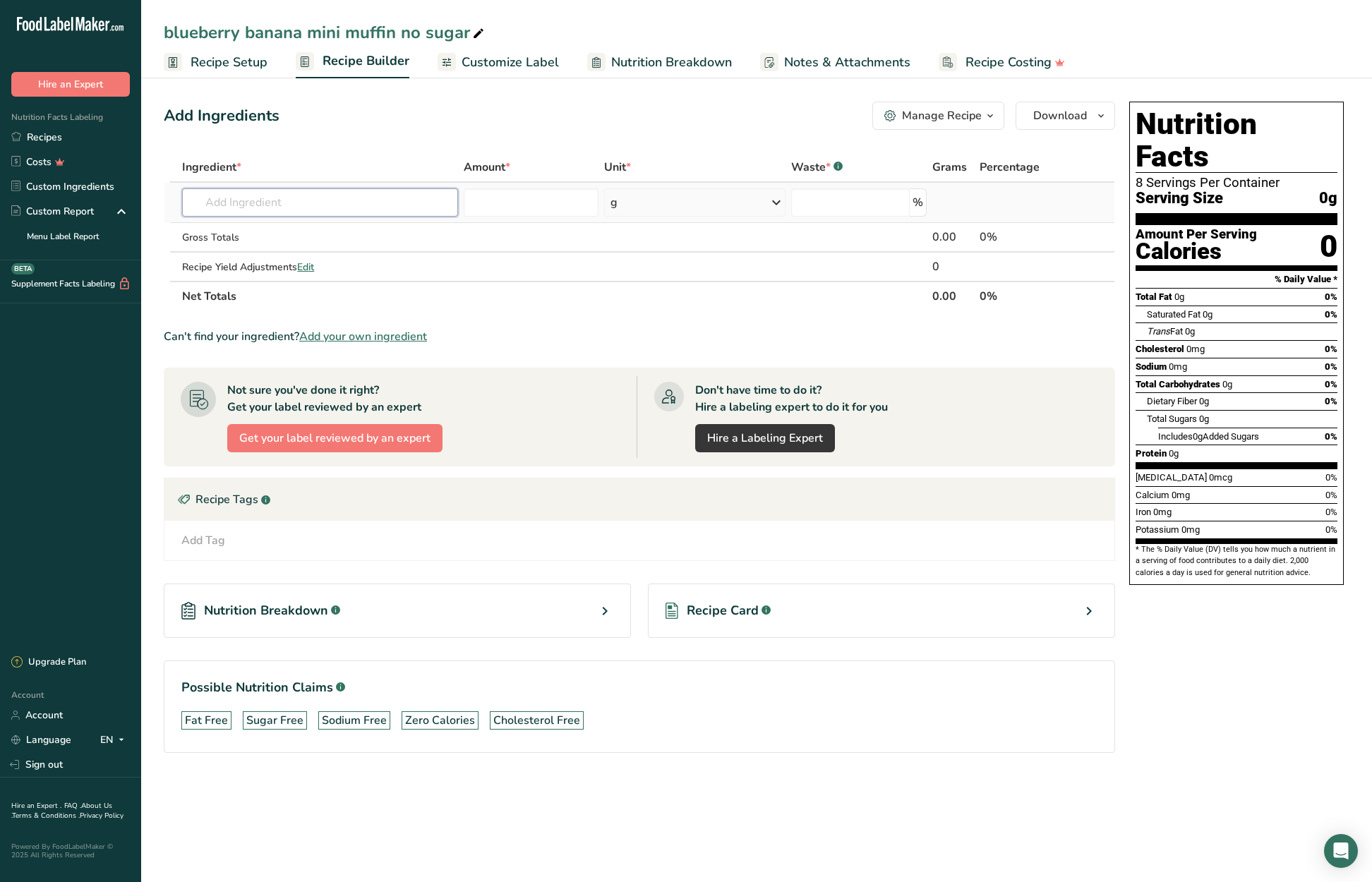
click at [236, 208] on input "text" at bounding box center [319, 202] width 275 height 28
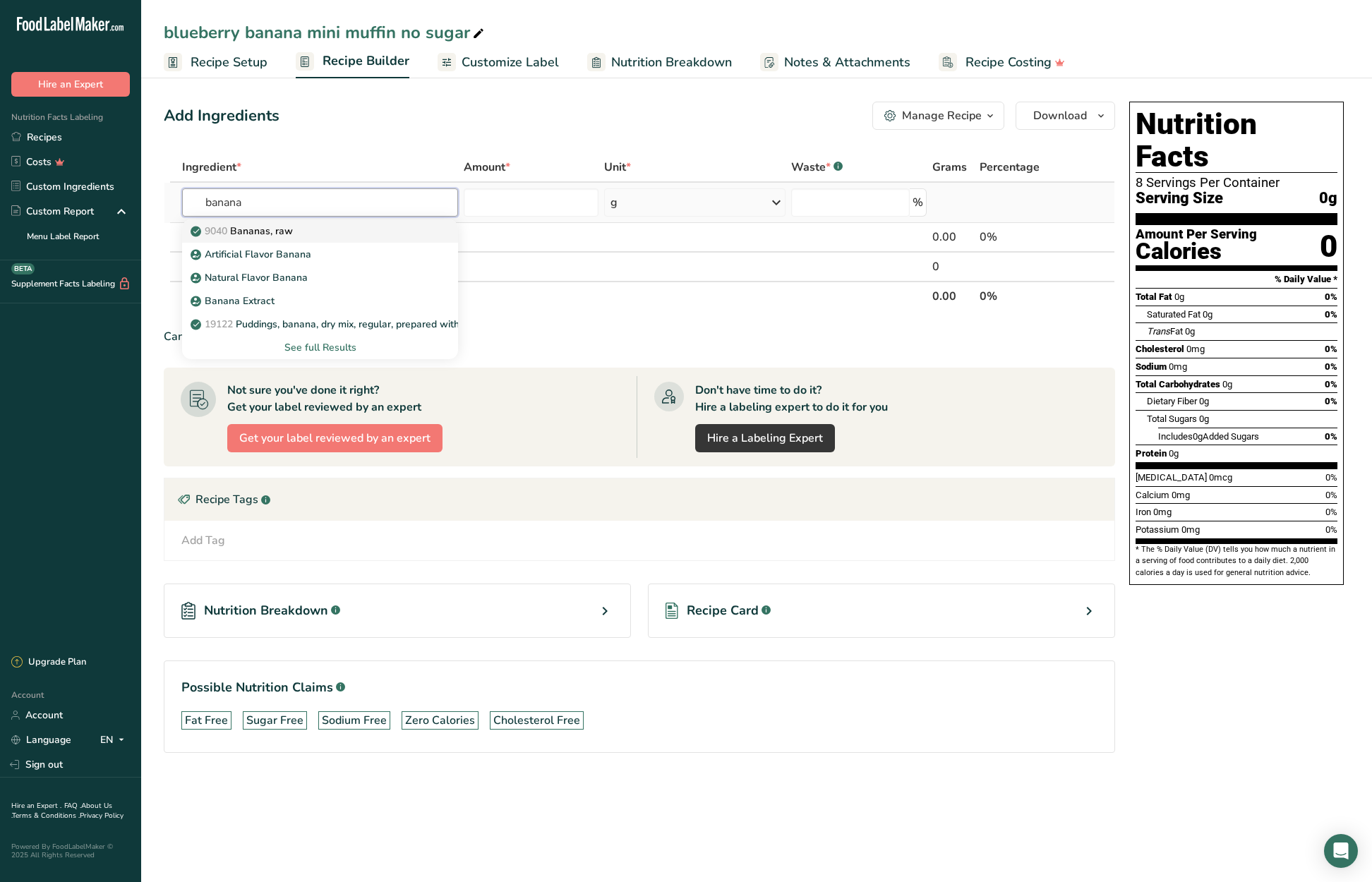
type input "Bananas, raw"
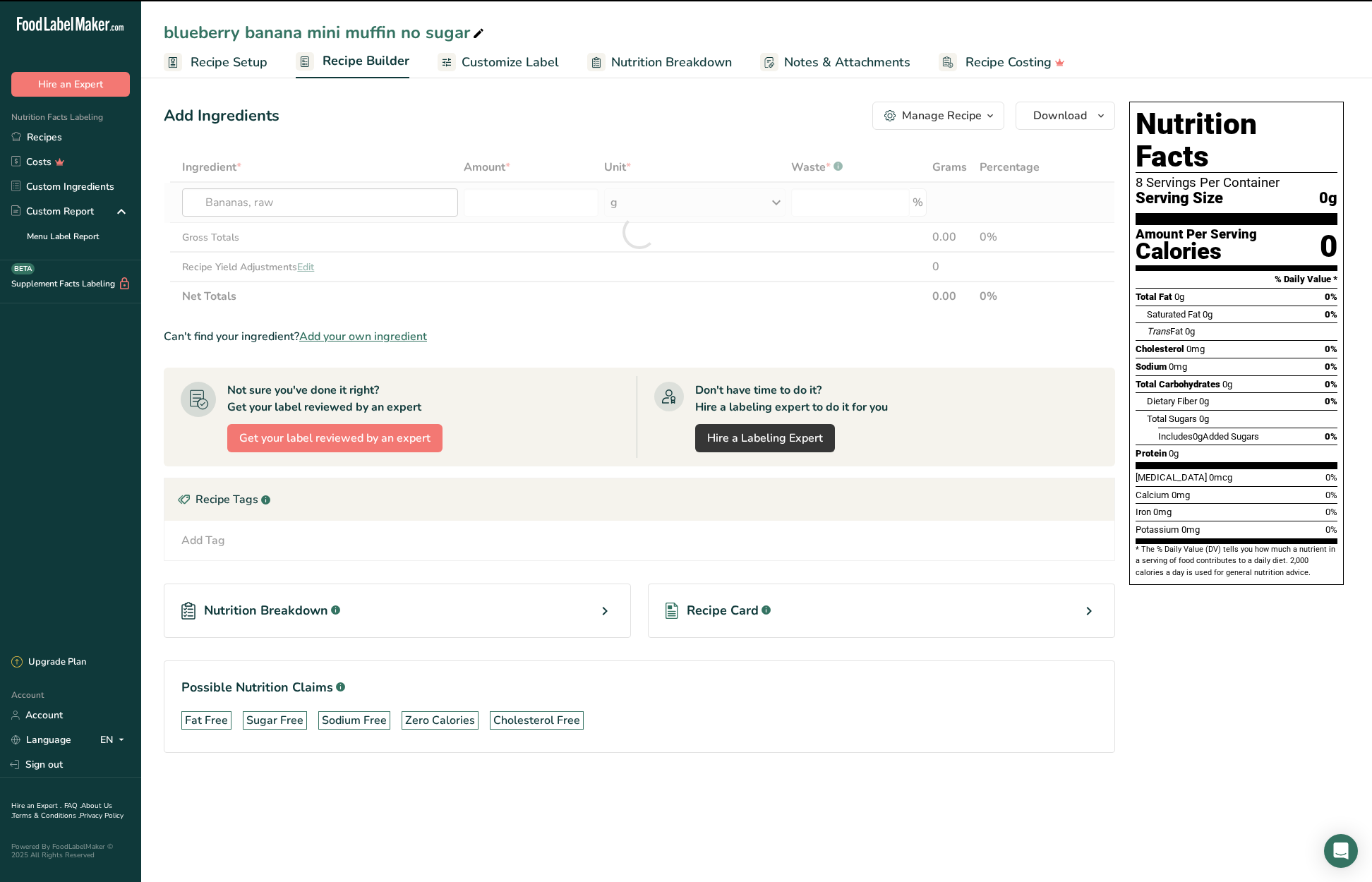
type input "0"
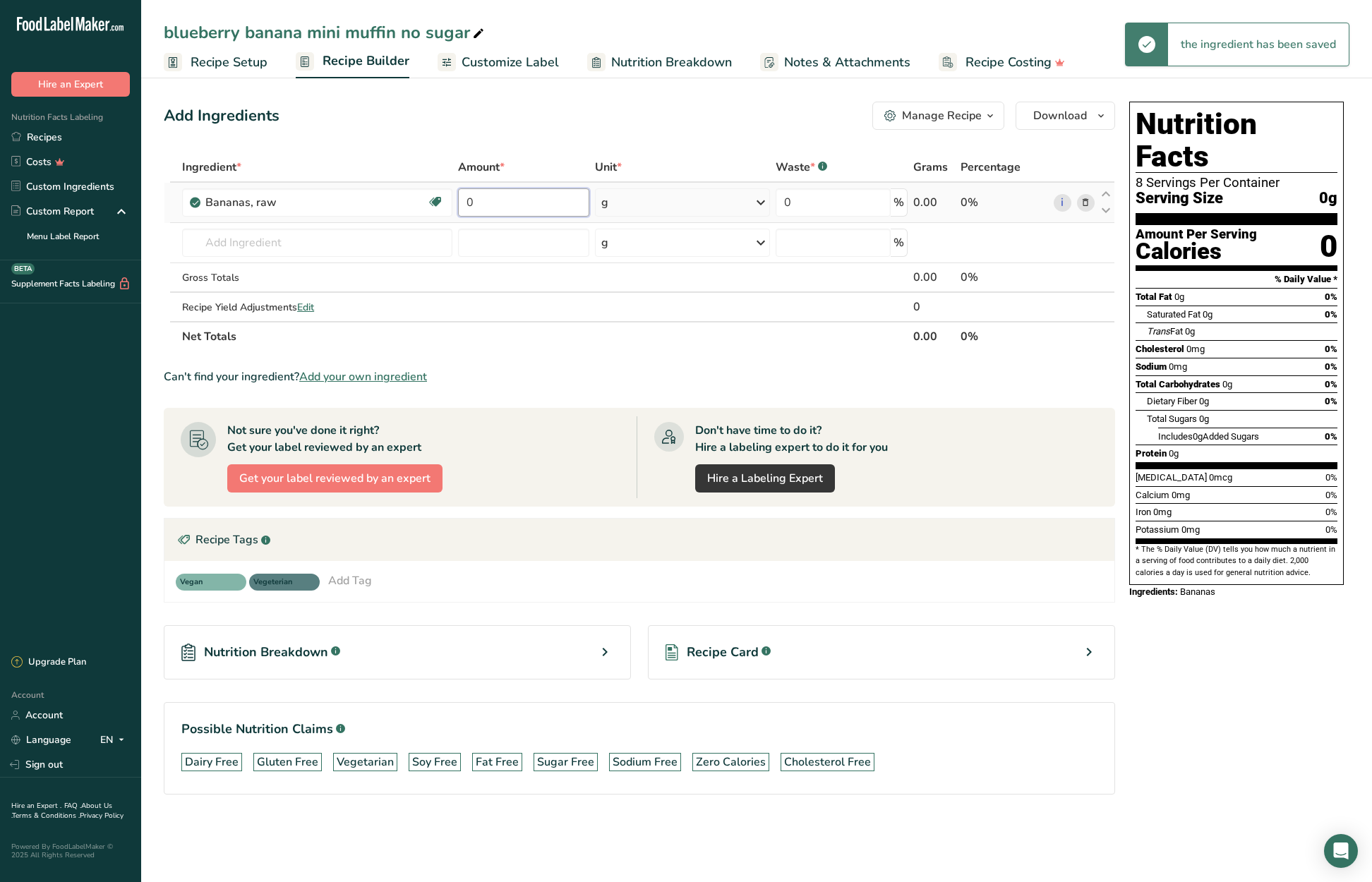
drag, startPoint x: 468, startPoint y: 201, endPoint x: 458, endPoint y: 202, distance: 10.0
click at [456, 201] on td "0" at bounding box center [524, 203] width 137 height 40
type input "57.6"
click at [249, 246] on div "Ingredient * Amount * Unit * Waste * .a-a{fill:#347362;}.b-a{fill:#fff;} Grams …" at bounding box center [640, 252] width 952 height 199
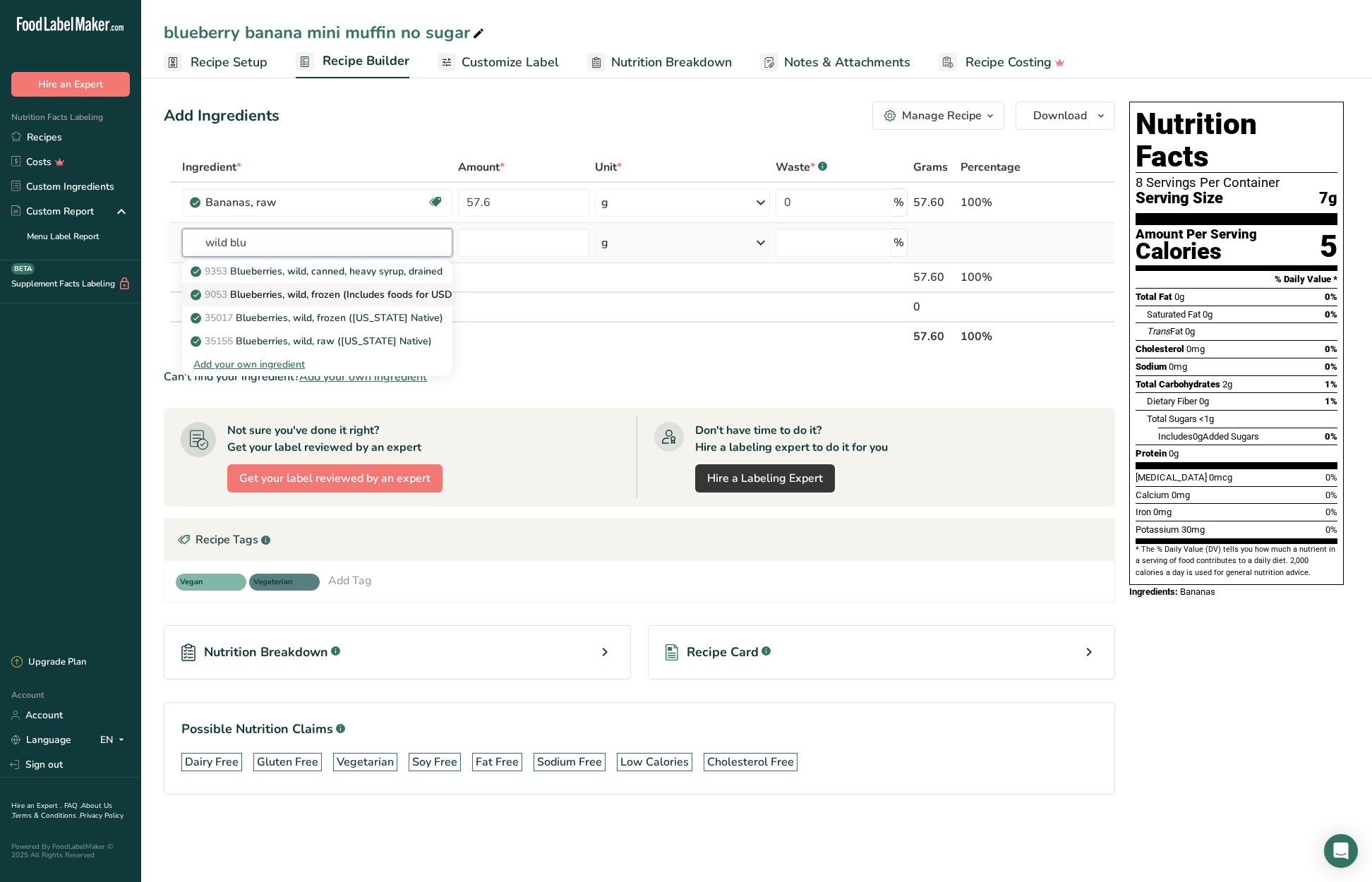
type input "Blueberries, wild, frozen (Includes foods for USDA's Food Distribution Program)"
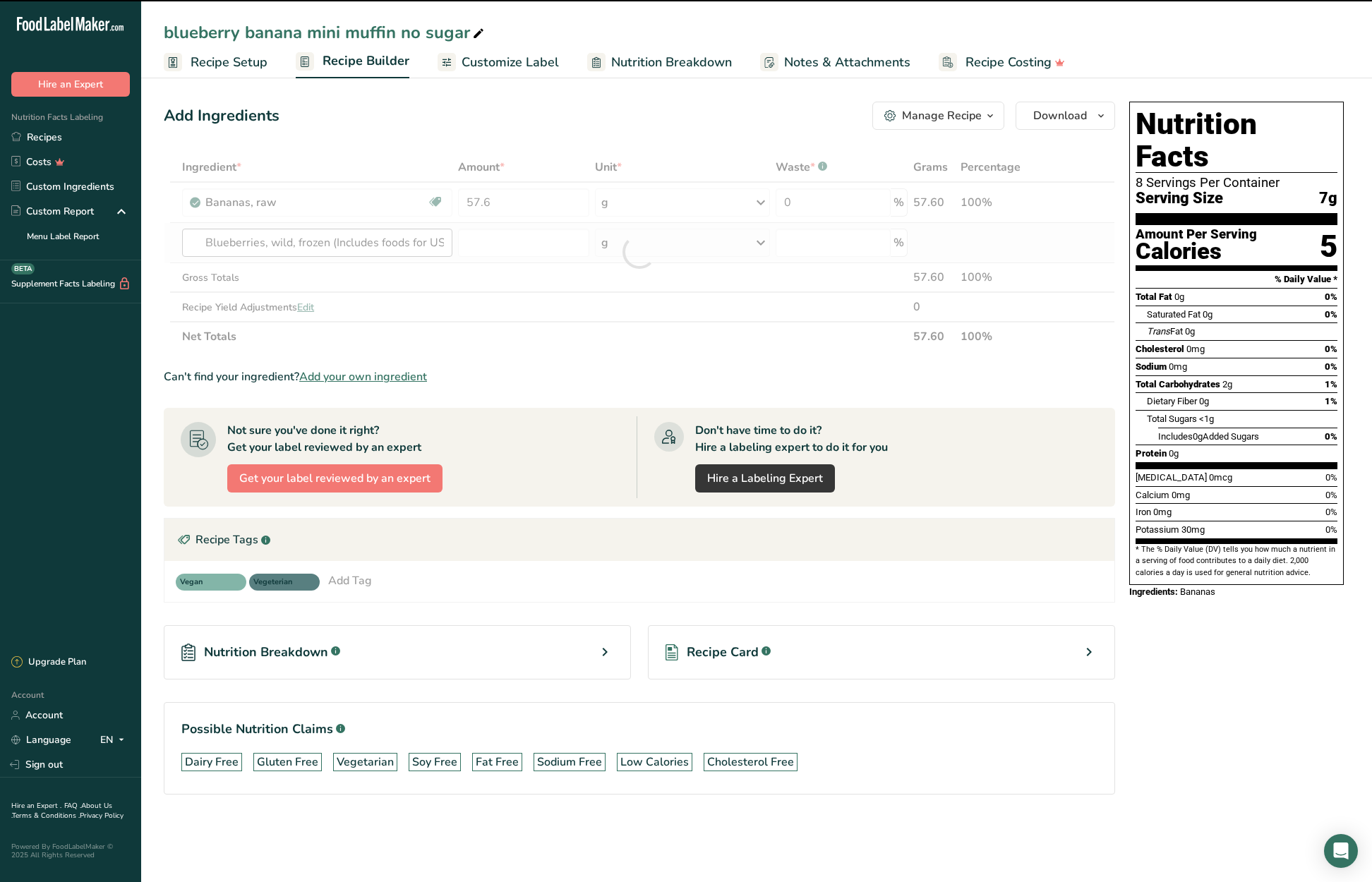
type input "0"
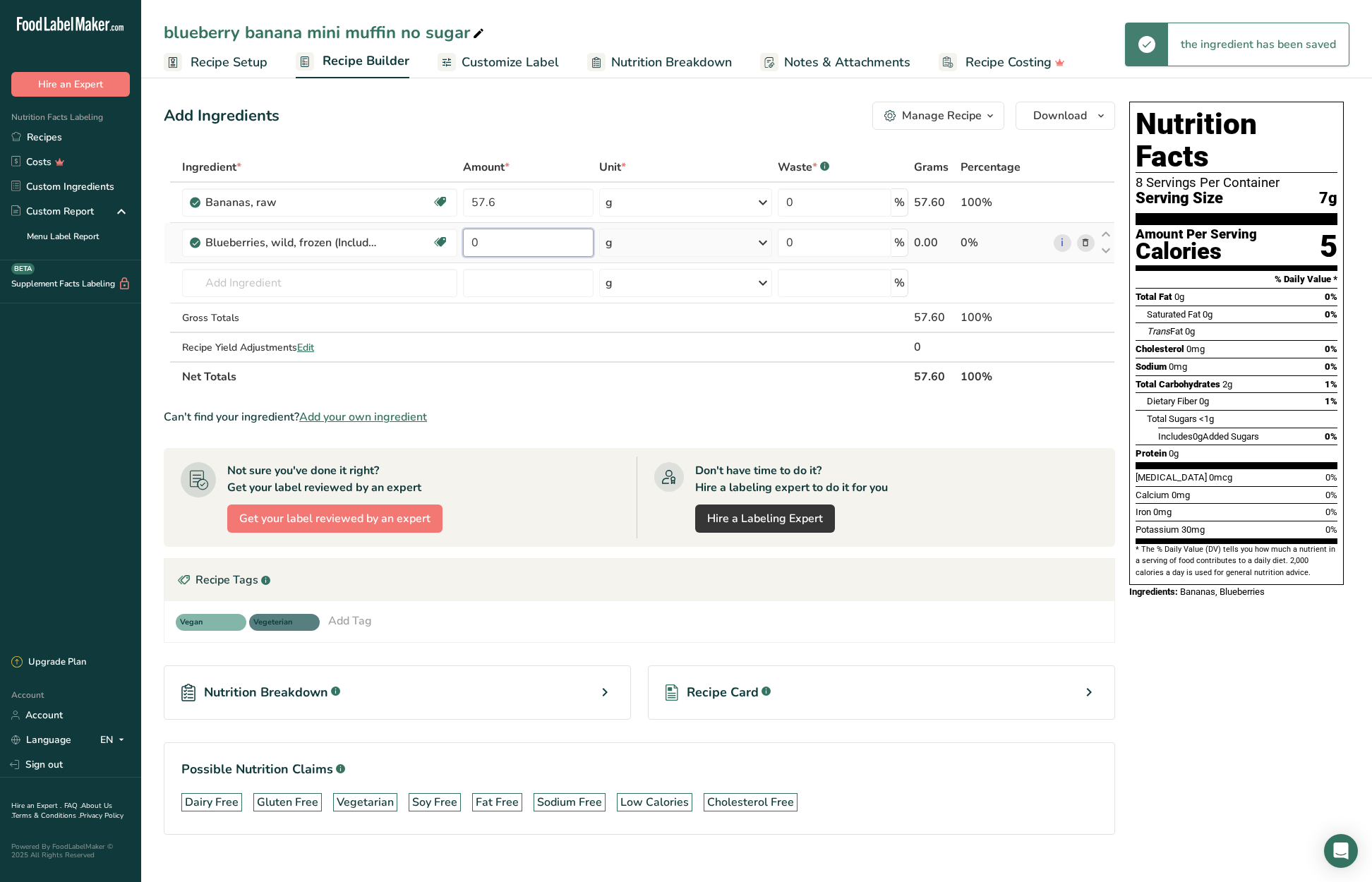
drag, startPoint x: 477, startPoint y: 244, endPoint x: 467, endPoint y: 244, distance: 10.0
click at [467, 244] on input "0" at bounding box center [527, 242] width 130 height 28
type input "57.6"
click at [277, 288] on div "Ingredient * Amount * Unit * Waste * .a-a{fill:#347362;}.b-a{fill:#fff;} Grams …" at bounding box center [640, 272] width 952 height 239
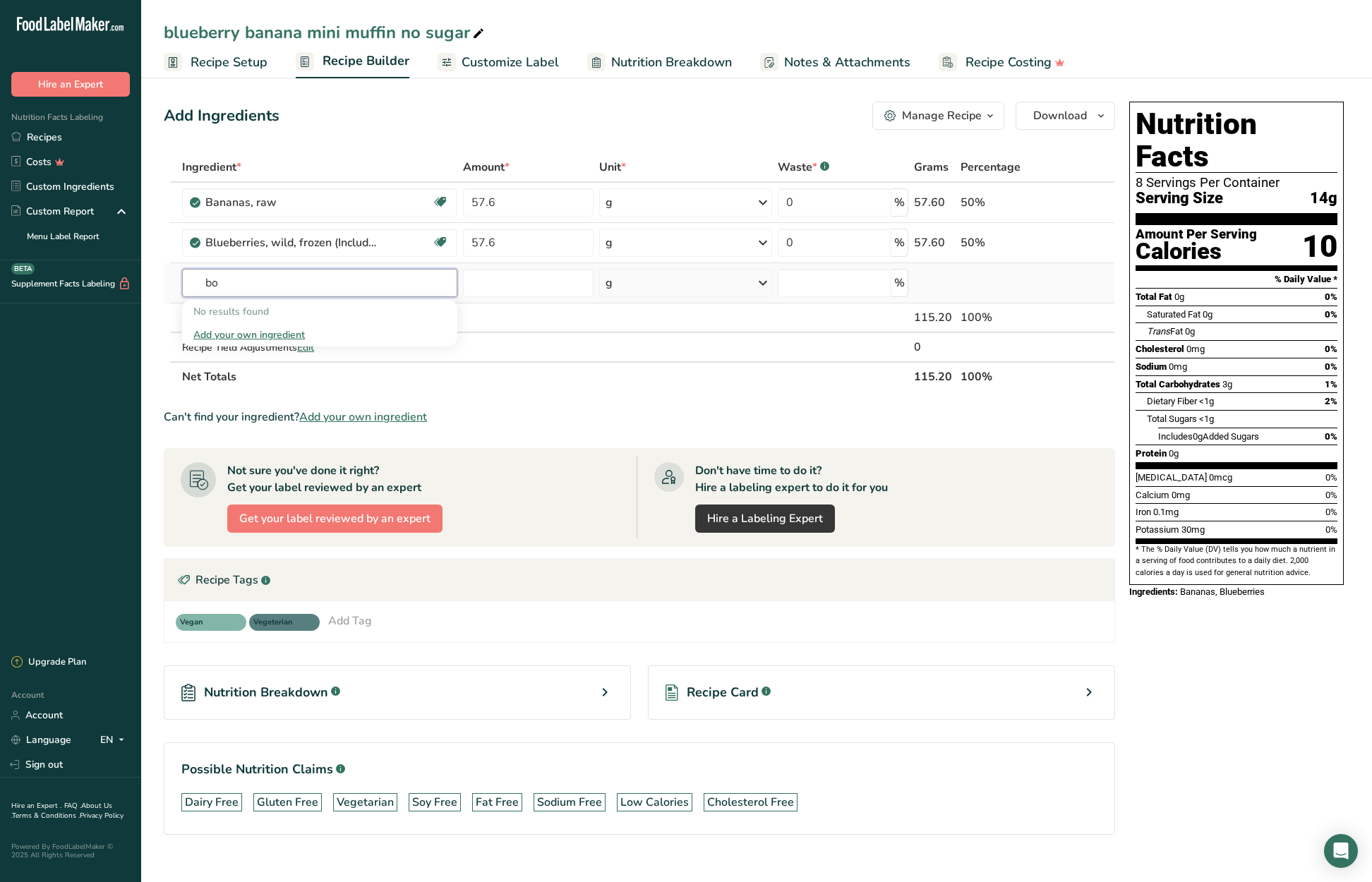
type input "b"
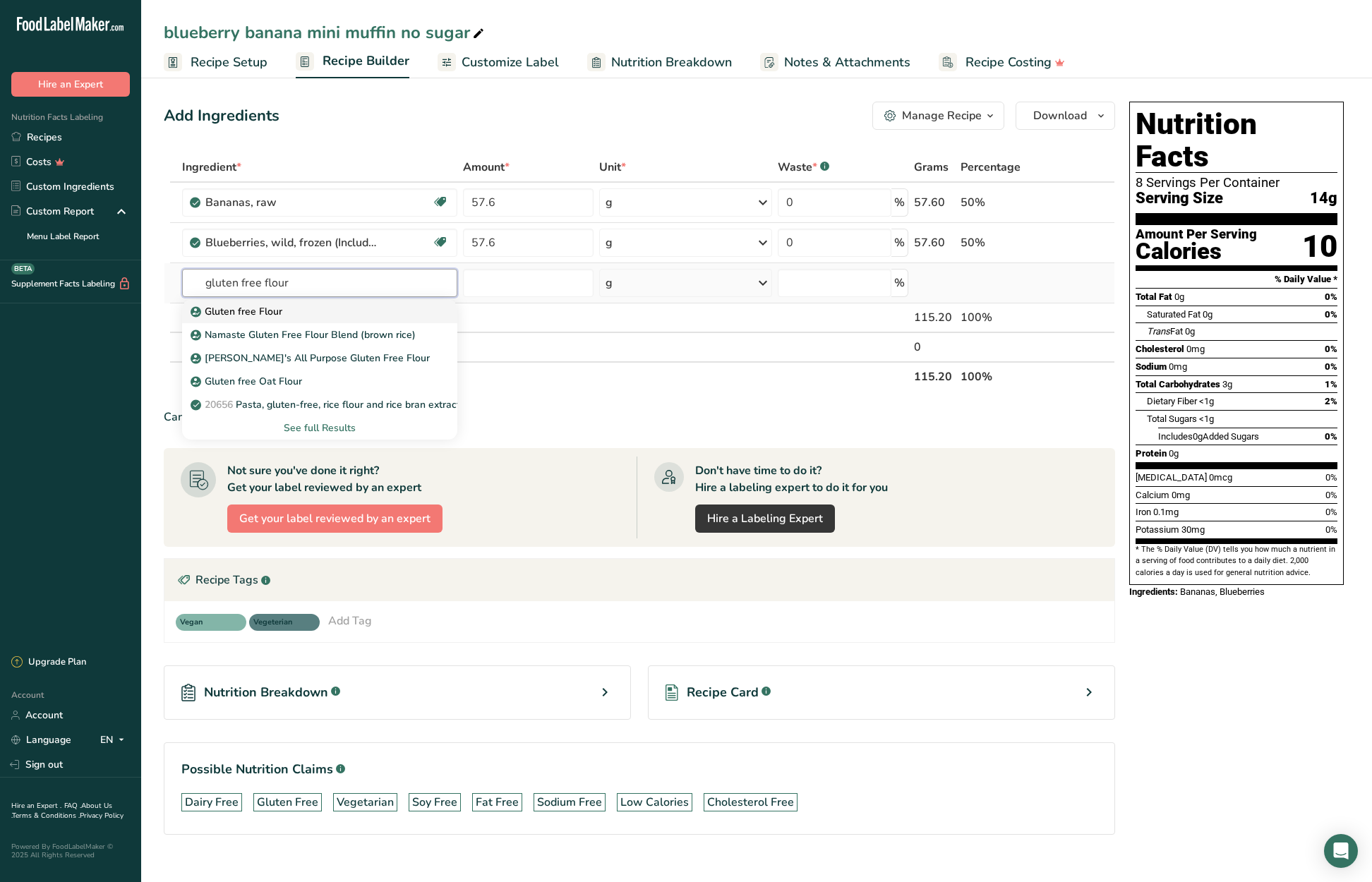
type input "Gluten free Flour"
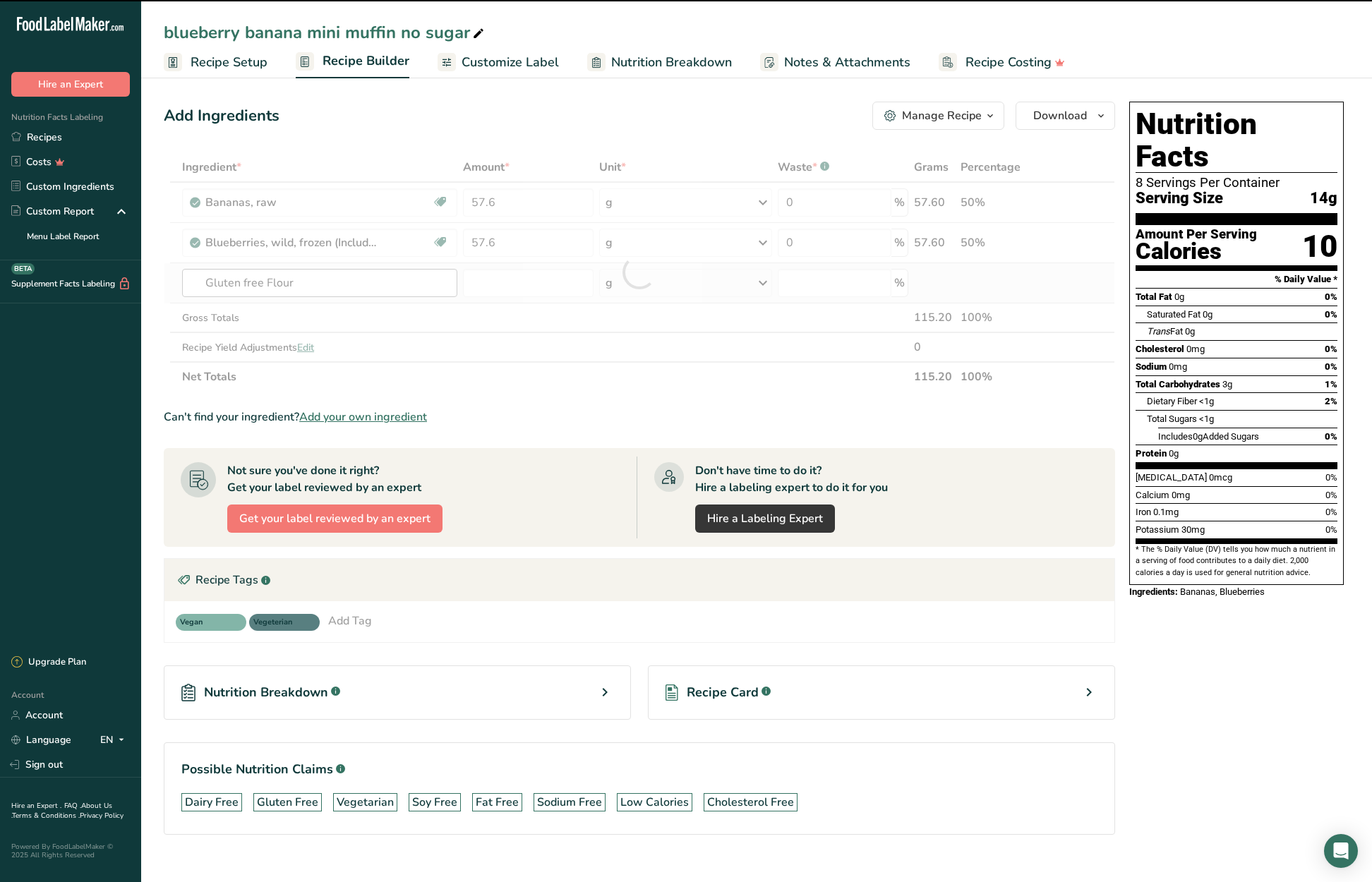
type input "0"
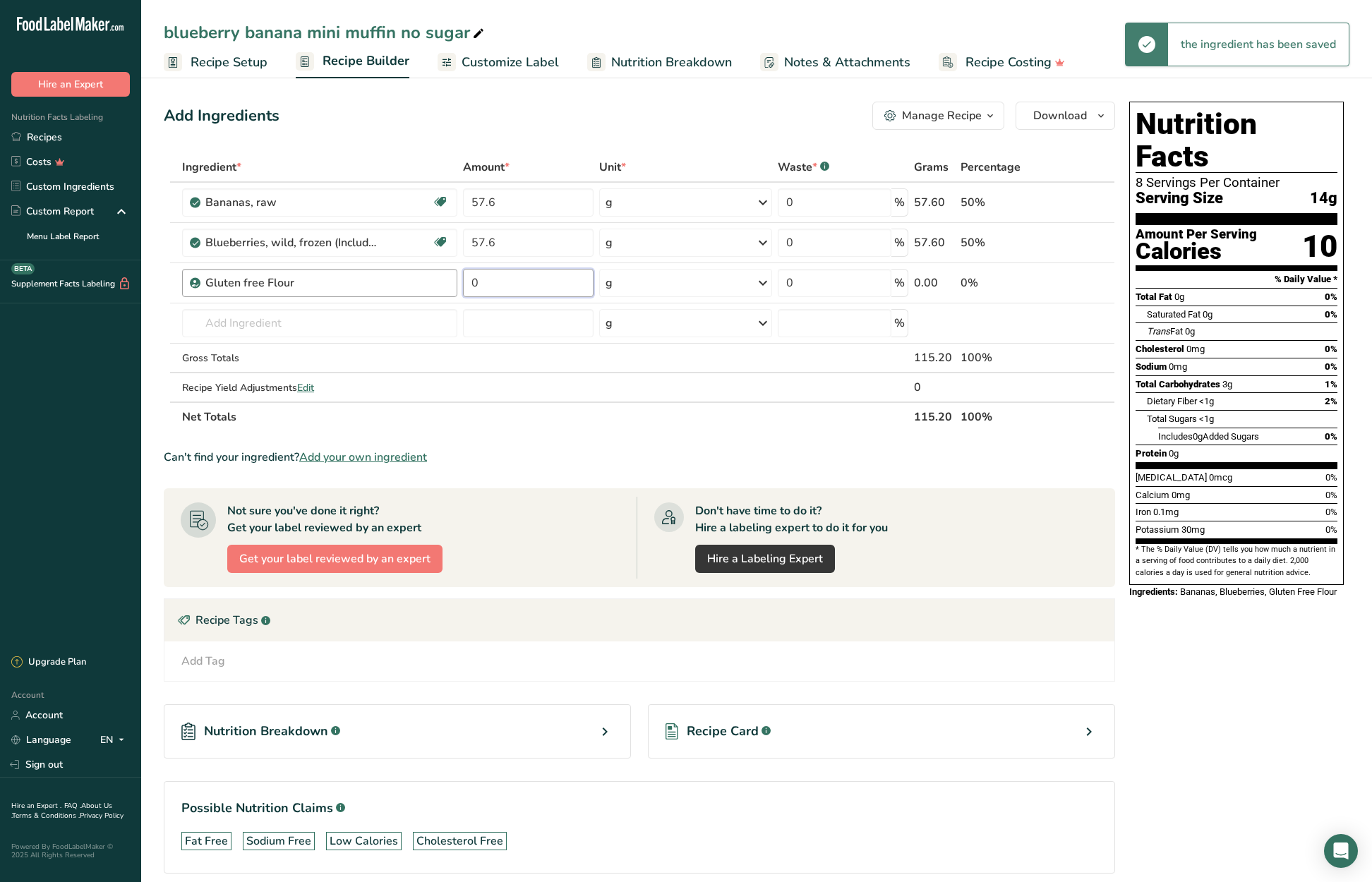
drag, startPoint x: 480, startPoint y: 281, endPoint x: 456, endPoint y: 281, distance: 24.0
click at [456, 281] on tr "Gluten free Flour 0 g Weight Units g kg mg See more Volume Units l Volume units…" at bounding box center [640, 283] width 950 height 40
type input "51.84"
click at [275, 326] on div "Ingredient * Amount * Unit * Waste * .a-a{fill:#347362;}.b-a{fill:#fff;} Grams …" at bounding box center [640, 292] width 952 height 279
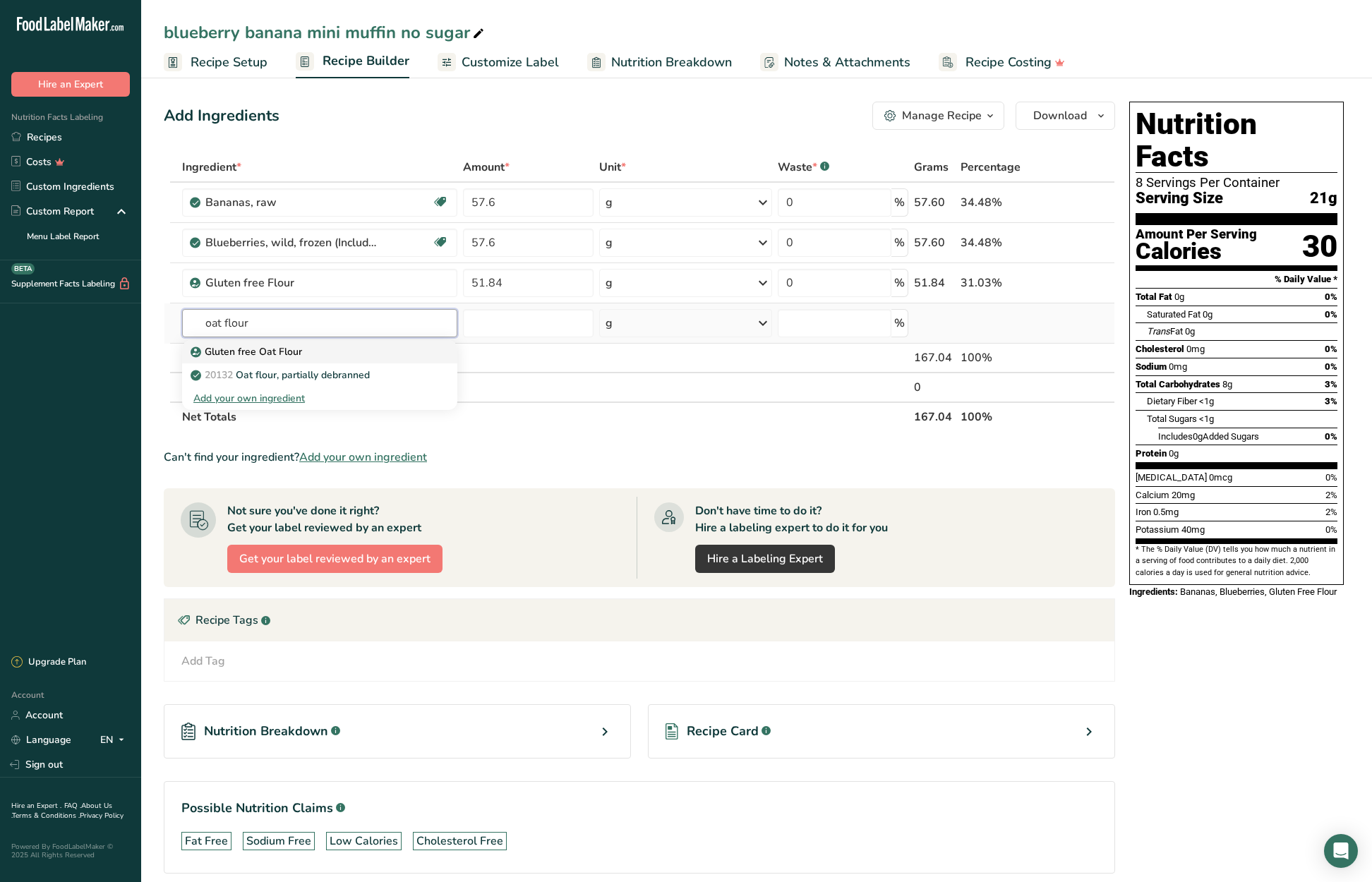
type input "Gluten free Oat Flour"
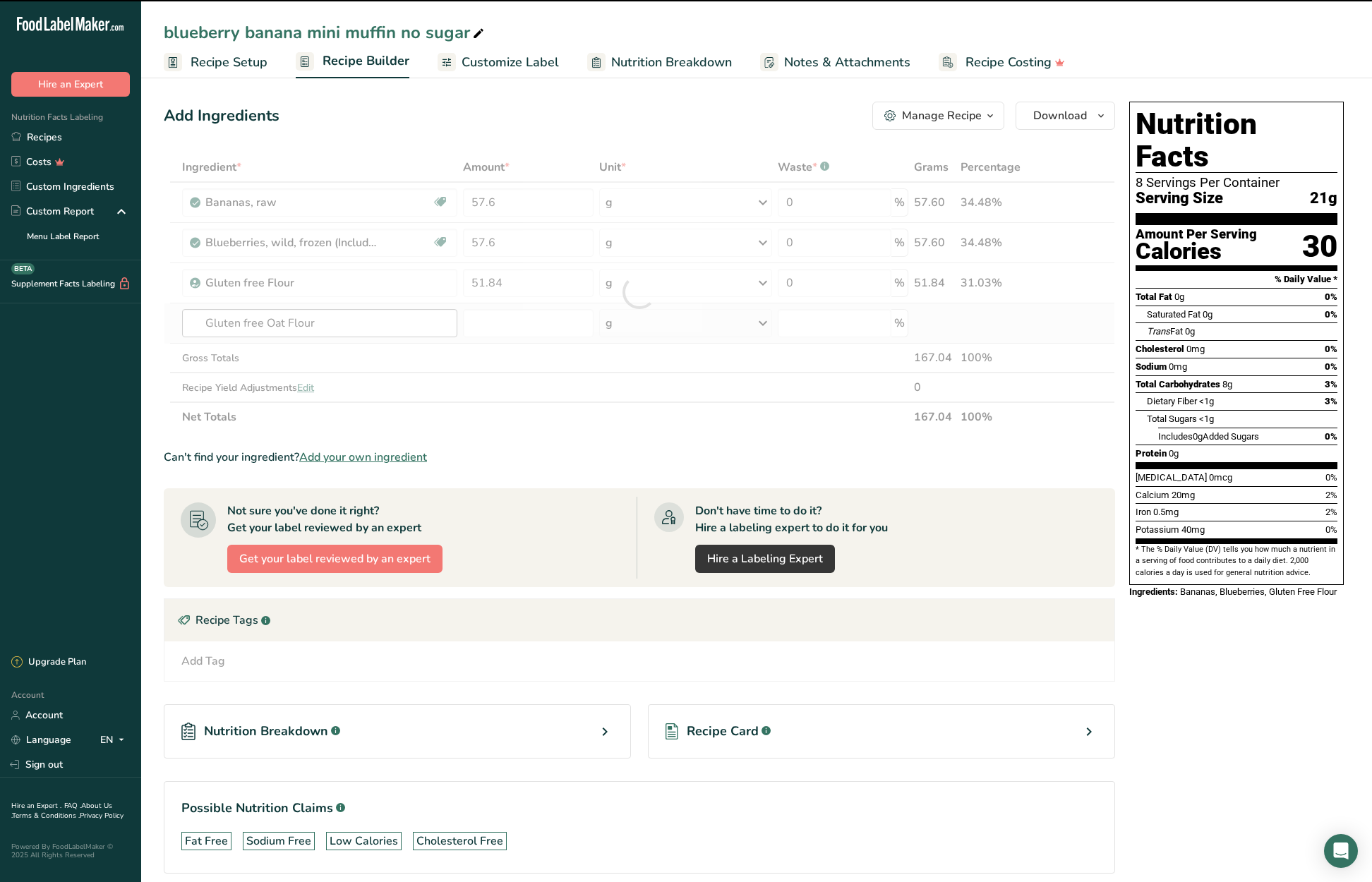
type input "0"
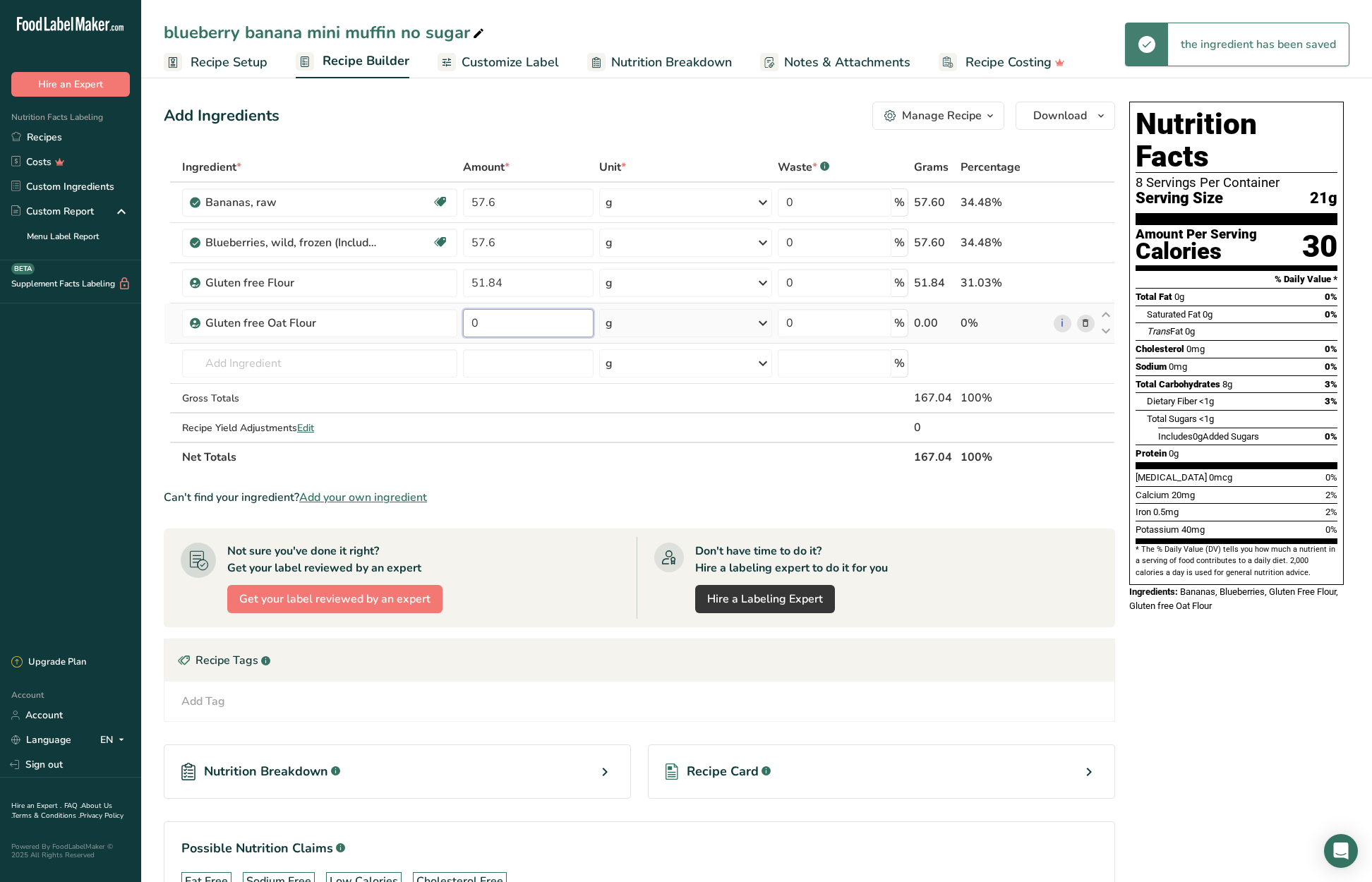
click at [468, 325] on input "0" at bounding box center [527, 323] width 130 height 28
type input "28.8"
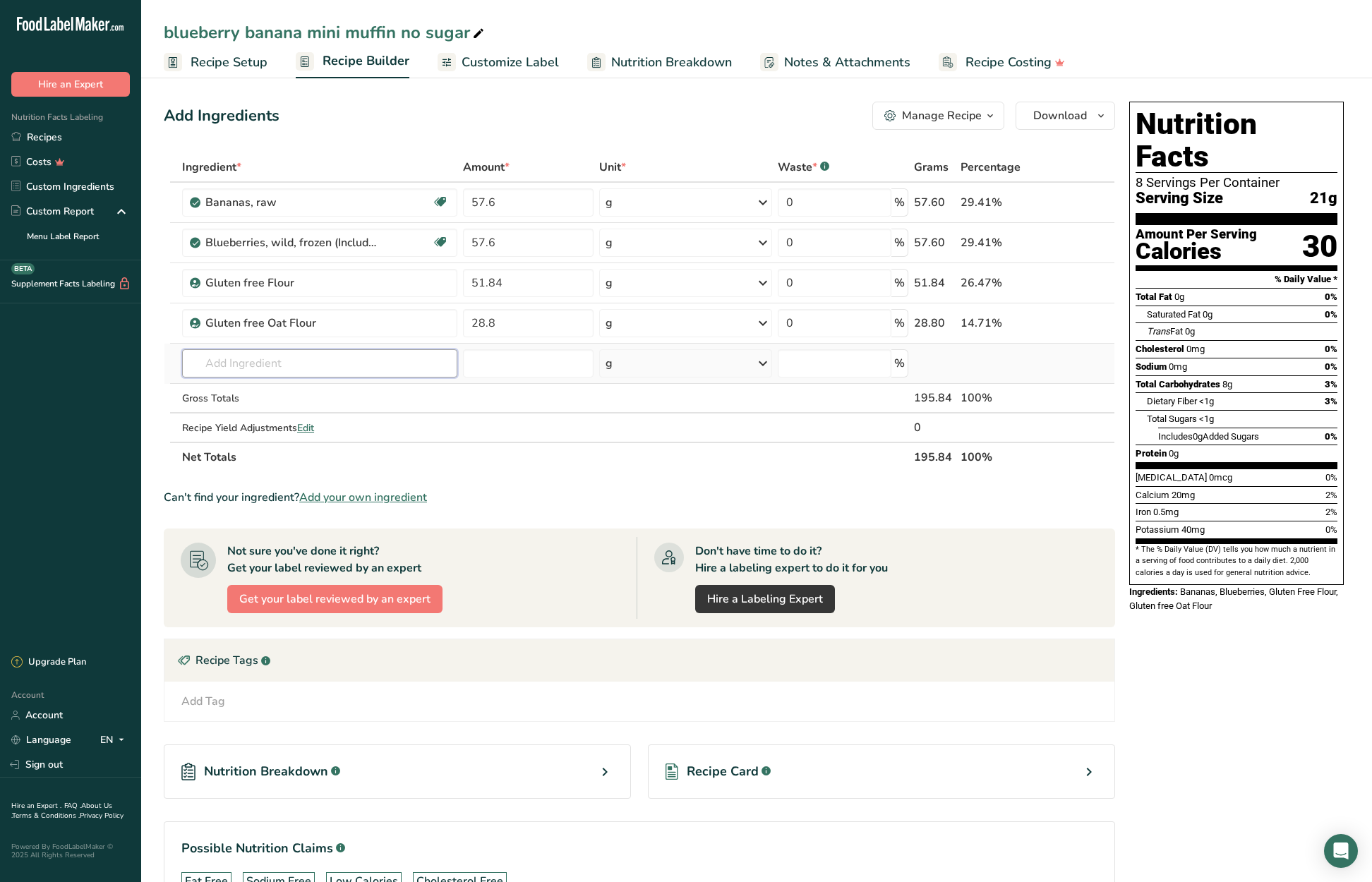
click at [243, 365] on div "Ingredient * Amount * Unit * Waste * .a-a{fill:#347362;}.b-a{fill:#fff;} Grams …" at bounding box center [640, 312] width 952 height 320
type input "Oat Milk"
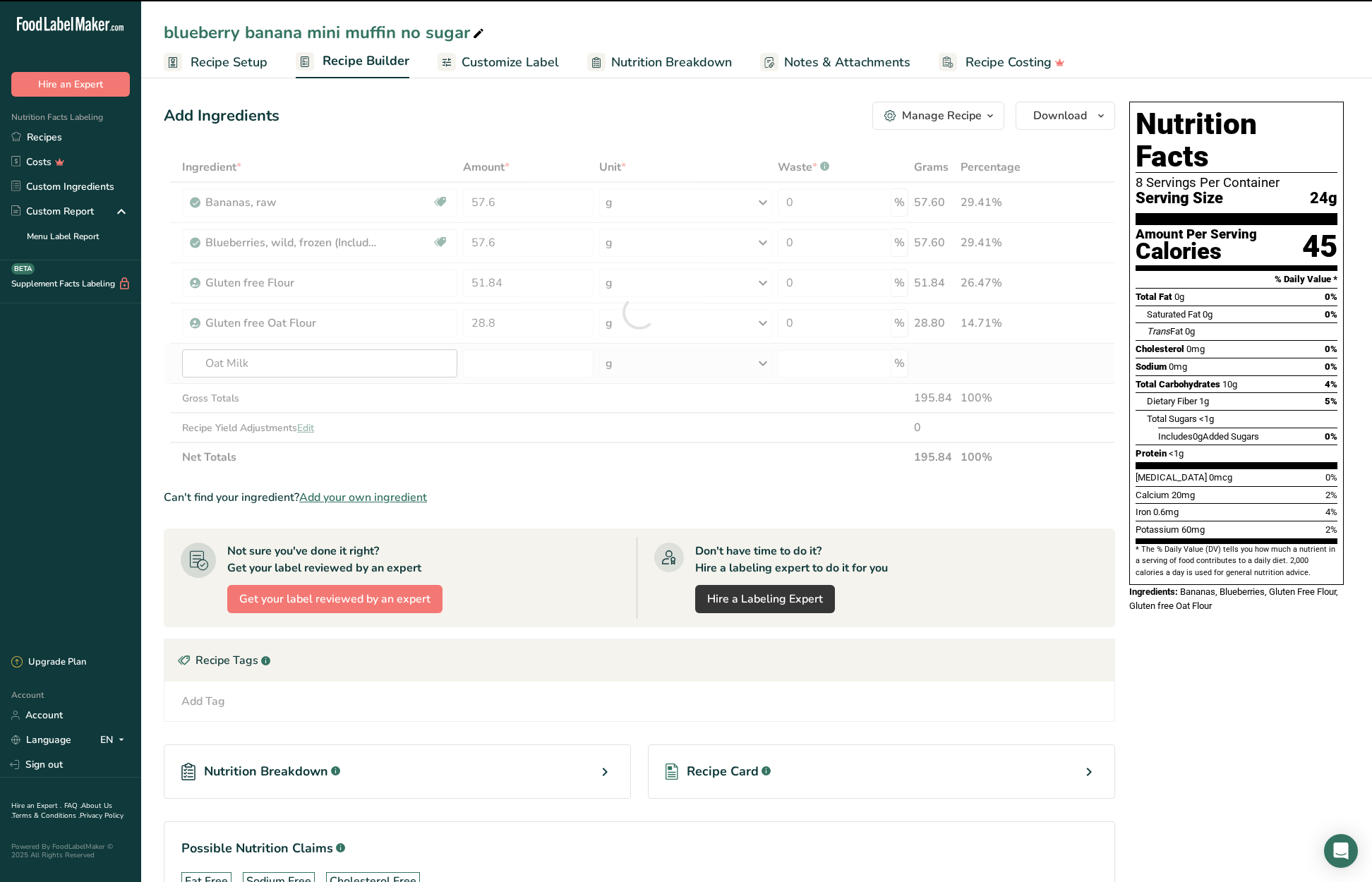
type input "0"
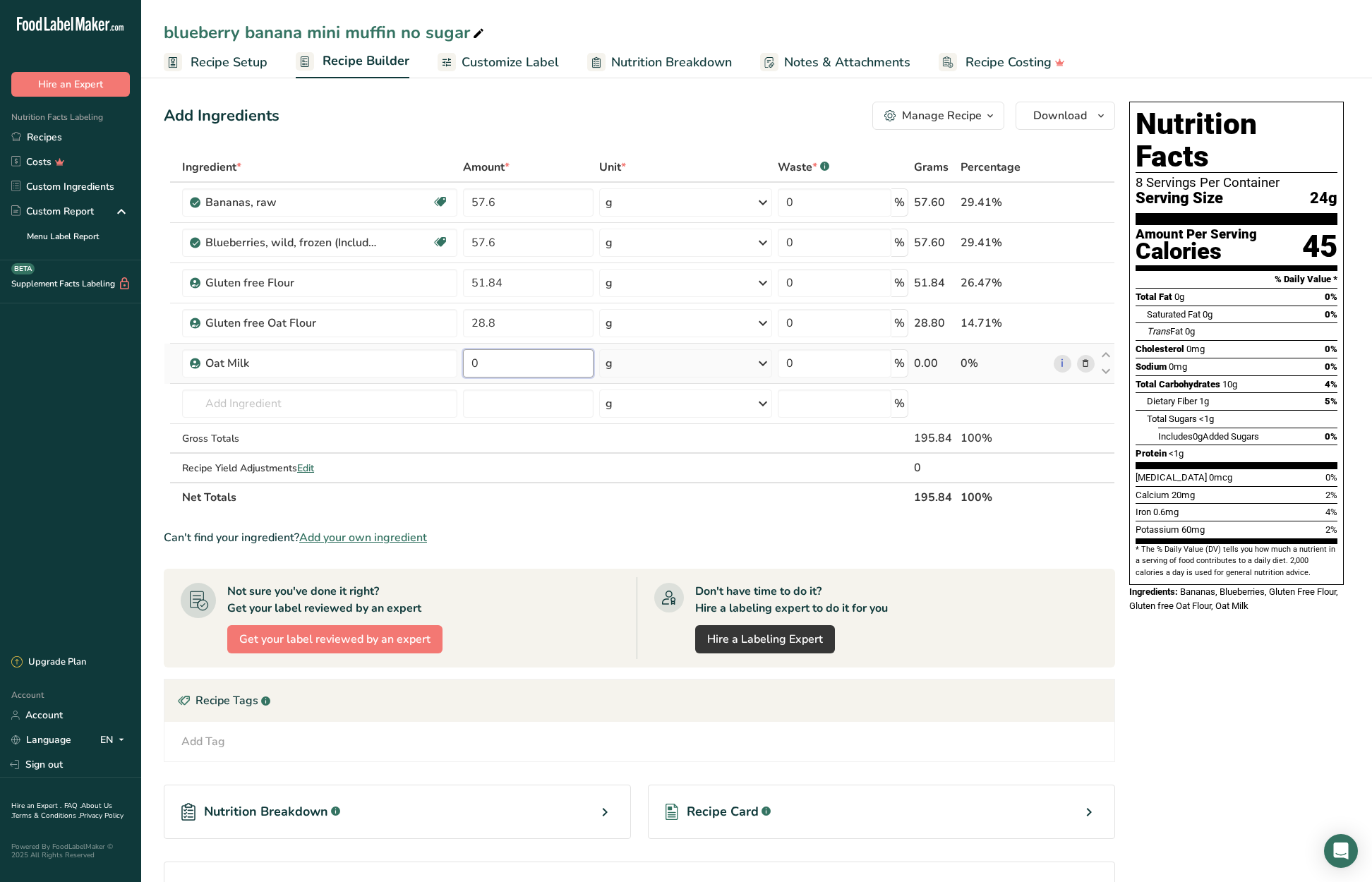
click at [470, 366] on input "0" at bounding box center [527, 363] width 130 height 28
type input "34.56"
click at [215, 400] on div "Ingredient * Amount * Unit * Waste * .a-a{fill:#347362;}.b-a{fill:#fff;} Grams …" at bounding box center [640, 332] width 952 height 360
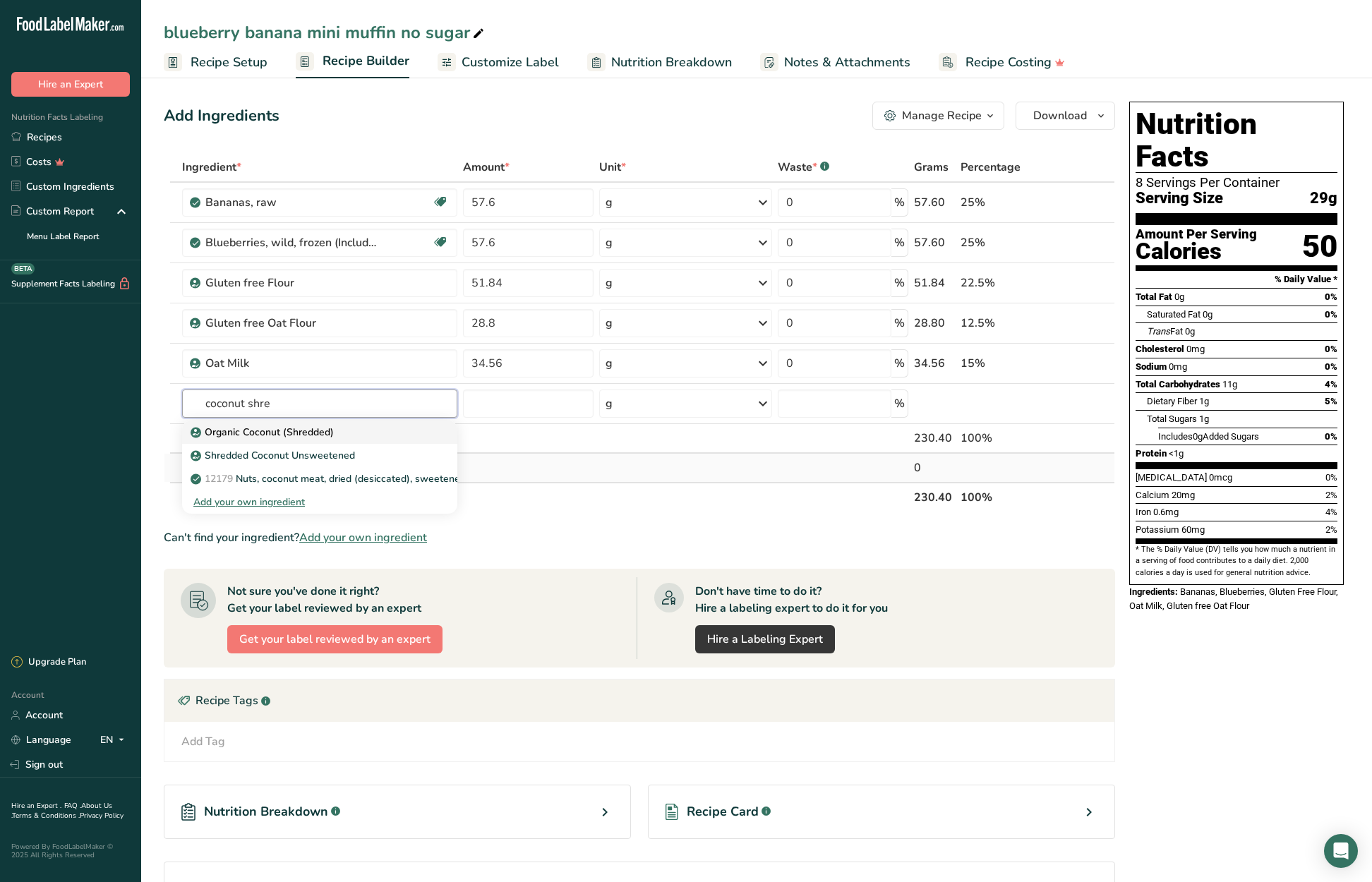
type input "Organic Coconut (Shredded)"
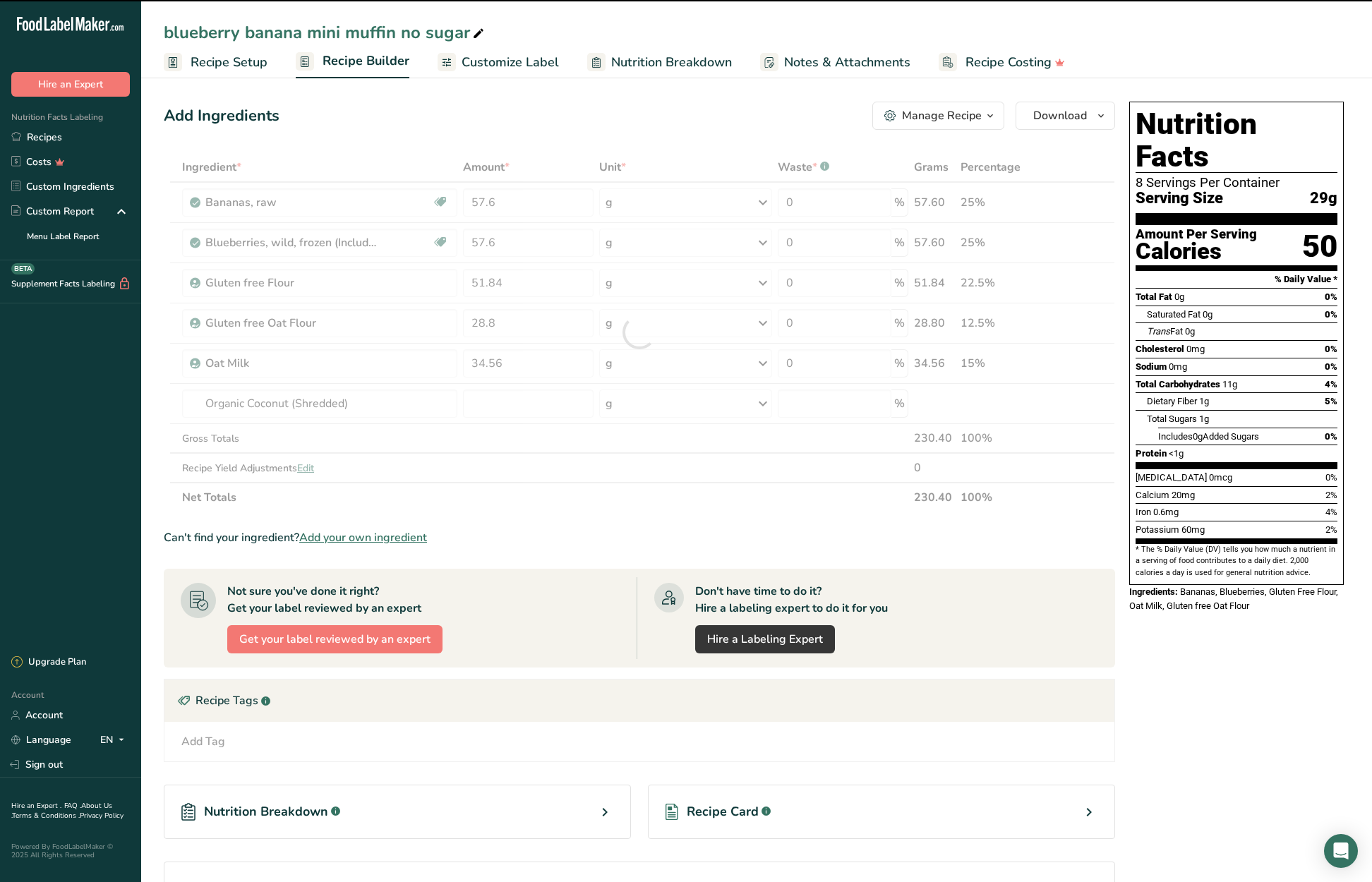
type input "0"
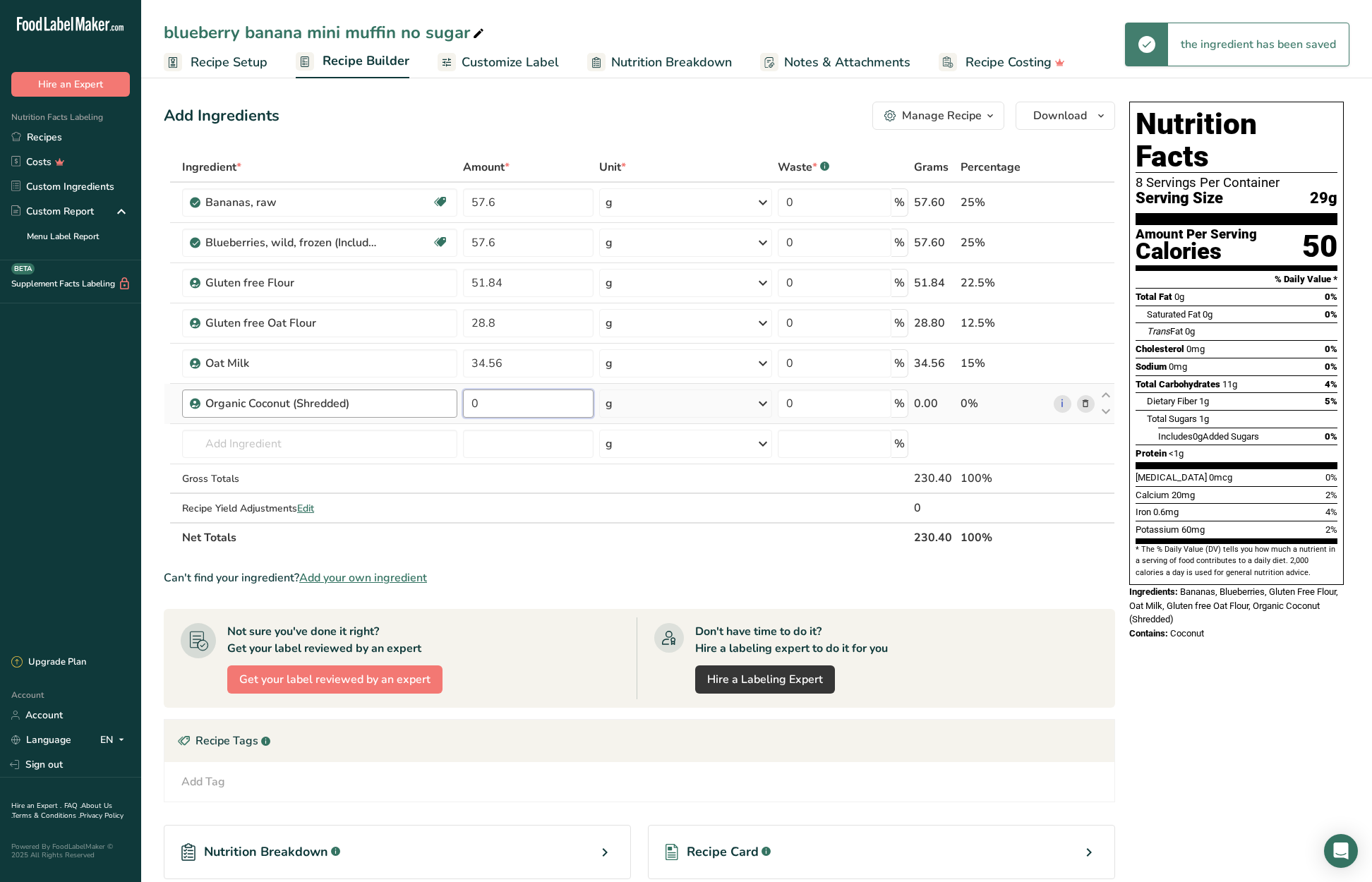
click at [449, 406] on tr "Organic Coconut (Shredded) 0 g Weight Units g kg mg See more Volume Units l Vol…" at bounding box center [640, 404] width 950 height 40
type input "14.4"
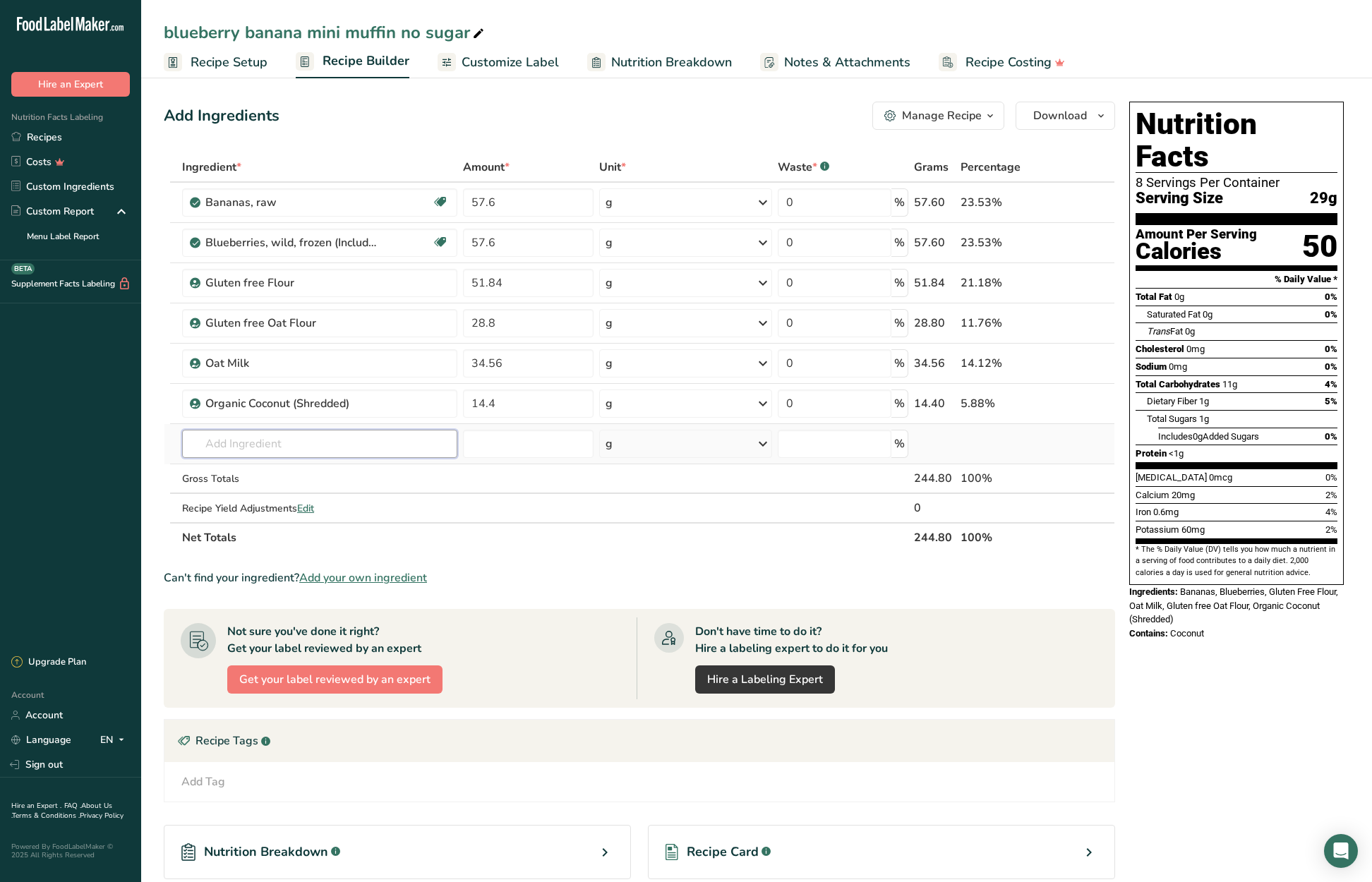
click at [373, 446] on div "Ingredient * Amount * Unit * Waste * .a-a{fill:#347362;}.b-a{fill:#fff;} Grams …" at bounding box center [640, 352] width 952 height 400
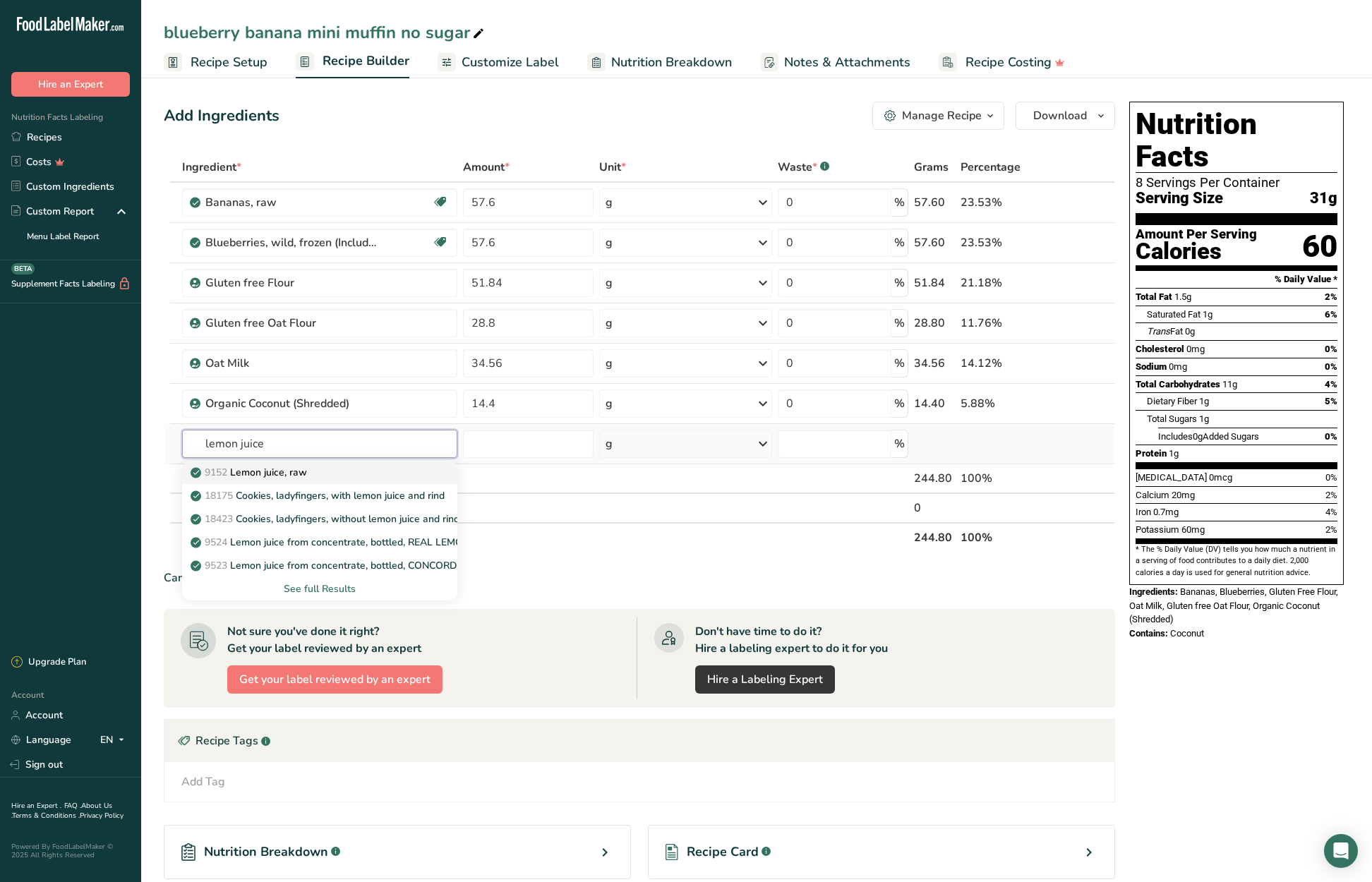
type input "Lemon juice, raw"
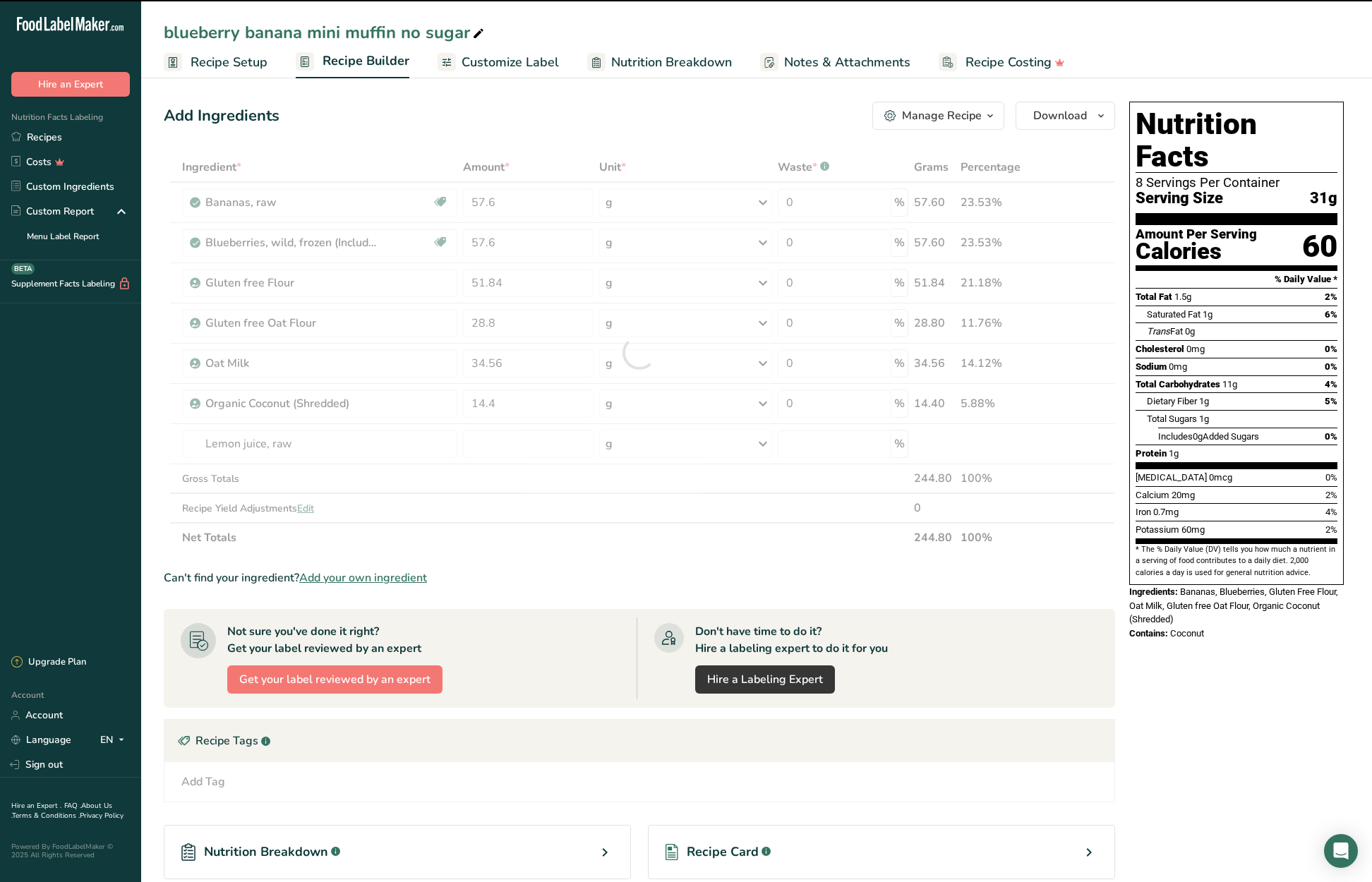
type input "0"
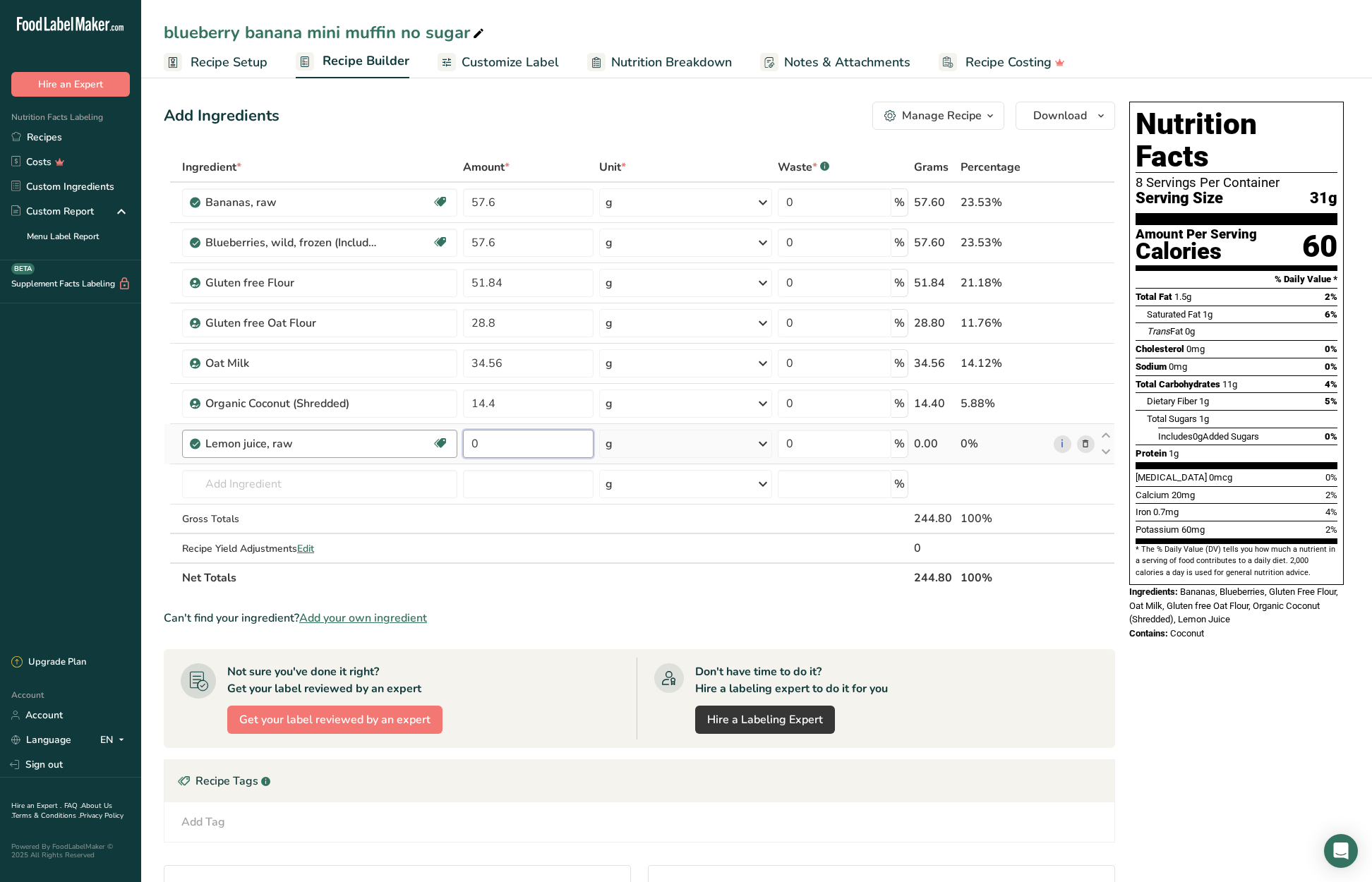
drag, startPoint x: 489, startPoint y: 442, endPoint x: 456, endPoint y: 442, distance: 33.0
click at [456, 442] on tr "Lemon juice, raw Source of Antioxidants Dairy free Gluten free Vegan Vegetarian…" at bounding box center [640, 444] width 950 height 40
type input "8.64"
click at [320, 484] on div "Ingredient * Amount * Unit * Waste * .a-a{fill:#347362;}.b-a{fill:#fff;} Grams …" at bounding box center [640, 373] width 952 height 440
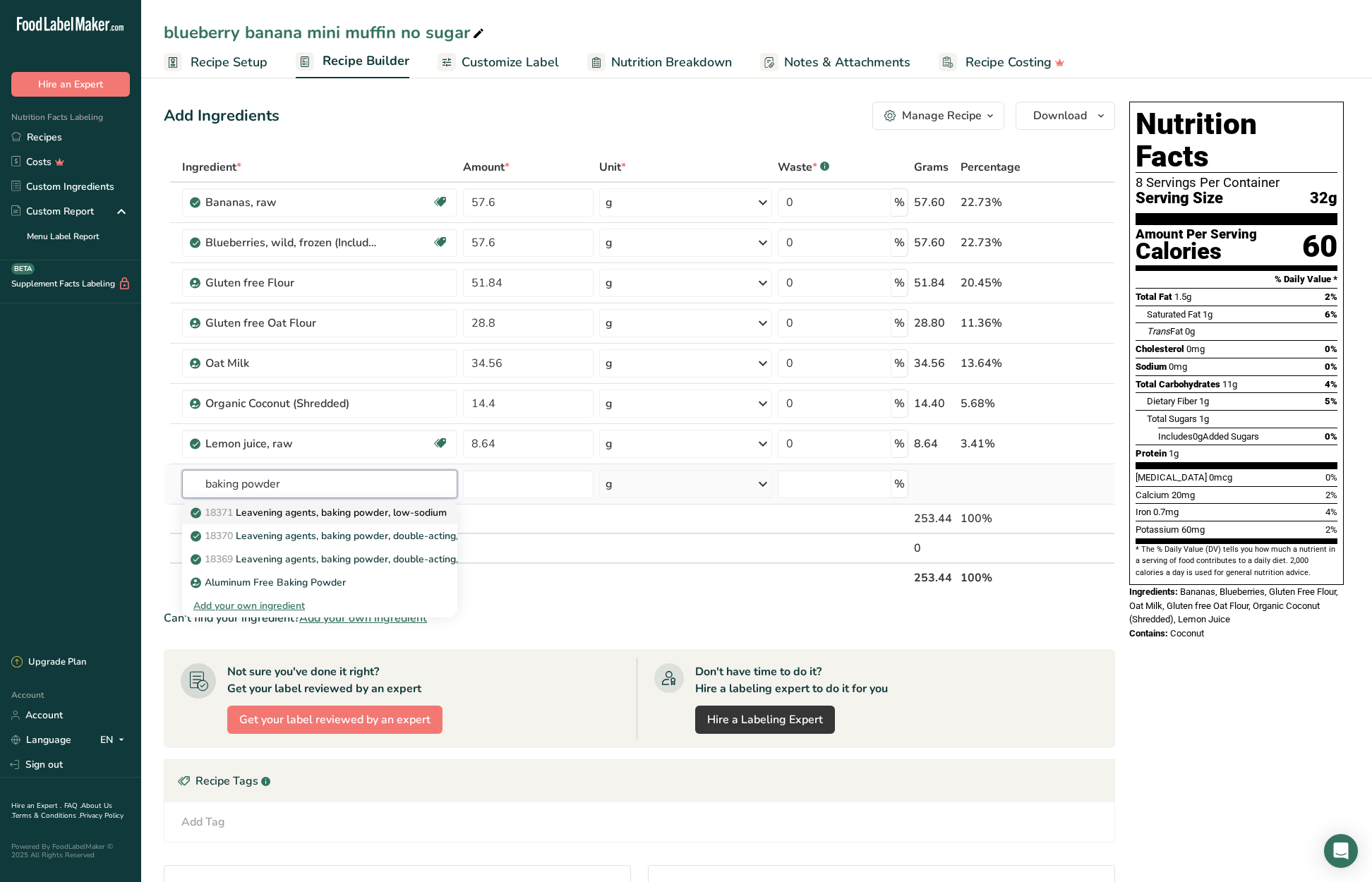
type input "baking powder"
click at [310, 511] on p "18371 Leavening agents, baking powder, low-sodium" at bounding box center [320, 513] width 253 height 15
type input "Leavening agents, baking powder, low-sodium"
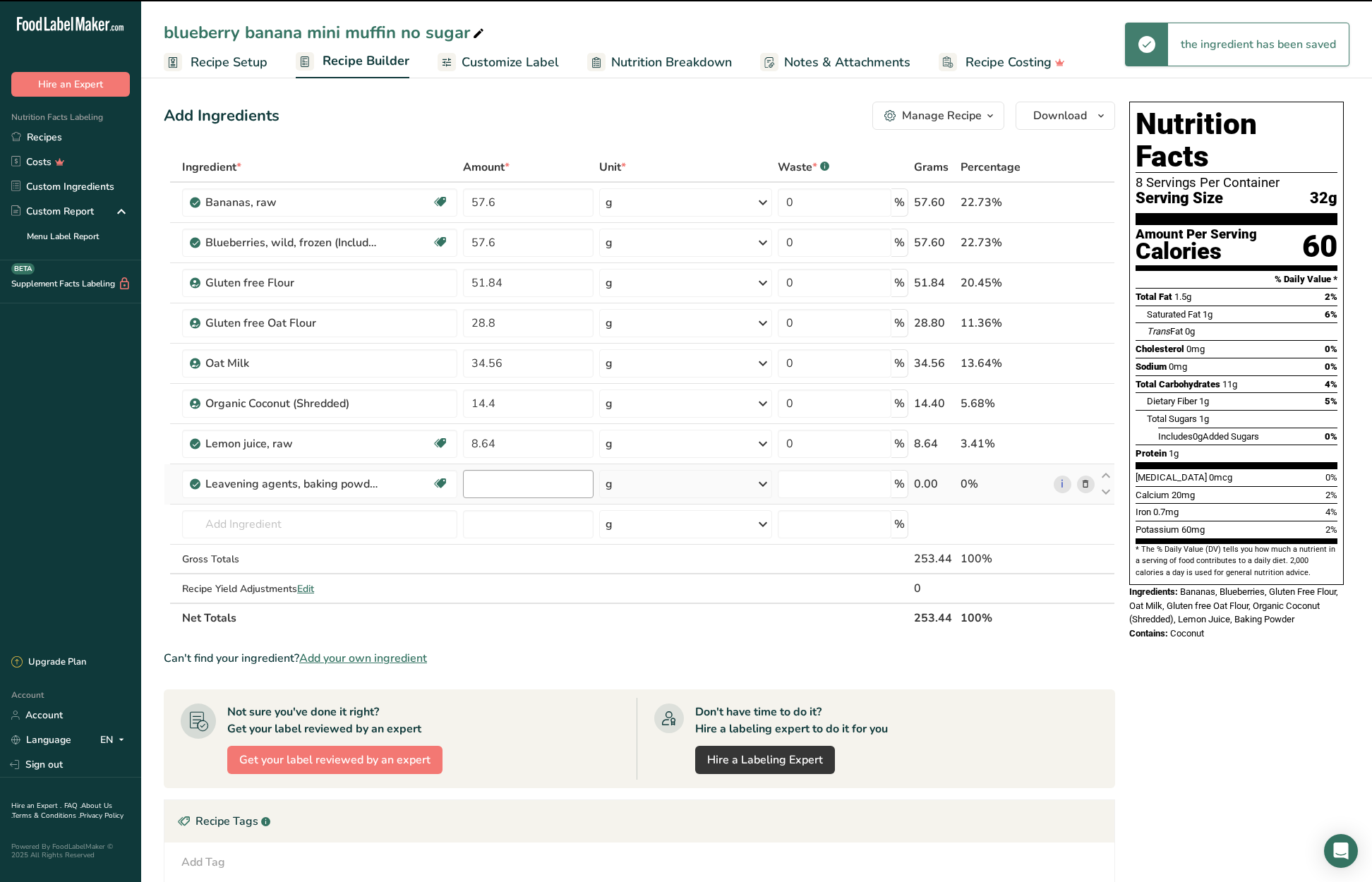
type input "0"
drag, startPoint x: 487, startPoint y: 485, endPoint x: 474, endPoint y: 485, distance: 13.0
click at [474, 485] on input "0" at bounding box center [527, 484] width 130 height 28
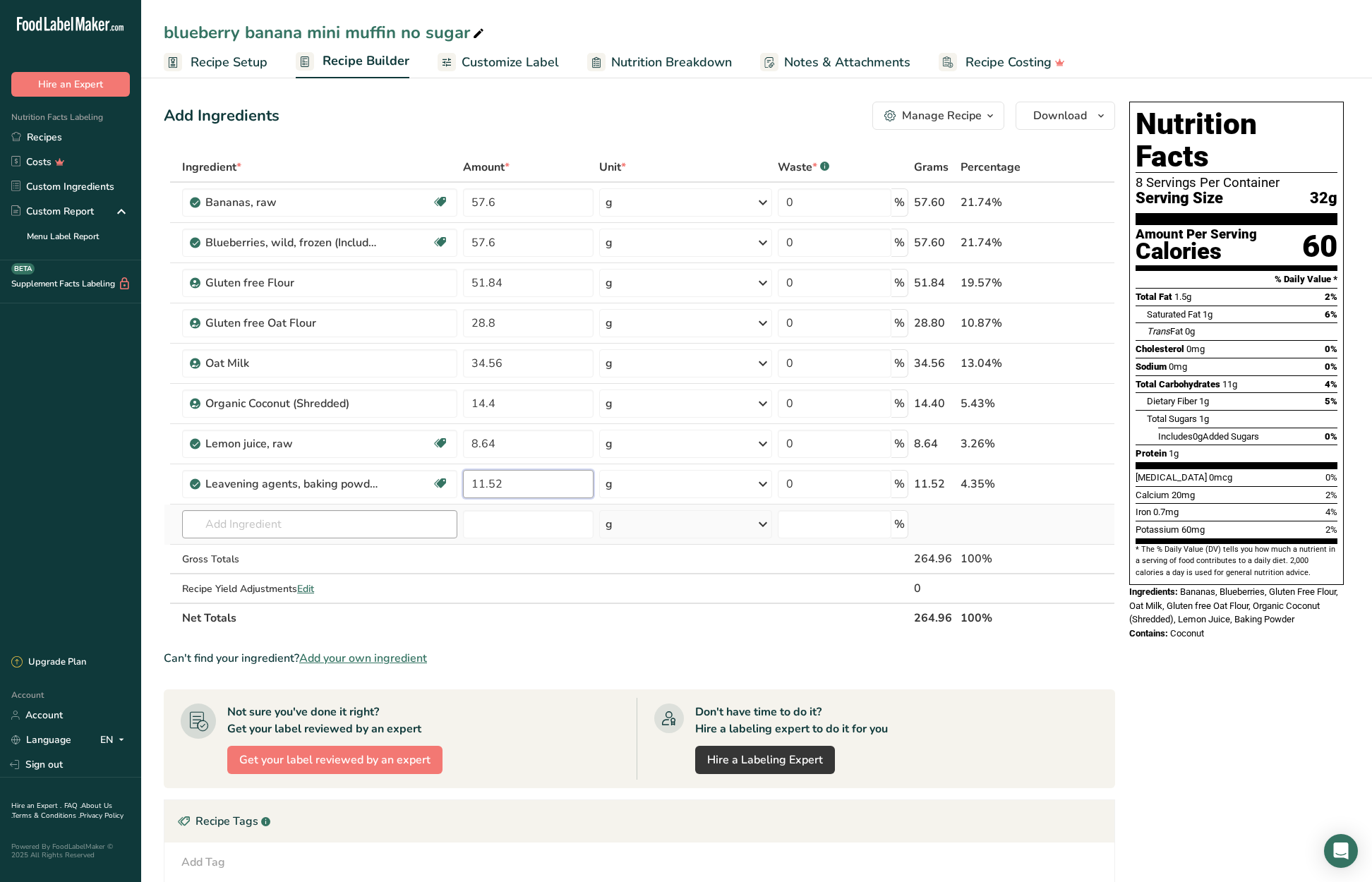
type input "11.52"
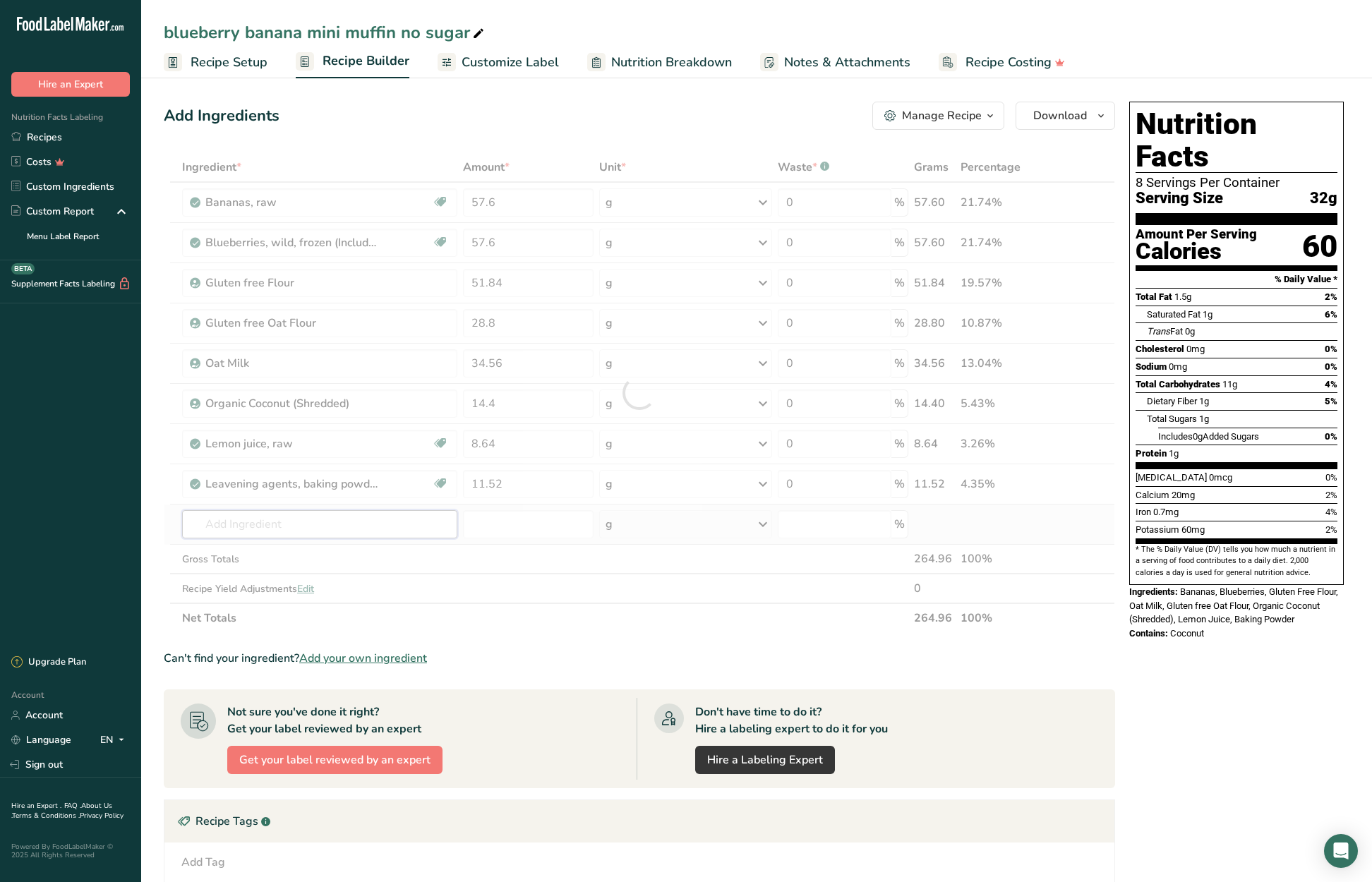
click at [341, 527] on div "Ingredient * Amount * Unit * Waste * .a-a{fill:#347362;}.b-a{fill:#fff;} Grams …" at bounding box center [640, 392] width 952 height 480
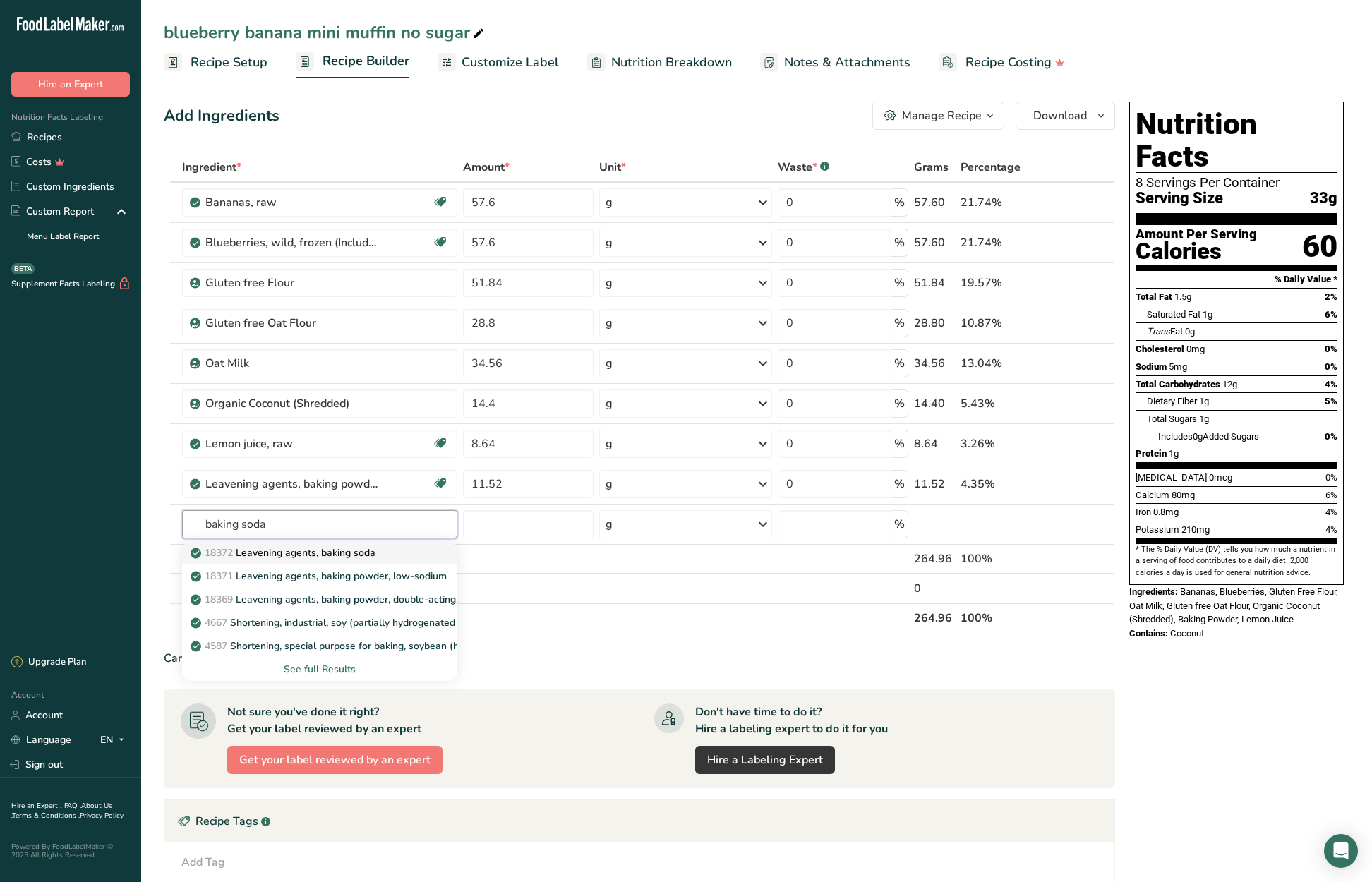
type input "Leavening agents, baking soda"
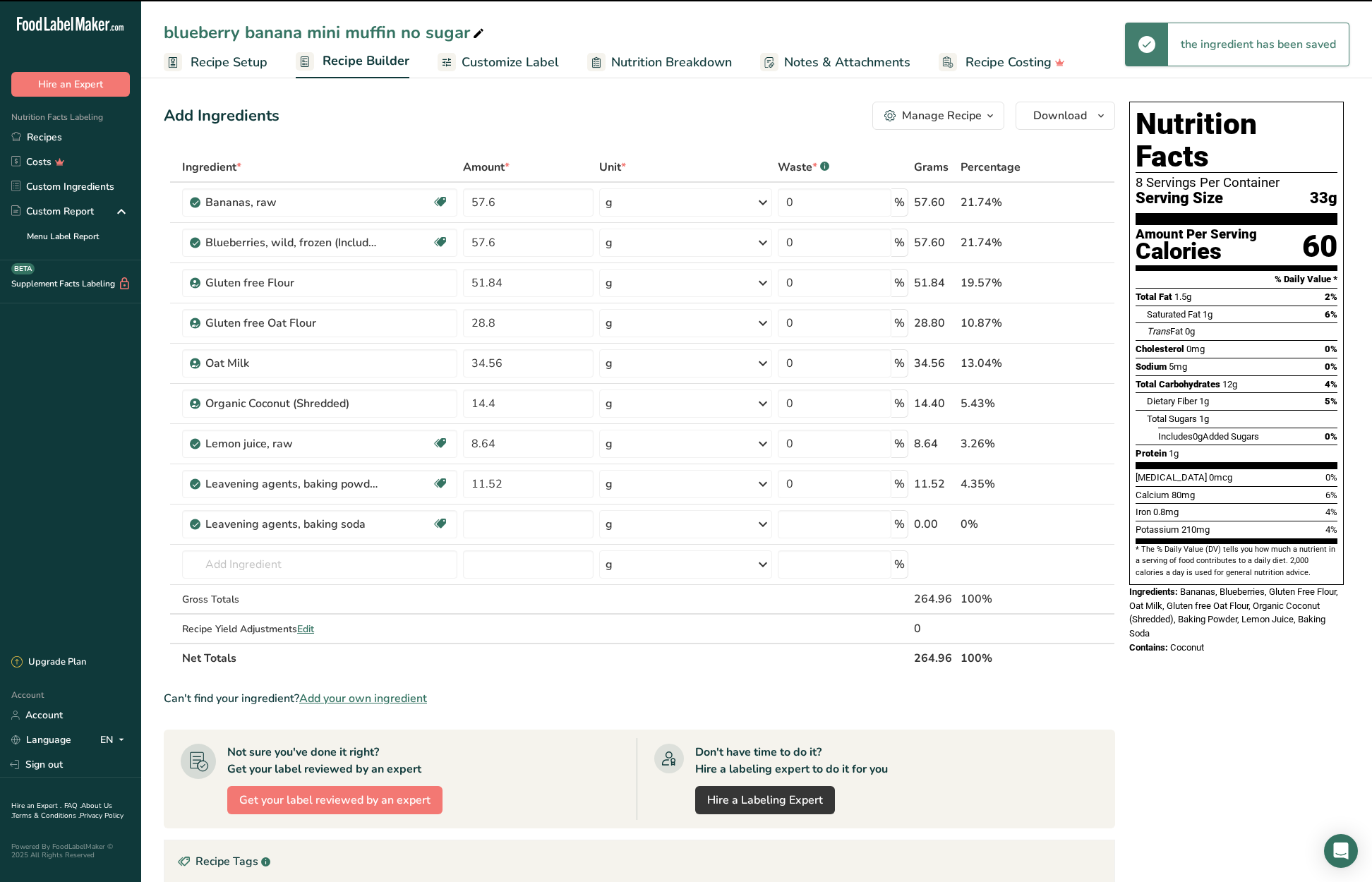
type input "0"
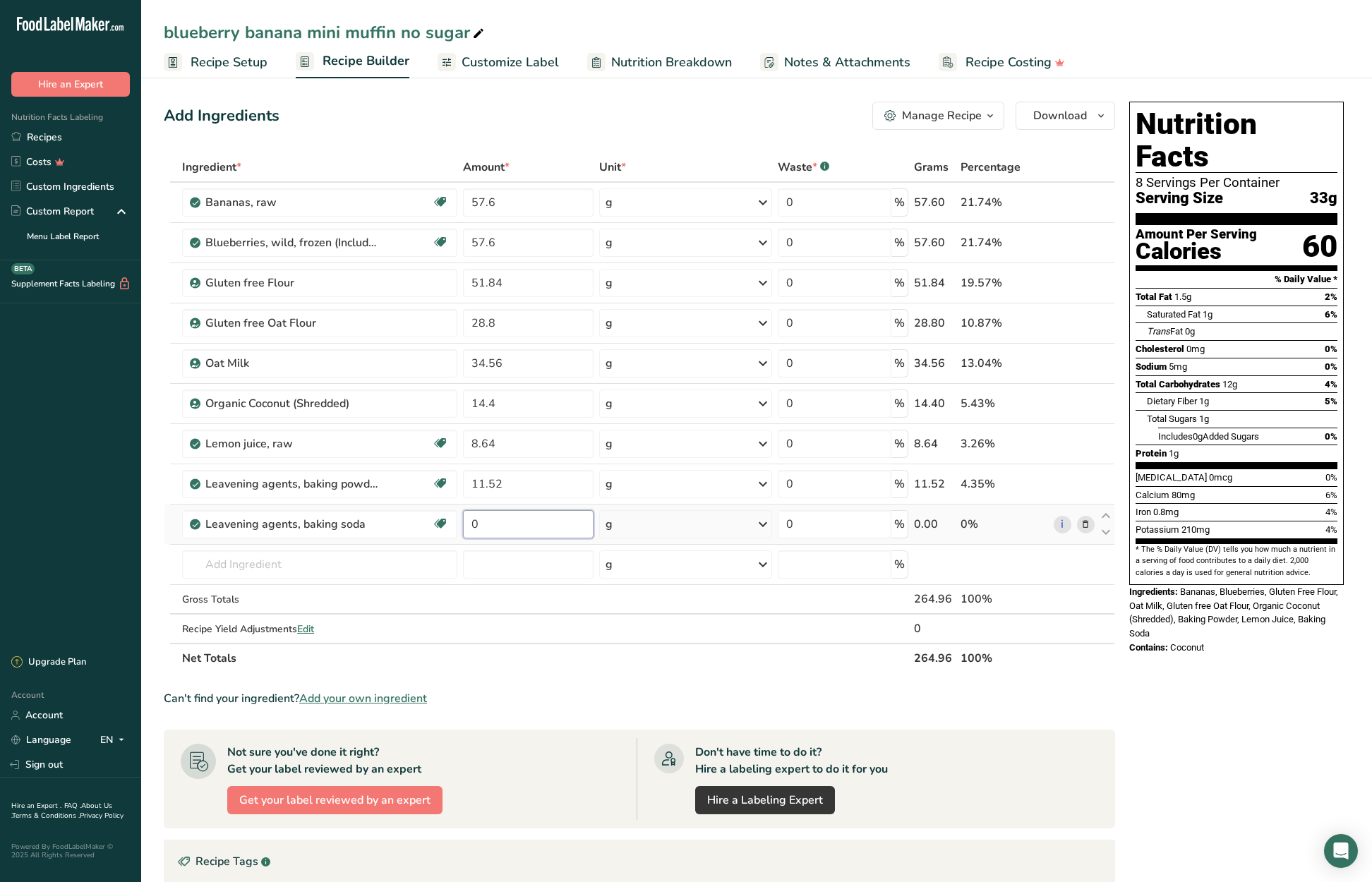
drag, startPoint x: 485, startPoint y: 522, endPoint x: 464, endPoint y: 522, distance: 21.0
click at [465, 522] on input "0" at bounding box center [527, 524] width 130 height 28
type input "2.88"
click at [223, 563] on div "Ingredient * Amount * Unit * Waste * .a-a{fill:#347362;}.b-a{fill:#fff;} Grams …" at bounding box center [640, 413] width 952 height 521
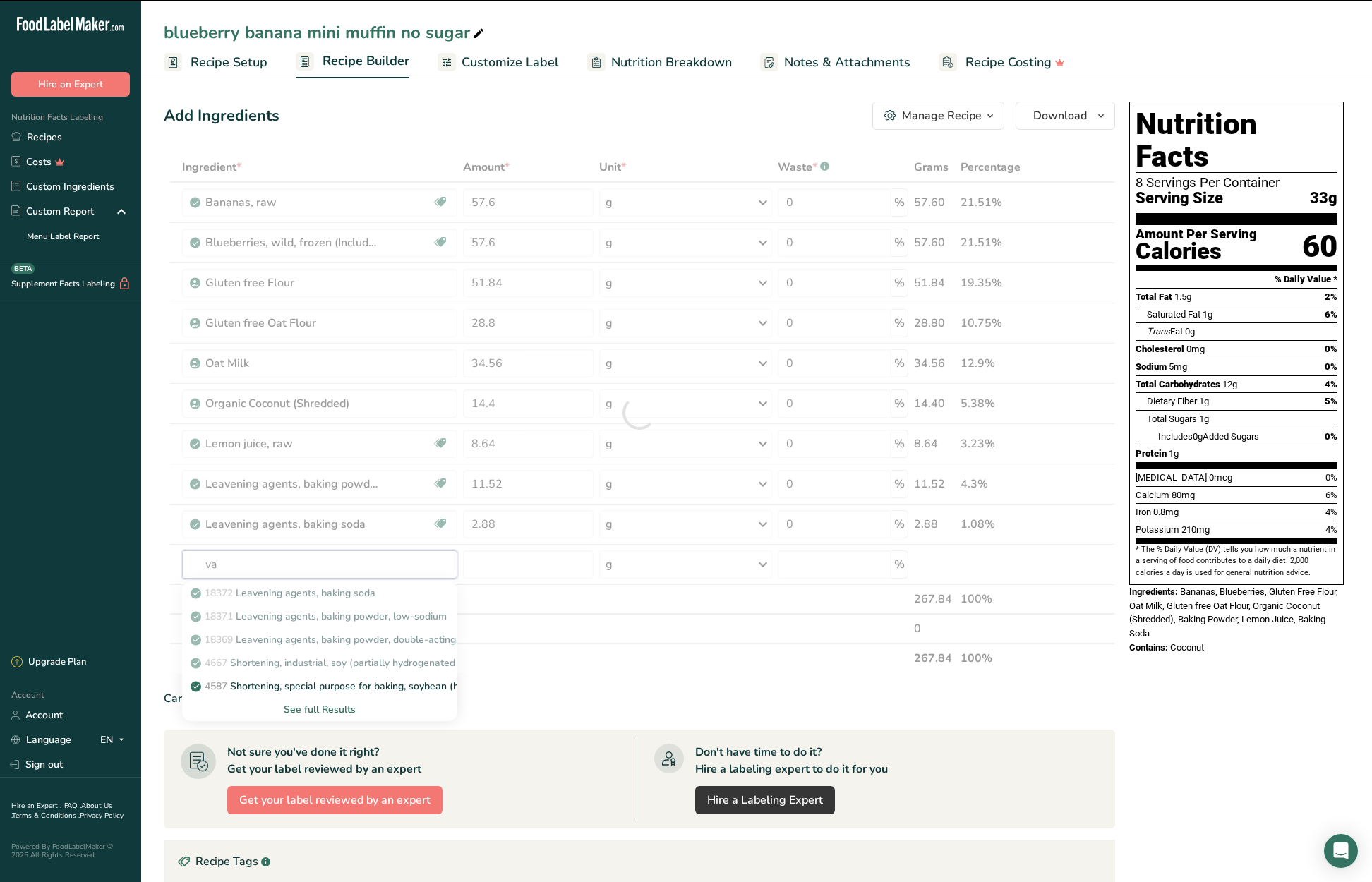
type input "van"
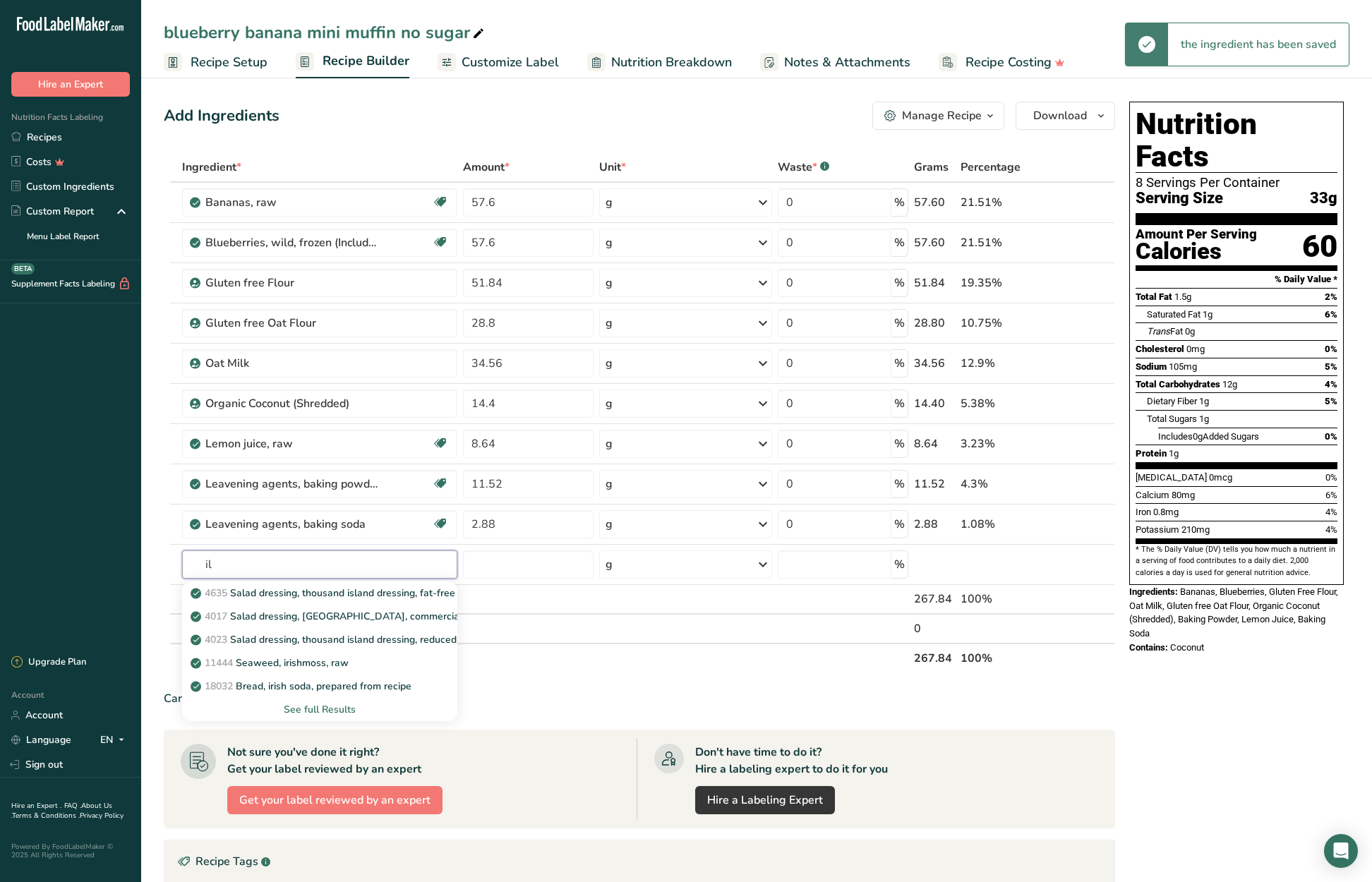
type input "i"
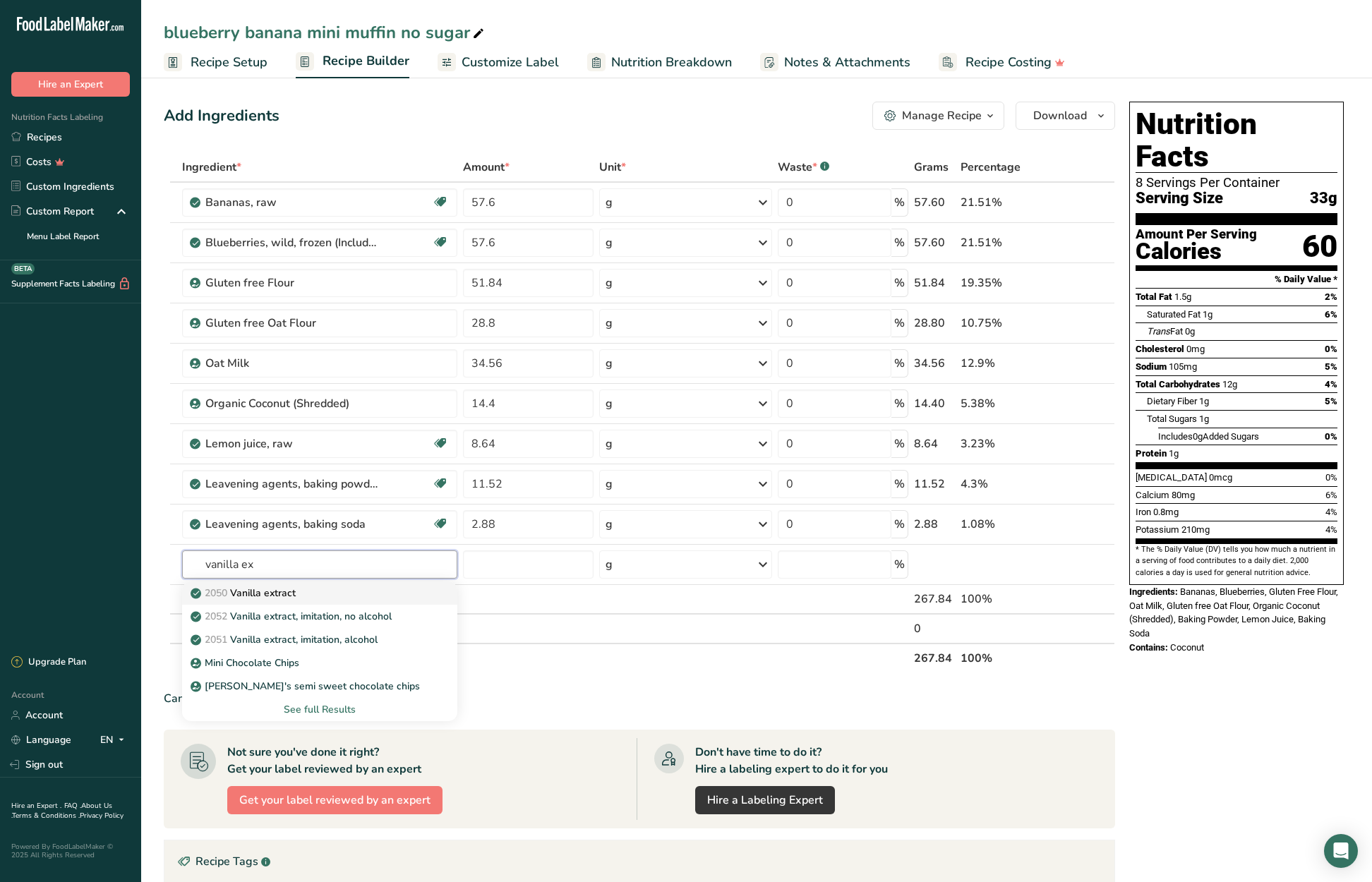
type input "Vanilla extract"
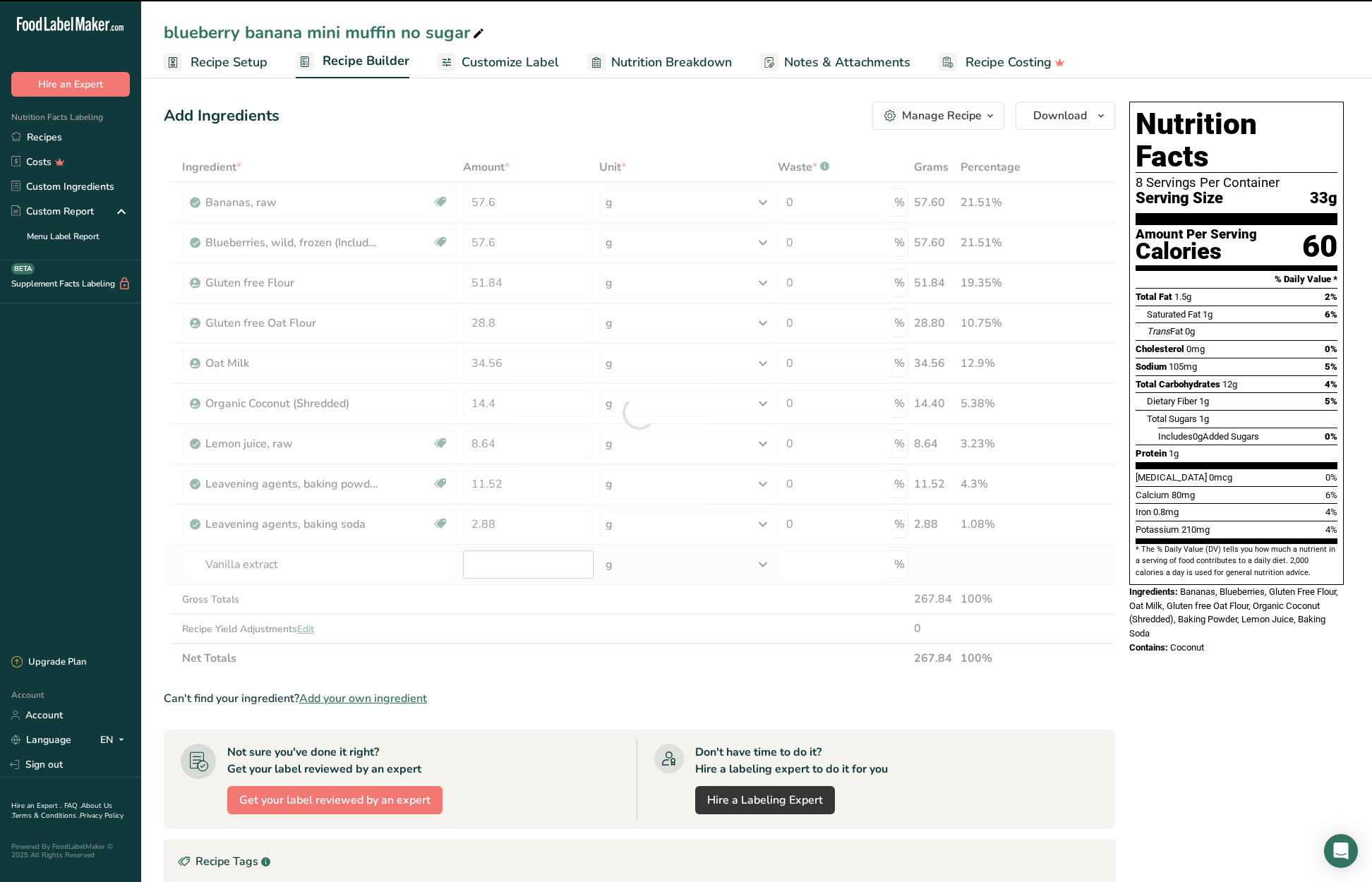
type input "0"
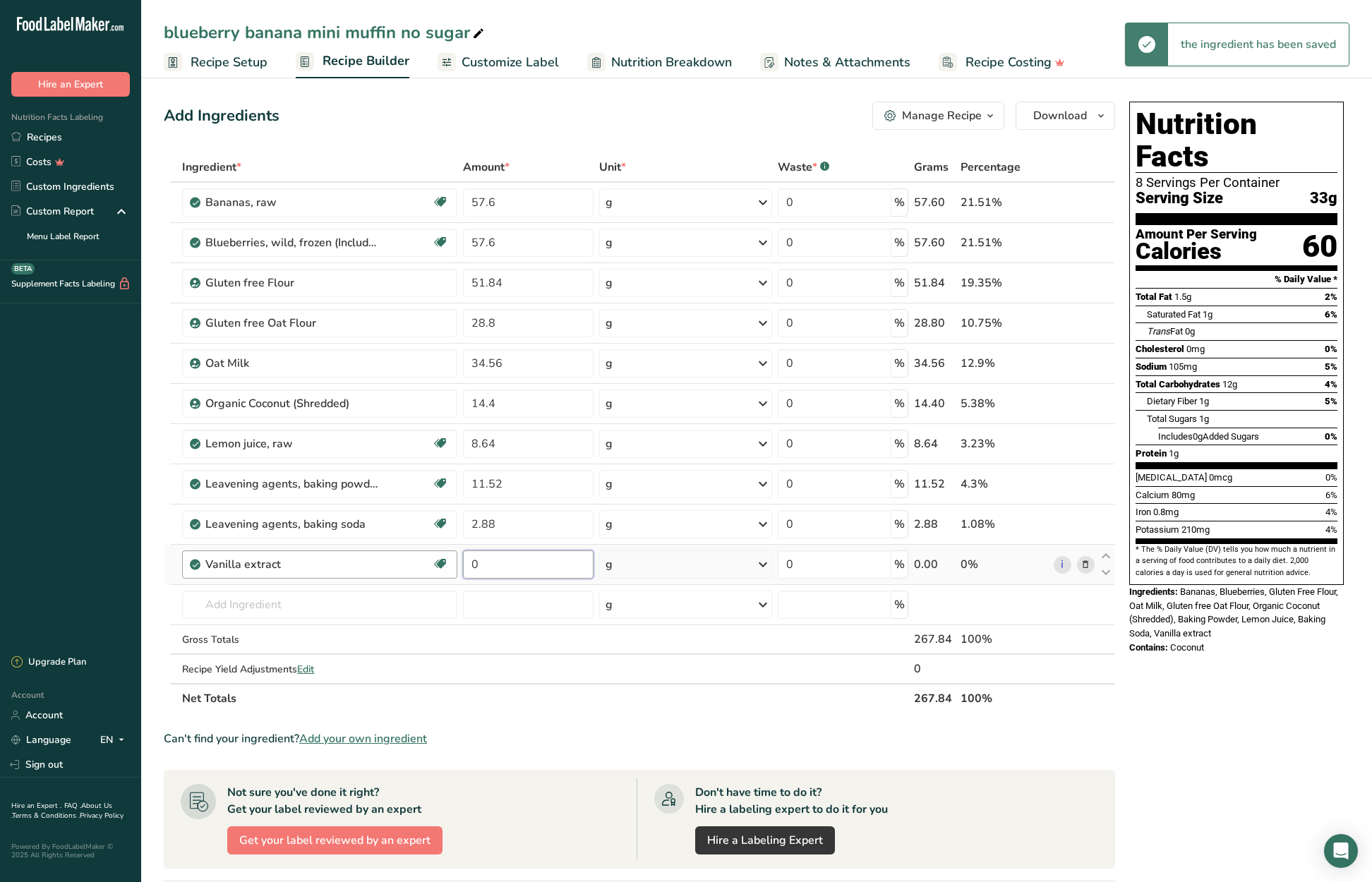
drag, startPoint x: 483, startPoint y: 564, endPoint x: 455, endPoint y: 563, distance: 28.0
click at [455, 563] on tr "Vanilla extract Dairy free Gluten free Vegan Vegetarian Soy free 0 g Portions 1…" at bounding box center [640, 565] width 950 height 40
type input "11.52"
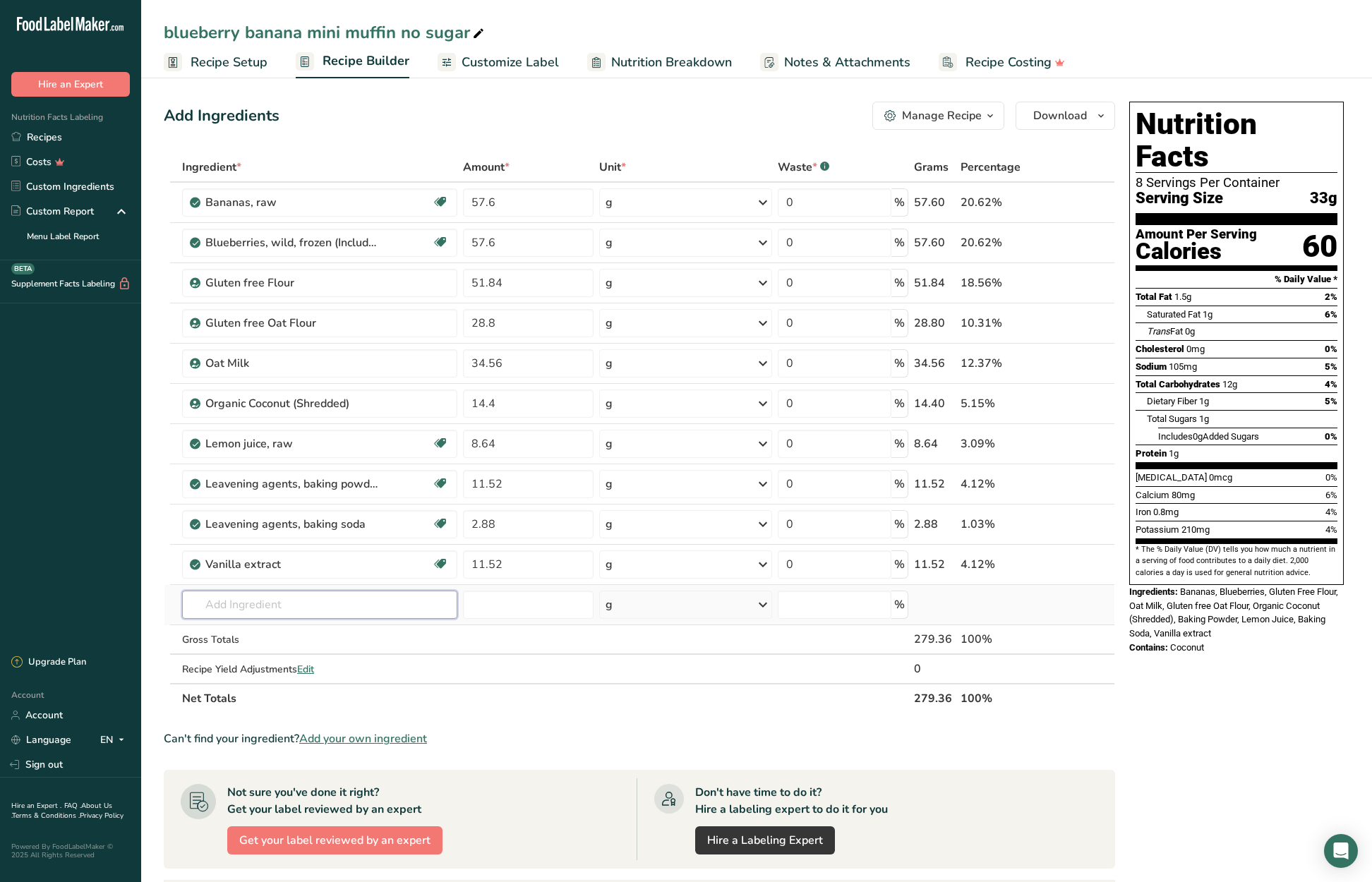
click at [332, 603] on div "Ingredient * Amount * Unit * Waste * .a-a{fill:#347362;}.b-a{fill:#fff;} Grams …" at bounding box center [640, 433] width 952 height 561
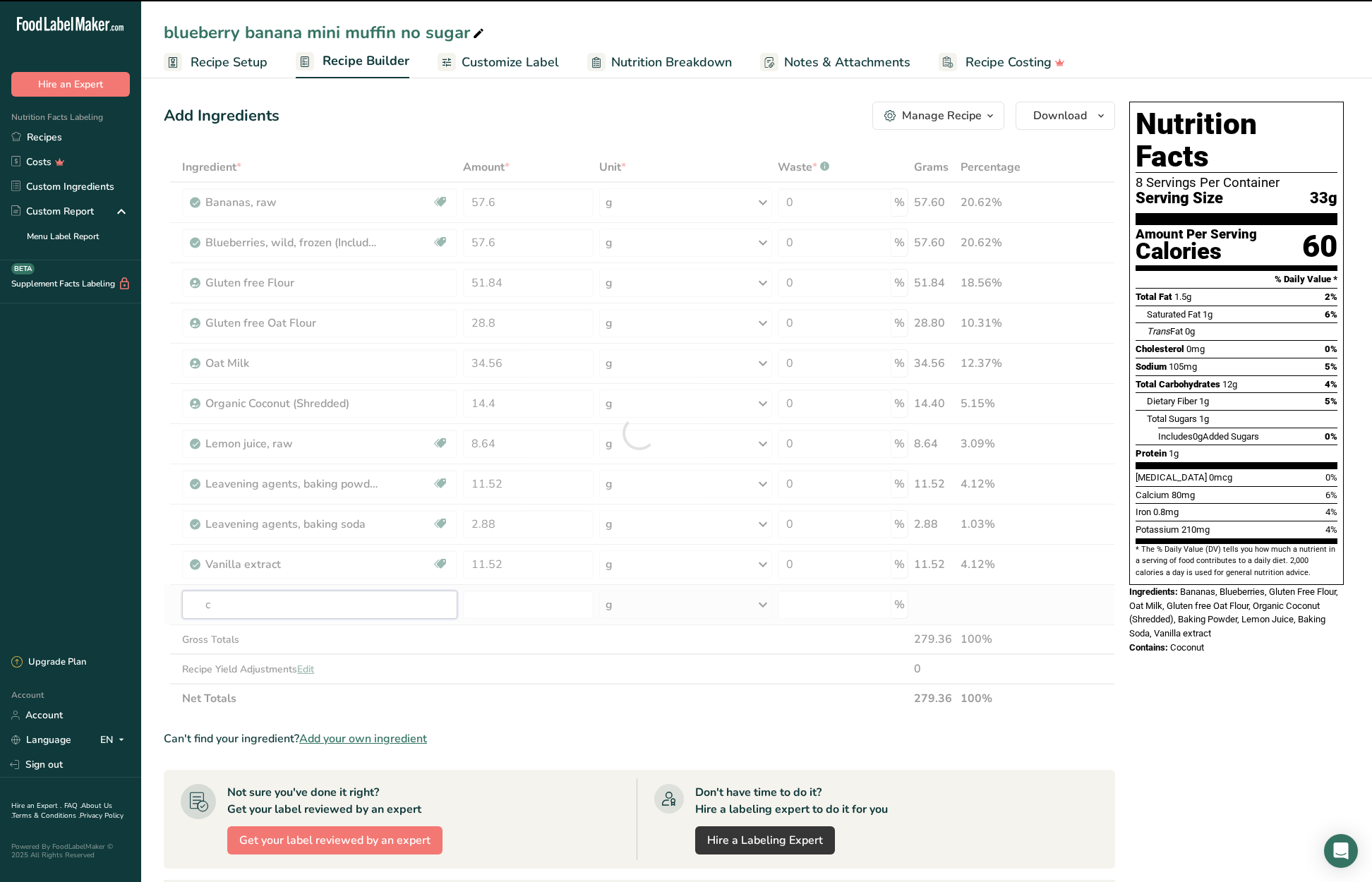
type input "ci"
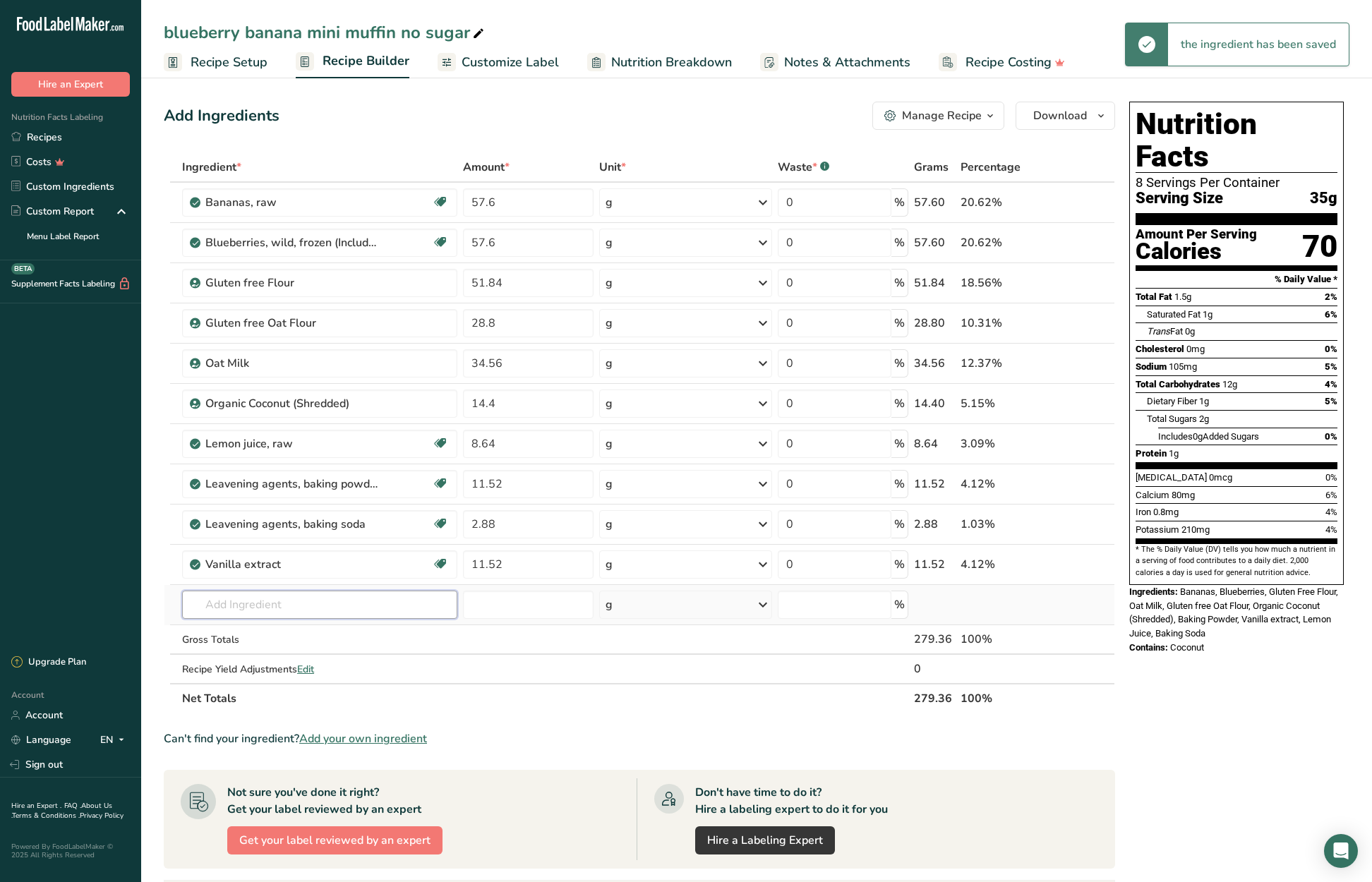
type input "n"
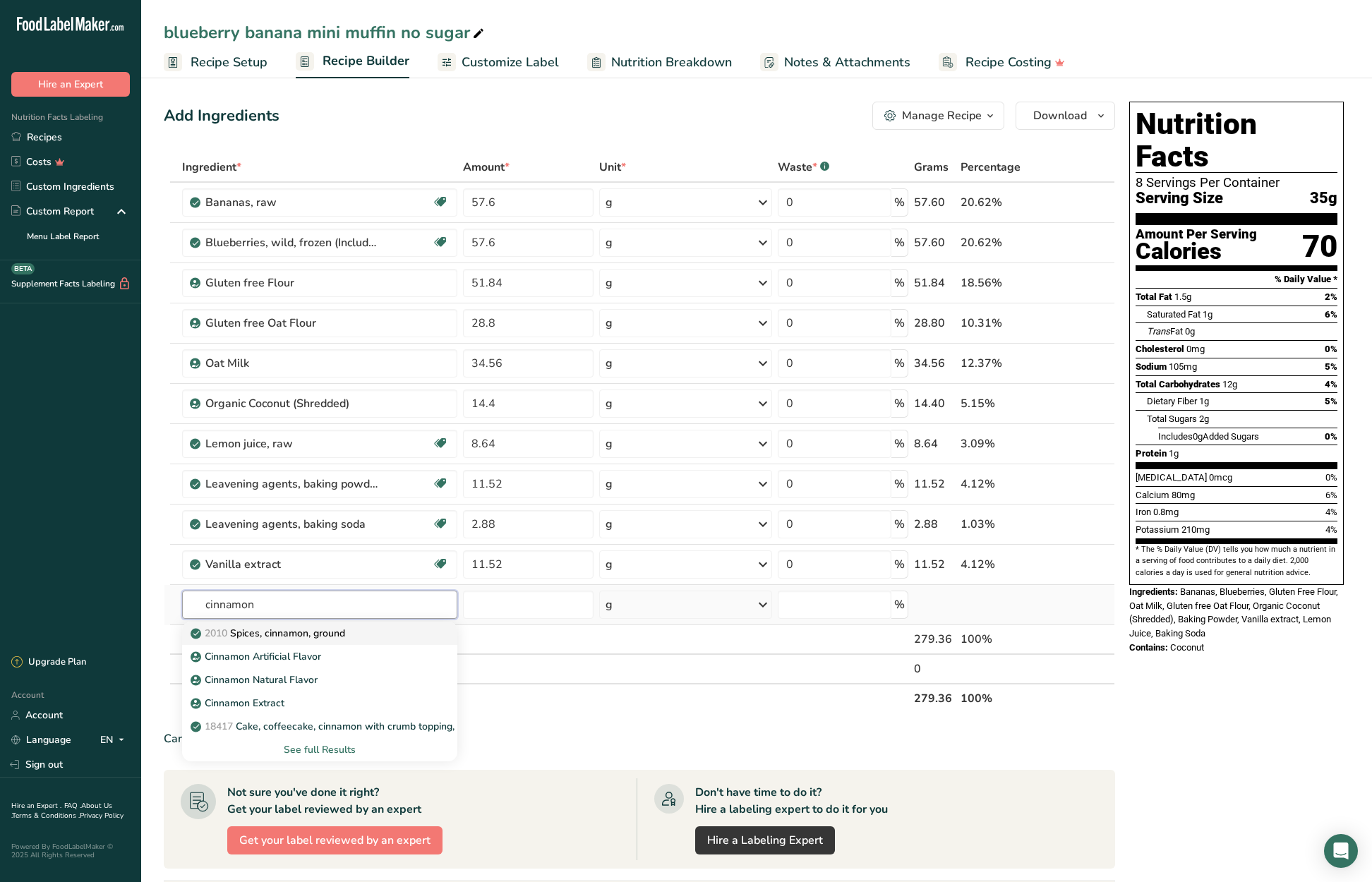
type input "Spices, cinnamon, ground"
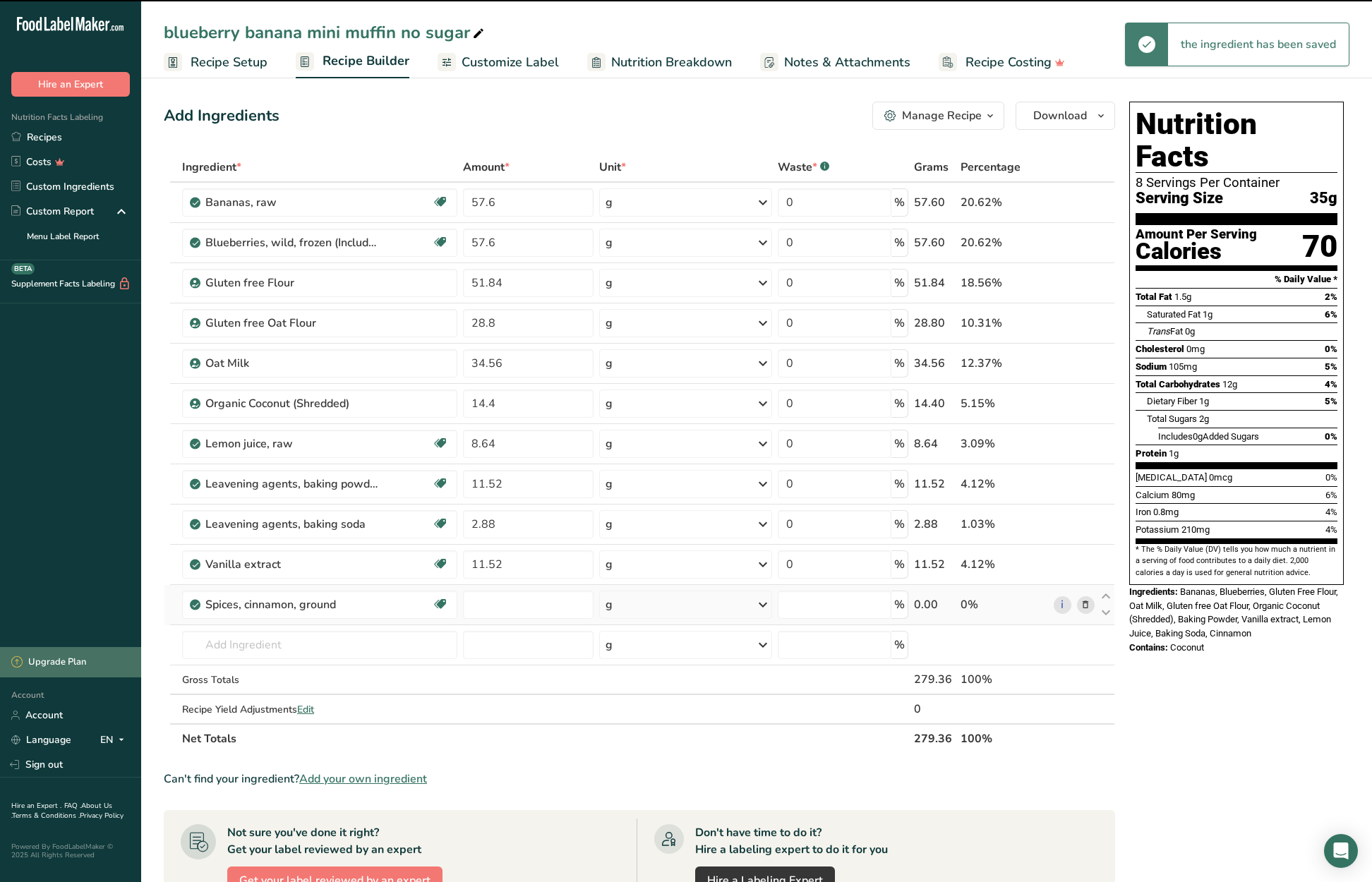
type input "0"
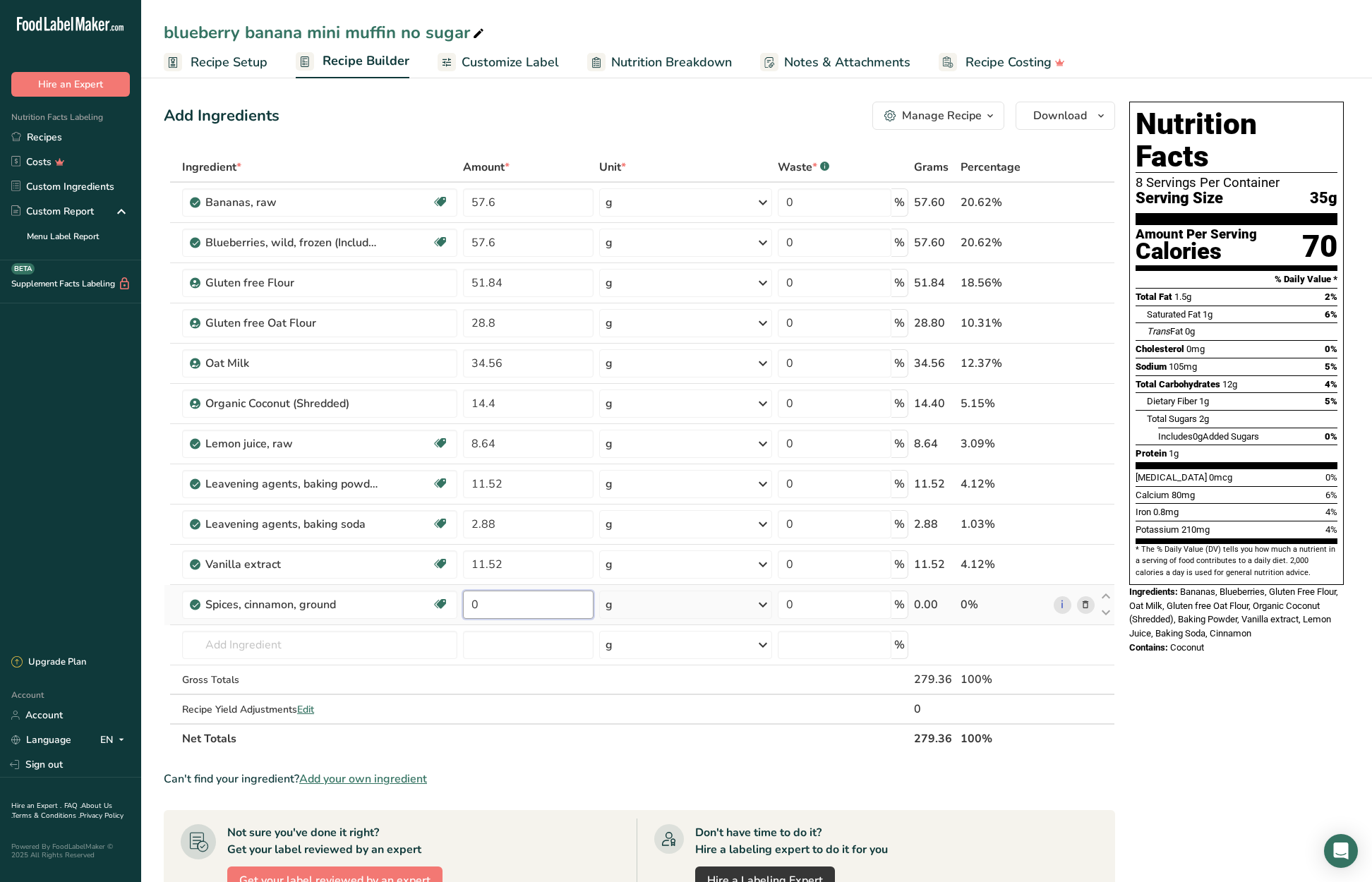
click at [464, 600] on input "0" at bounding box center [527, 604] width 130 height 28
type input "8.64"
click at [1241, 718] on div "Nutrition Facts 8 Servings Per Container Serving Size 35g Amount Per Serving Ca…" at bounding box center [1236, 668] width 226 height 1145
click at [1065, 116] on span "Download" at bounding box center [1059, 115] width 54 height 17
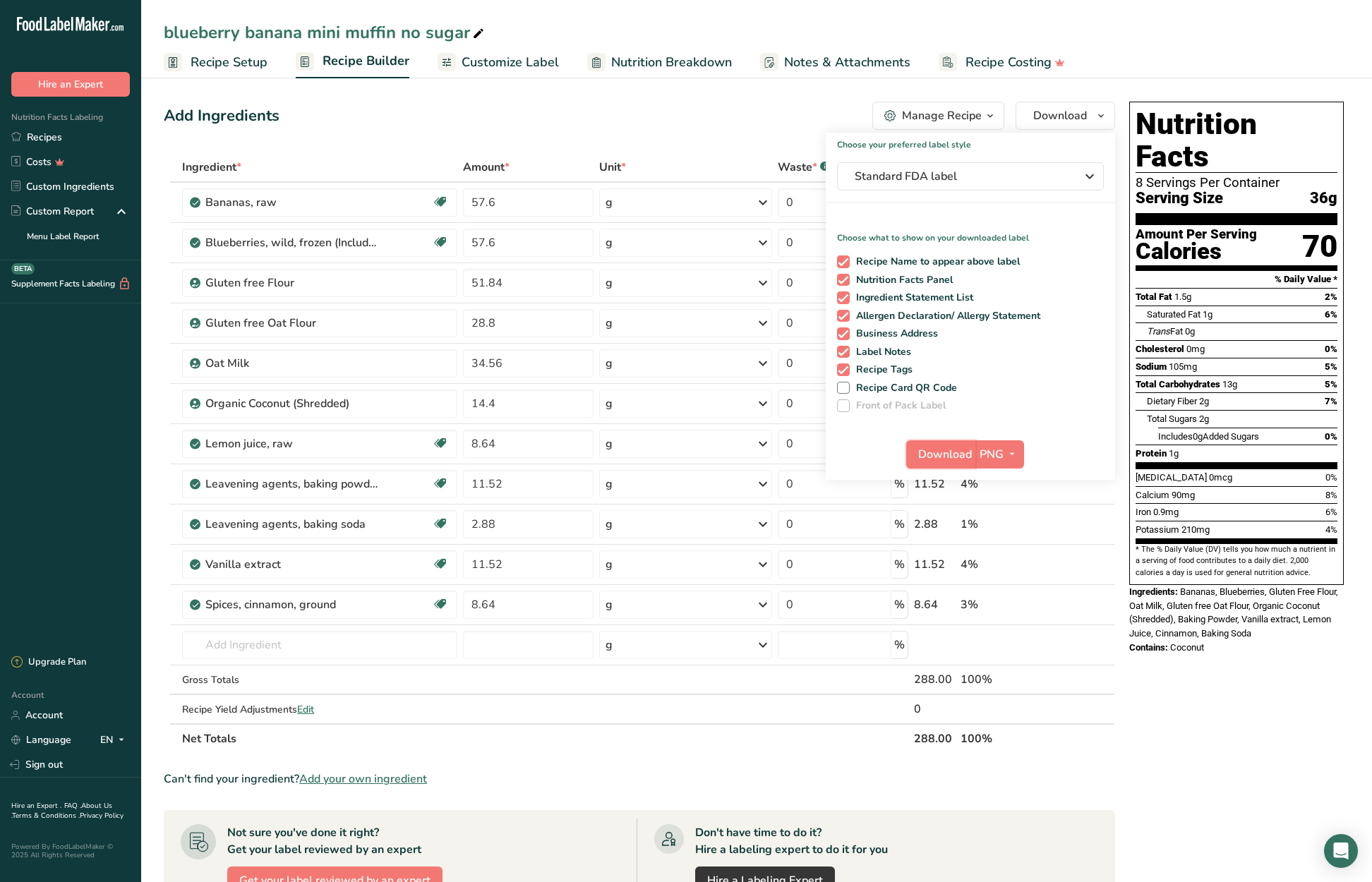
click at [945, 453] on span "Download" at bounding box center [945, 455] width 54 height 17
click at [51, 139] on link "Recipes" at bounding box center [71, 137] width 141 height 25
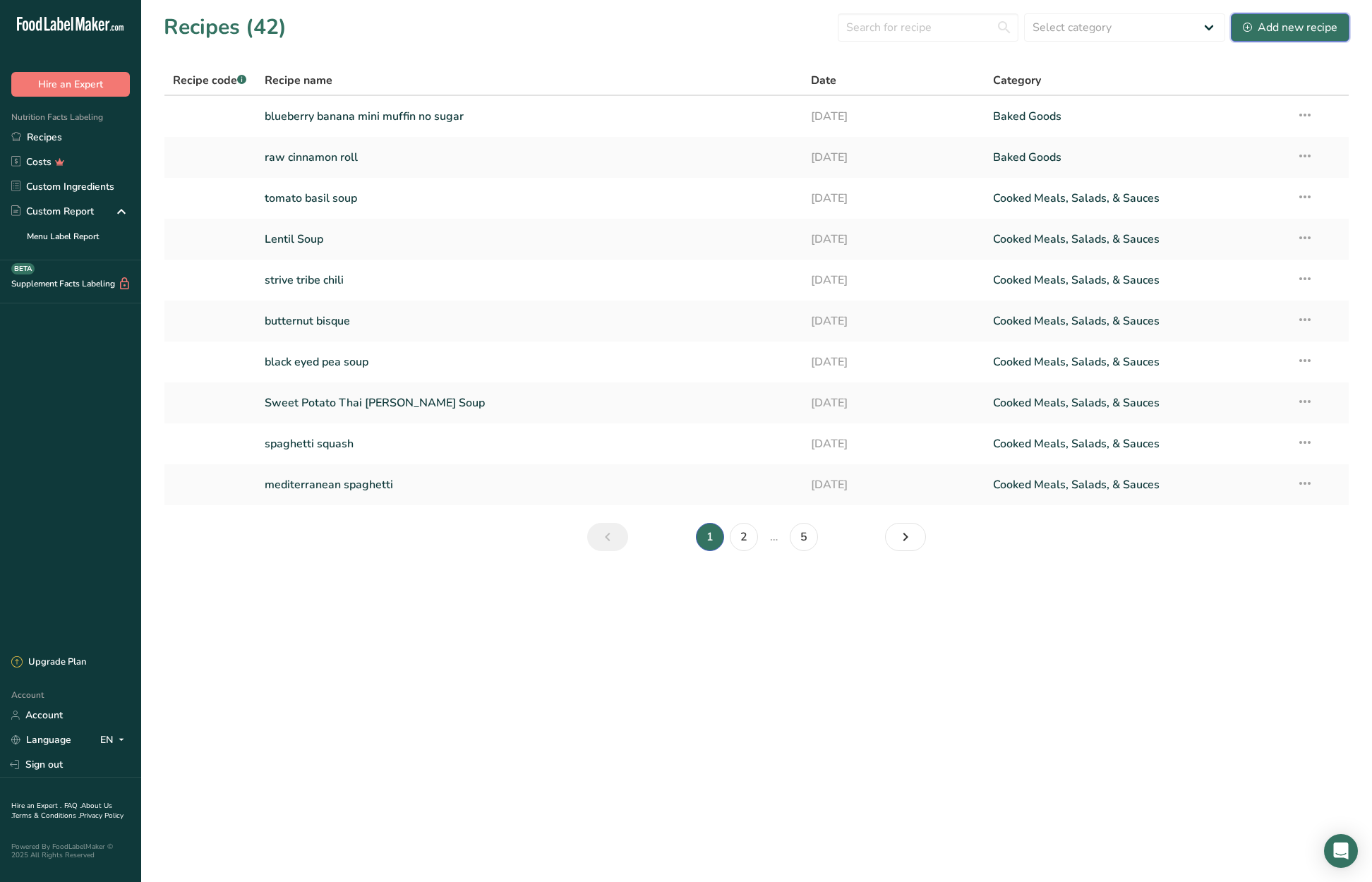
click at [1307, 31] on div "Add new recipe" at bounding box center [1290, 27] width 95 height 17
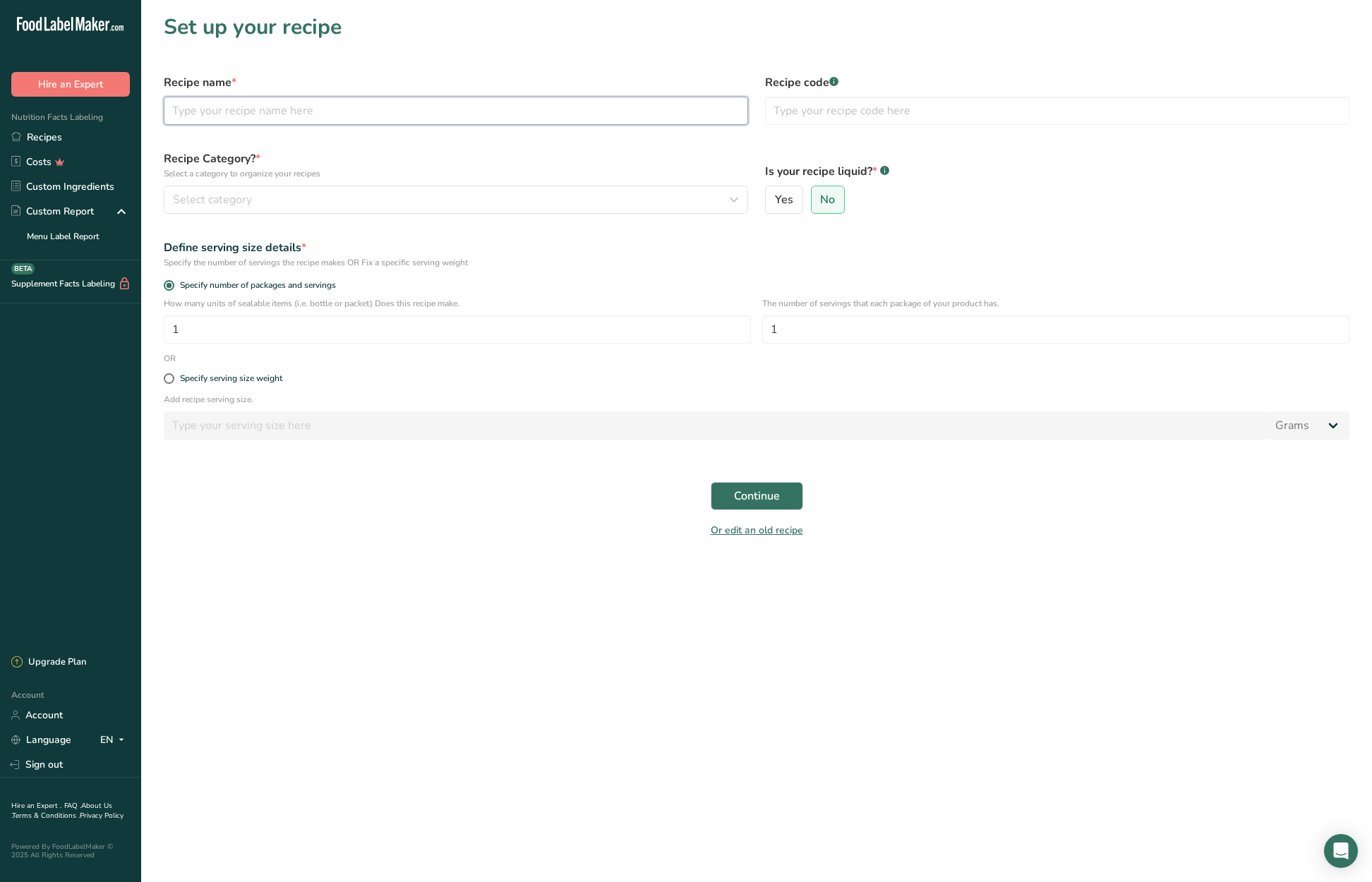
click at [259, 112] on input "text" at bounding box center [456, 110] width 584 height 28
type input "double chocolate chip no sugar added cookie"
click at [359, 201] on div "Select category" at bounding box center [452, 200] width 558 height 17
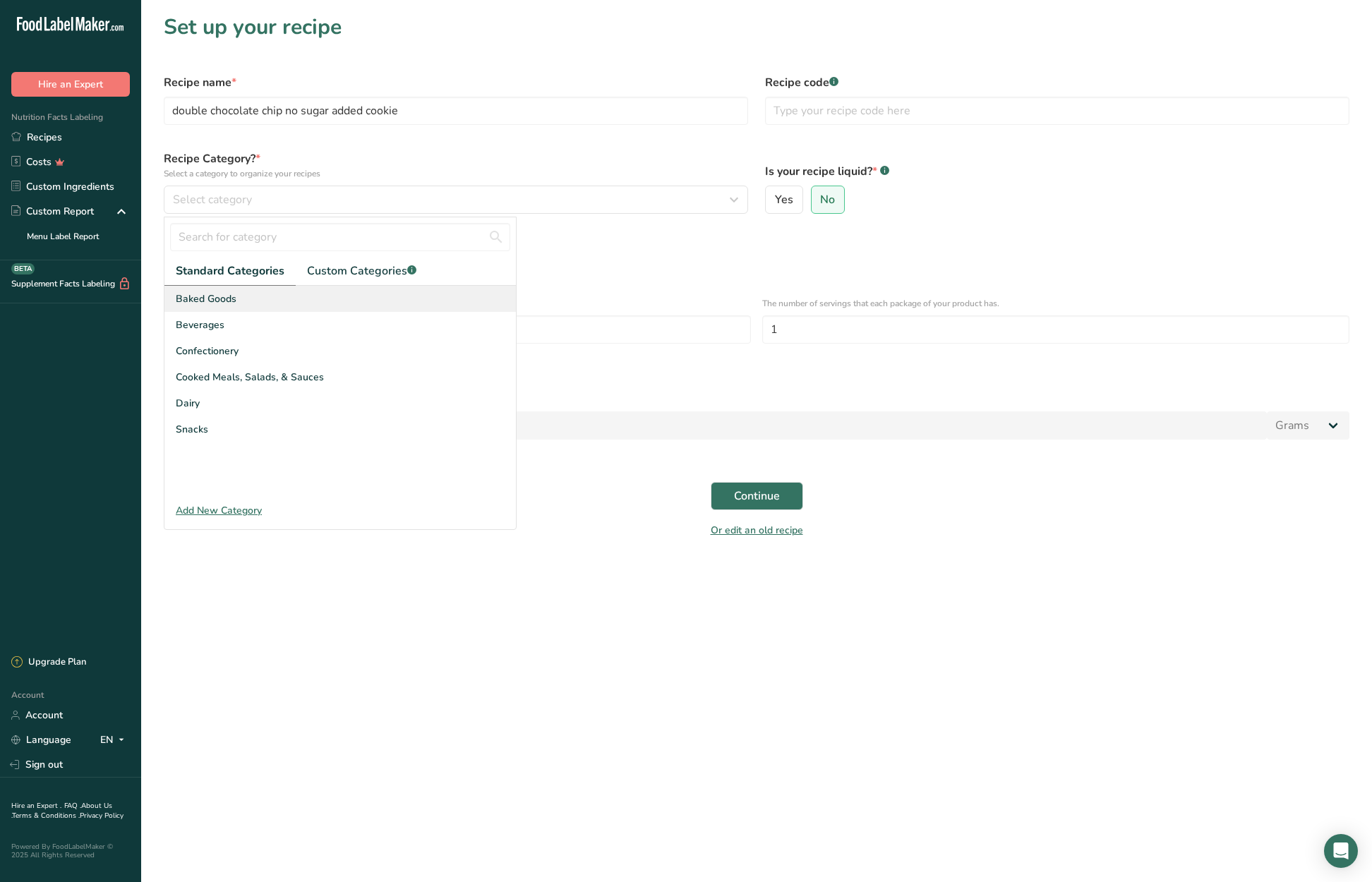
click at [257, 292] on div "Baked Goods" at bounding box center [340, 299] width 351 height 26
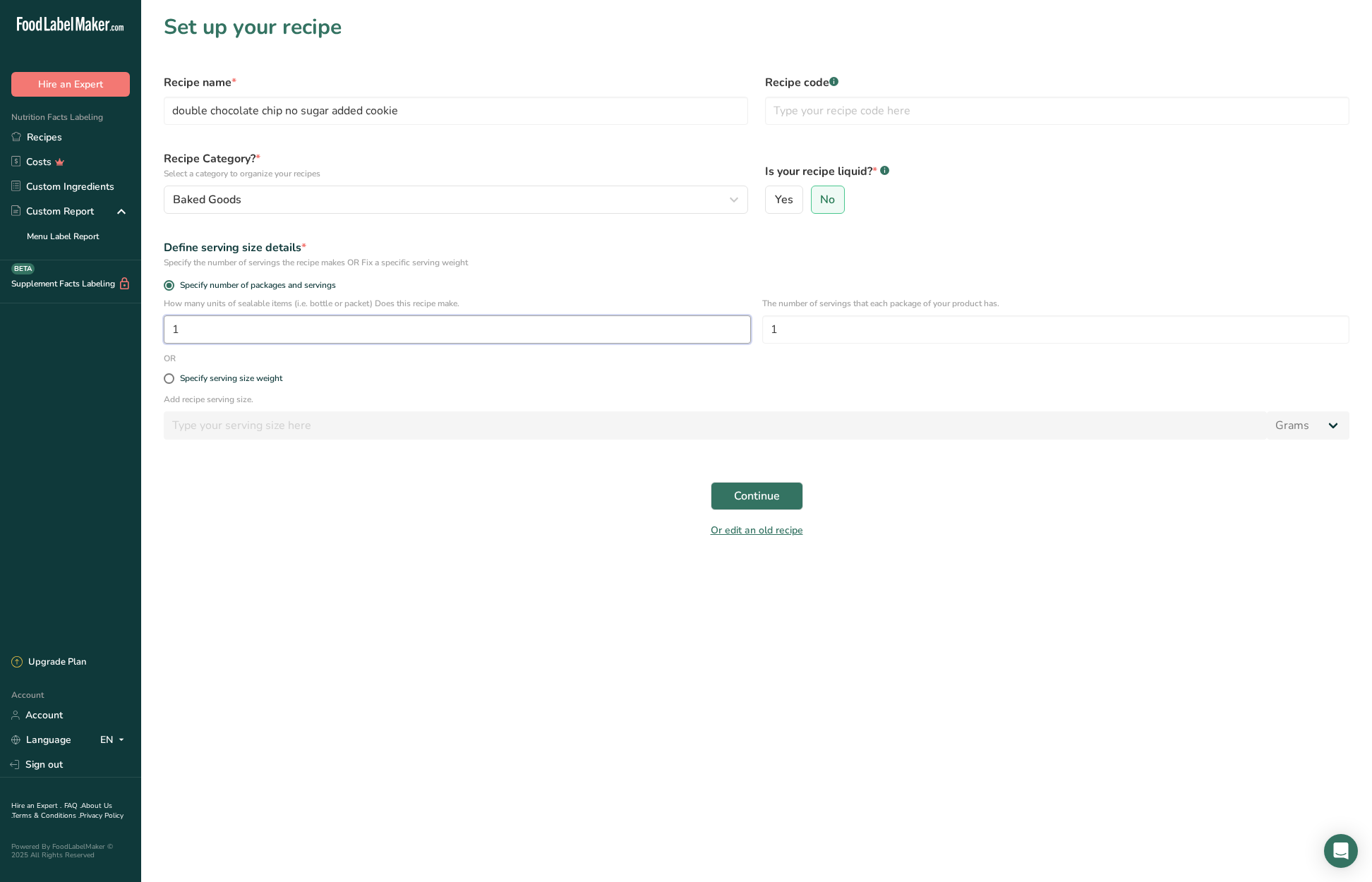
click at [174, 332] on input "1" at bounding box center [458, 329] width 587 height 28
type input "7"
drag, startPoint x: 810, startPoint y: 333, endPoint x: 746, endPoint y: 330, distance: 64.1
click at [746, 330] on div "How many units of sealable items (i.e. bottle or packet) Does this recipe make.…" at bounding box center [757, 325] width 1203 height 55
type input "2"
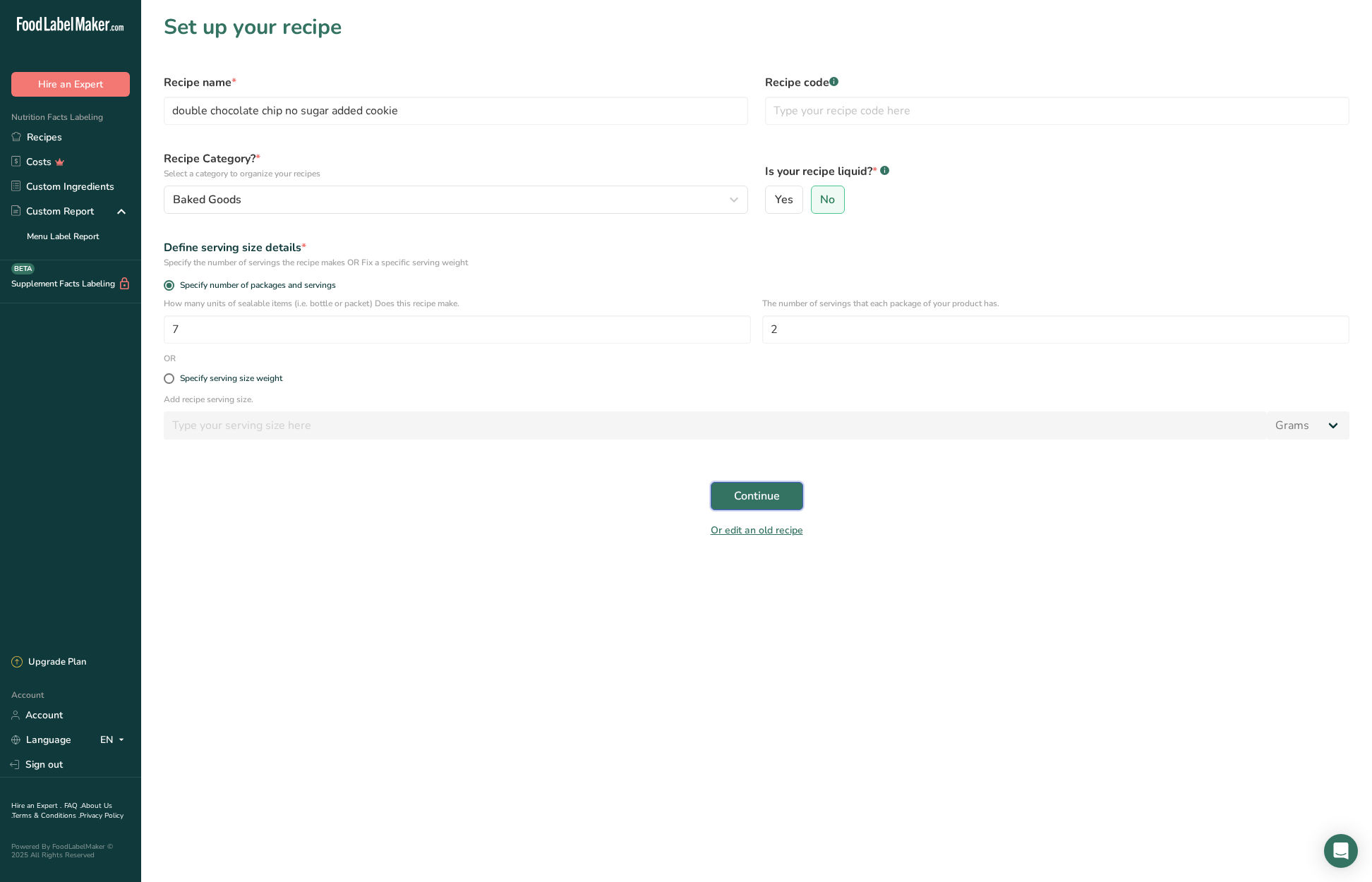
click at [763, 491] on span "Continue" at bounding box center [757, 496] width 46 height 17
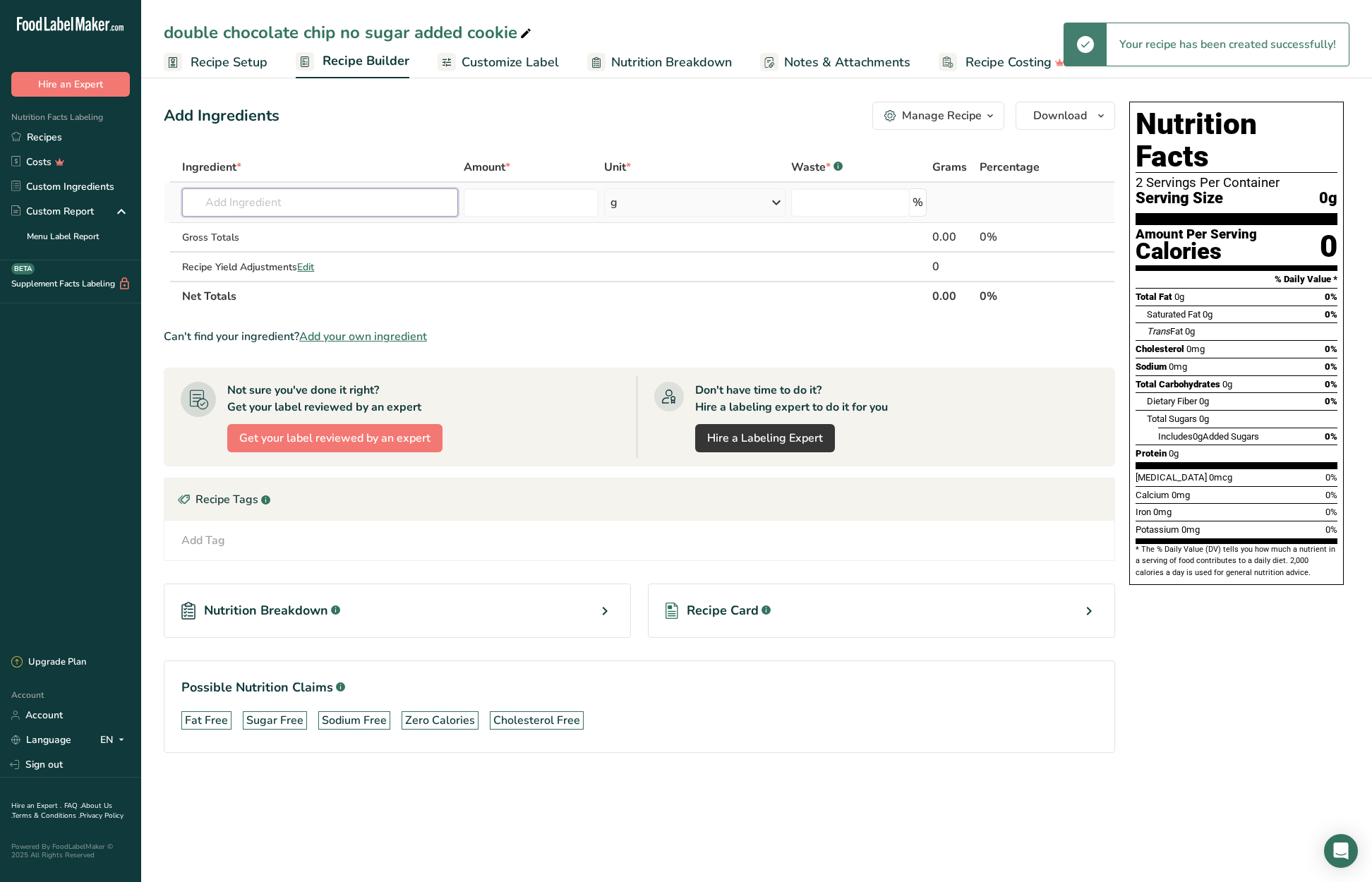
click at [306, 207] on input "text" at bounding box center [319, 202] width 275 height 28
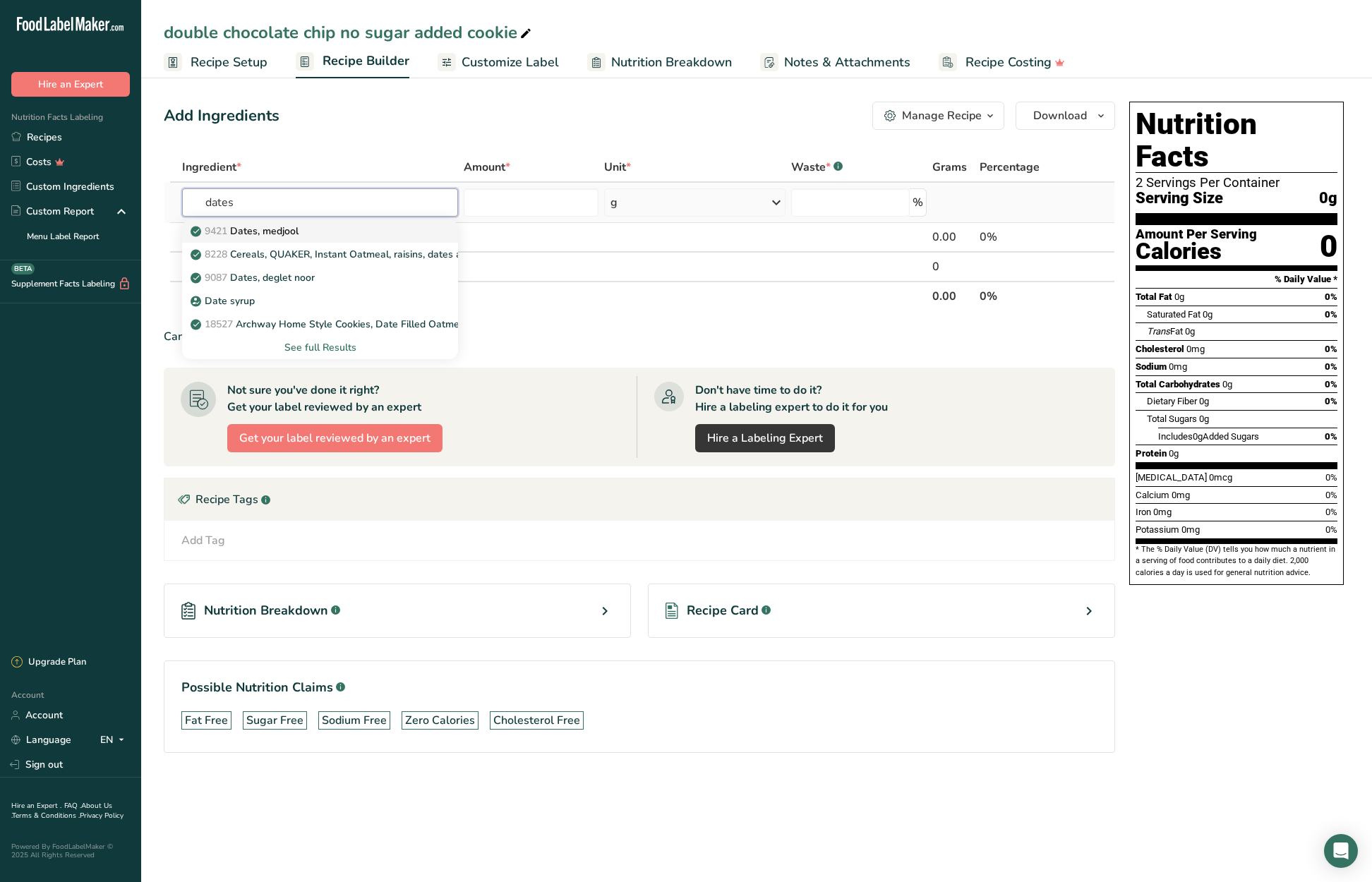
type input "Dates, medjool"
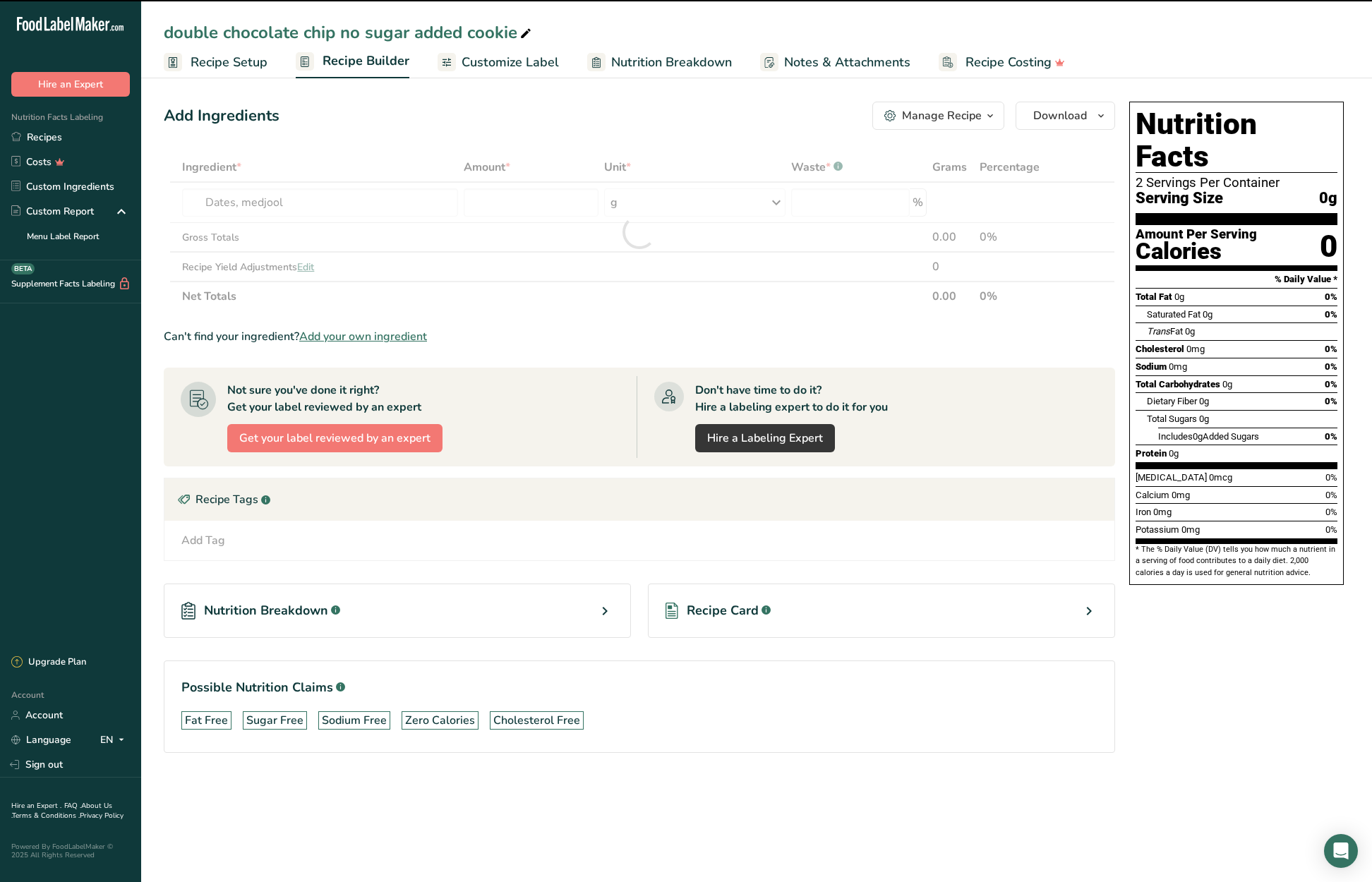
type input "0"
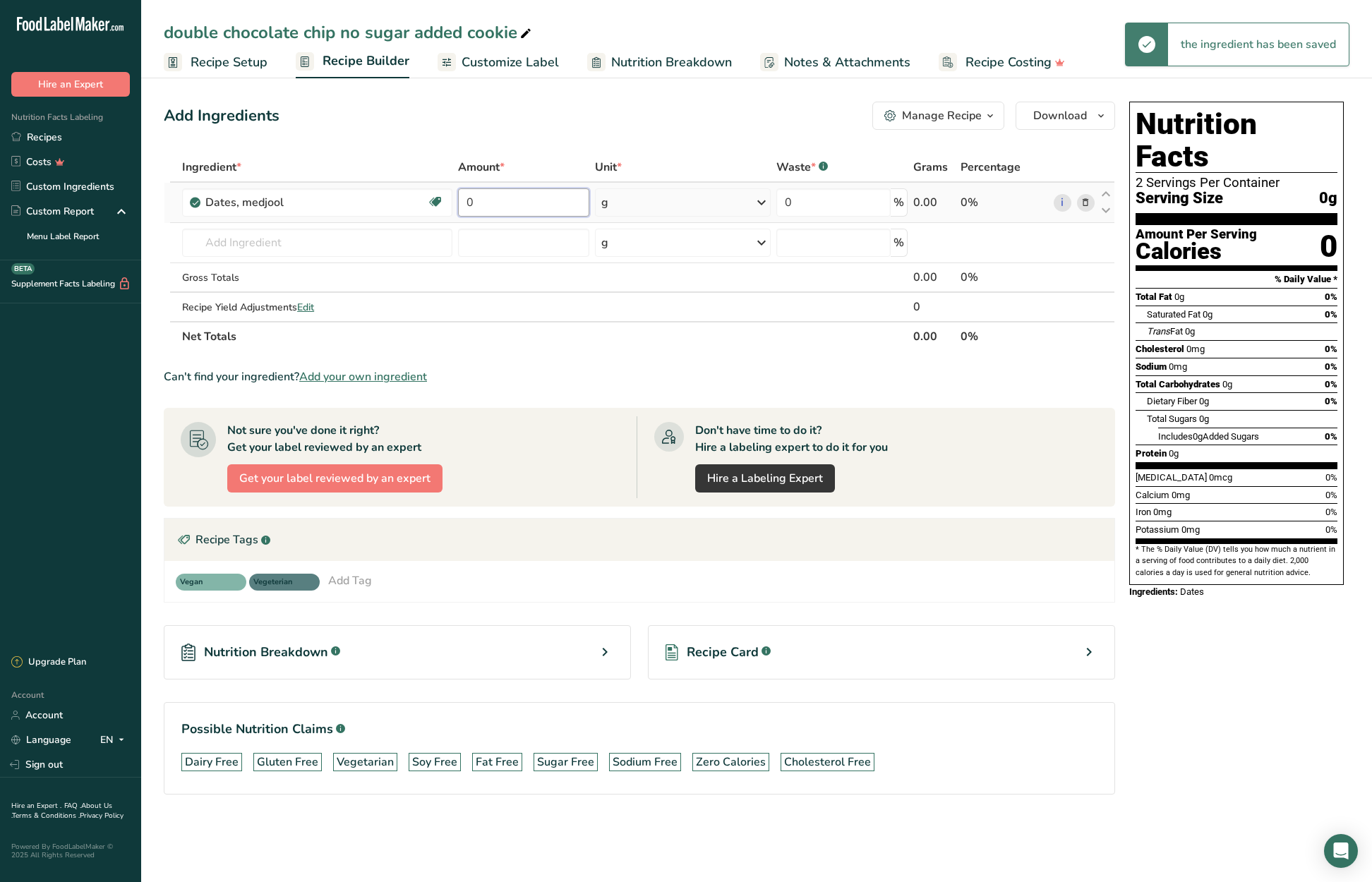
drag, startPoint x: 470, startPoint y: 203, endPoint x: 457, endPoint y: 203, distance: 13.0
click at [457, 203] on td "0" at bounding box center [524, 203] width 137 height 40
type input "350"
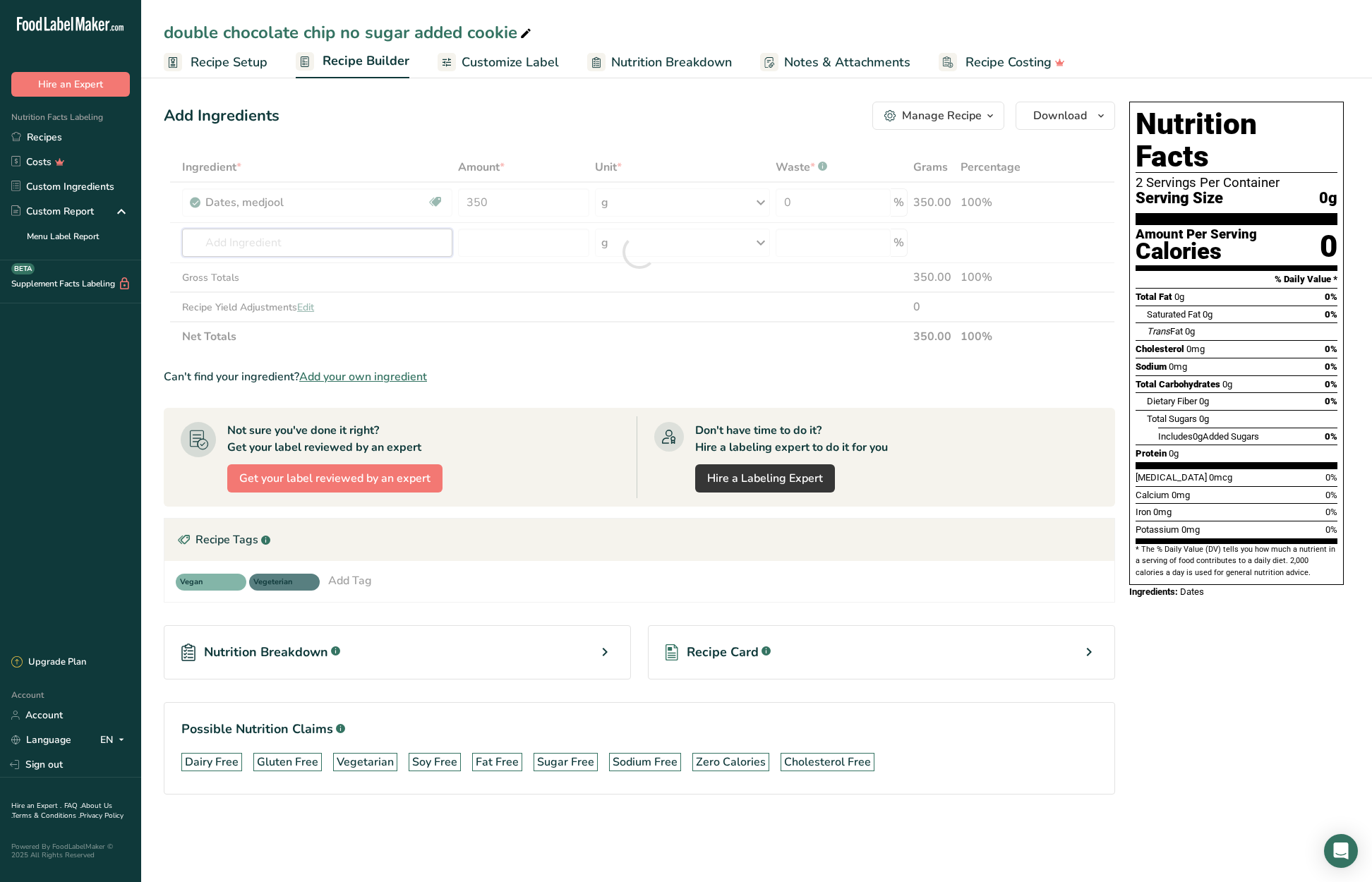
click at [343, 241] on div "Ingredient * Amount * Unit * Waste * .a-a{fill:#347362;}.b-a{fill:#fff;} Grams …" at bounding box center [640, 252] width 952 height 199
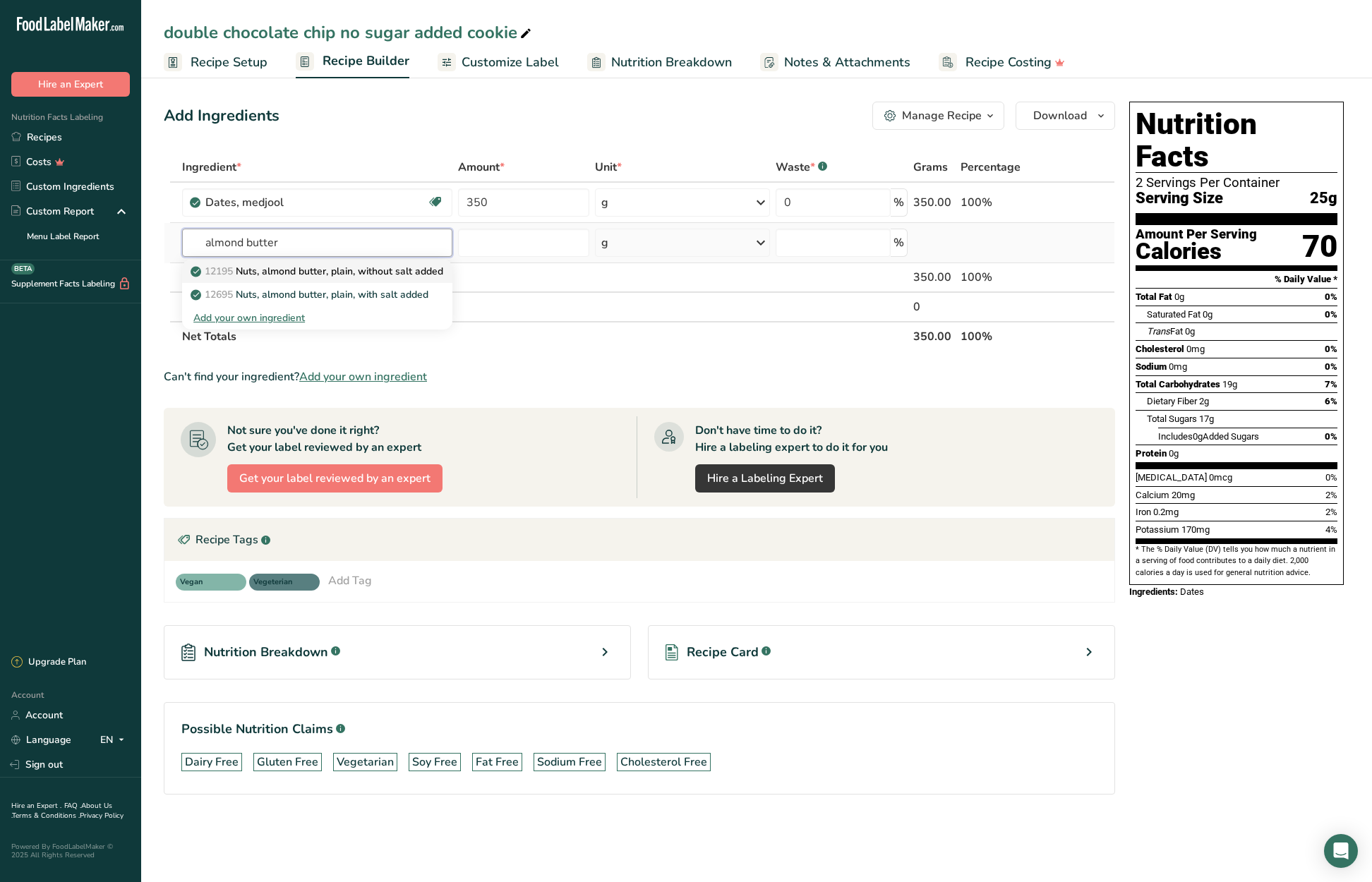
type input "almond butter"
click at [414, 271] on p "12195 Nuts, almond butter, plain, without salt added" at bounding box center [318, 272] width 250 height 15
type input "Nuts, almond butter, plain, without salt added"
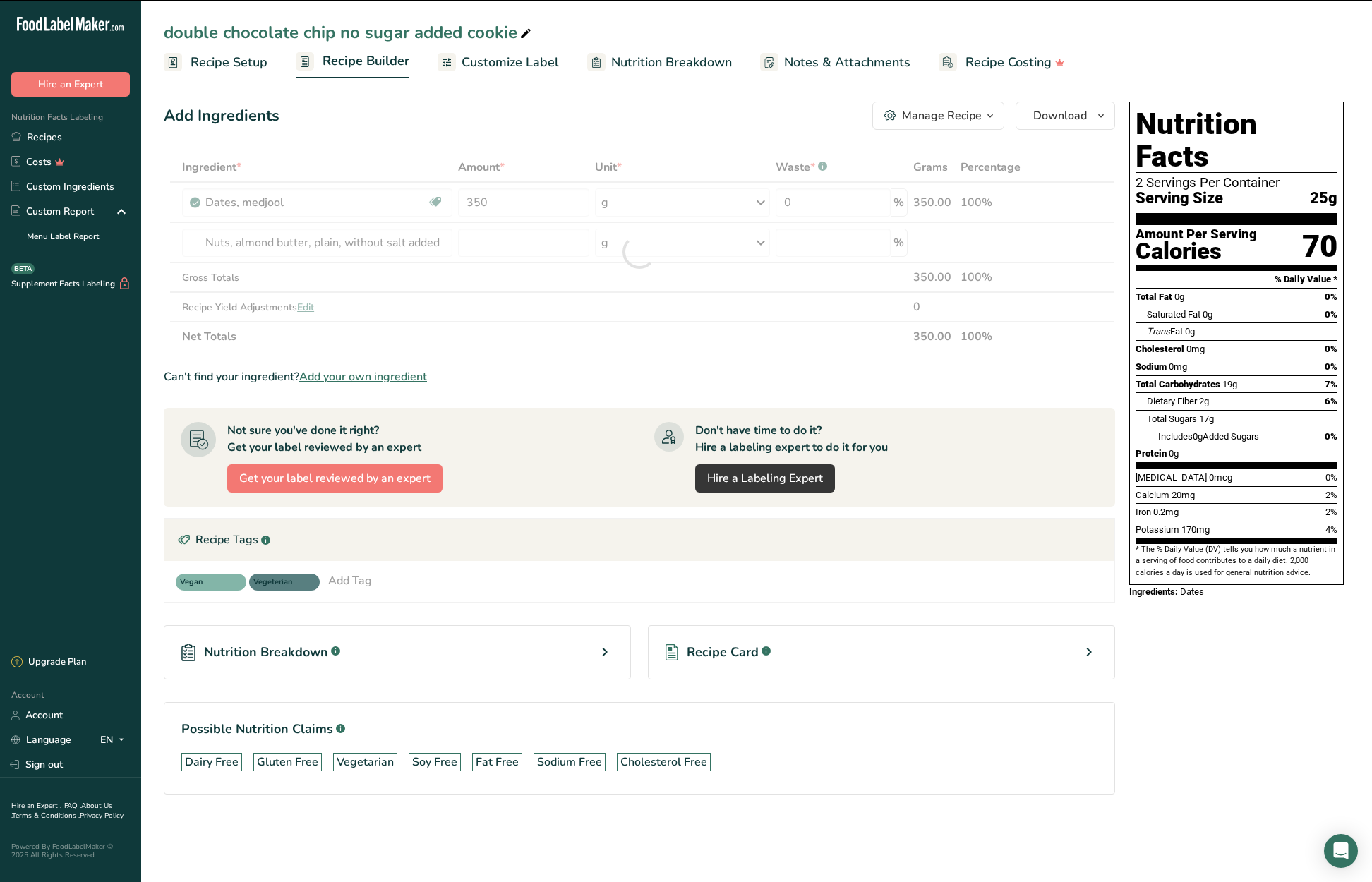
type input "0"
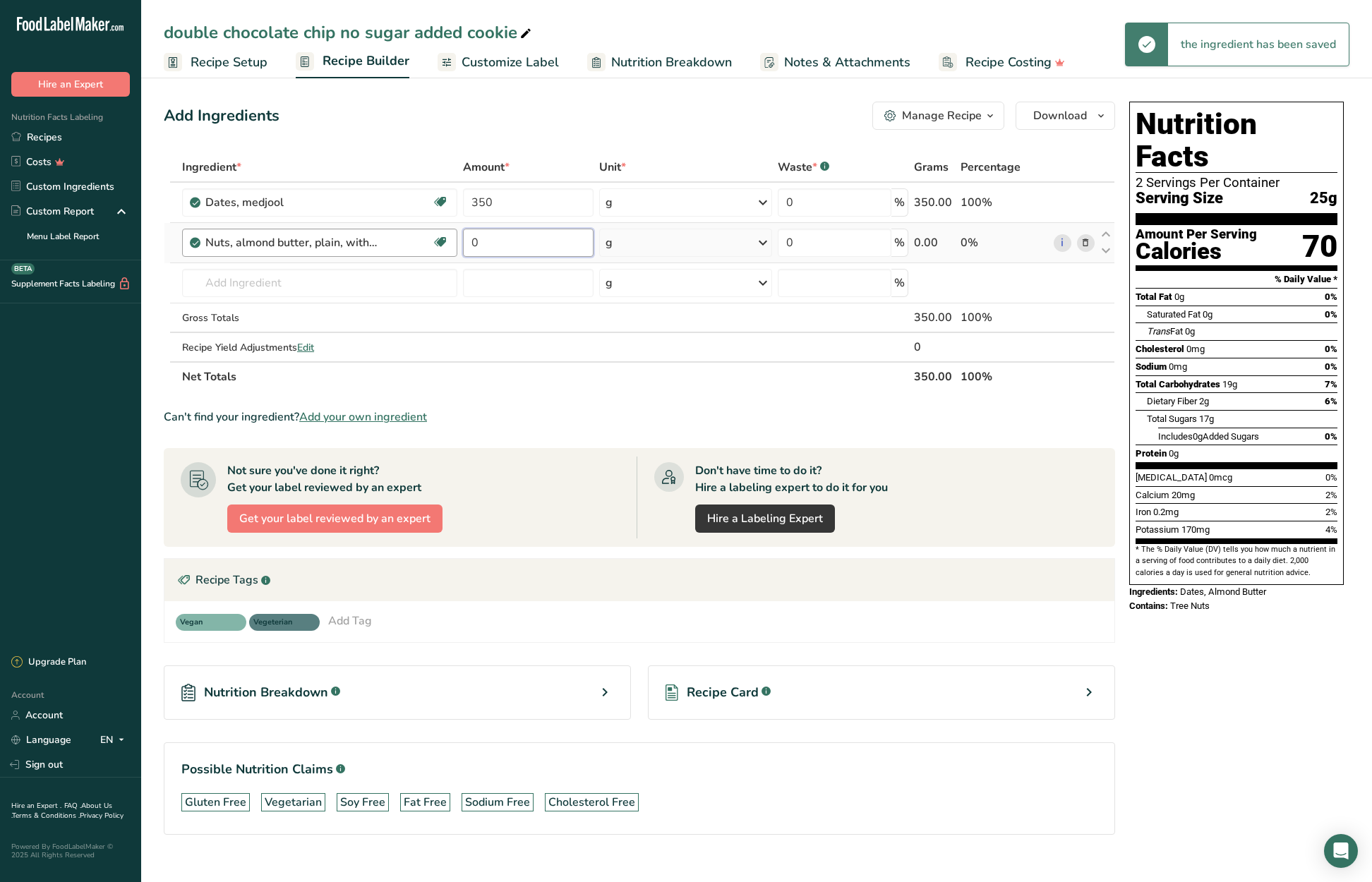
drag, startPoint x: 458, startPoint y: 243, endPoint x: 448, endPoint y: 243, distance: 10.0
click at [448, 243] on tr "Nuts, almond butter, plain, without salt added Gluten free Vegan Vegetarian Soy…" at bounding box center [640, 243] width 950 height 40
type input "170"
click at [297, 287] on div "Ingredient * Amount * Unit * Waste * .a-a{fill:#347362;}.b-a{fill:#fff;} Grams …" at bounding box center [640, 272] width 952 height 239
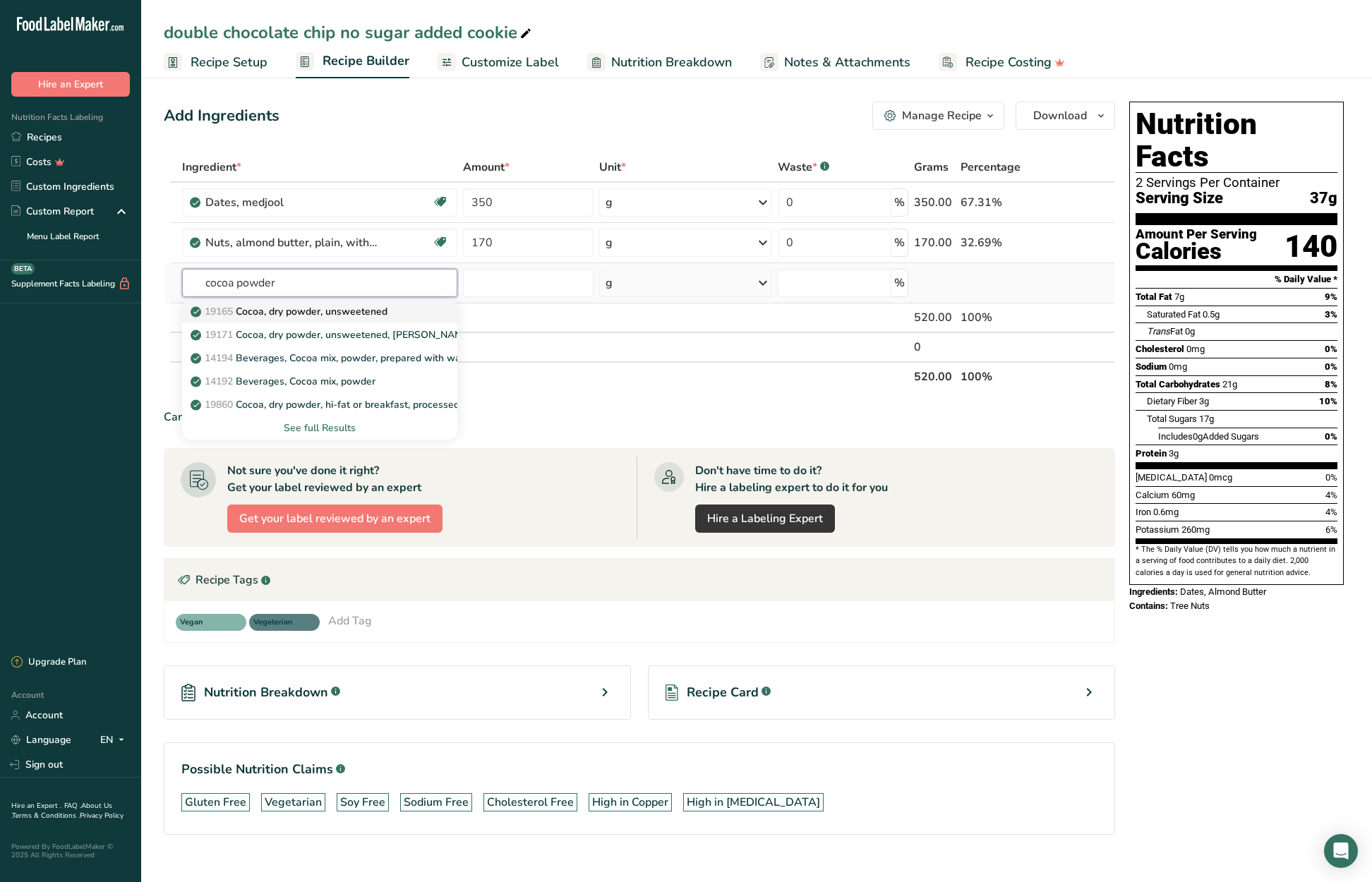
type input "cocoa powder"
click at [307, 313] on p "19165 Cocoa, dry powder, unsweetened" at bounding box center [291, 312] width 194 height 15
type input "Cocoa, dry powder, unsweetened"
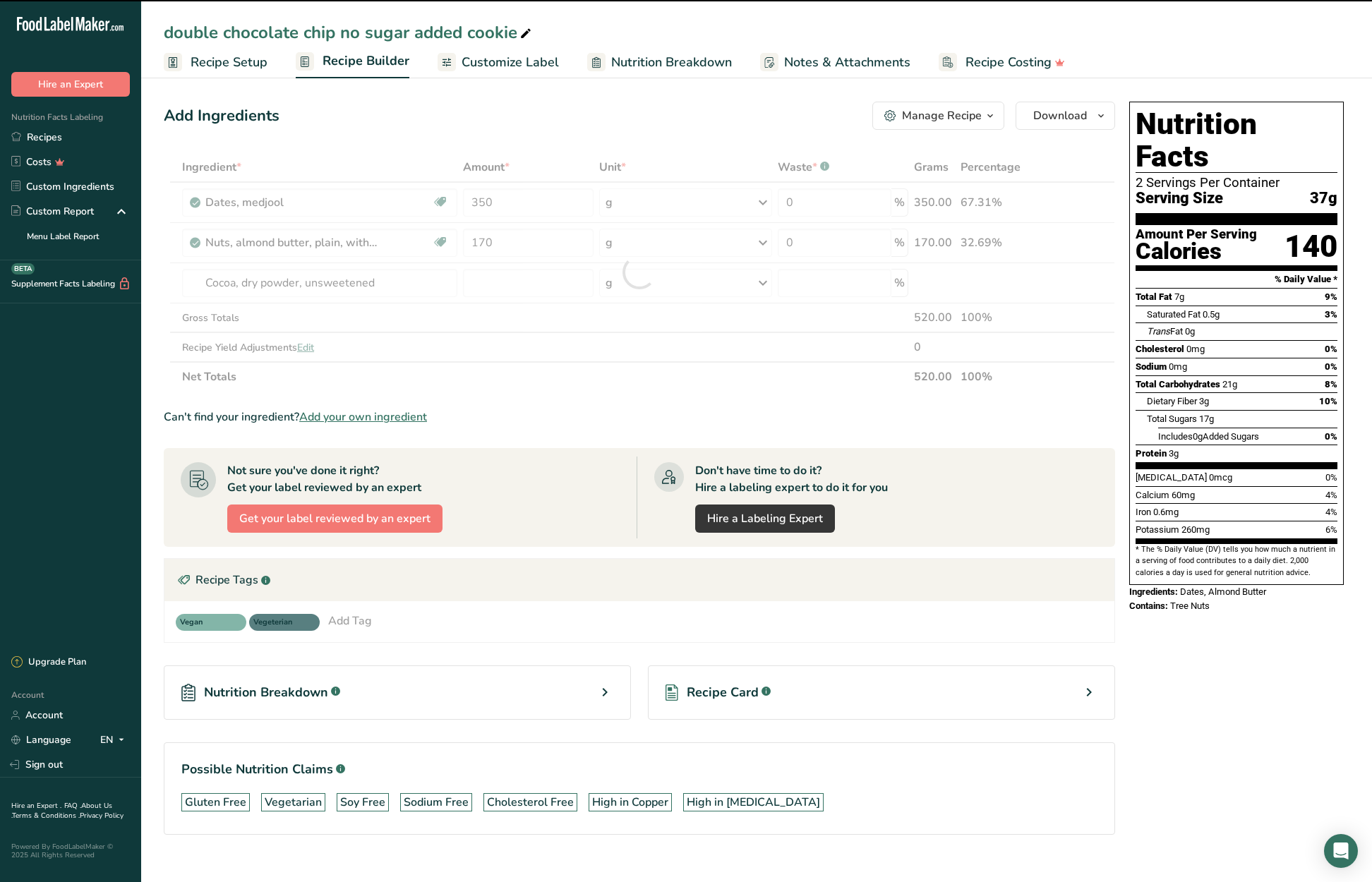
type input "0"
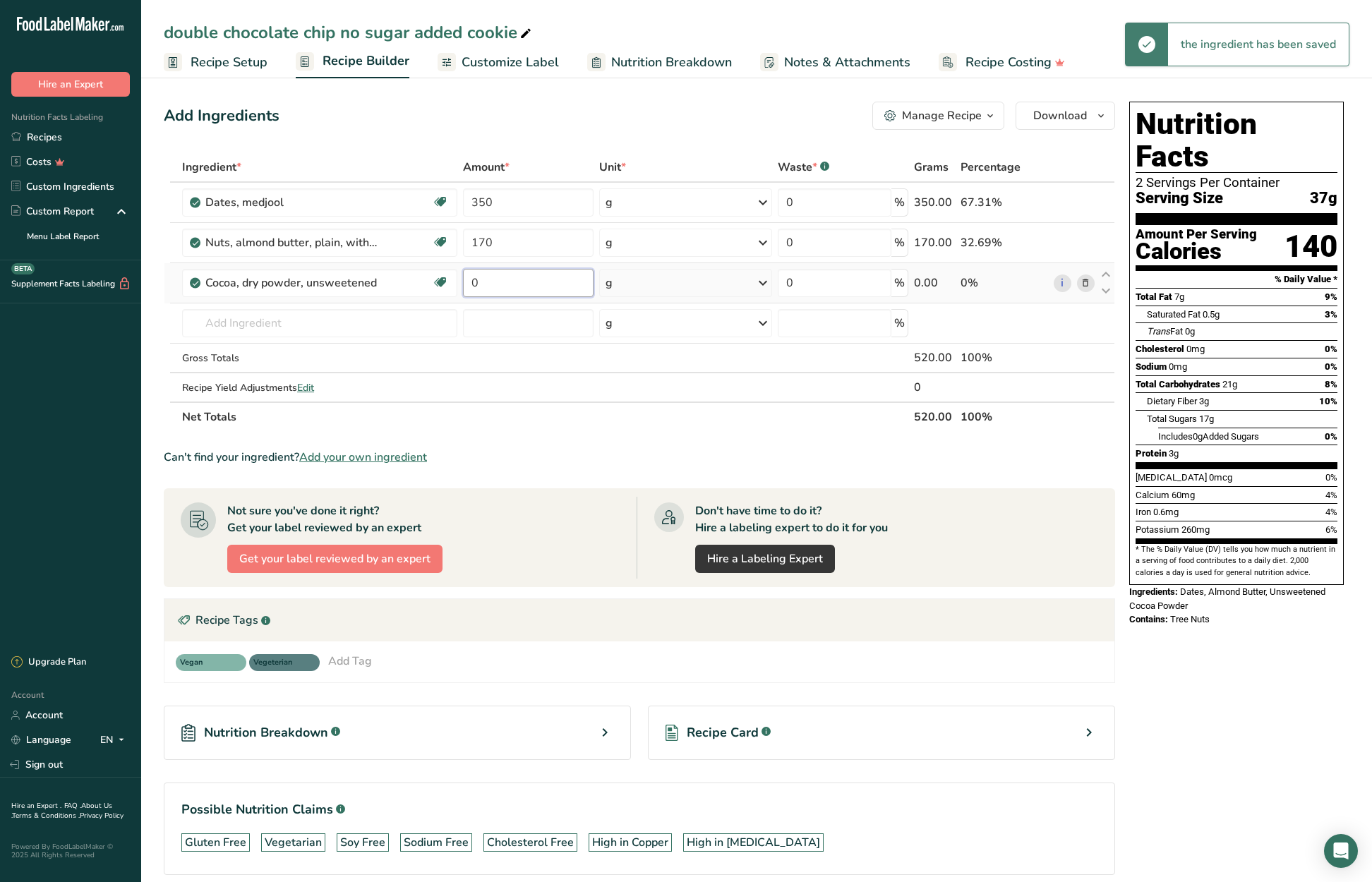
click at [467, 278] on input "0" at bounding box center [527, 282] width 130 height 28
type input "75"
click at [330, 323] on div "Ingredient * Amount * Unit * Waste * .a-a{fill:#347362;}.b-a{fill:#fff;} Grams …" at bounding box center [640, 292] width 952 height 279
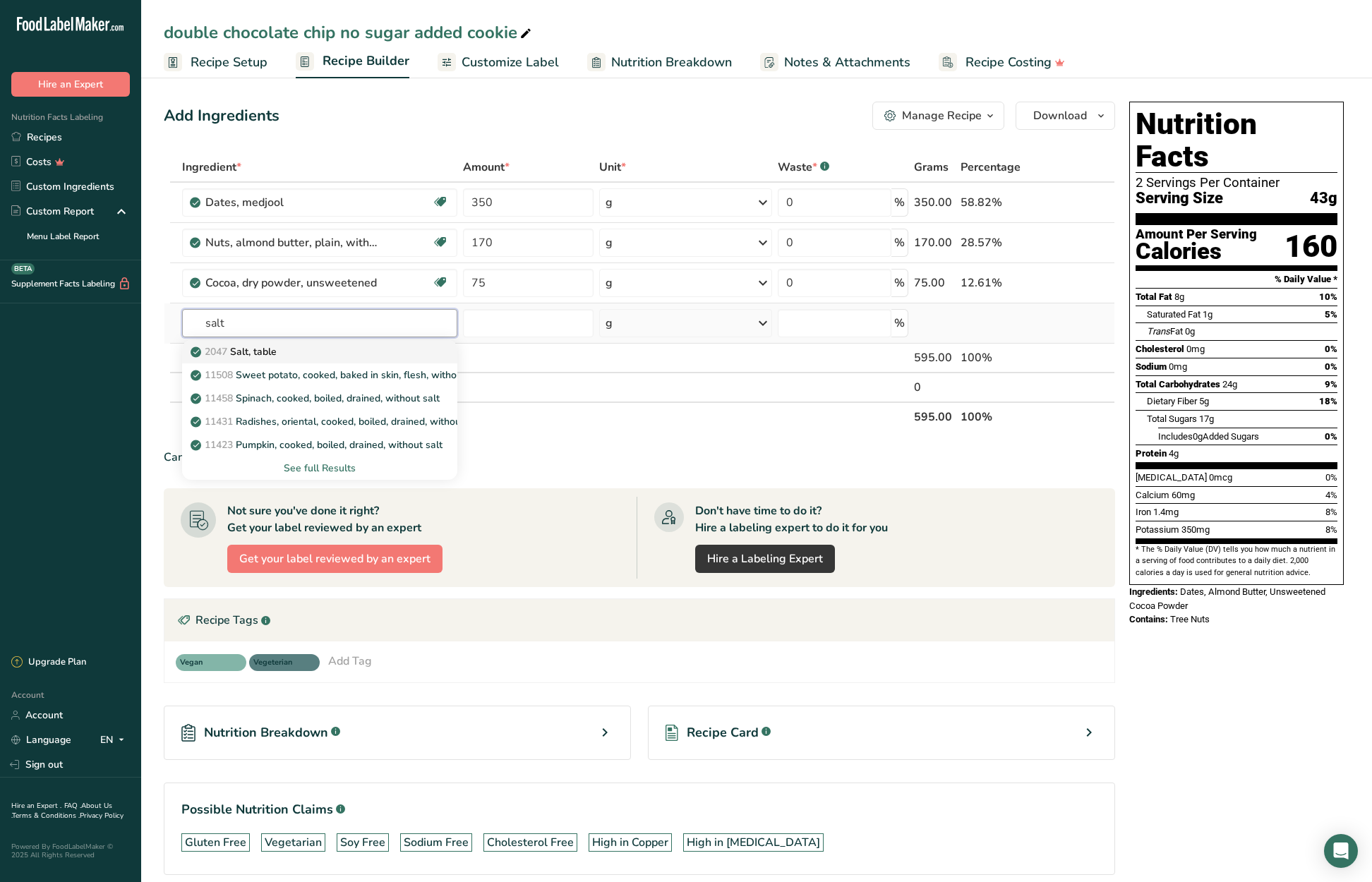
type input "salt"
click at [265, 352] on p "2047 Salt, table" at bounding box center [235, 352] width 83 height 15
type input "Salt, table"
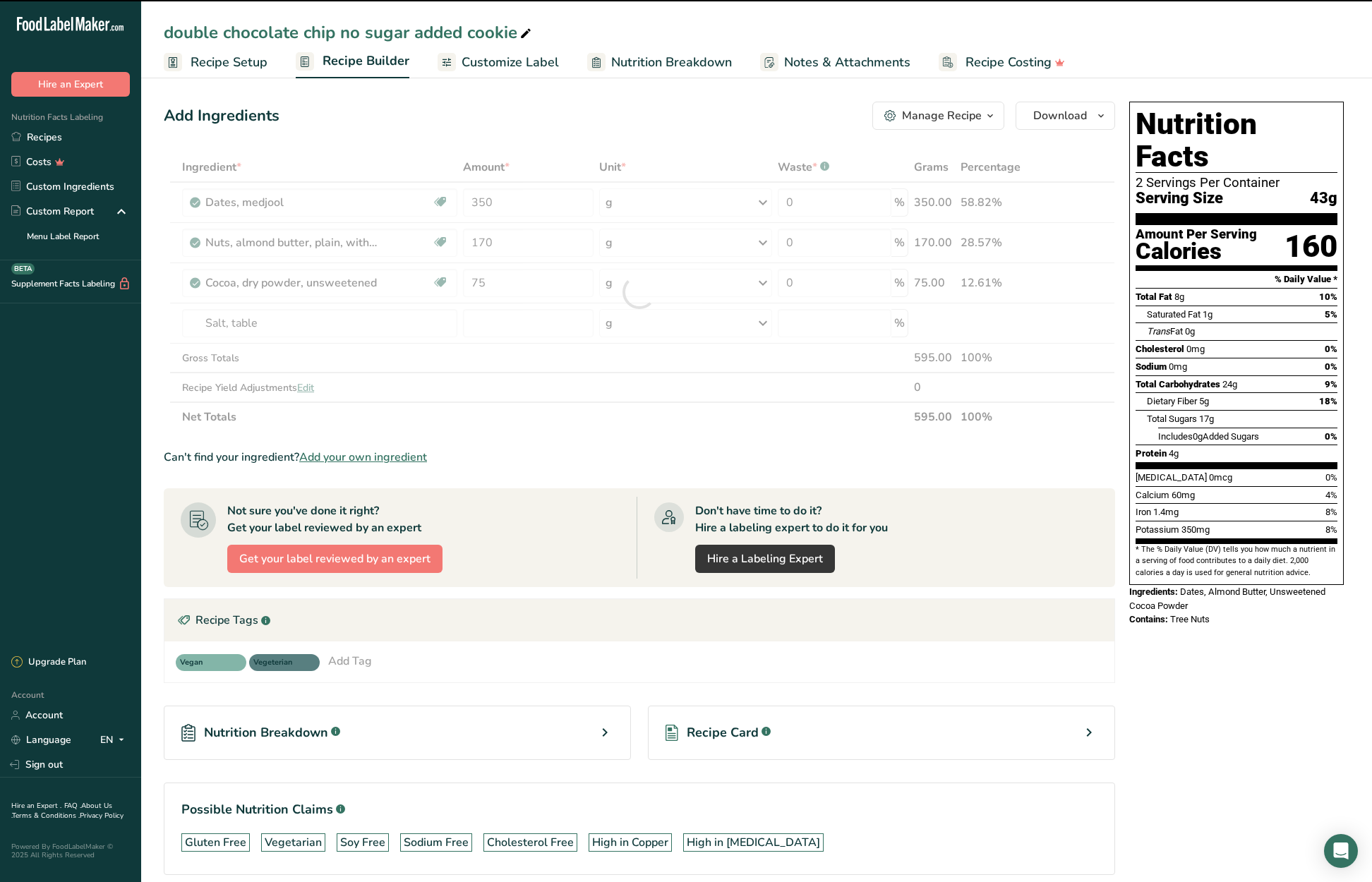
type input "0"
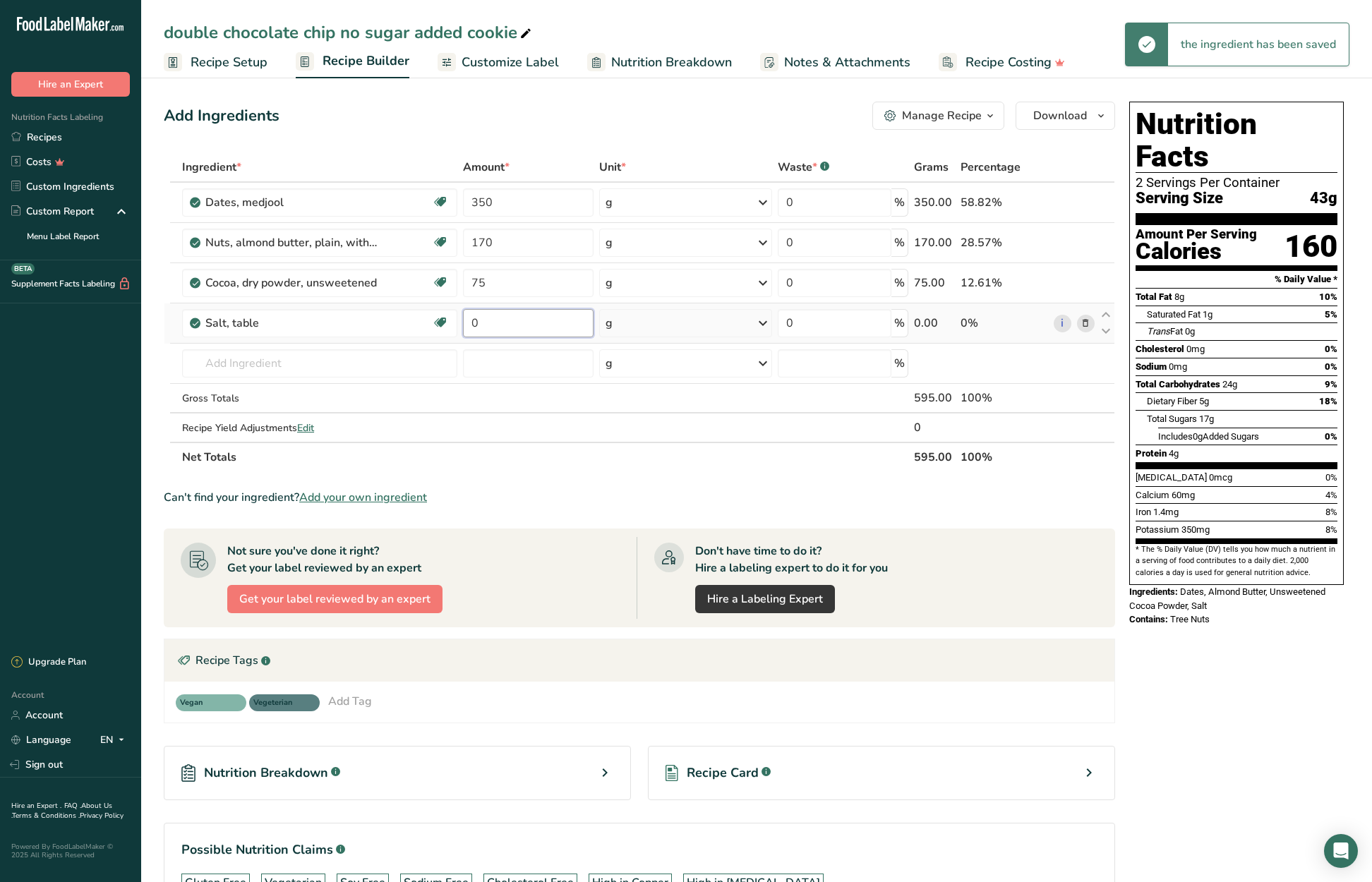
click at [464, 320] on input "0" at bounding box center [527, 323] width 130 height 28
type input "4"
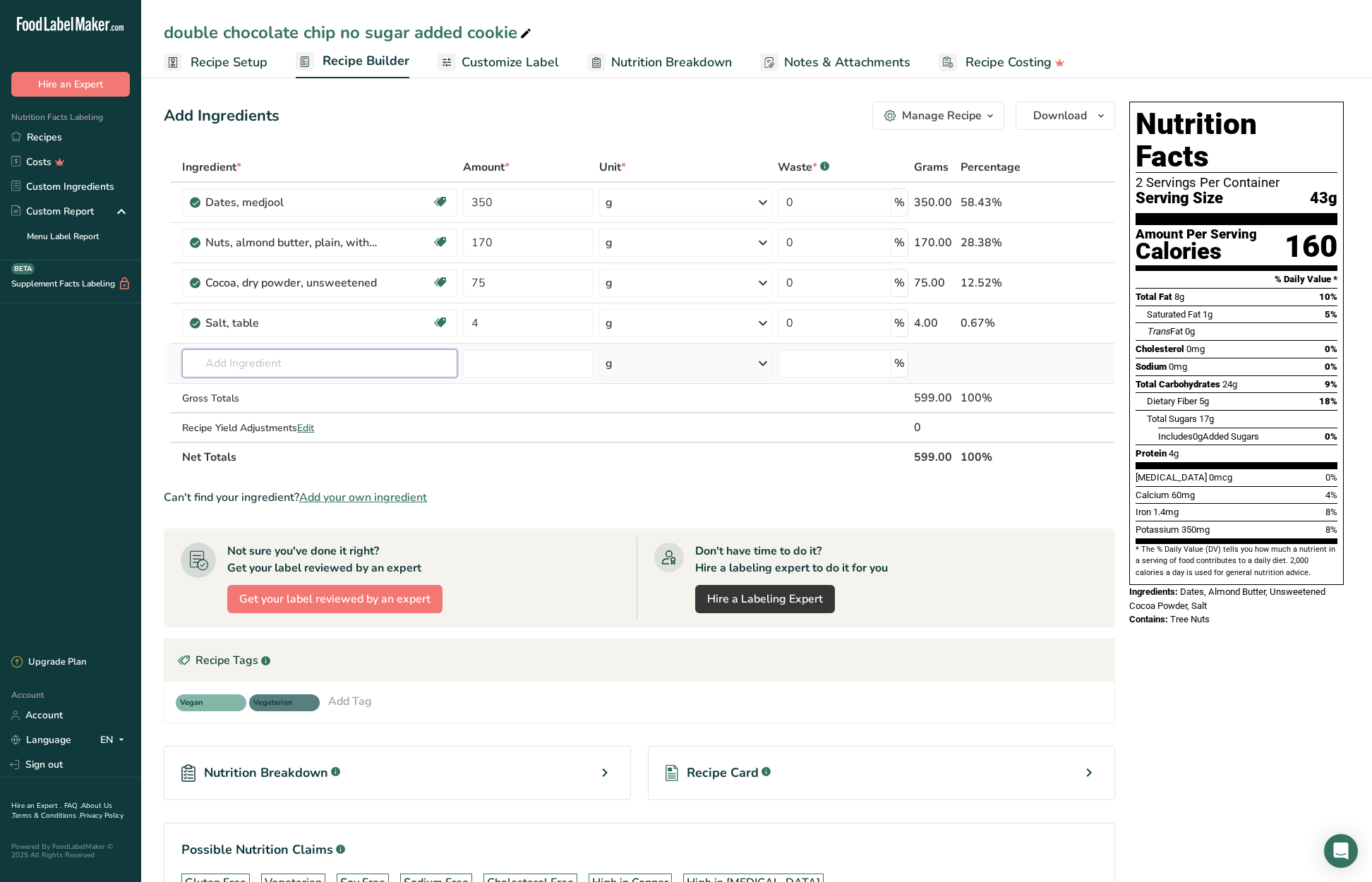
click at [244, 358] on div "Ingredient * Amount * Unit * Waste * .a-a{fill:#347362;}.b-a{fill:#fff;} Grams …" at bounding box center [640, 312] width 952 height 320
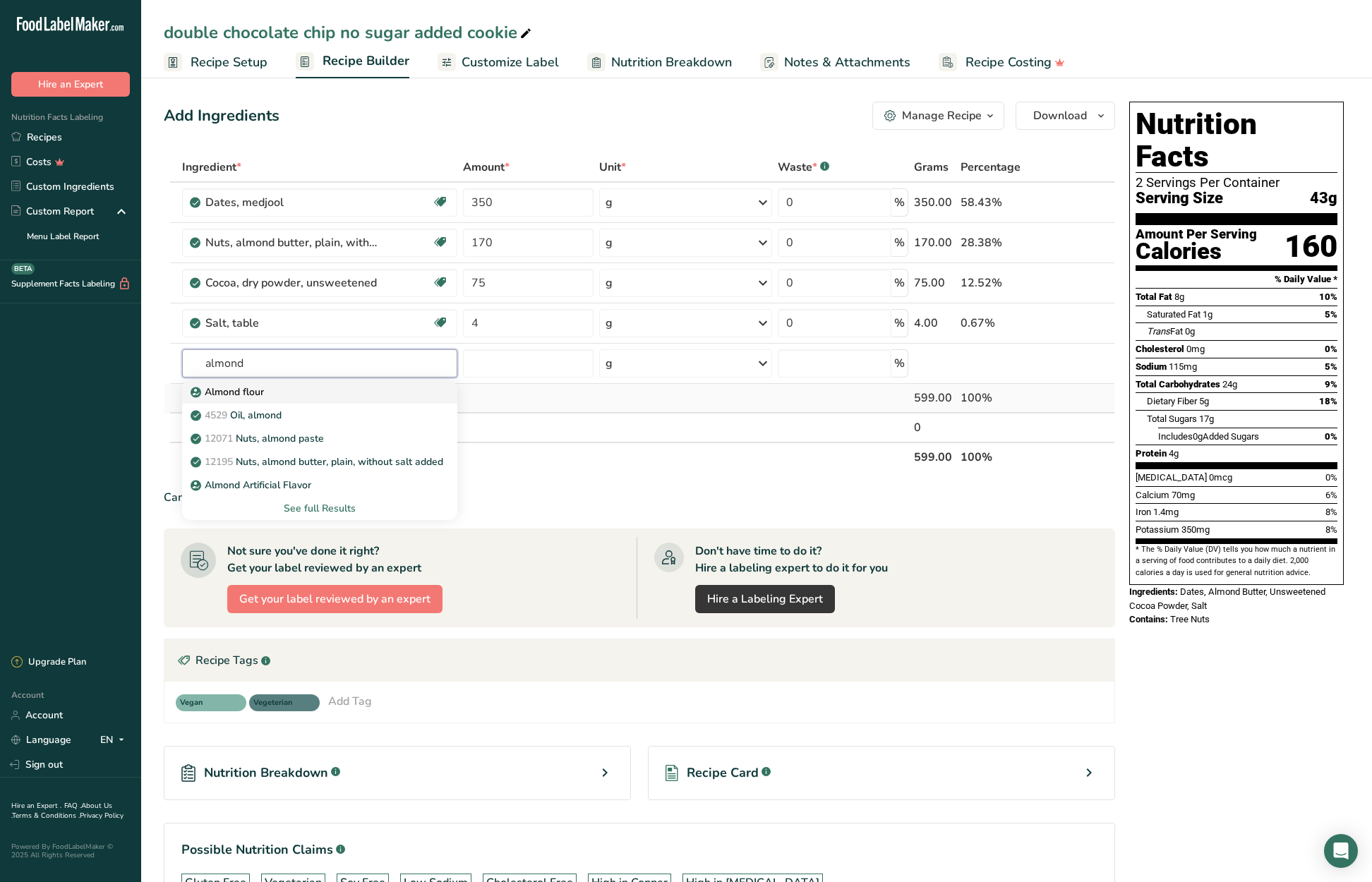
type input "Almond flour"
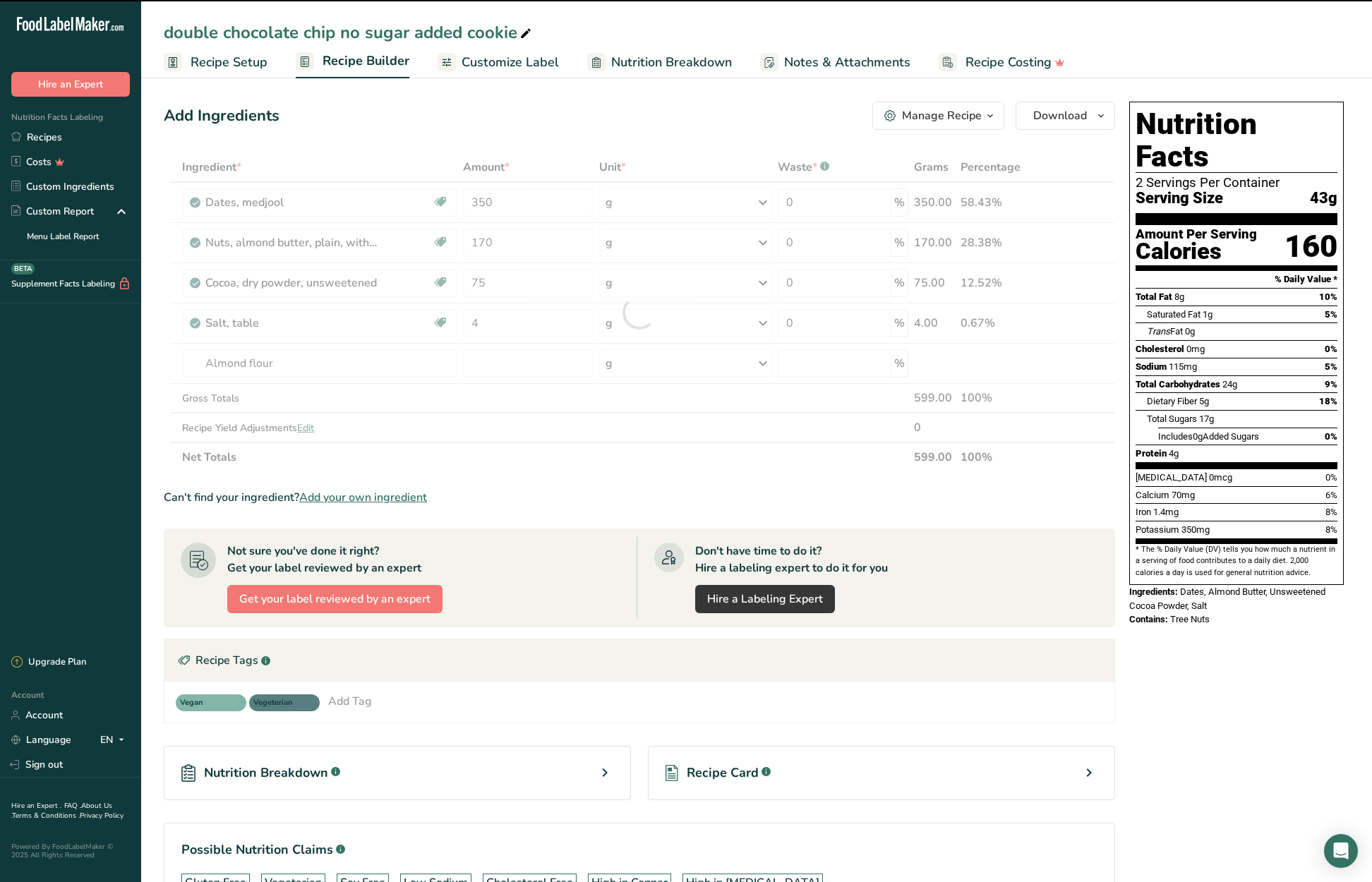
type input "0"
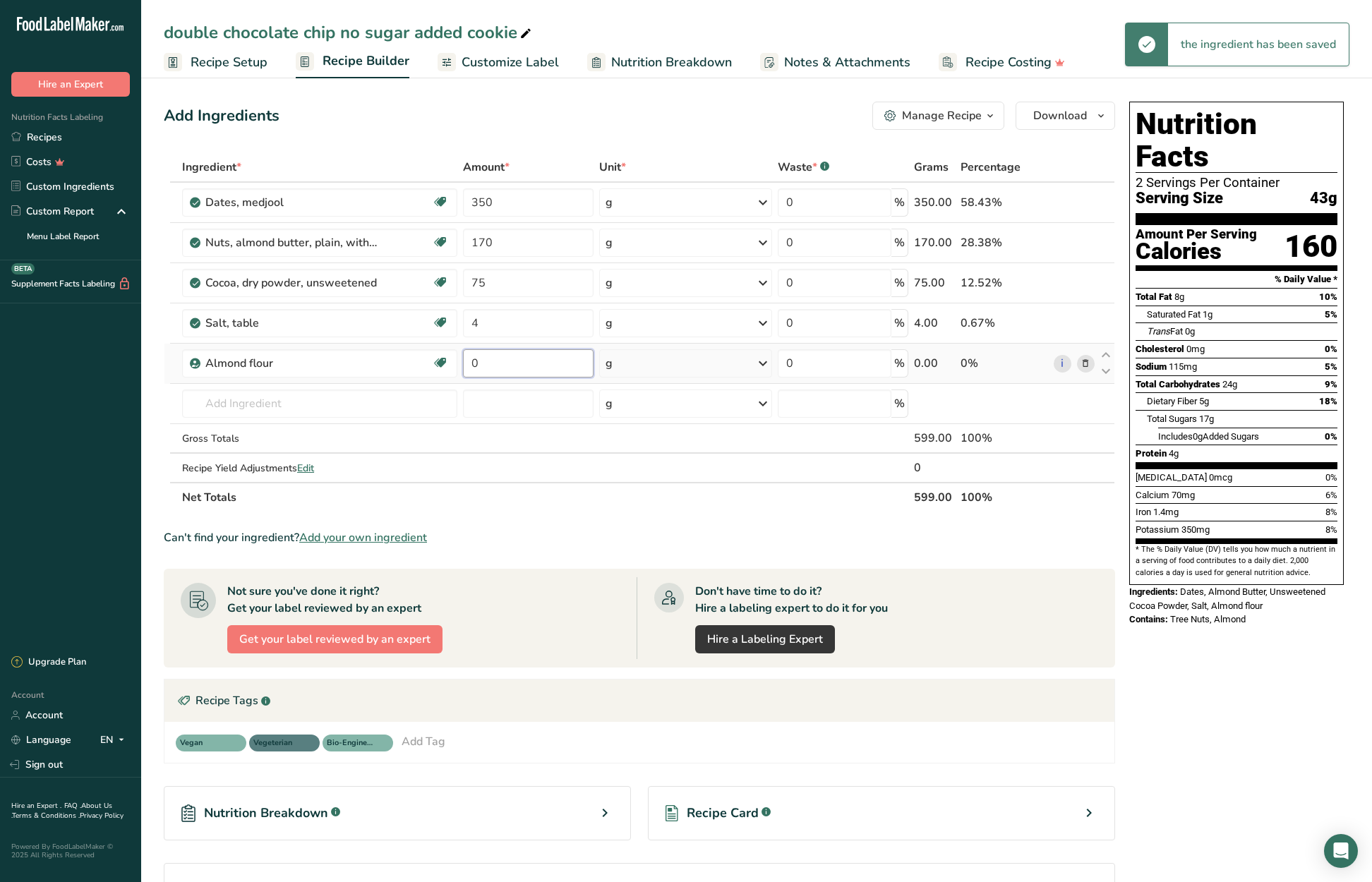
drag, startPoint x: 496, startPoint y: 365, endPoint x: 474, endPoint y: 373, distance: 23.4
click at [469, 364] on input "0" at bounding box center [527, 363] width 130 height 28
type input "240"
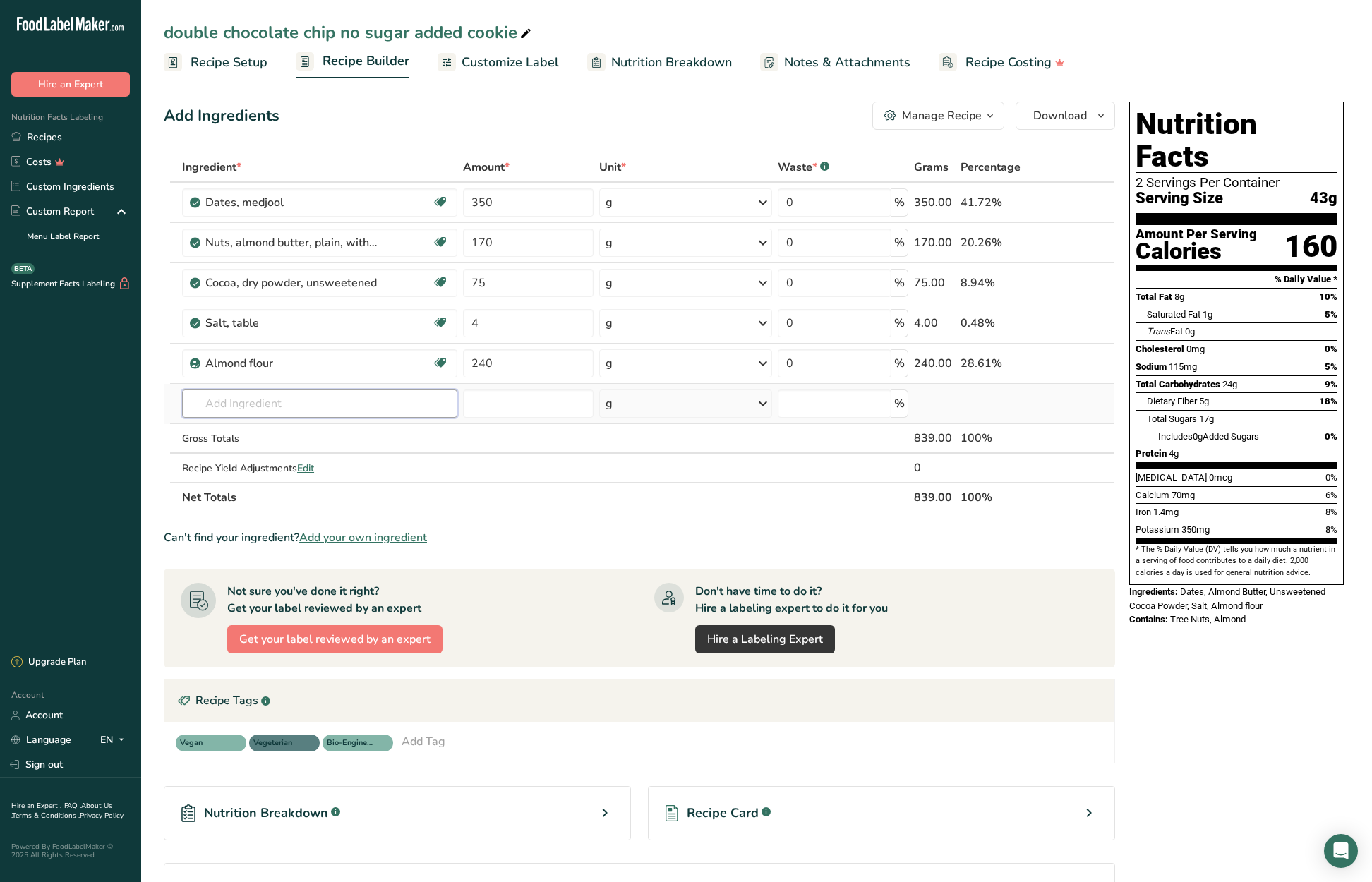
click at [389, 407] on div "Ingredient * Amount * Unit * Waste * .a-a{fill:#347362;}.b-a{fill:#fff;} Grams …" at bounding box center [640, 332] width 952 height 360
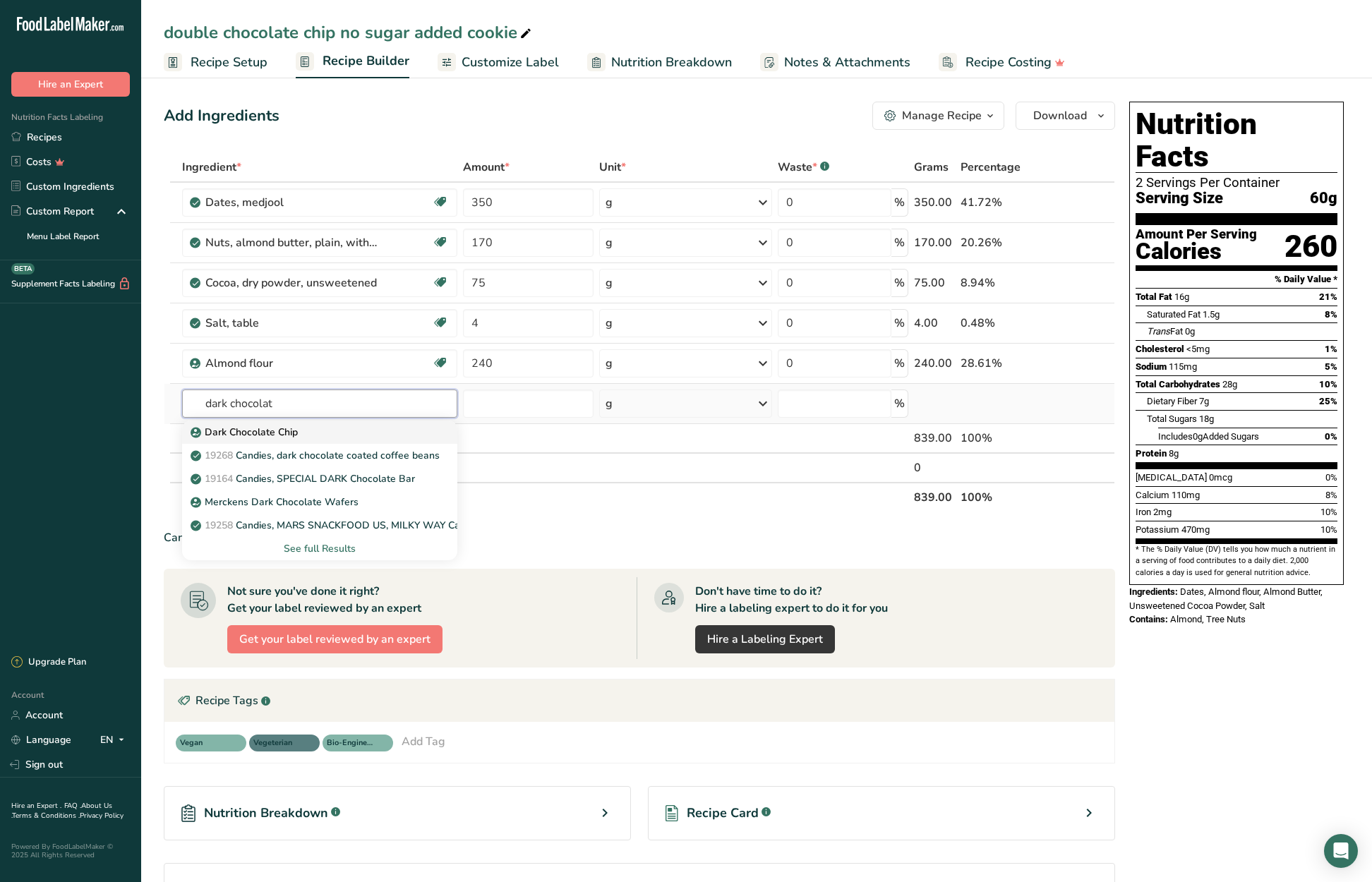
type input "dark chocolat"
click at [312, 434] on div "Dark Chocolate Chip" at bounding box center [308, 433] width 230 height 15
type input "Dark Chocolate Chip"
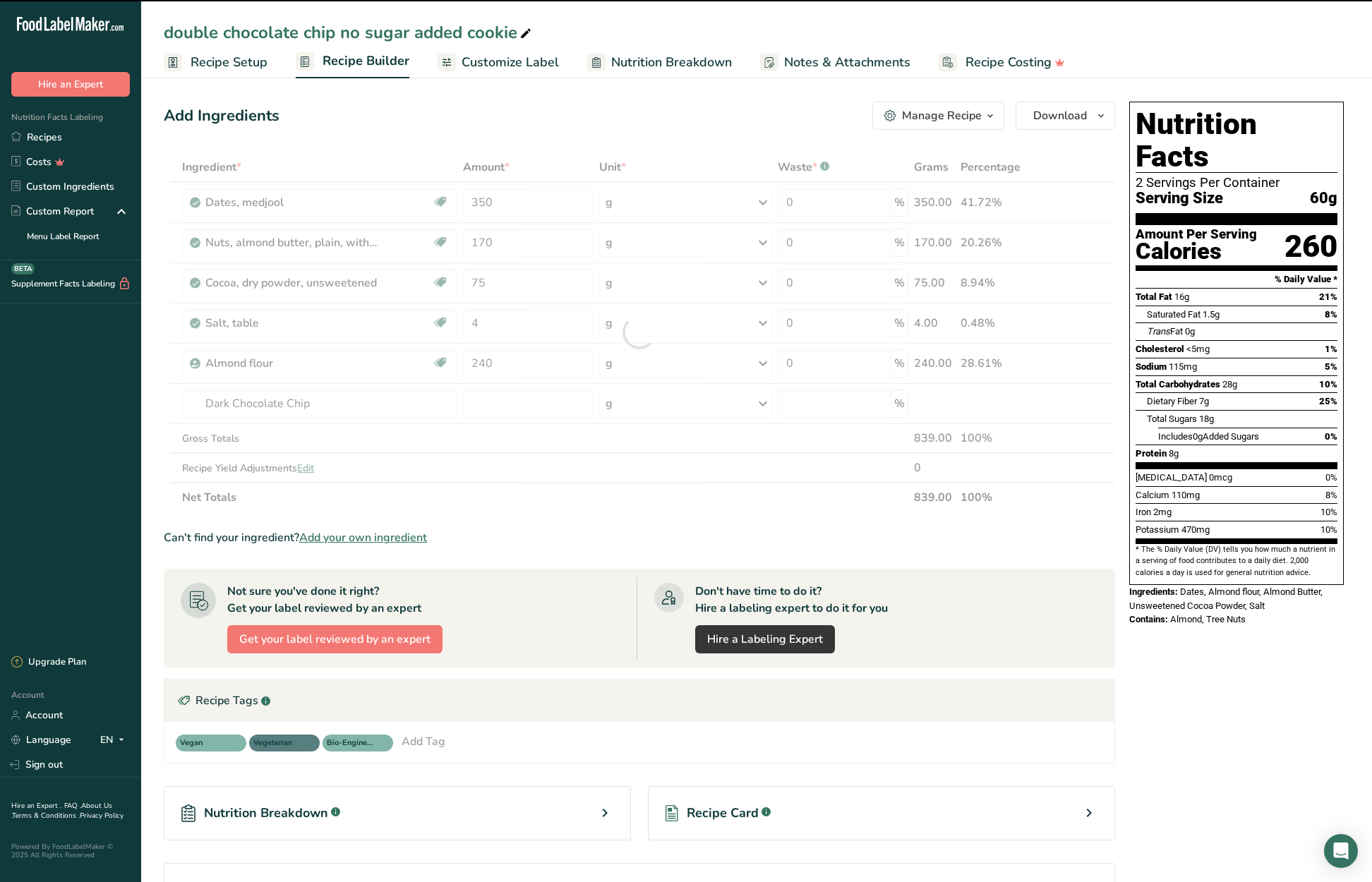
type input "0"
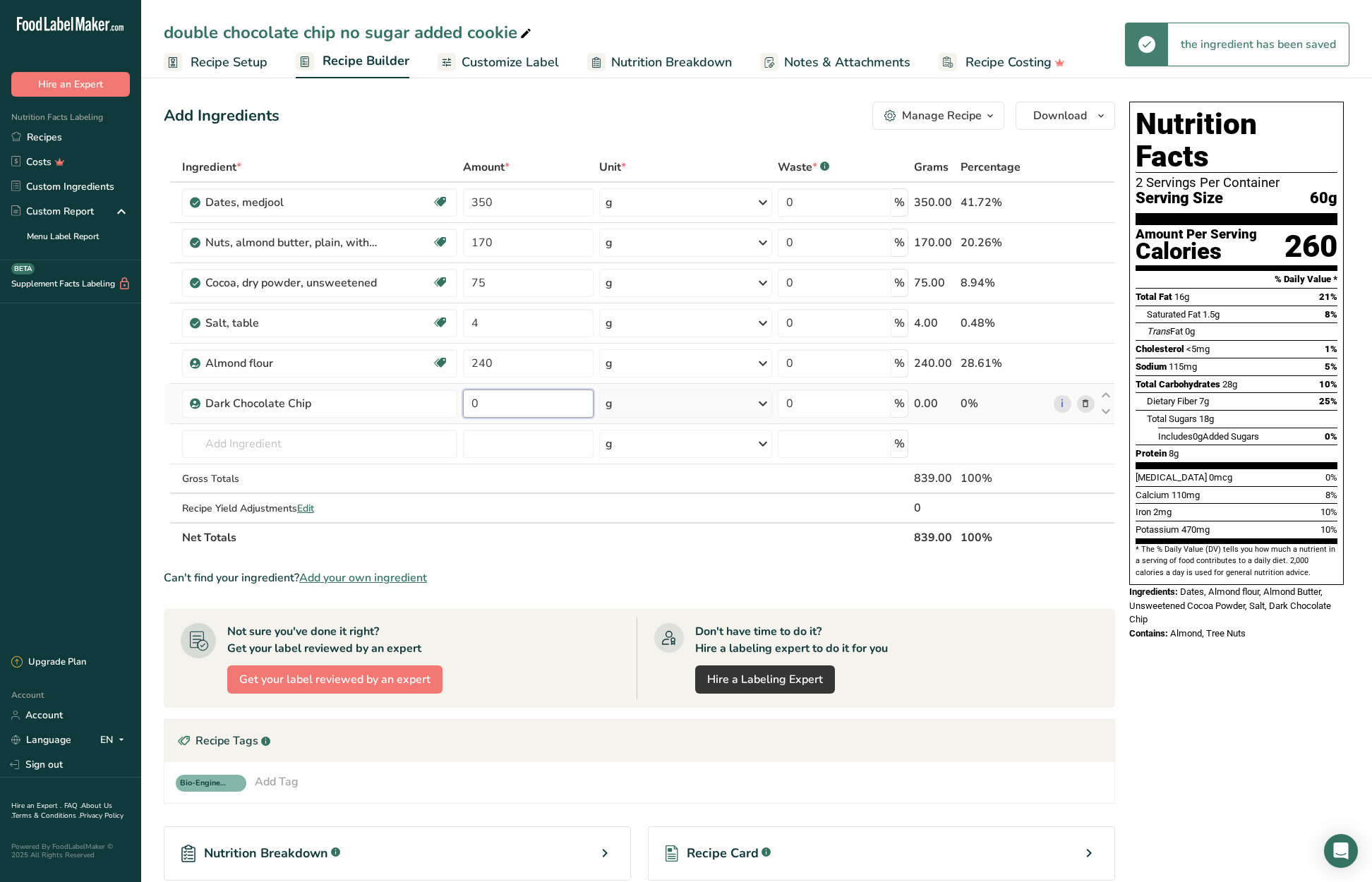
click at [464, 400] on input "0" at bounding box center [527, 403] width 130 height 28
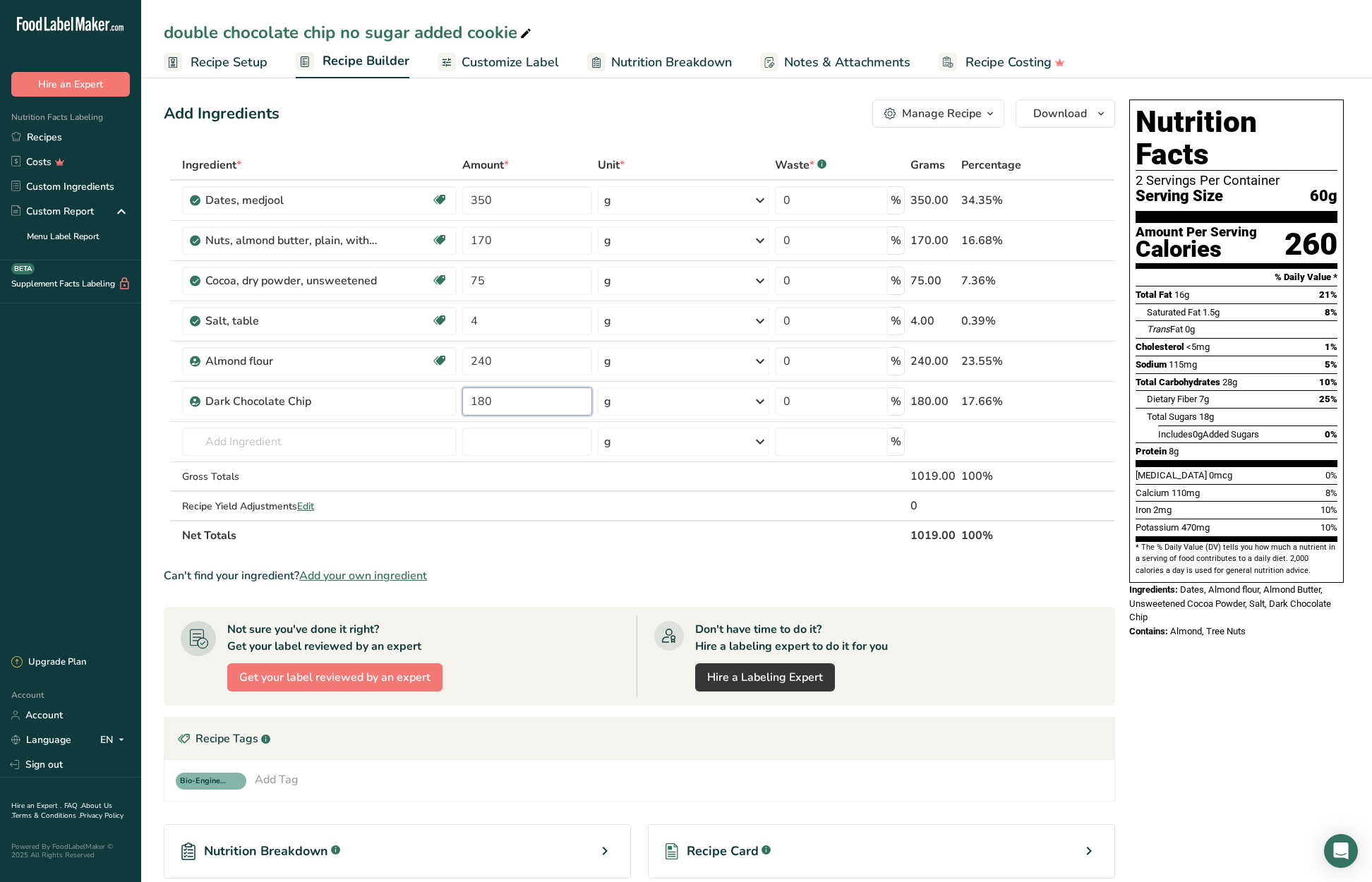
type input "180"
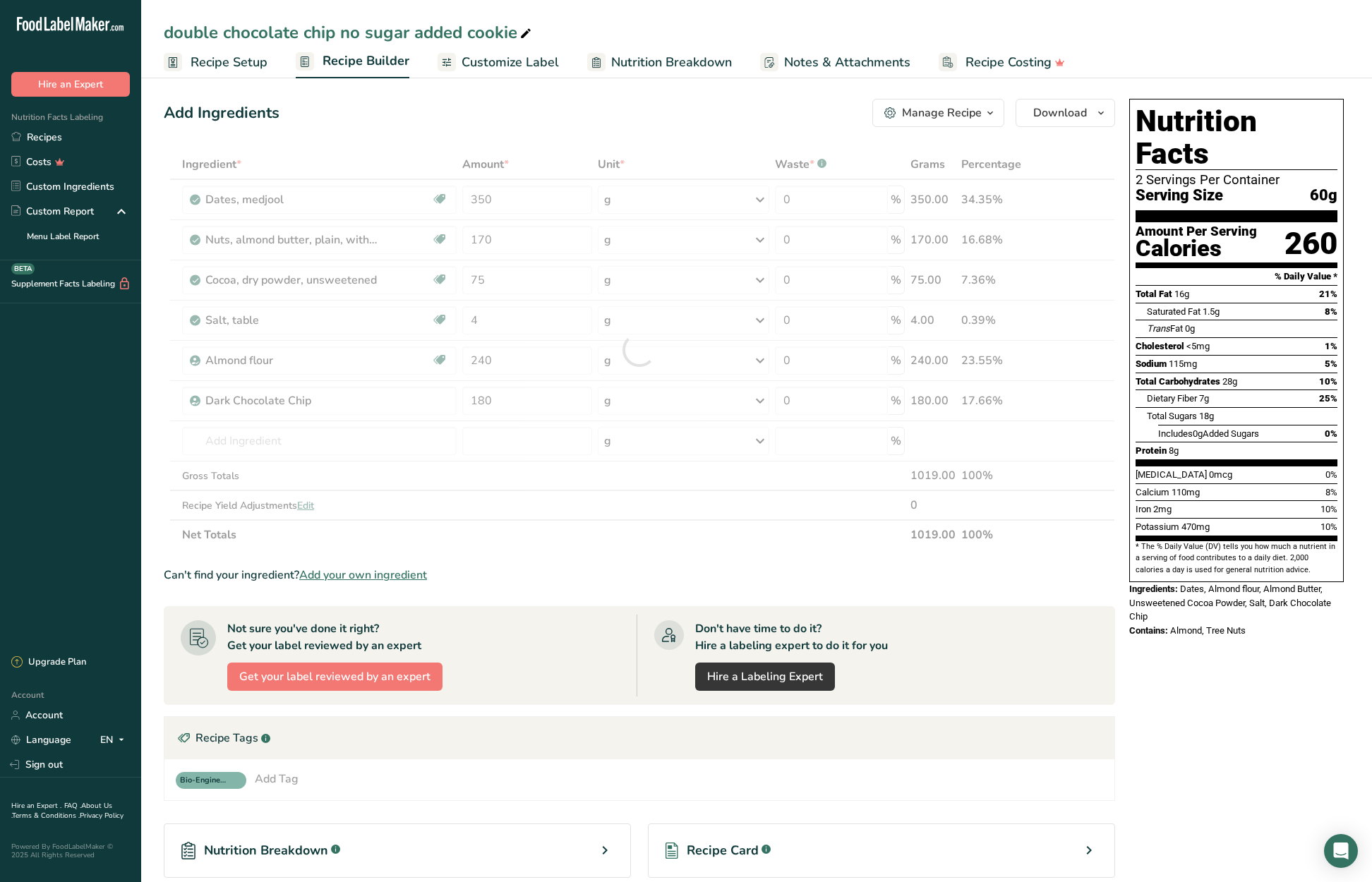
click at [502, 543] on div "Ingredient * Amount * Unit * Waste * .a-a{fill:#347362;}.b-a{fill:#fff;} Grams …" at bounding box center [640, 349] width 952 height 400
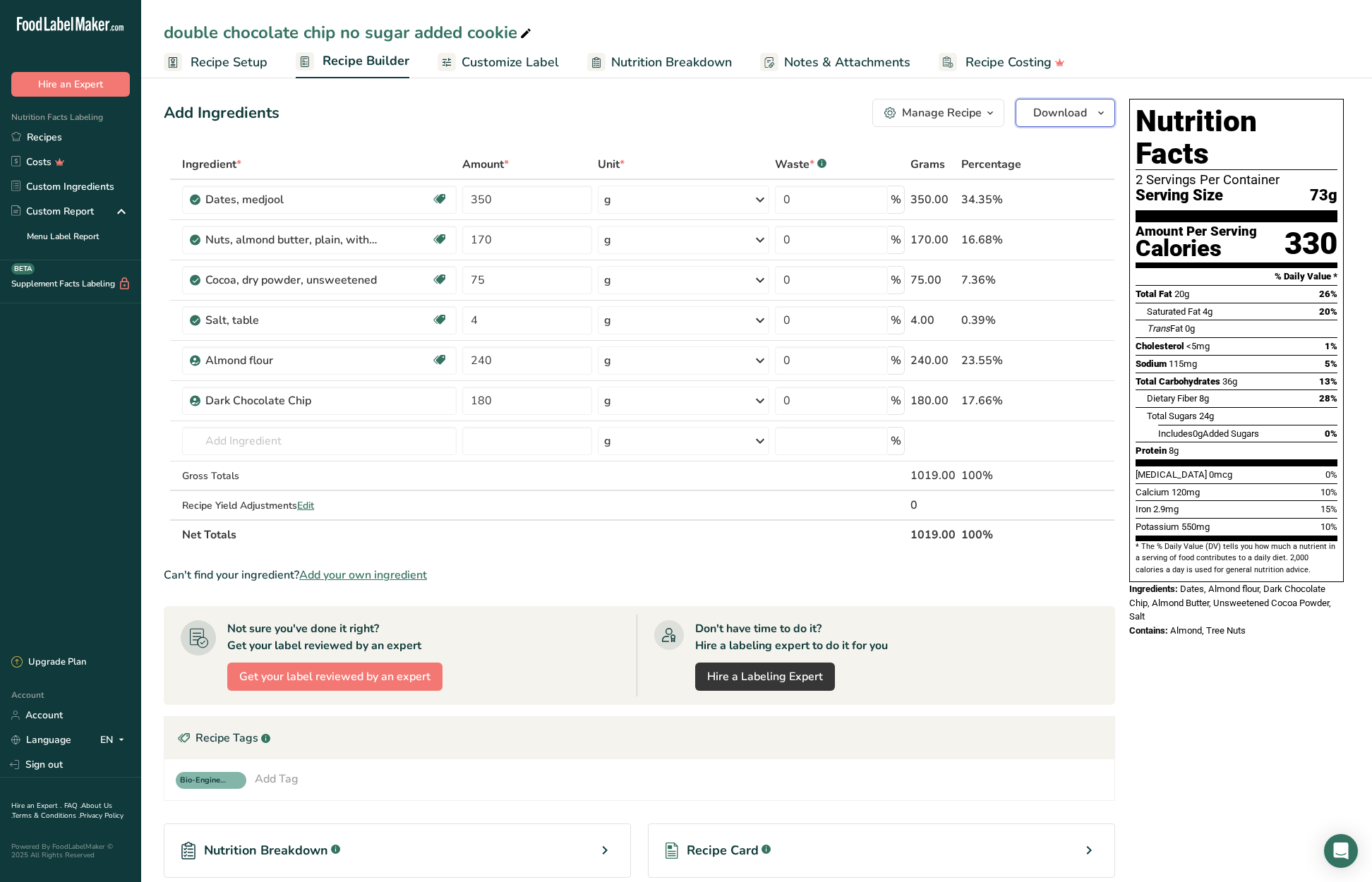
click at [1098, 116] on icon "button" at bounding box center [1100, 113] width 11 height 17
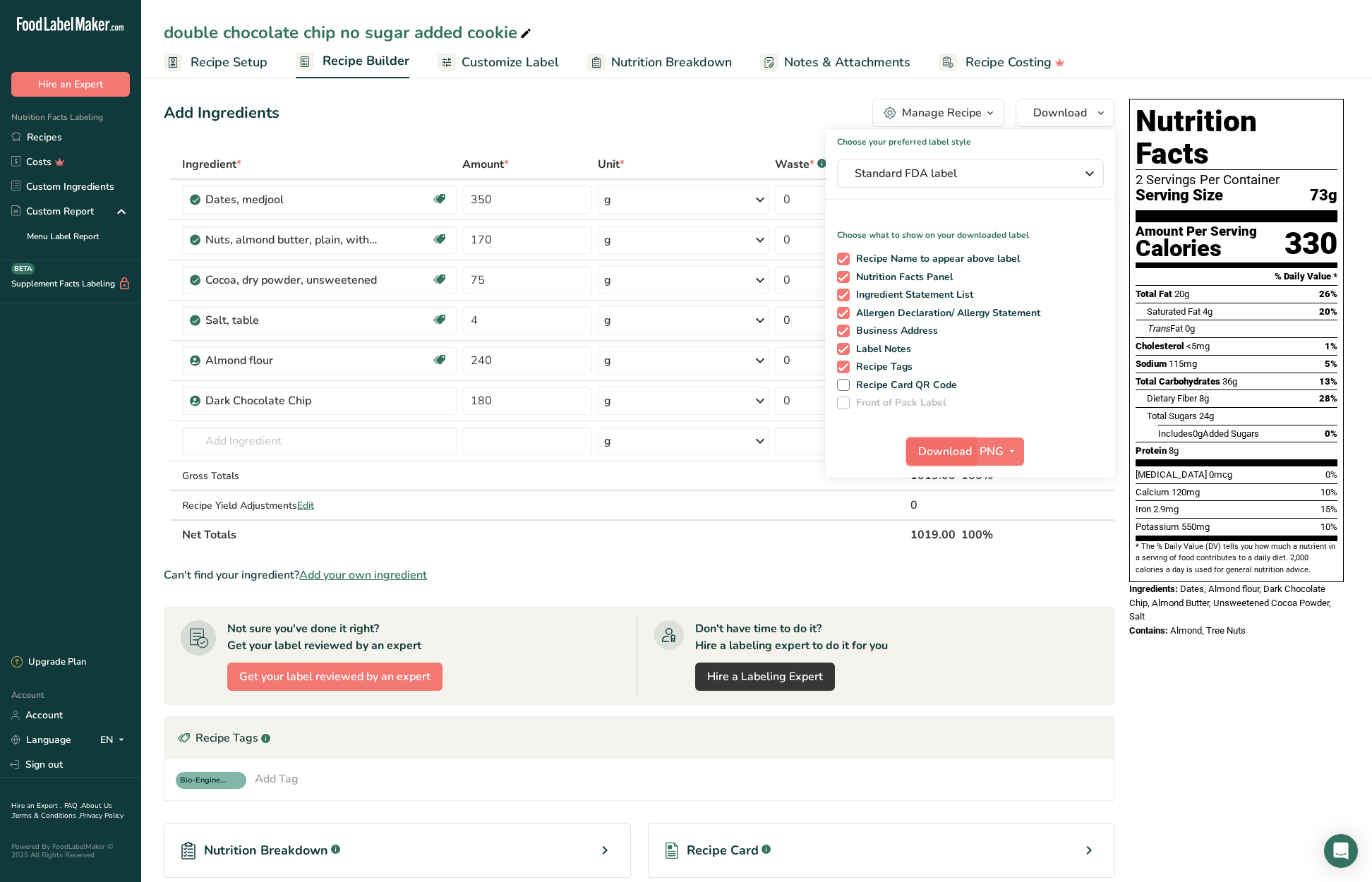
click at [932, 450] on span "Download" at bounding box center [945, 452] width 54 height 17
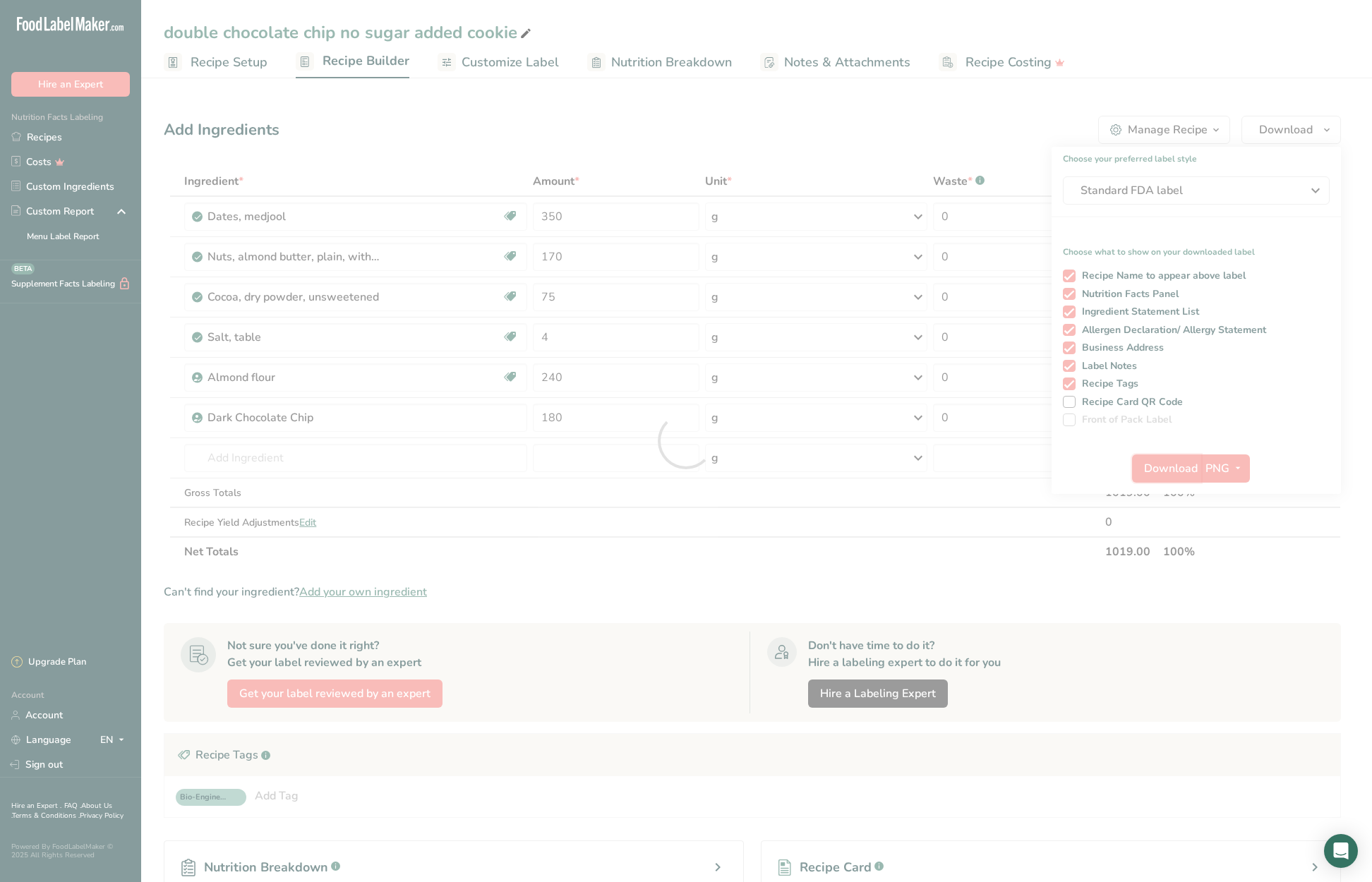
scroll to position [0, 0]
